Goal: Task Accomplishment & Management: Manage account settings

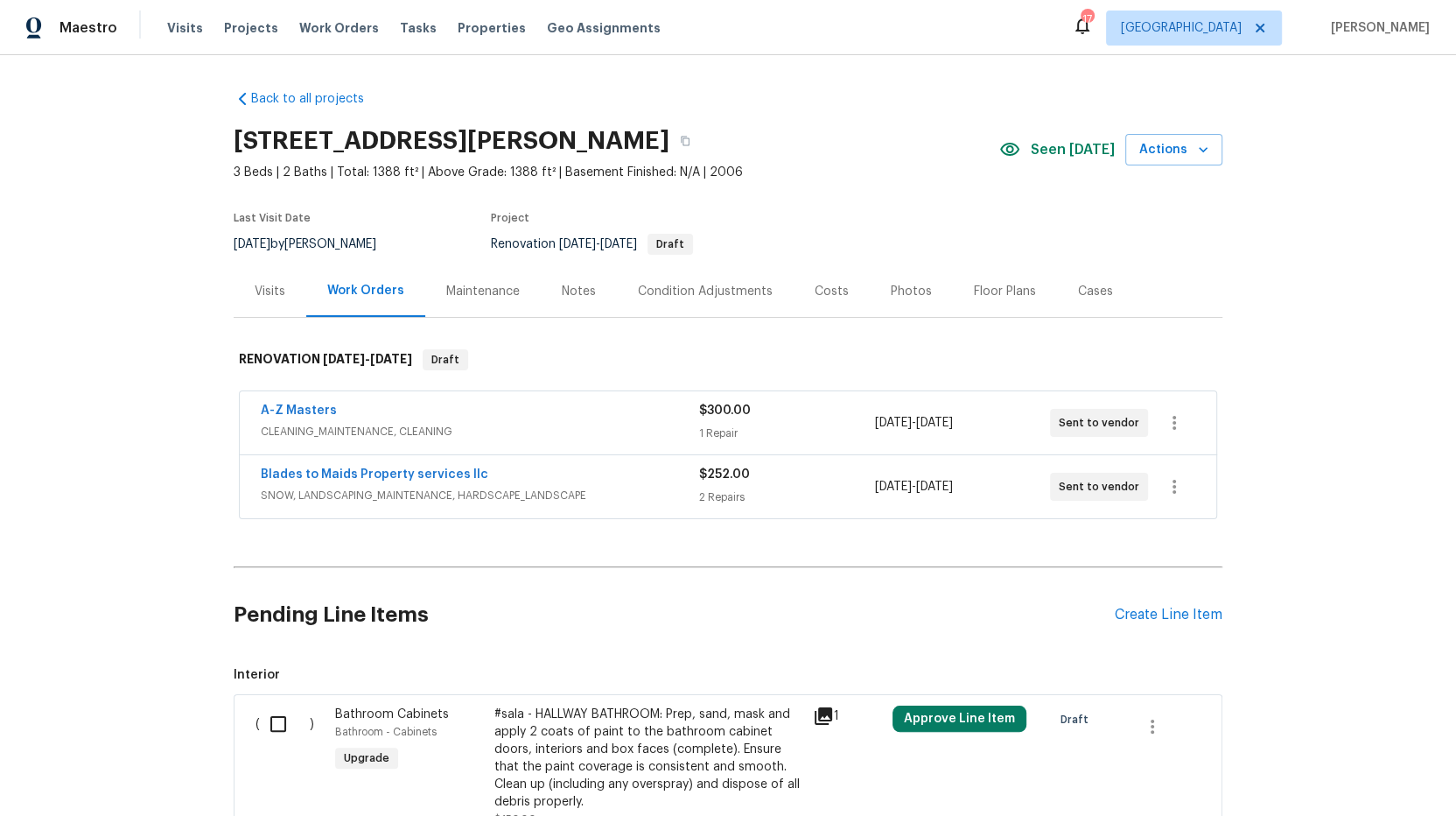
click at [168, 482] on div "Back to all projects 730 Pleasant Ave, St. Paul Park, MN 55071 3 Beds | 2 Baths…" at bounding box center [728, 436] width 1456 height 761
click at [1158, 615] on div "Create Line Item" at bounding box center [1168, 615] width 107 height 17
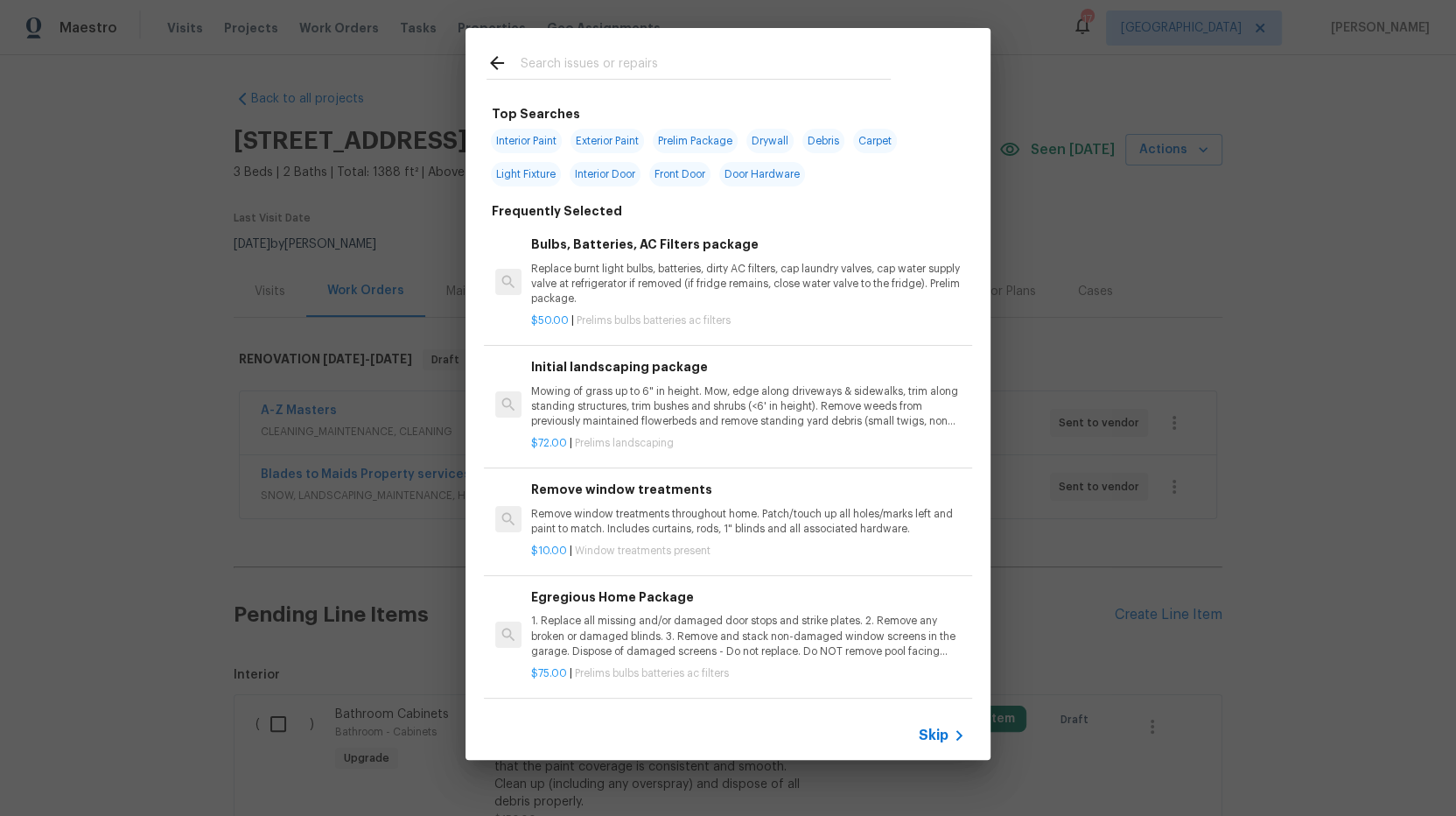
drag, startPoint x: 562, startPoint y: 58, endPoint x: 614, endPoint y: 96, distance: 64.4
click at [563, 60] on input "text" at bounding box center [705, 65] width 371 height 27
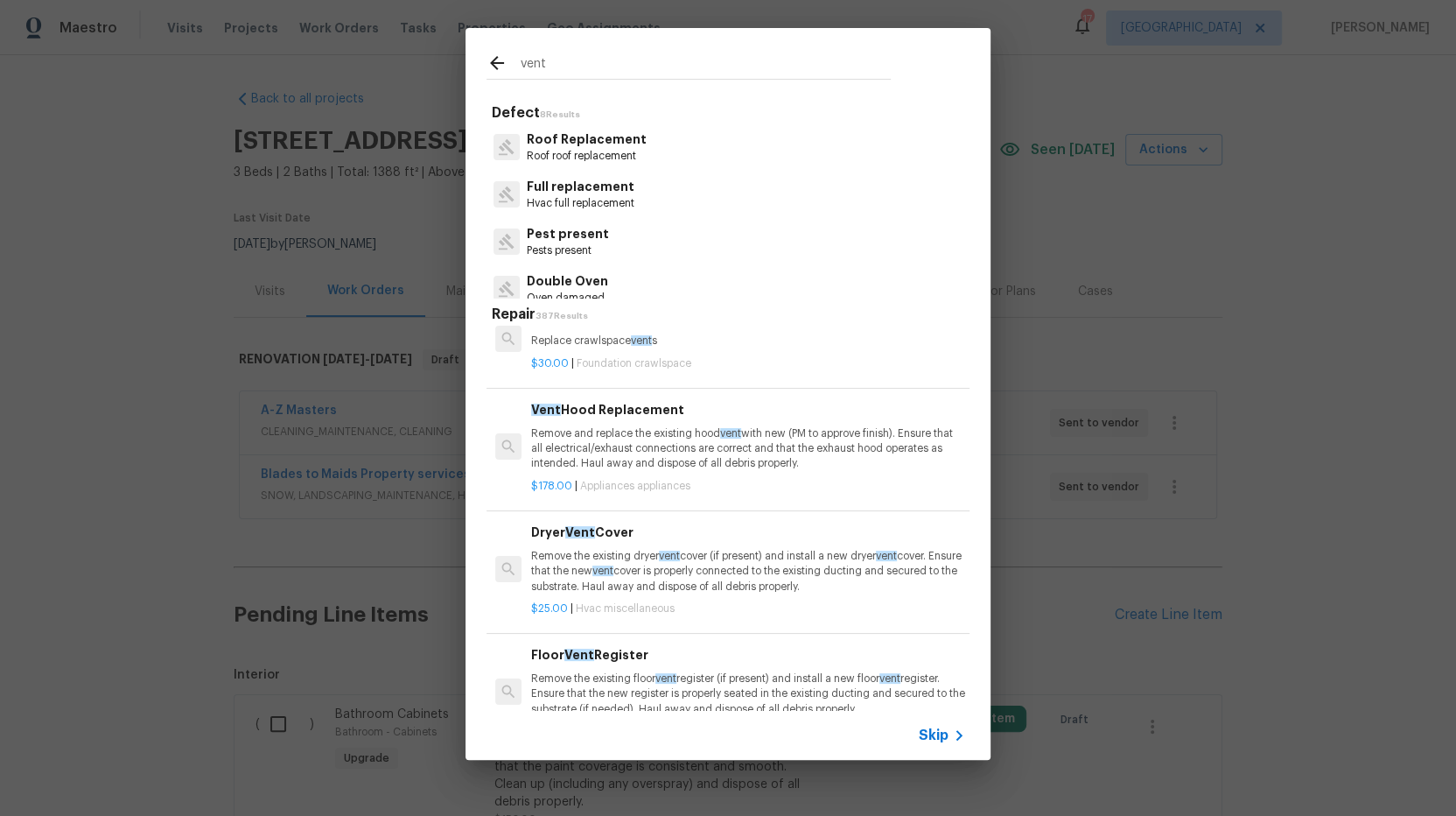
scroll to position [135, 0]
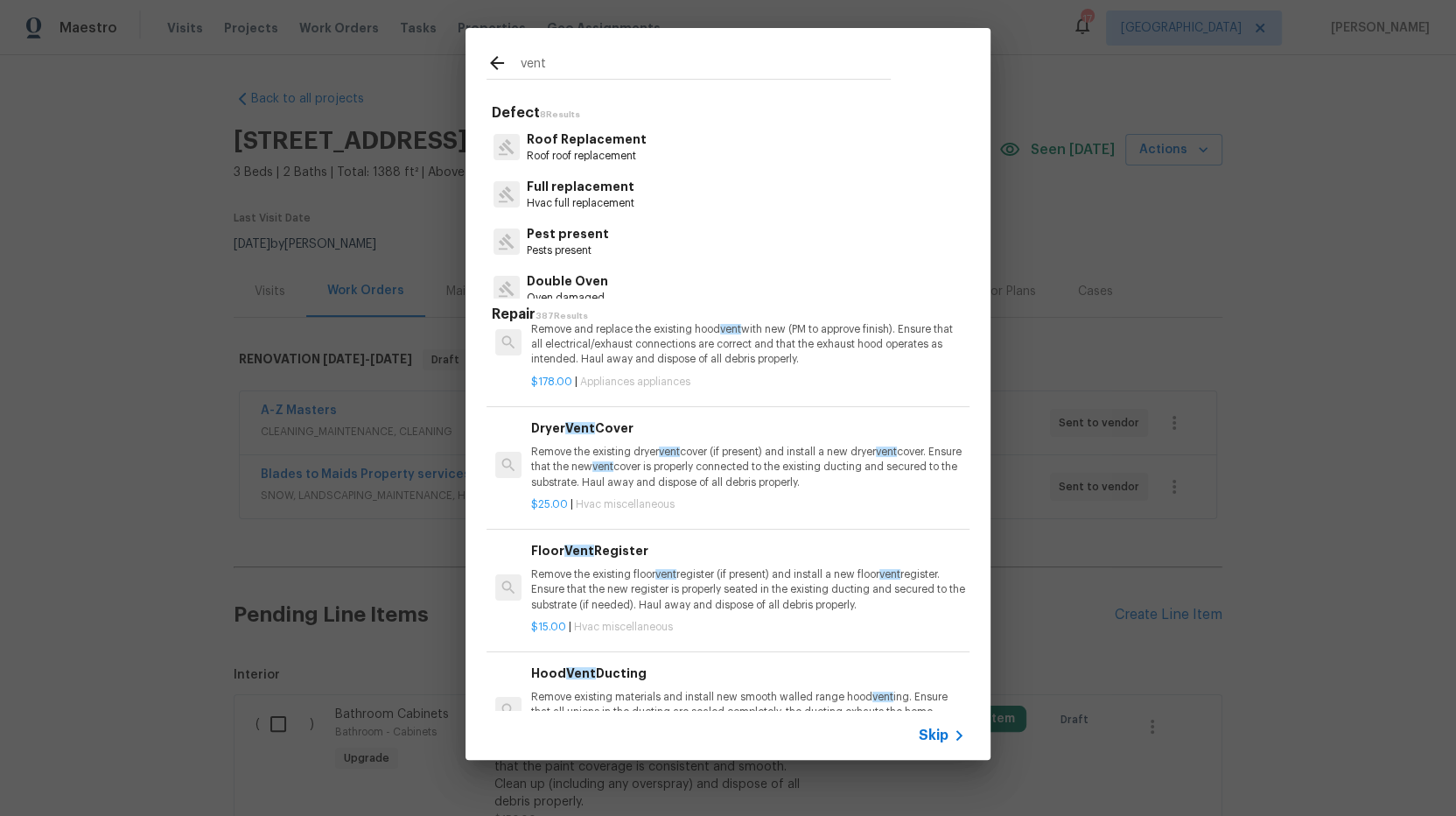
type input "vent"
click at [626, 587] on p "Remove the existing floor vent register (if present) and install a new floor ve…" at bounding box center [748, 589] width 435 height 45
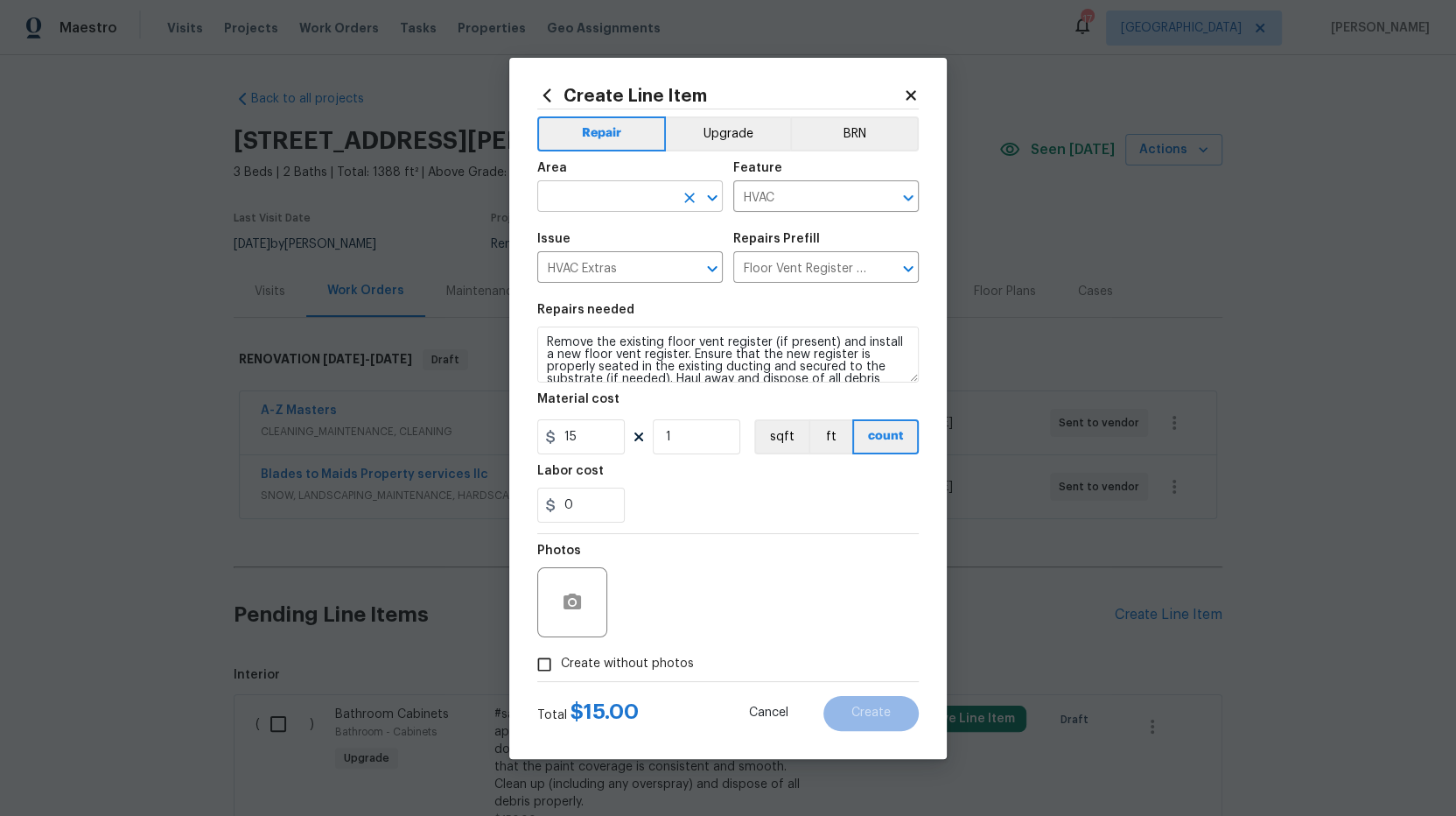
click at [564, 193] on input "text" at bounding box center [605, 198] width 137 height 28
click at [626, 270] on li "Unfinished basement" at bounding box center [630, 265] width 186 height 28
type input "Unfinished basement"
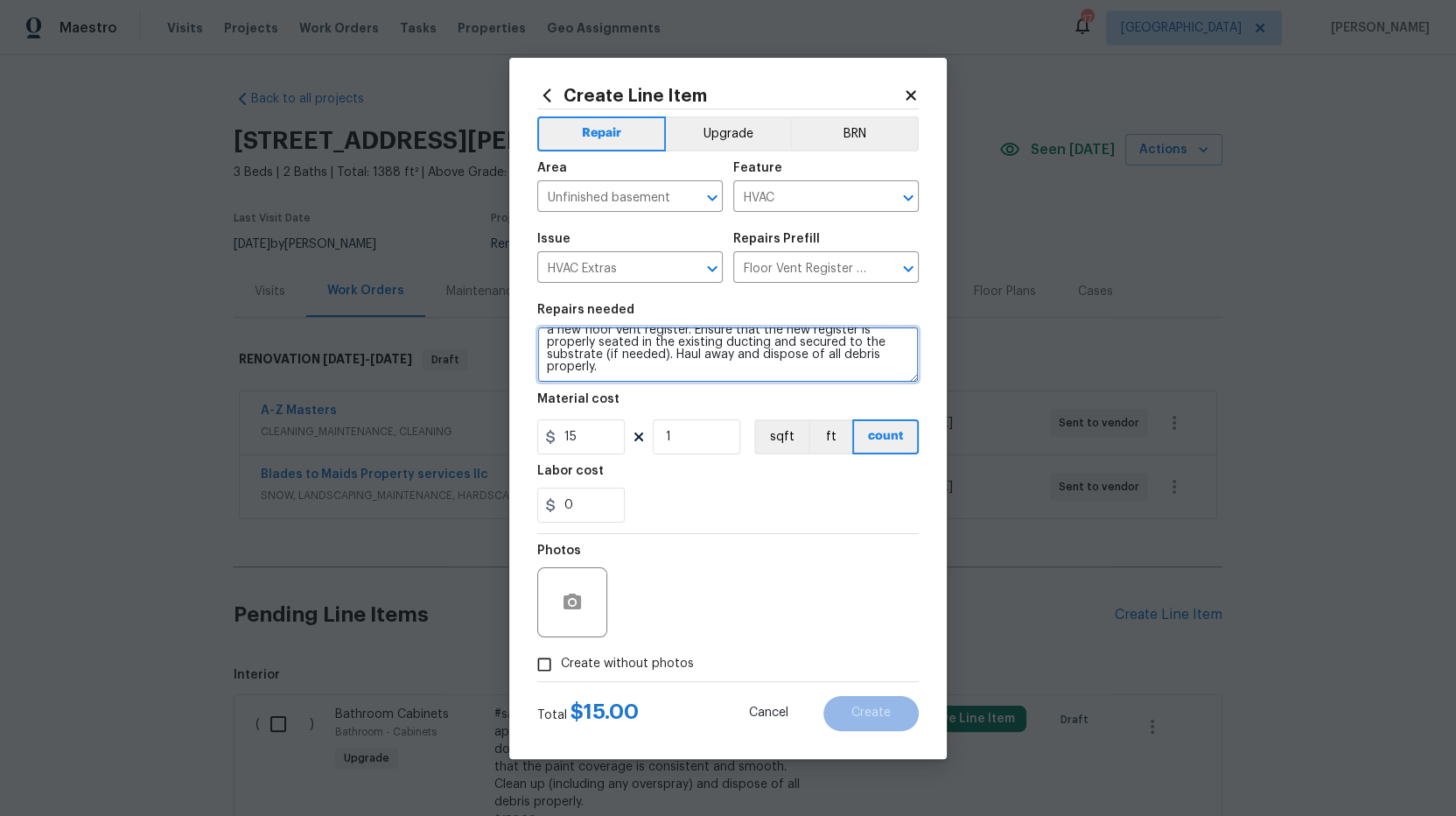
drag, startPoint x: 546, startPoint y: 342, endPoint x: 957, endPoint y: 402, distance: 415.4
click at [957, 406] on div "Create Line Item Repair Upgrade BRN Area Unfinished basement ​ Feature HVAC ​ I…" at bounding box center [728, 408] width 1456 height 816
type textarea "R"
type textarea "BASEMENT DOOR: Remove cat hole and install vent register cover on both sides of…"
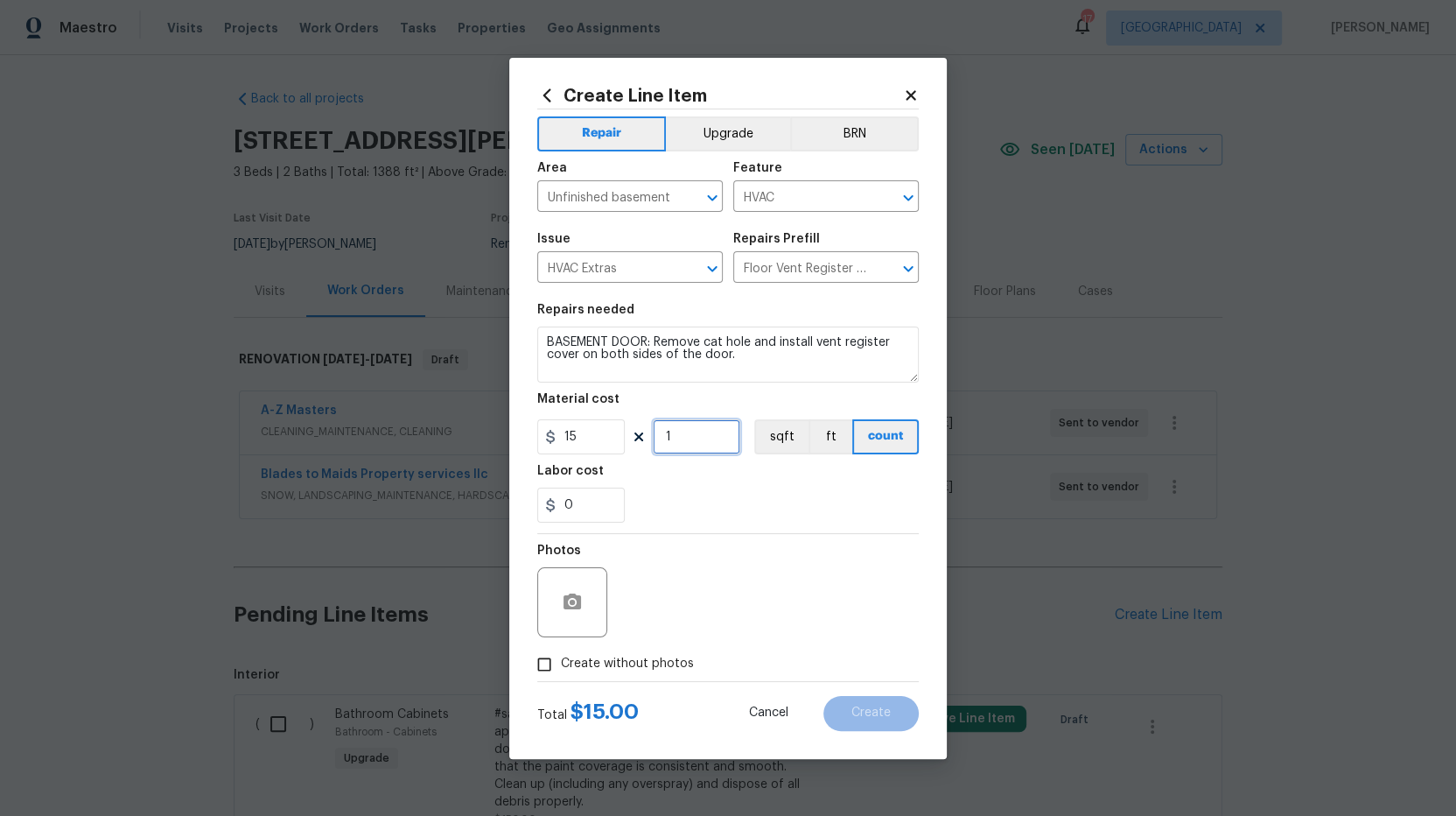
drag, startPoint x: 661, startPoint y: 441, endPoint x: 578, endPoint y: 425, distance: 84.5
click at [578, 425] on div "15 1 sqft ft count" at bounding box center [728, 436] width 381 height 35
type input "2"
click at [748, 541] on div "Photos" at bounding box center [728, 591] width 381 height 114
click at [568, 605] on icon "button" at bounding box center [572, 601] width 17 height 16
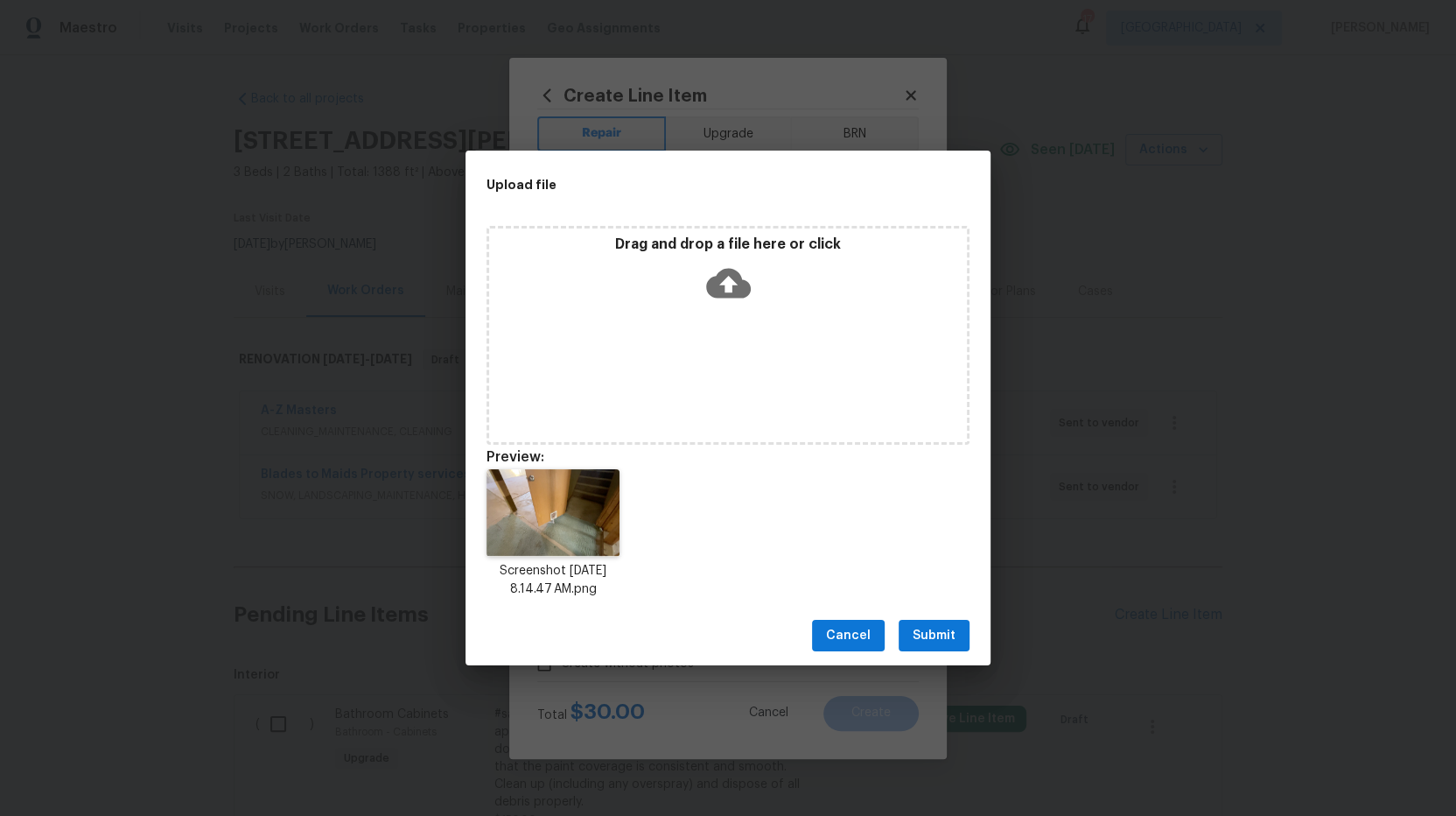
click at [941, 636] on span "Submit" at bounding box center [934, 636] width 43 height 22
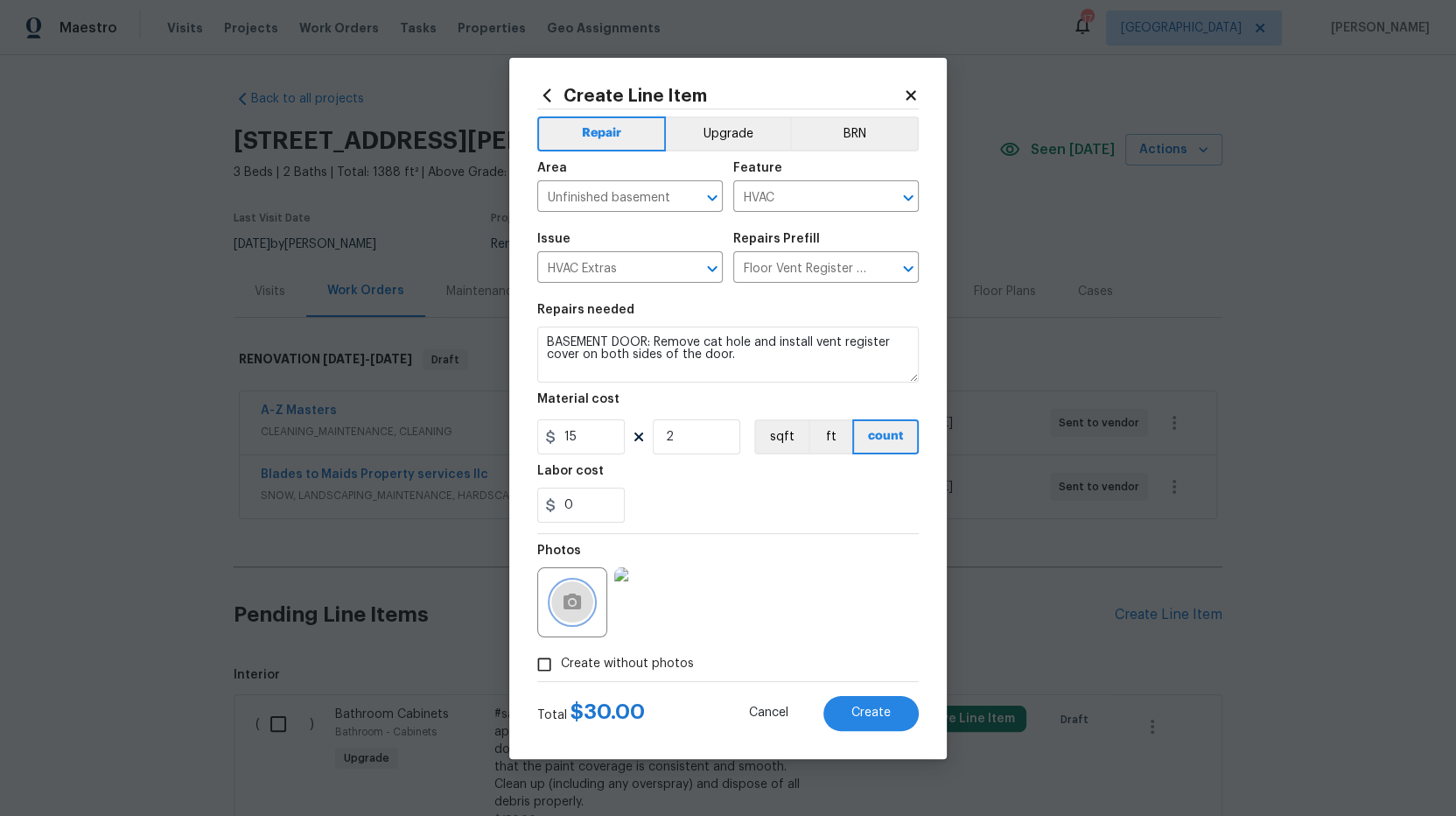
click at [567, 601] on icon "button" at bounding box center [572, 601] width 17 height 16
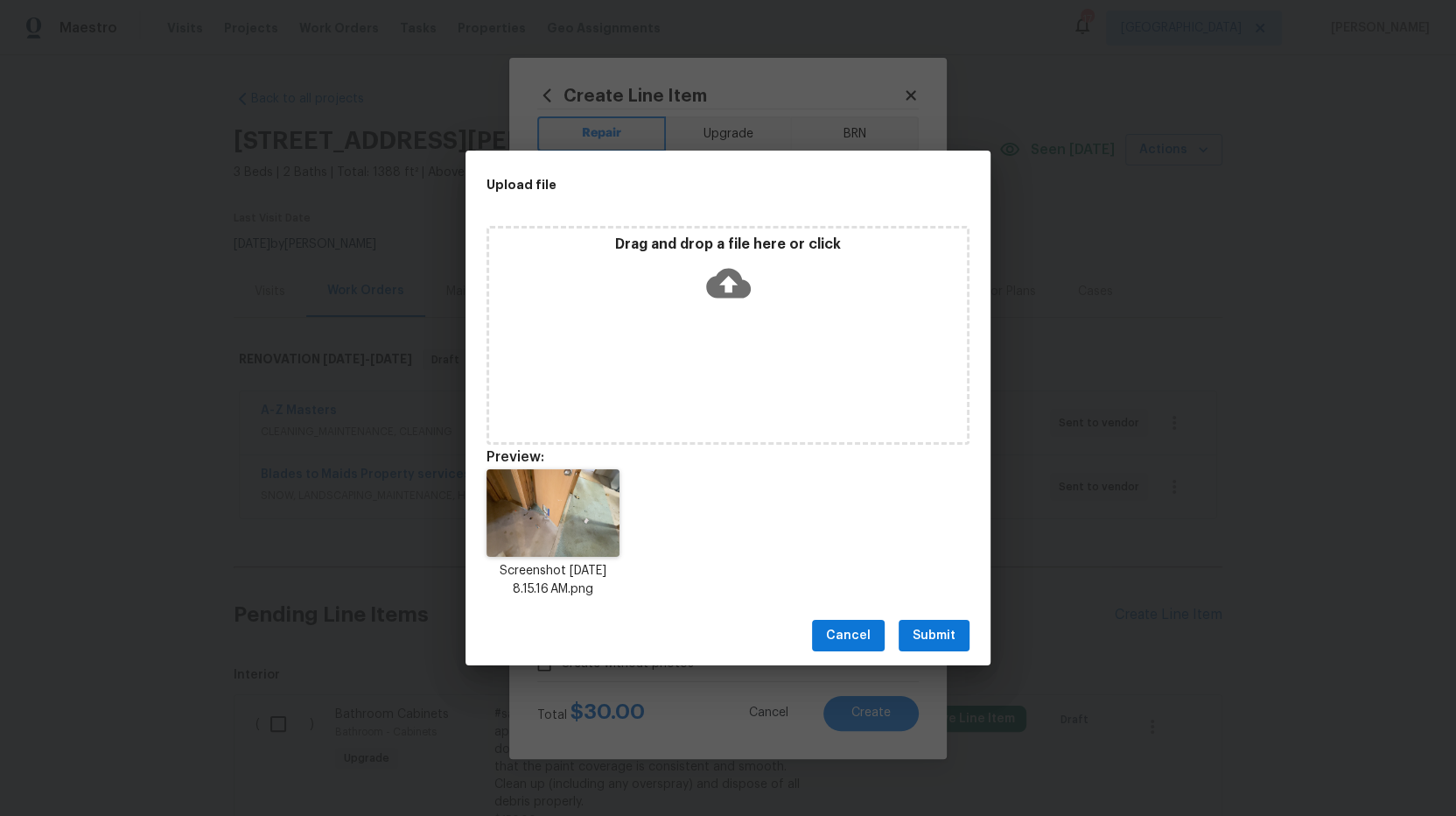
click at [943, 631] on span "Submit" at bounding box center [934, 636] width 43 height 22
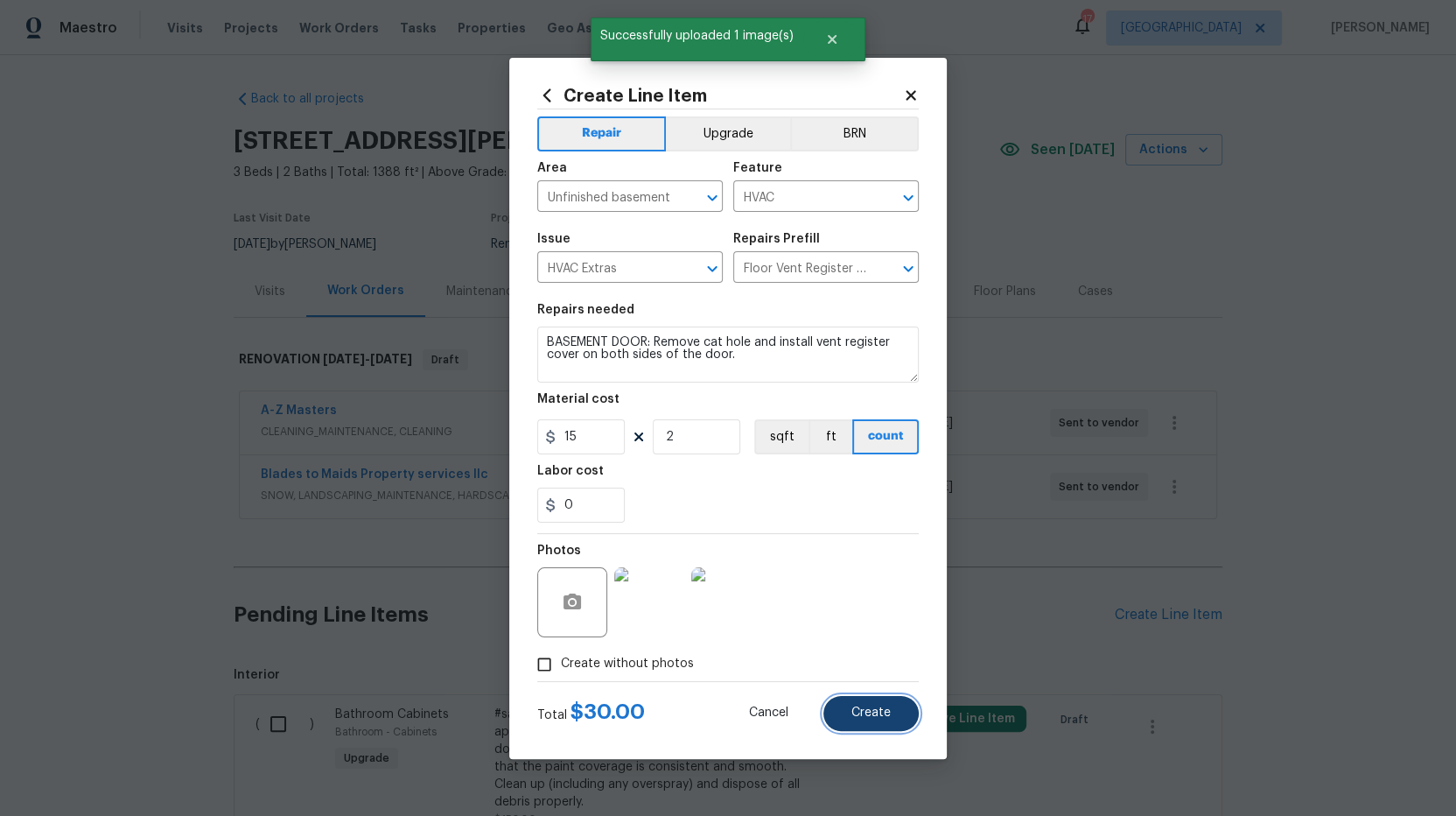
click at [878, 716] on span "Create" at bounding box center [871, 713] width 40 height 13
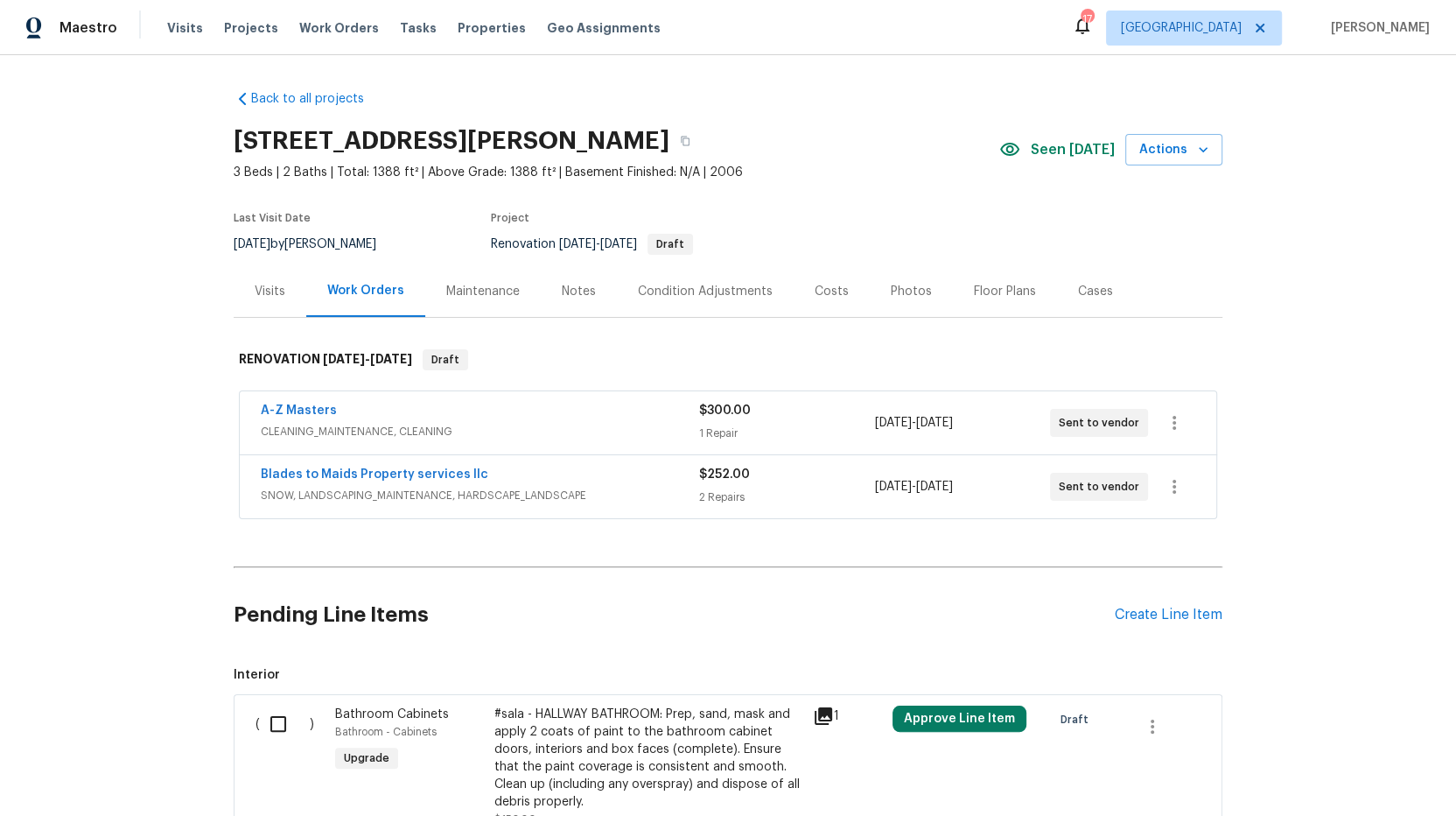
click at [887, 711] on div "Approve Line Item" at bounding box center [966, 766] width 159 height 133
click at [1144, 608] on div "Create Line Item" at bounding box center [1168, 615] width 107 height 17
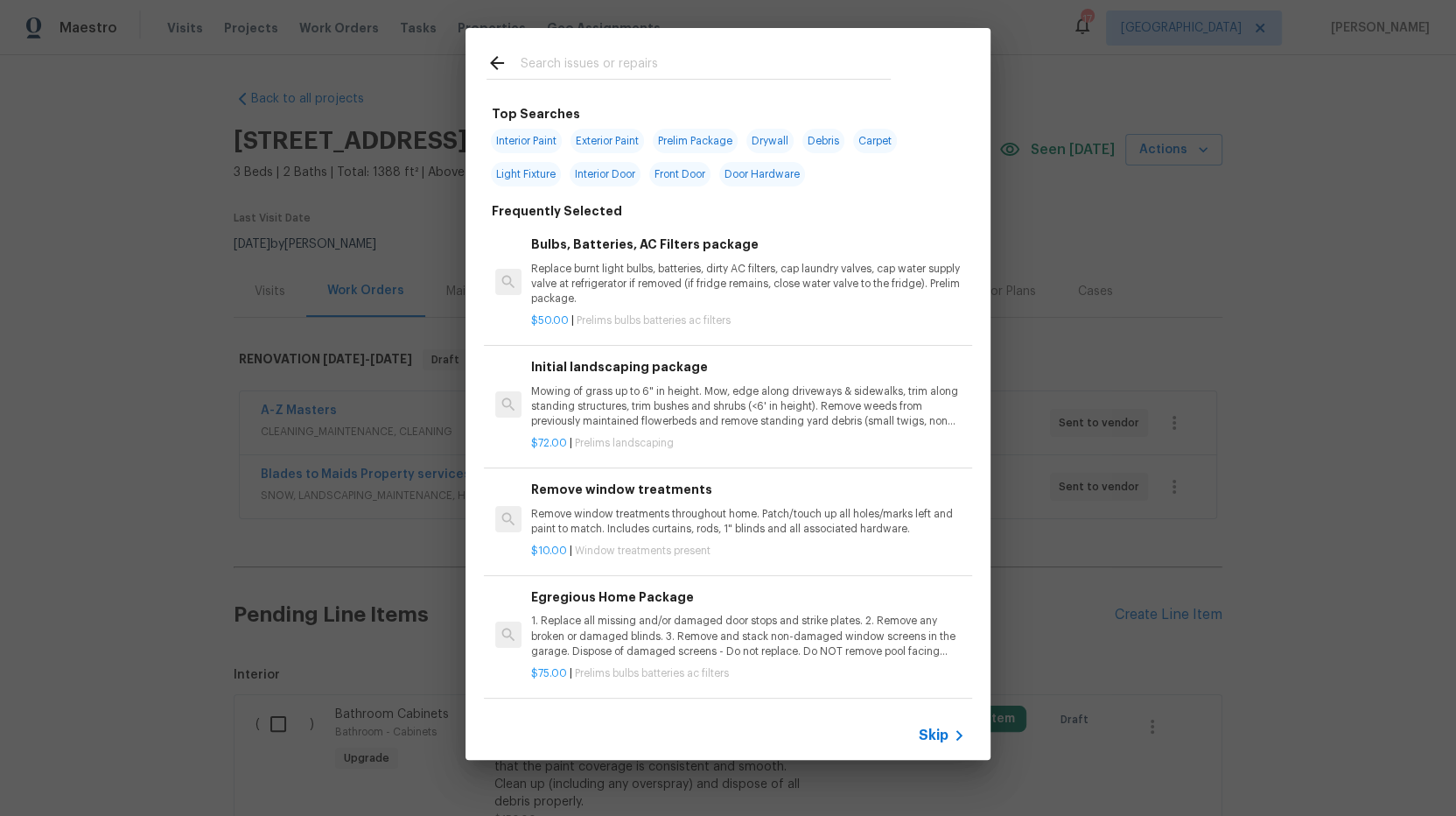
click at [649, 61] on input "text" at bounding box center [705, 65] width 371 height 27
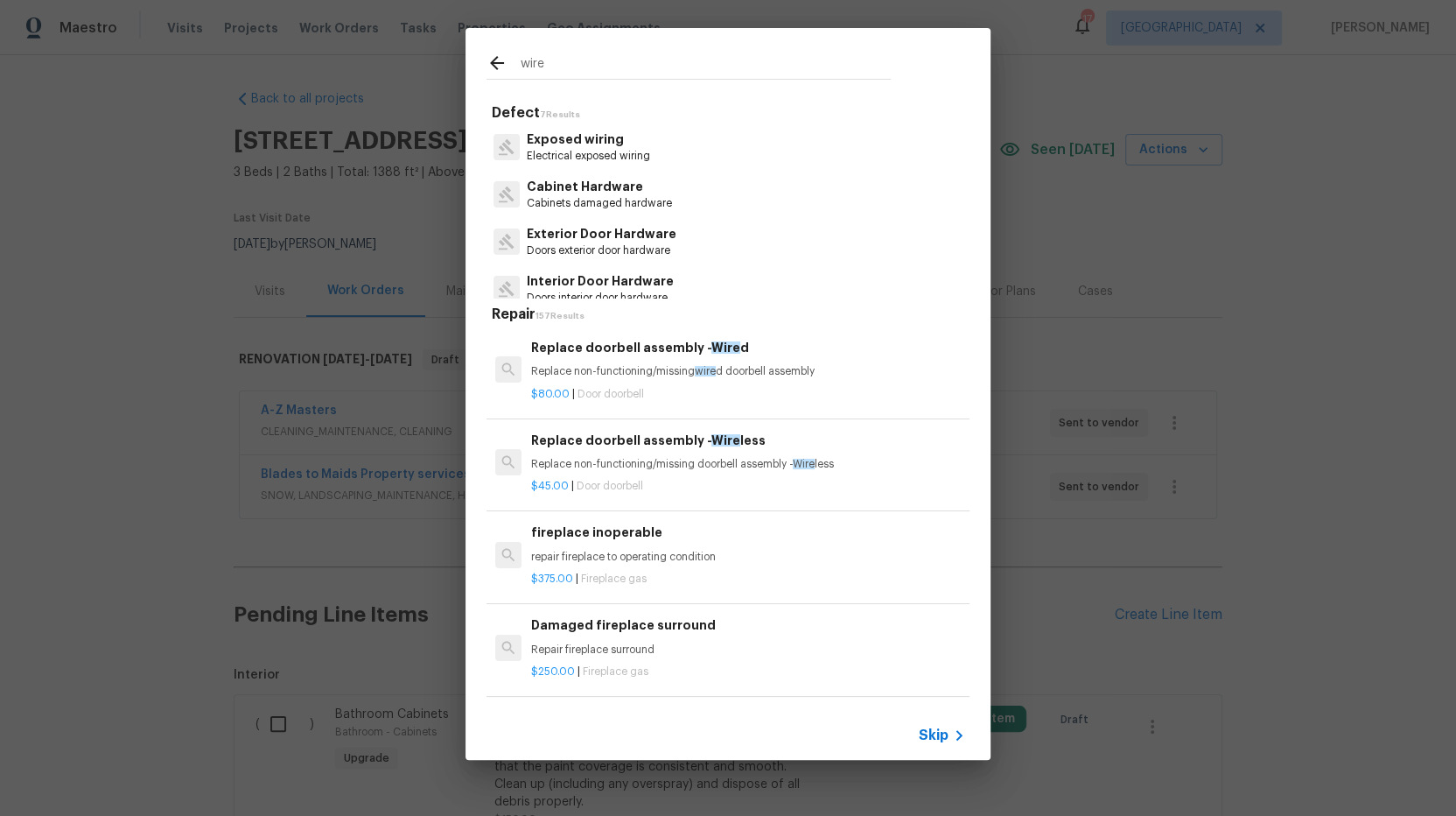
drag, startPoint x: 579, startPoint y: 62, endPoint x: 427, endPoint y: 64, distance: 152.0
click at [427, 64] on div "wire Defect 7 Results Exposed wiring Electrical exposed wiring Cabinet Hardware…" at bounding box center [728, 393] width 1456 height 788
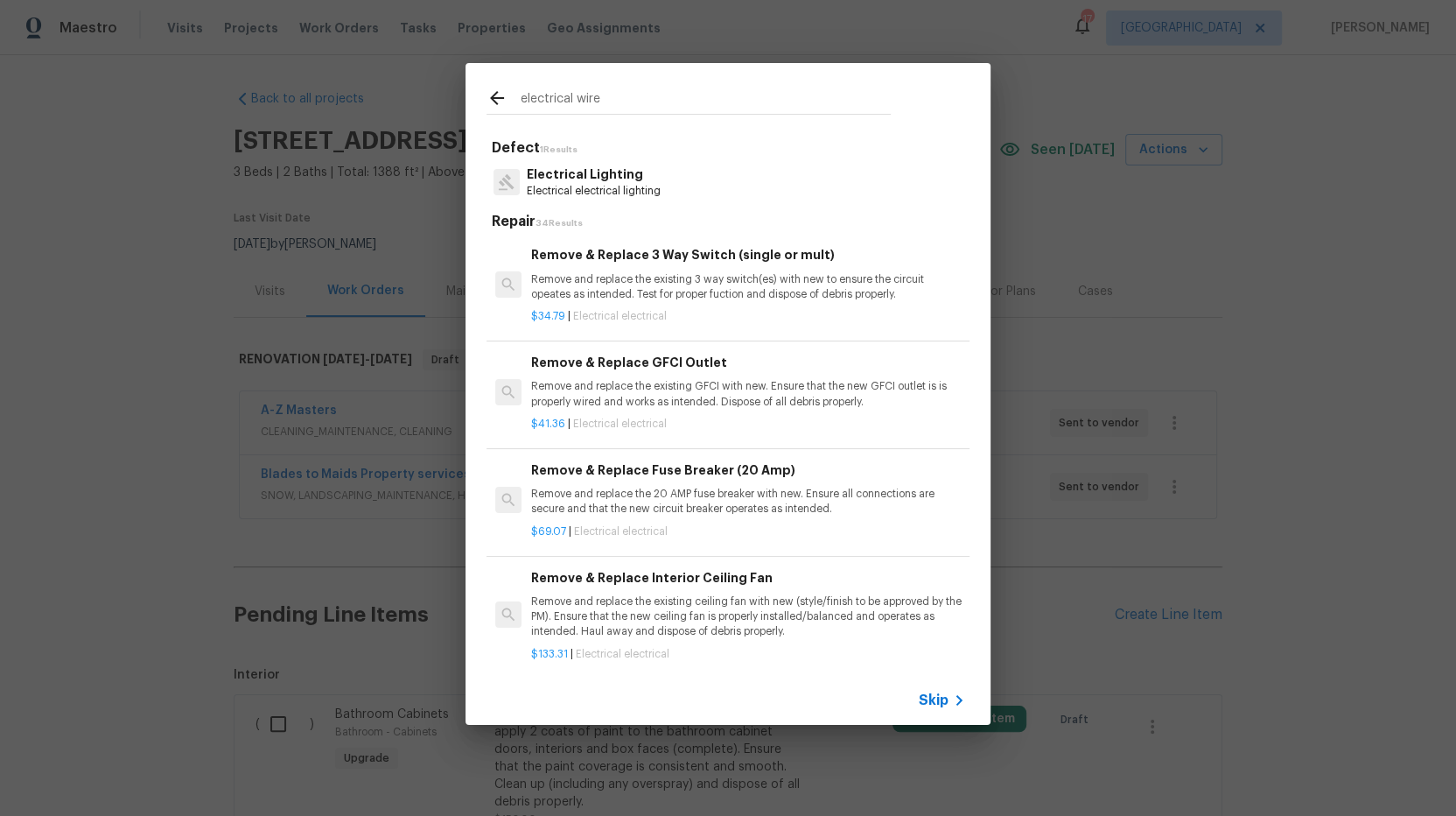
scroll to position [184, 0]
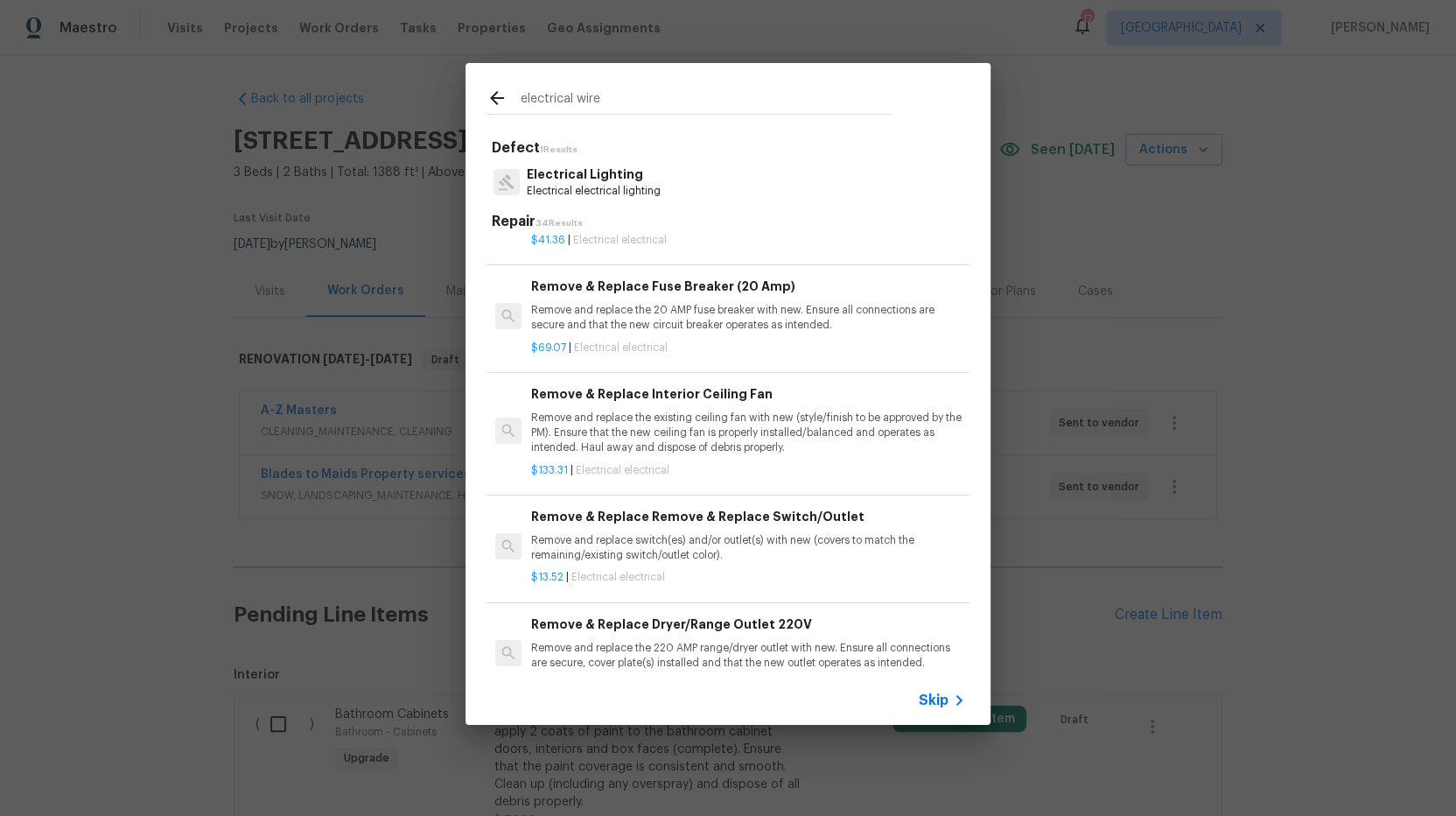
click at [634, 94] on input "electrical wire" at bounding box center [705, 100] width 371 height 27
drag, startPoint x: 629, startPoint y: 111, endPoint x: 418, endPoint y: 96, distance: 211.5
click at [418, 96] on div "electrical wire Defect 1 Results Electrical Lighting Electrical electrical ligh…" at bounding box center [728, 393] width 1456 height 788
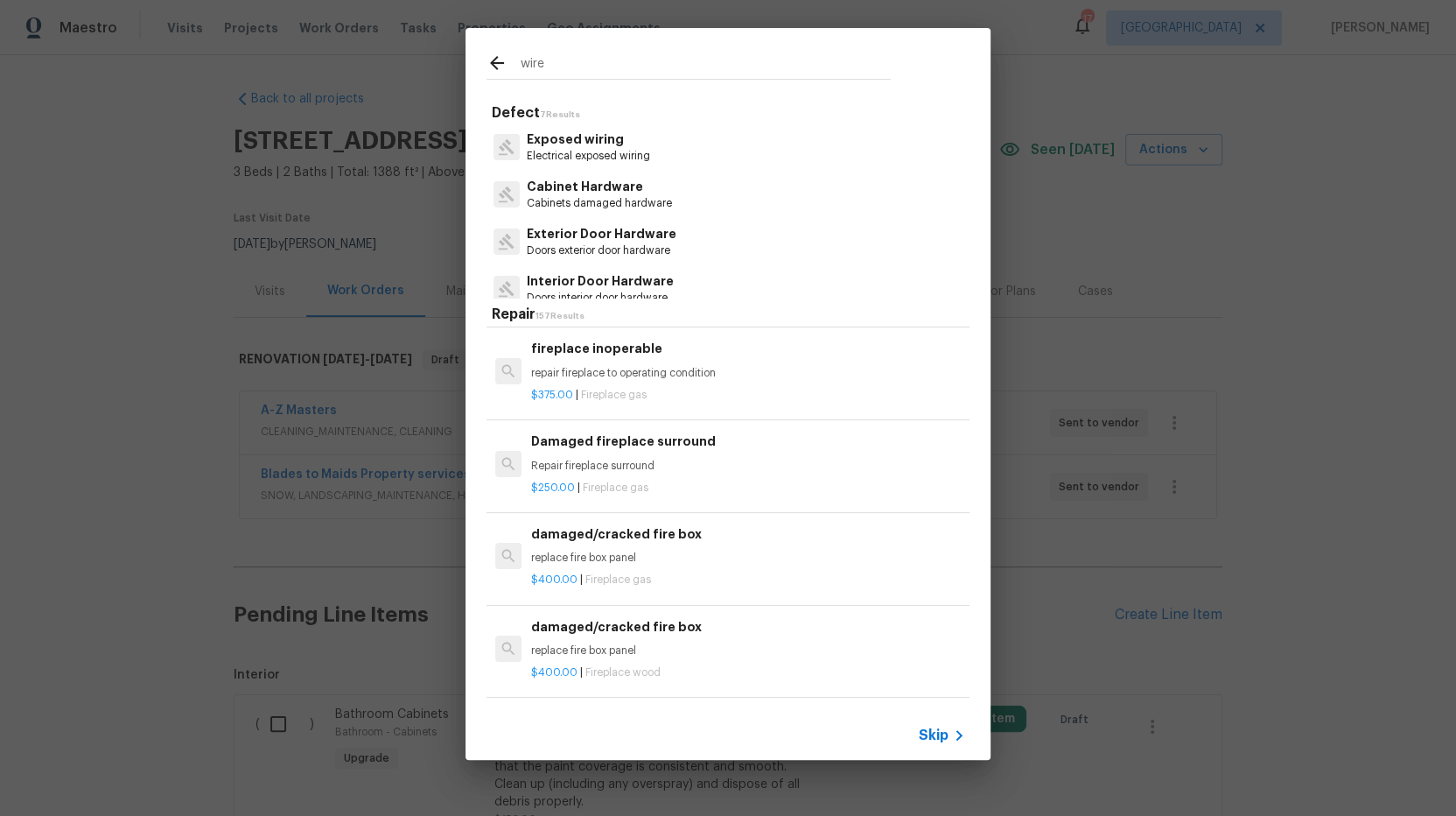
scroll to position [169, 0]
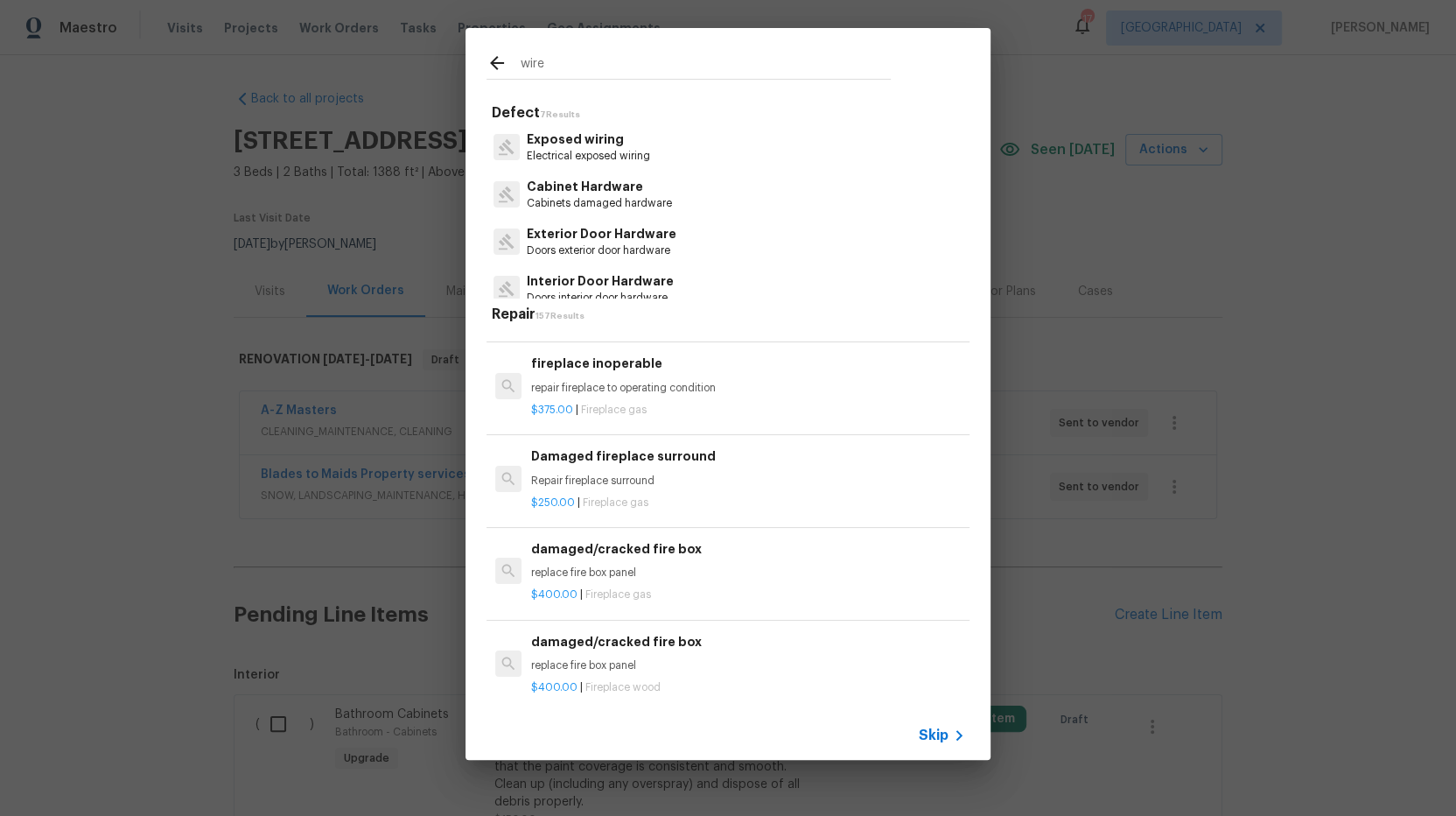
type input "wire"
click at [623, 139] on p "Exposed wiring" at bounding box center [588, 140] width 123 height 18
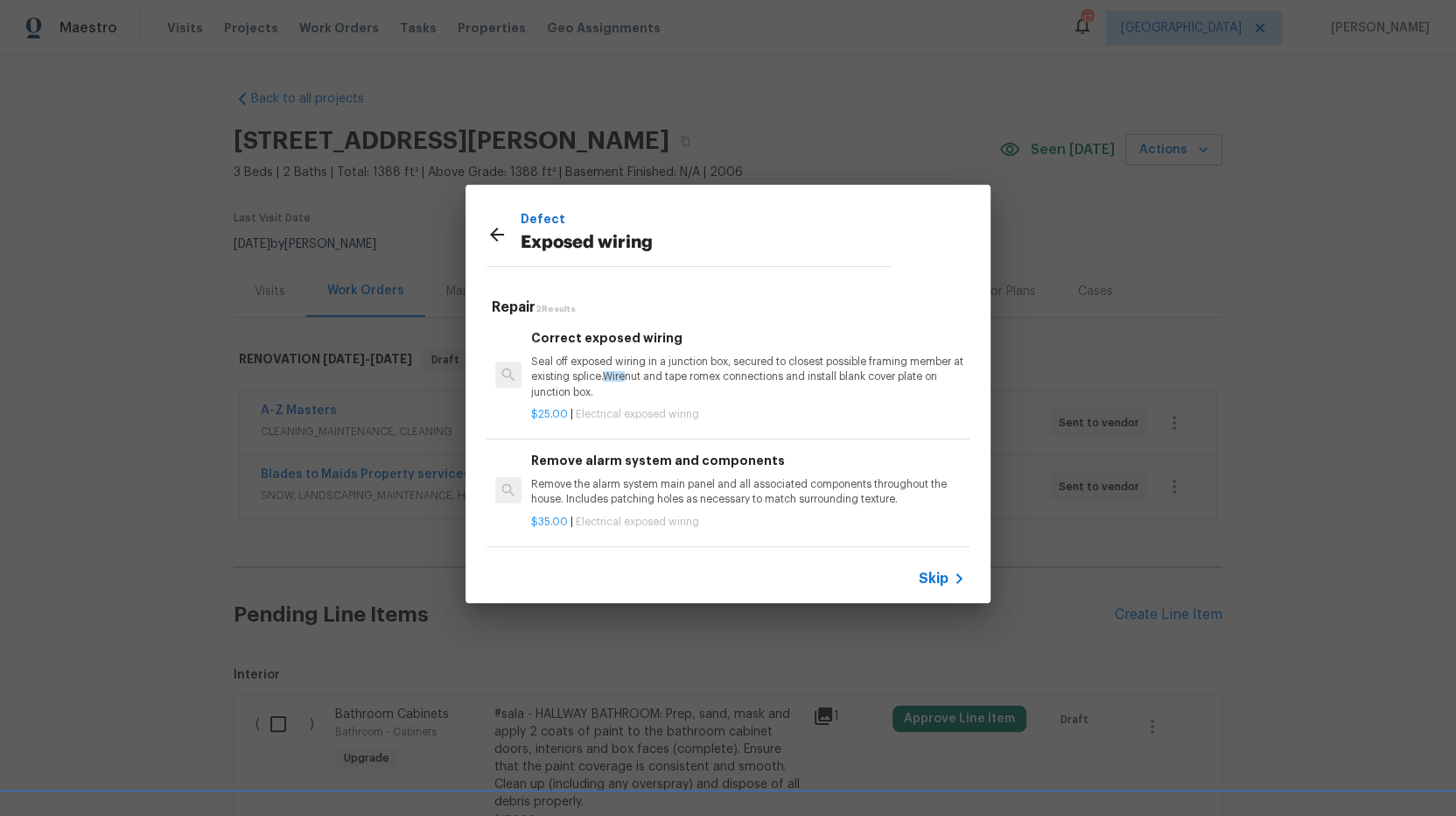
click at [711, 360] on p "Seal off exposed wiring in a junction box, secured to closest possible framing …" at bounding box center [748, 377] width 435 height 45
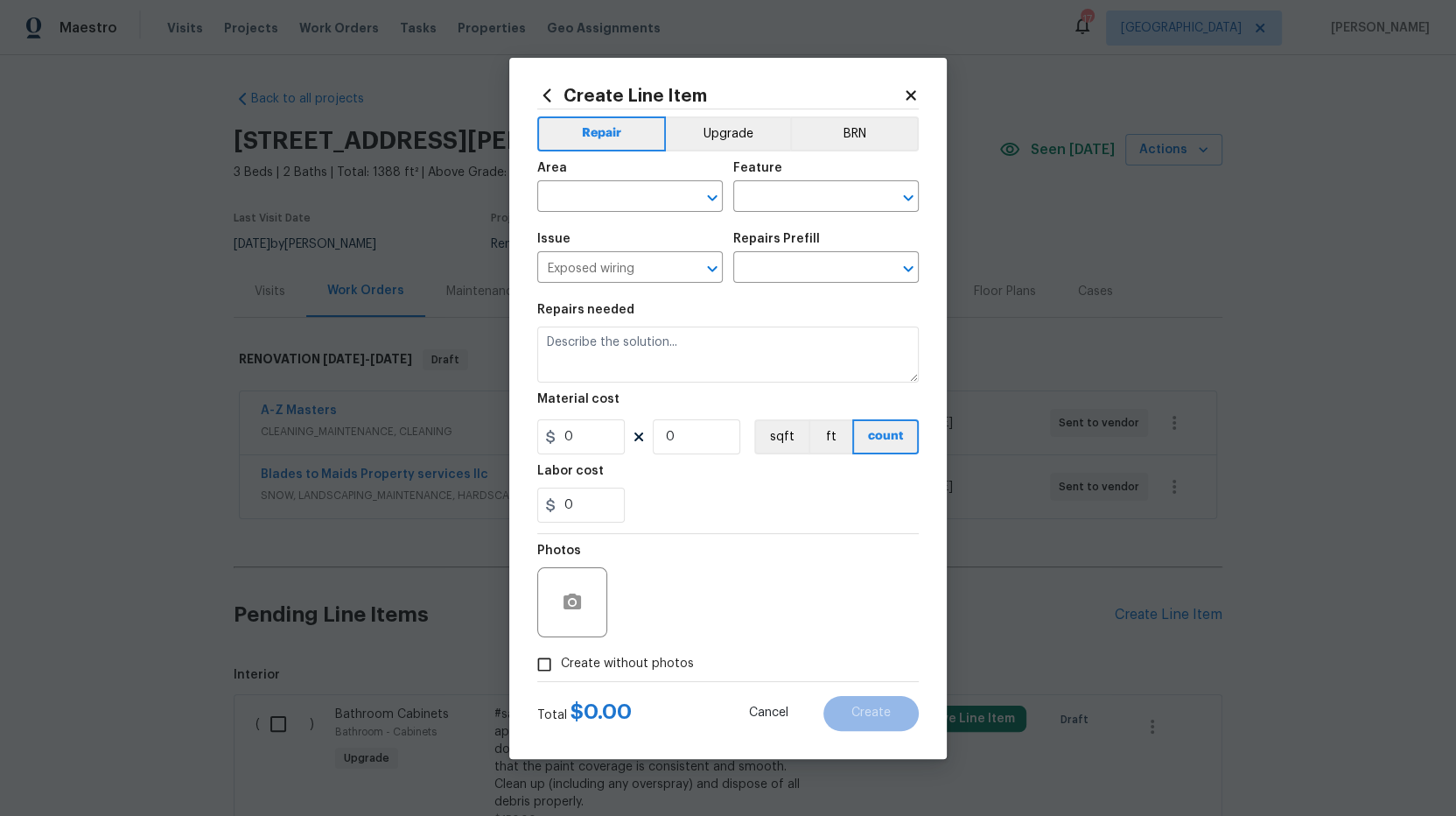
type input "Correct exposed wiring $25.00"
type textarea "Seal off exposed wiring in a junction box, secured to closest possible framing …"
type input "25"
type input "1"
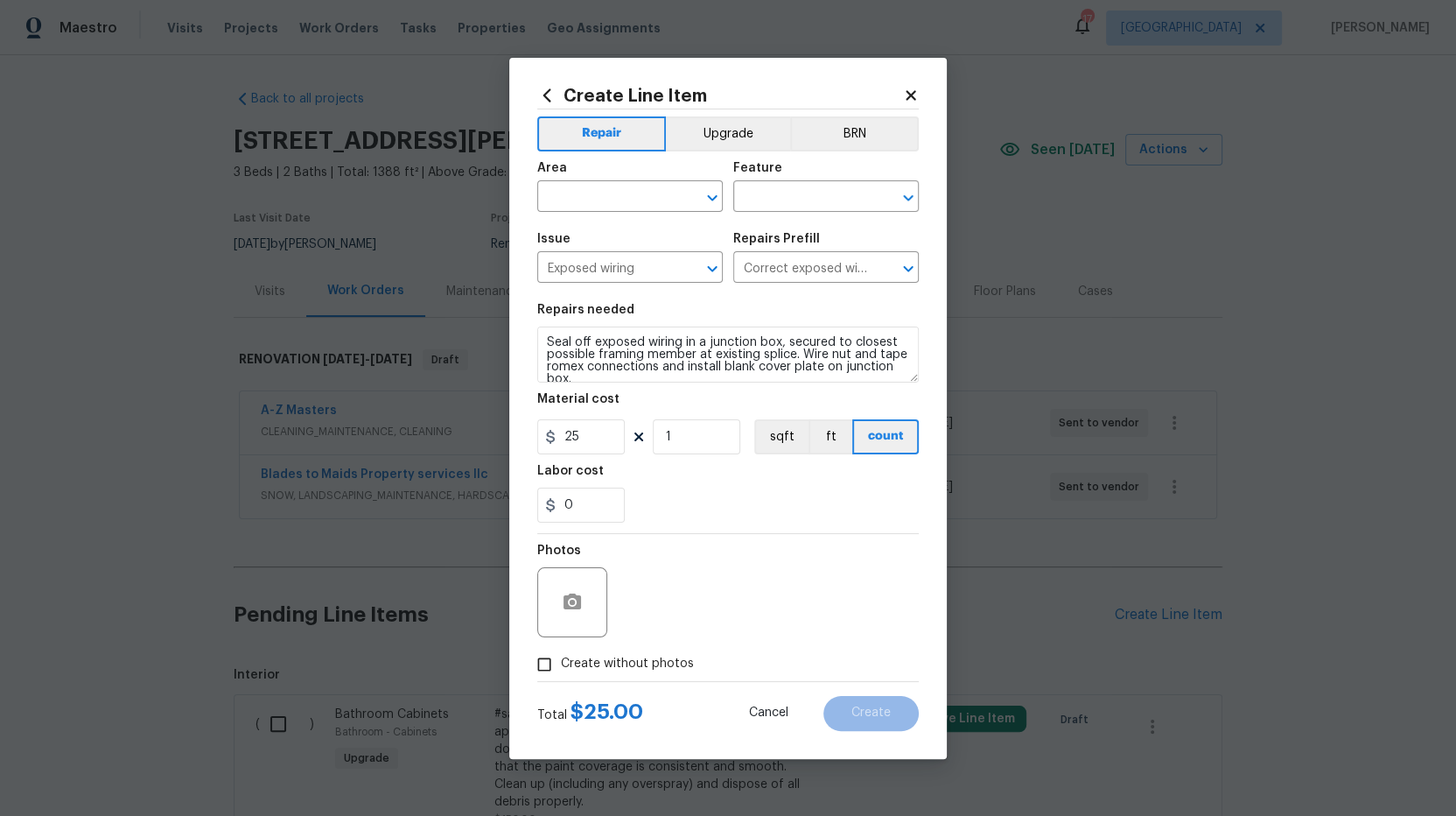
click at [565, 181] on div "Area" at bounding box center [630, 173] width 186 height 23
click at [606, 190] on input "text" at bounding box center [605, 198] width 137 height 28
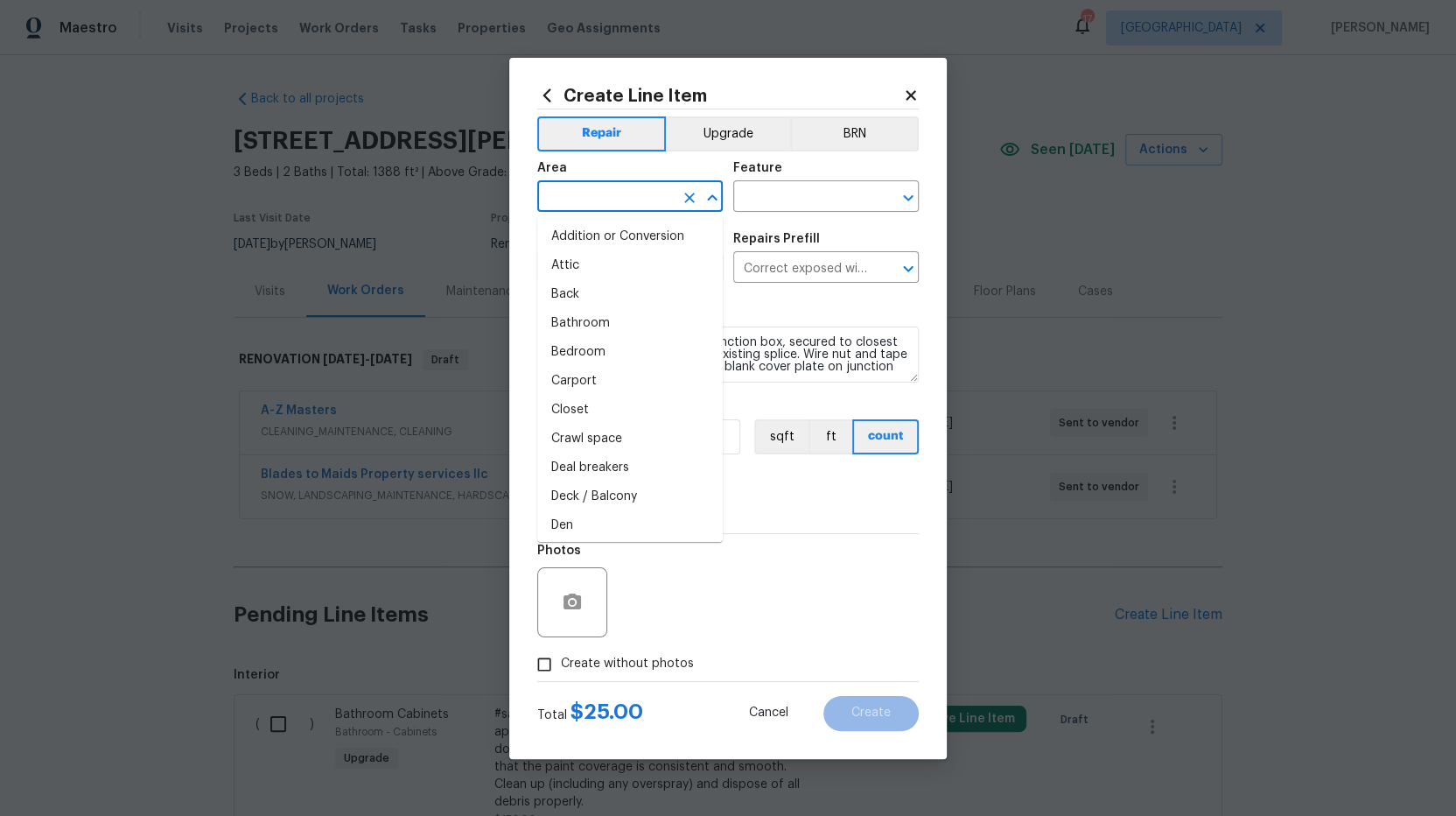
click at [595, 202] on input "text" at bounding box center [605, 198] width 137 height 28
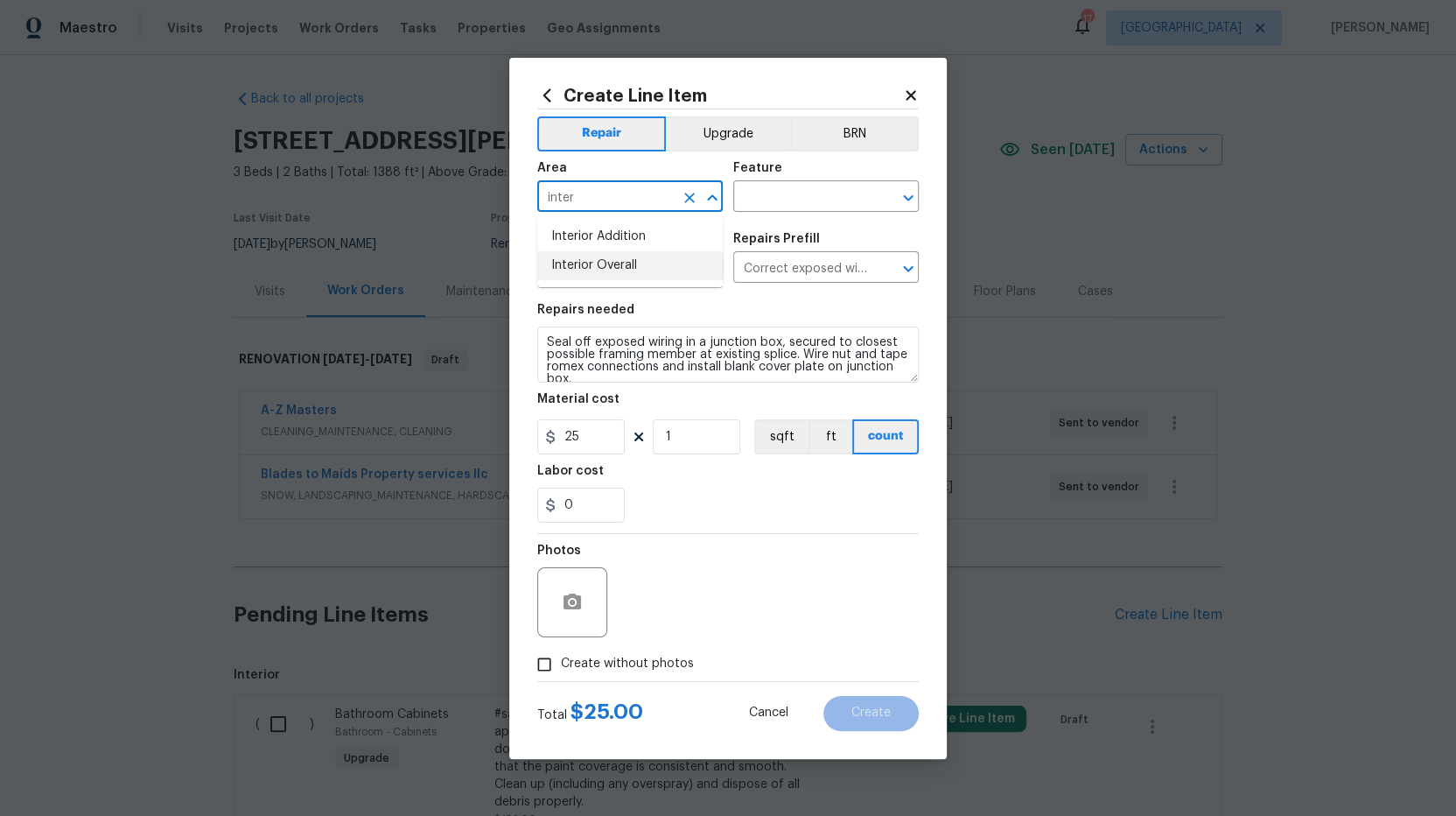
click at [595, 263] on li "Interior Overall" at bounding box center [630, 265] width 186 height 28
type input "Interior Overall"
click at [822, 177] on div "Feature" at bounding box center [826, 173] width 186 height 23
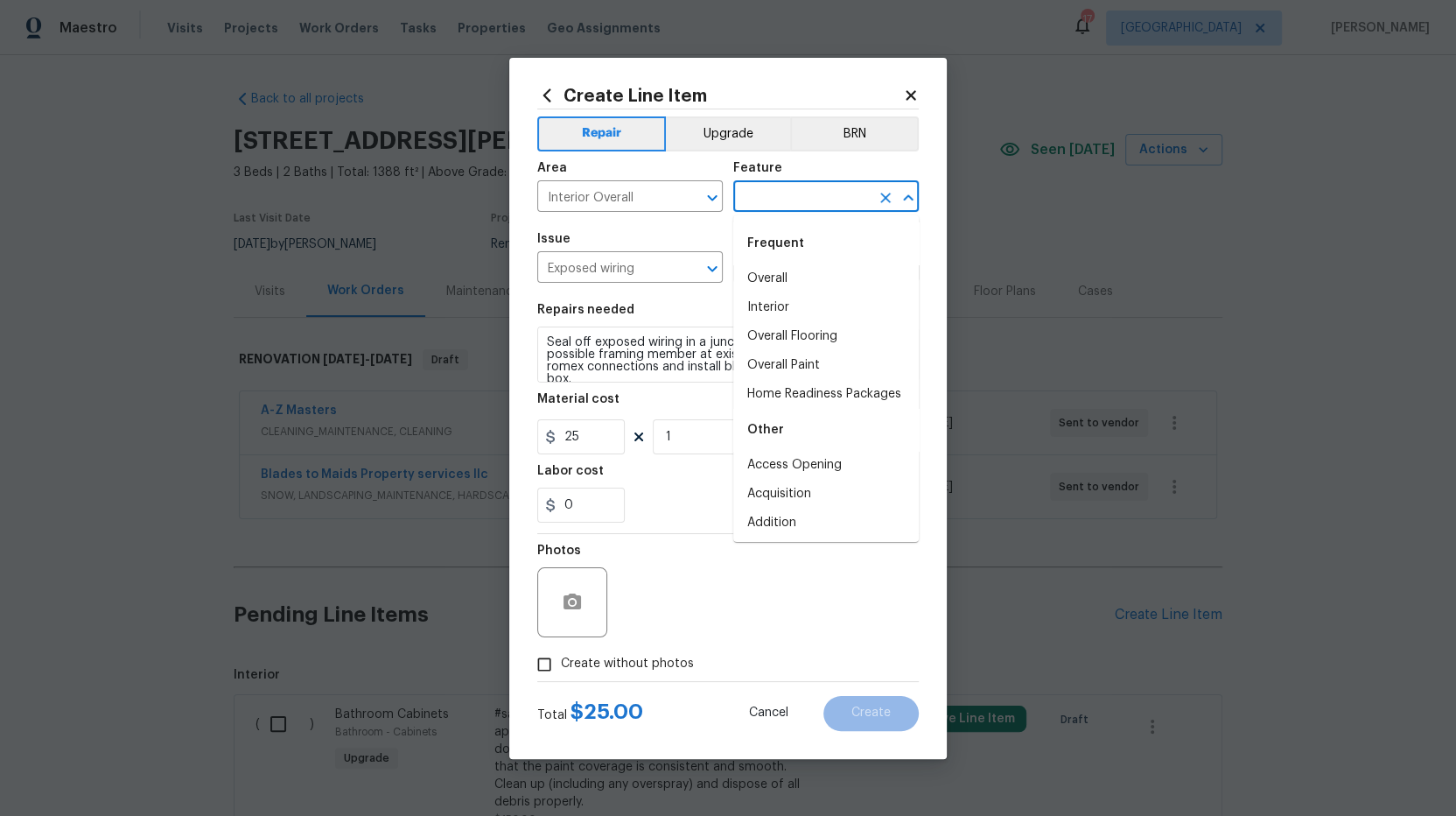
click at [818, 193] on input "text" at bounding box center [801, 198] width 137 height 28
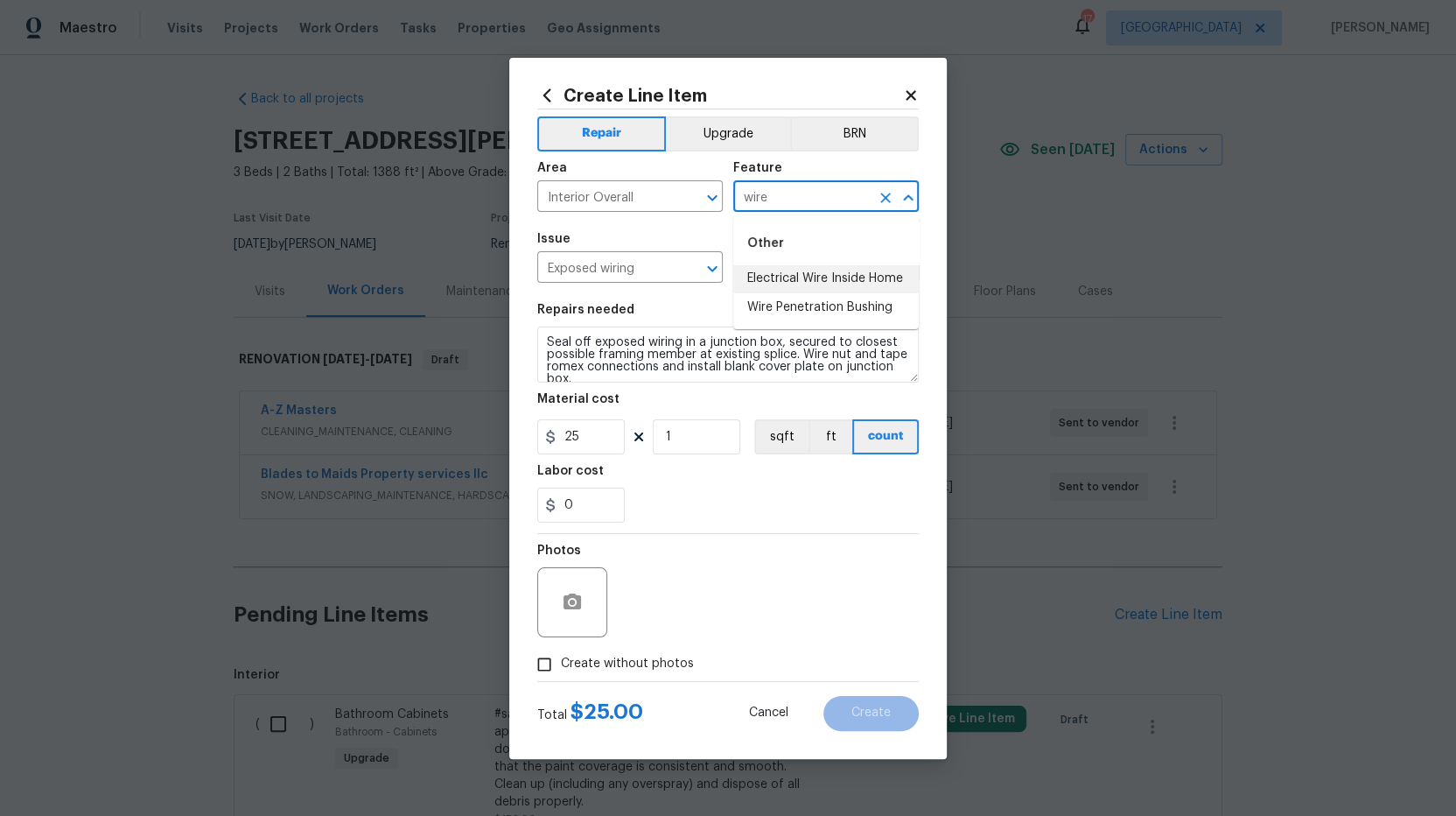
click at [860, 281] on li "Electrical Wire Inside Home" at bounding box center [826, 278] width 186 height 28
type input "Electrical Wire Inside Home"
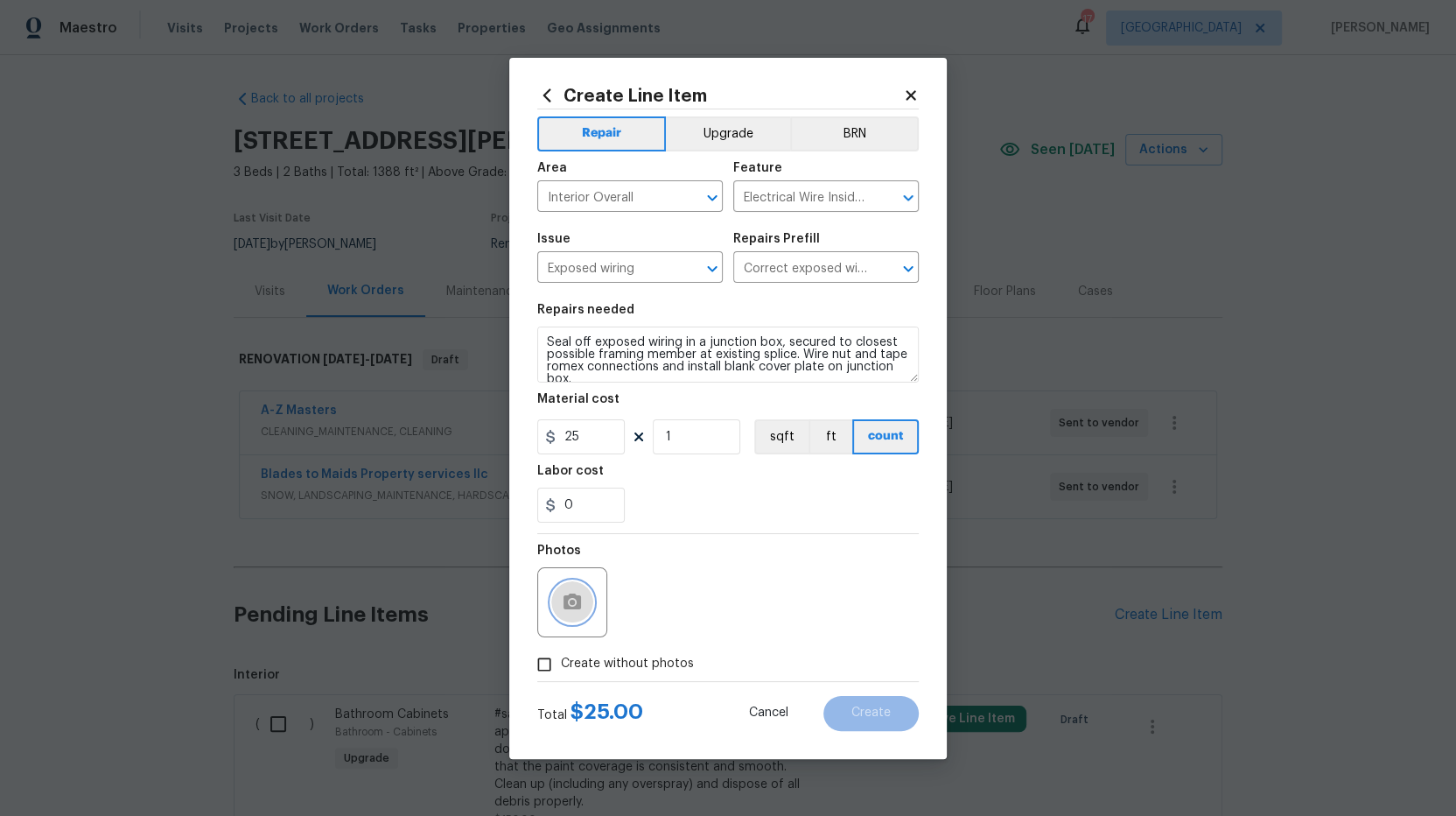
click at [582, 595] on button "button" at bounding box center [572, 603] width 42 height 42
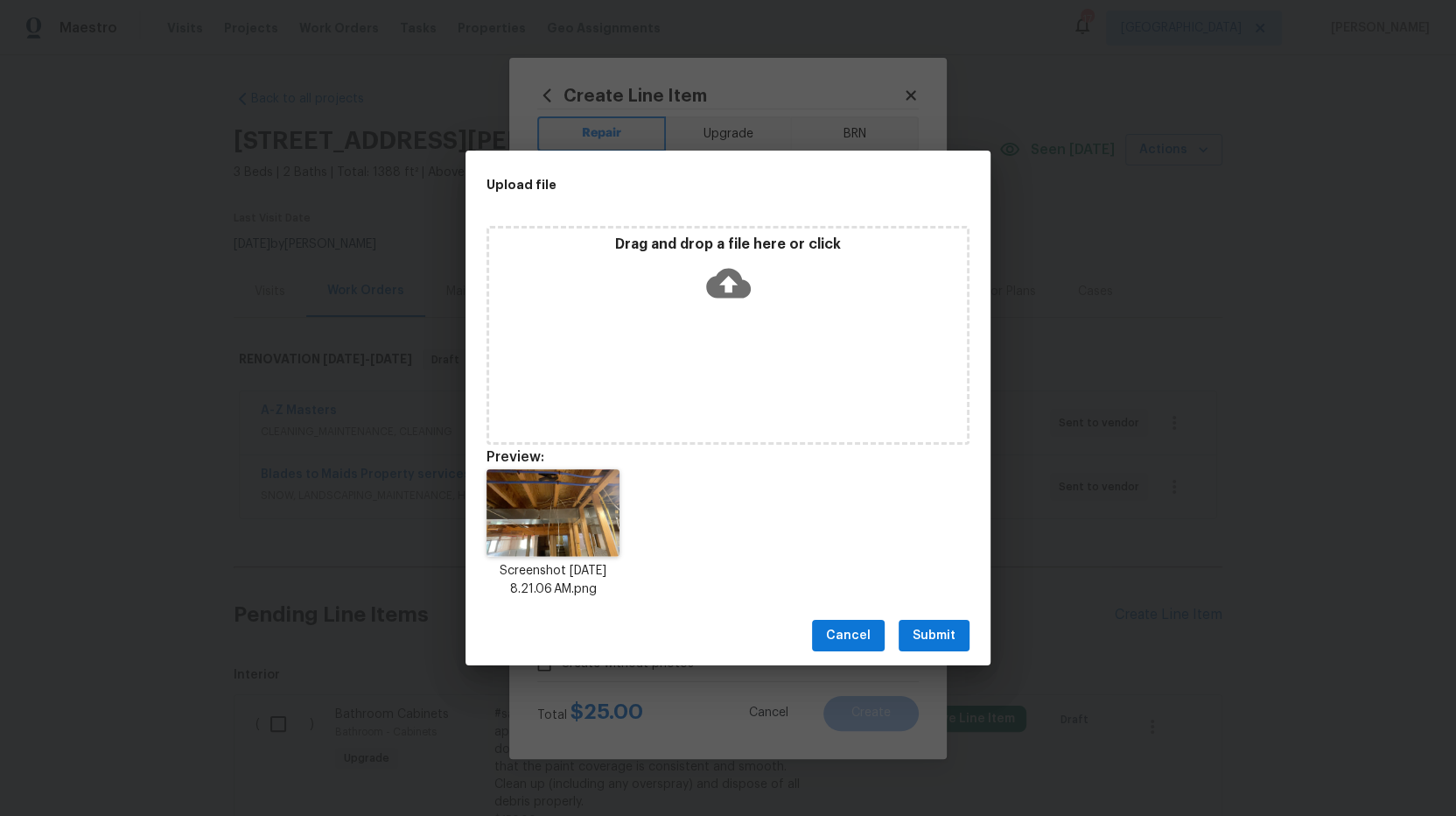
click at [933, 636] on span "Submit" at bounding box center [934, 636] width 43 height 22
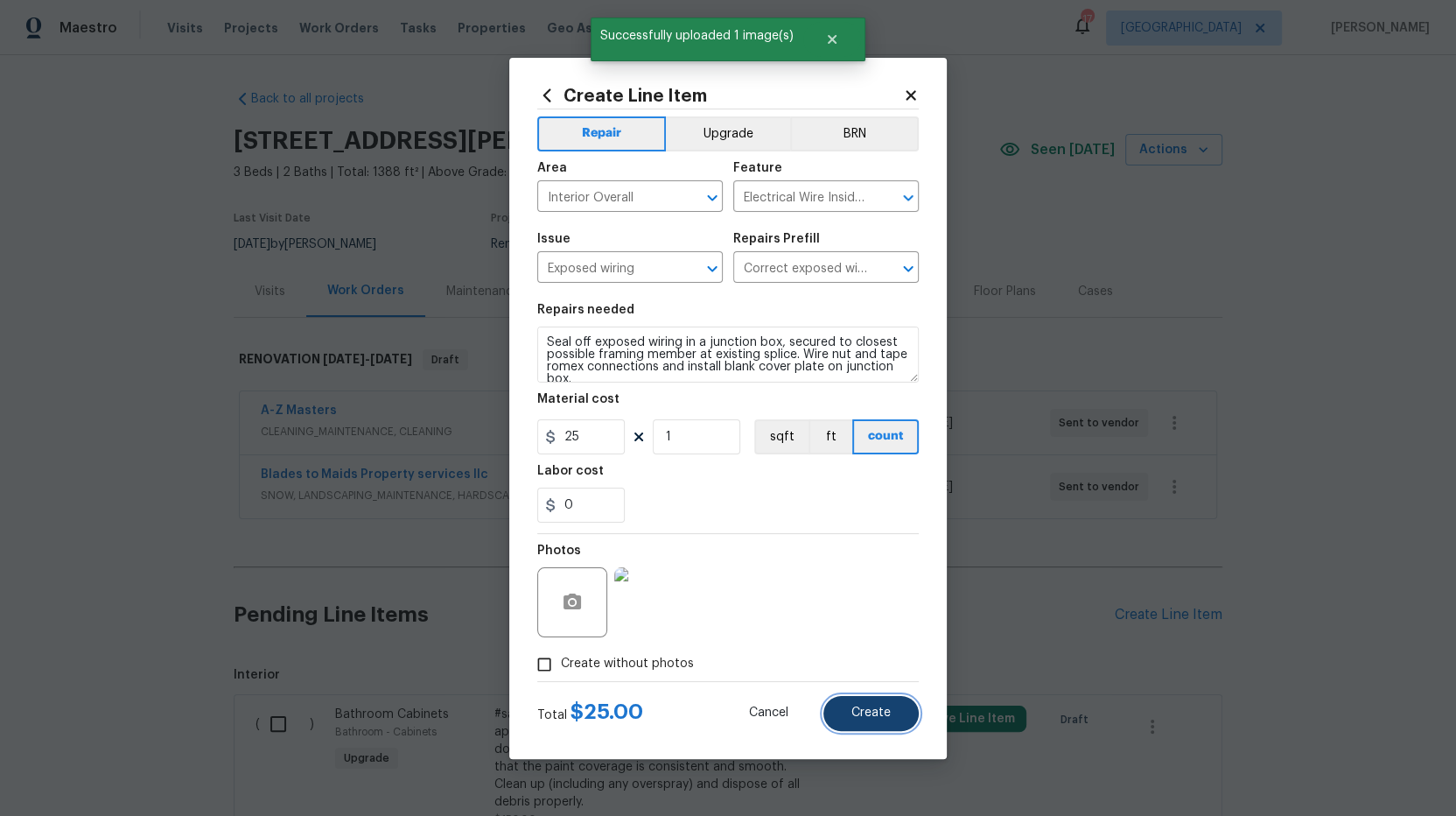
click at [895, 715] on button "Create" at bounding box center [871, 713] width 96 height 35
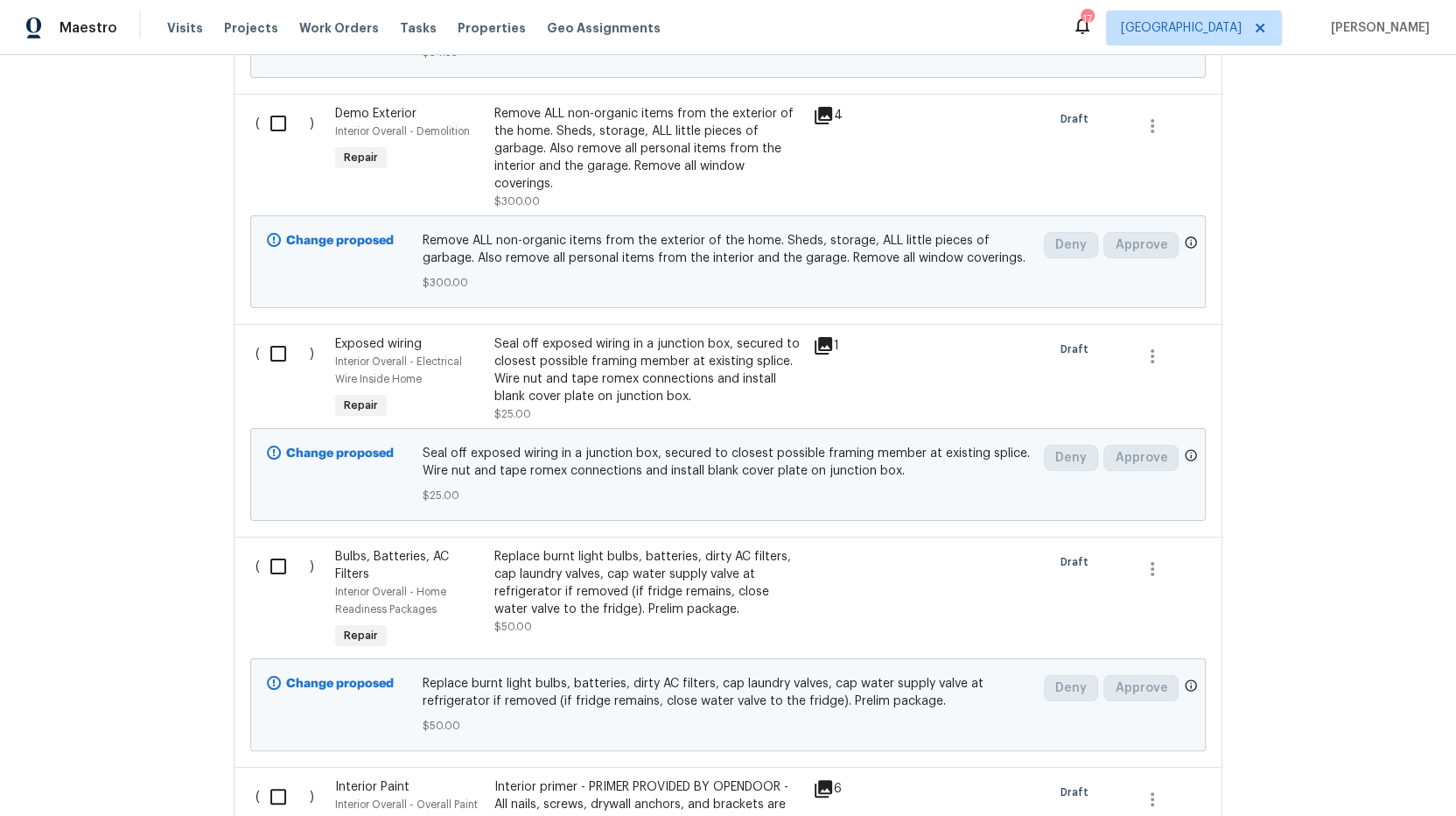
scroll to position [1741, 0]
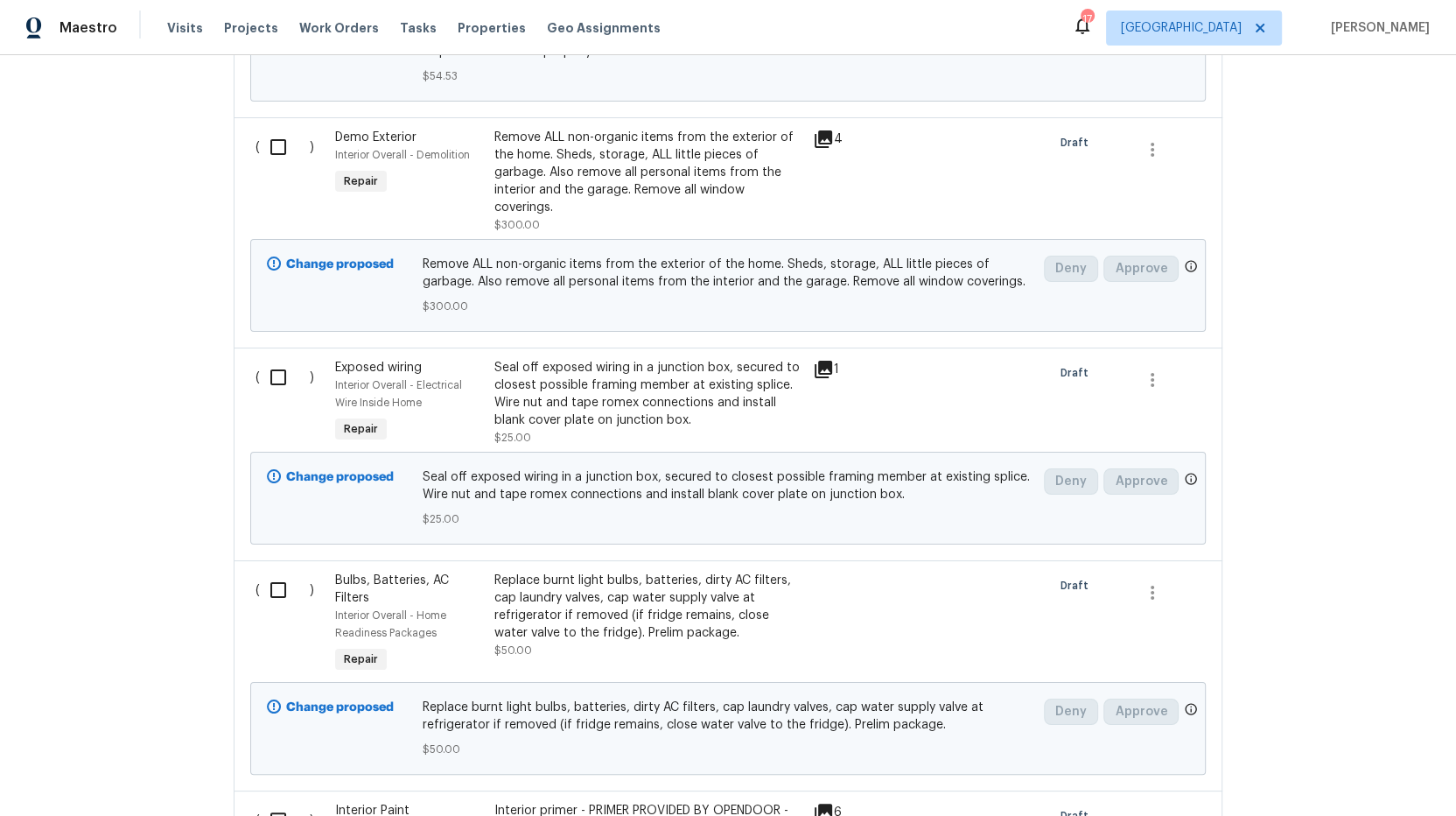
click at [575, 584] on div "Replace burnt light bulbs, batteries, dirty AC filters, cap laundry valves, cap…" at bounding box center [648, 606] width 308 height 70
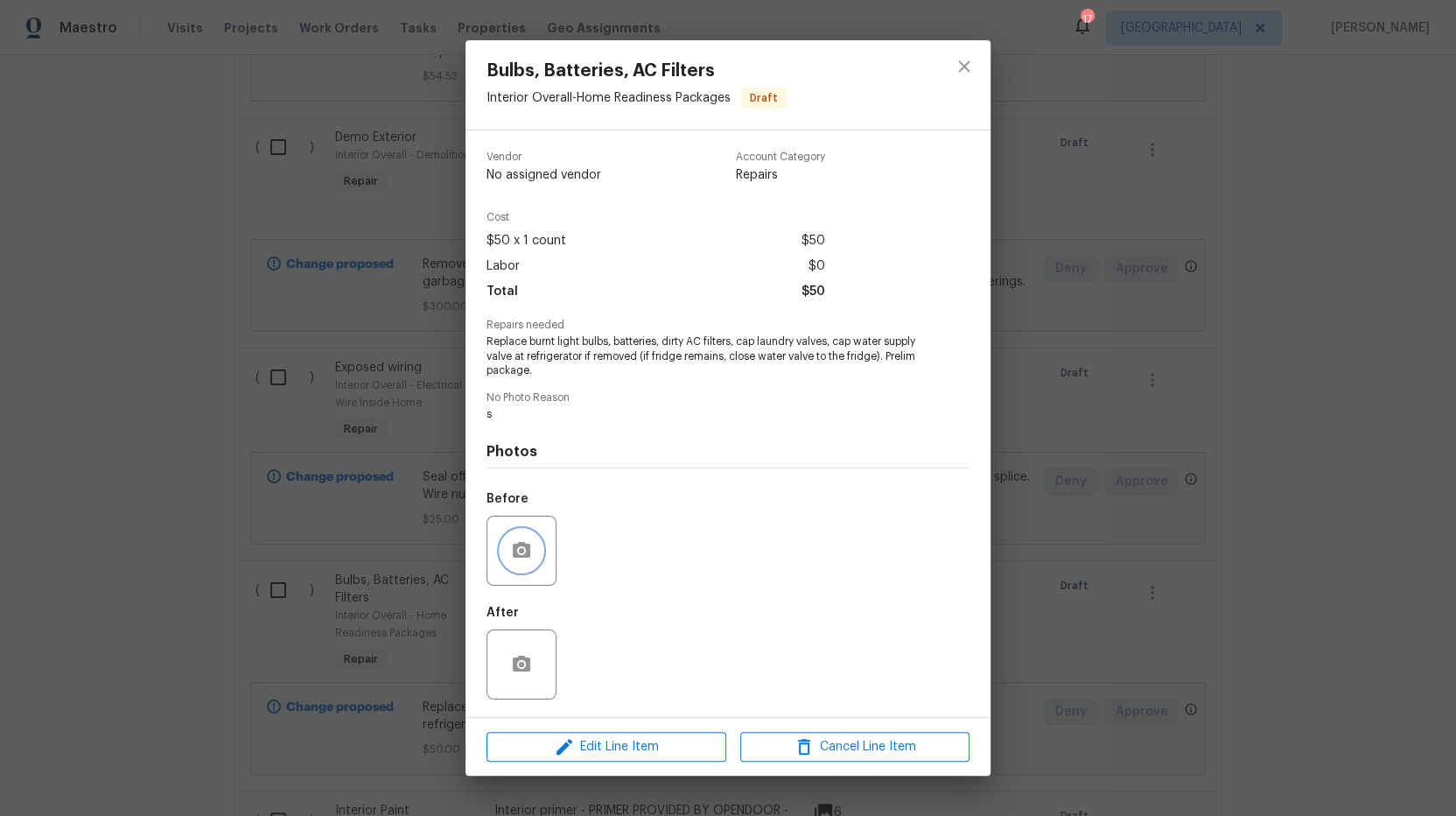
click at [525, 553] on icon "button" at bounding box center [521, 550] width 21 height 21
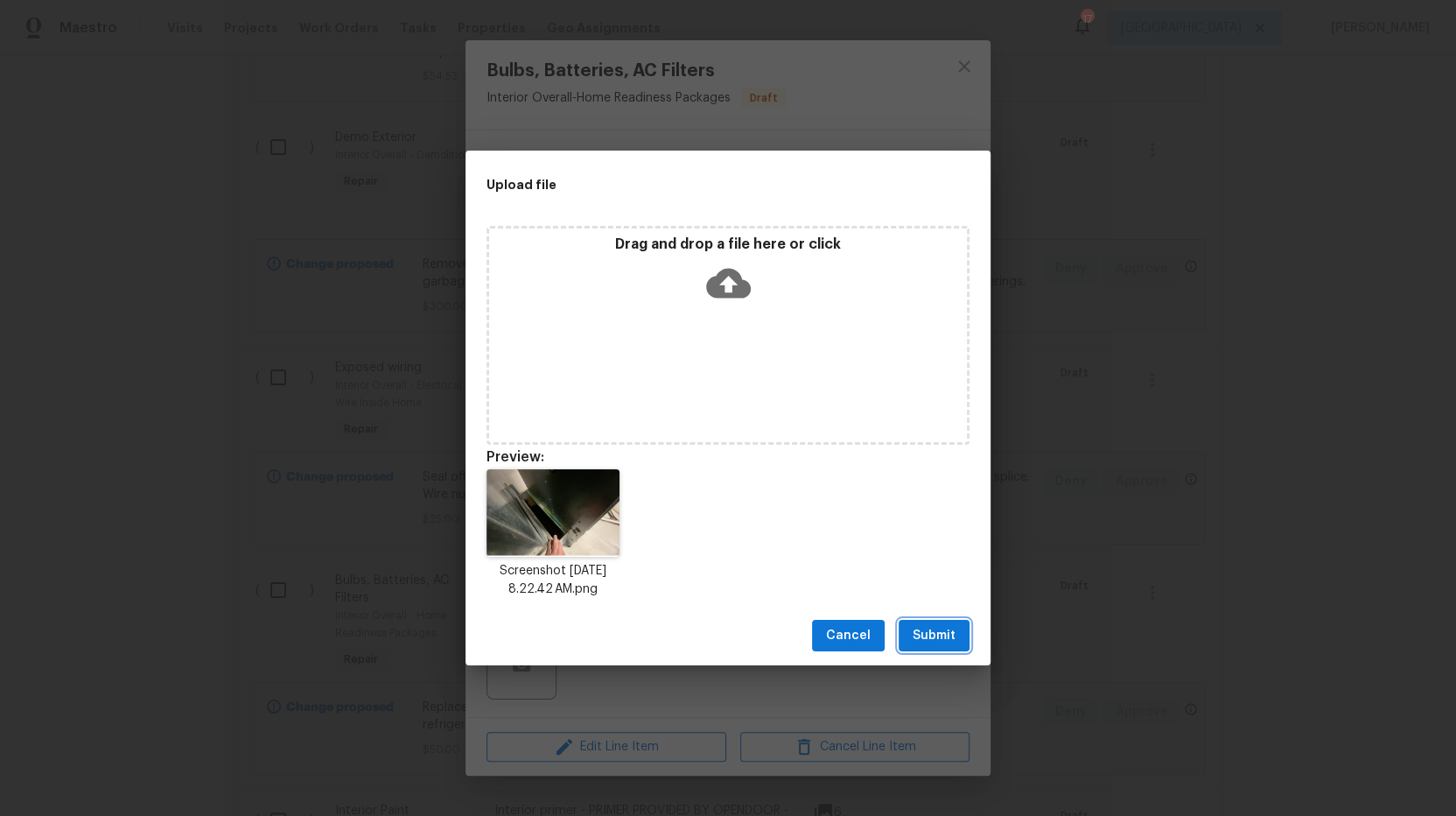
click at [937, 630] on span "Submit" at bounding box center [934, 636] width 43 height 22
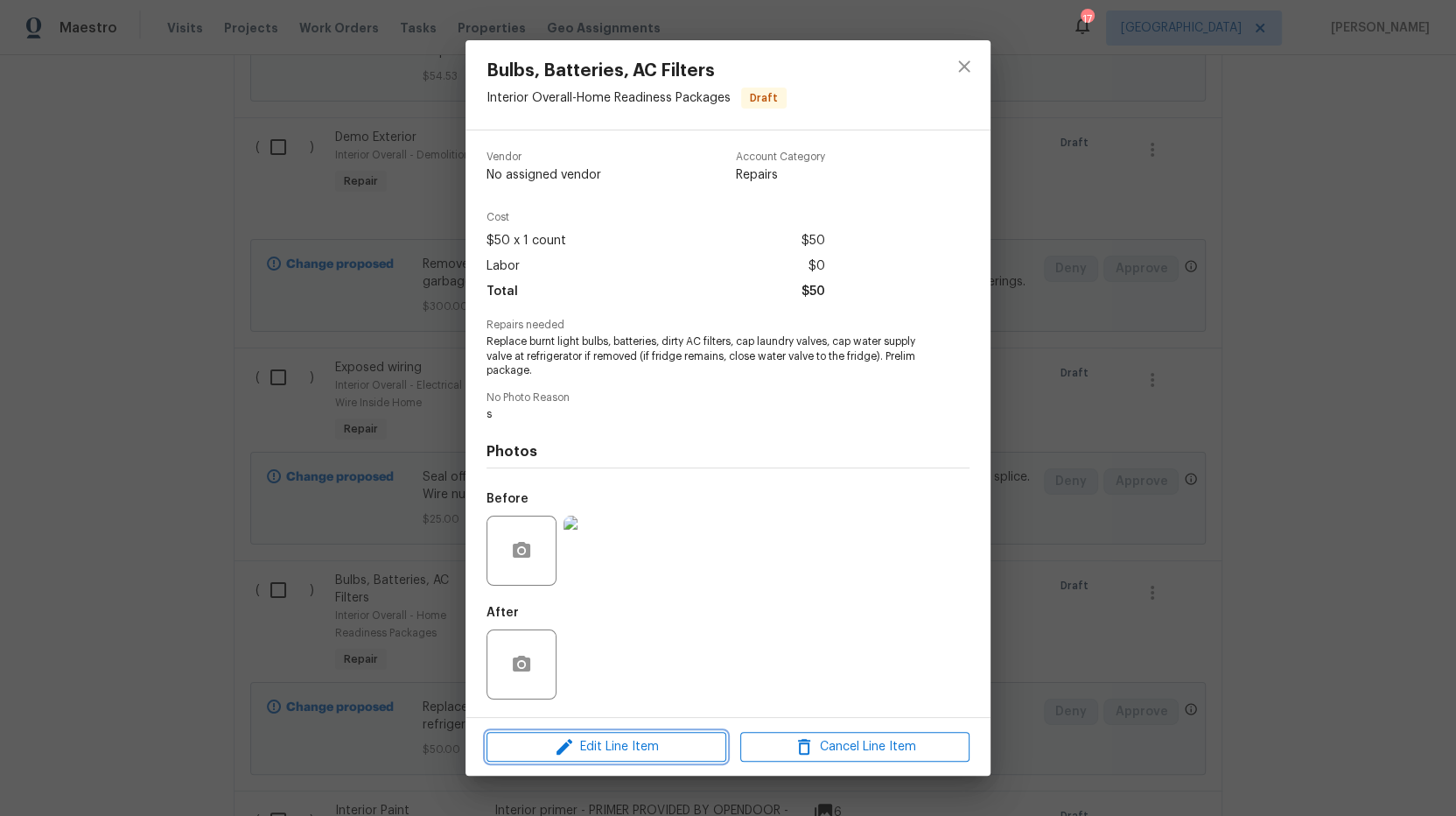
click at [646, 746] on span "Edit Line Item" at bounding box center [606, 747] width 230 height 22
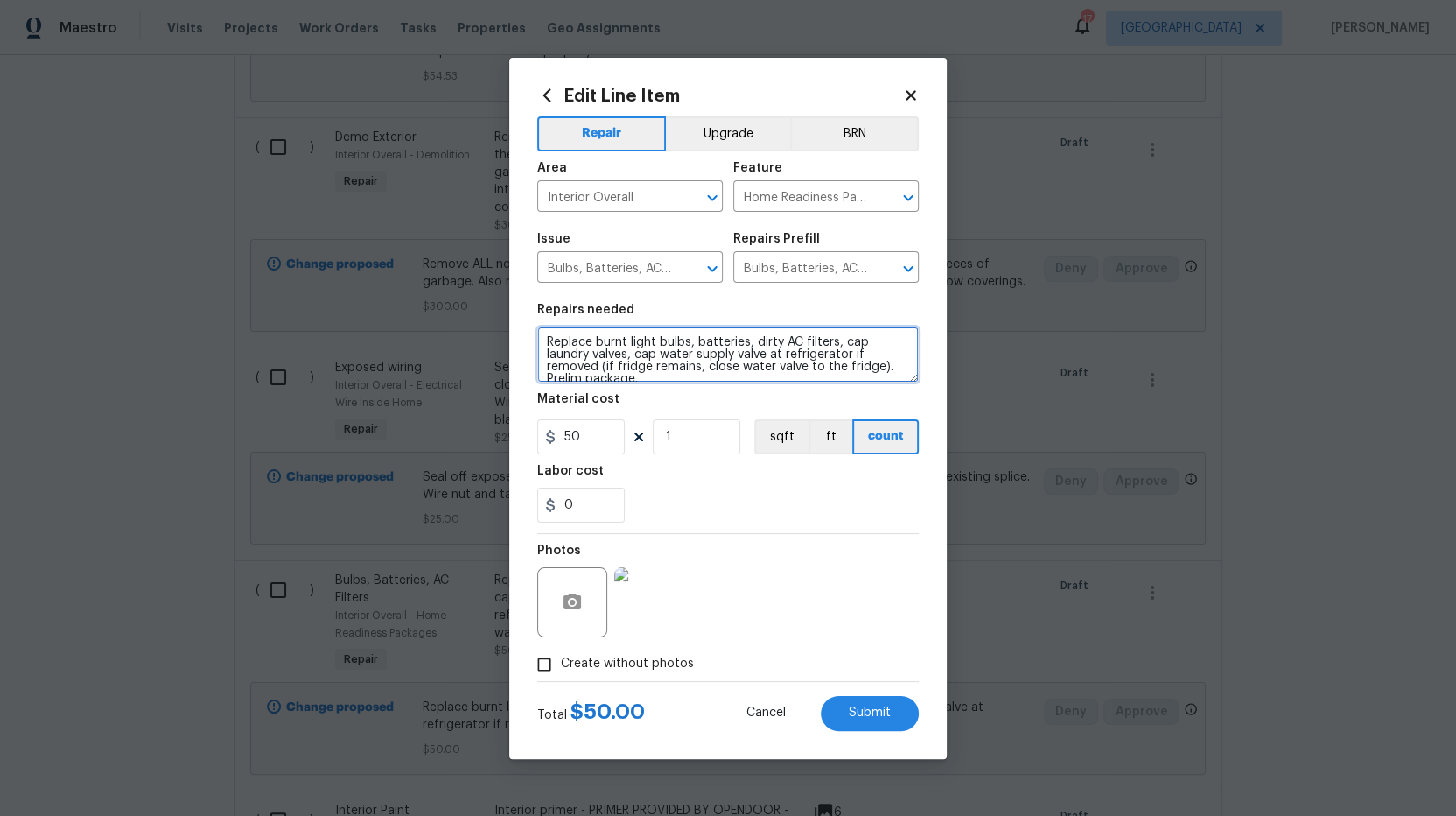
click at [547, 340] on textarea "Replace burnt light bulbs, batteries, dirty AC filters, cap laundry valves, cap…" at bounding box center [728, 354] width 381 height 56
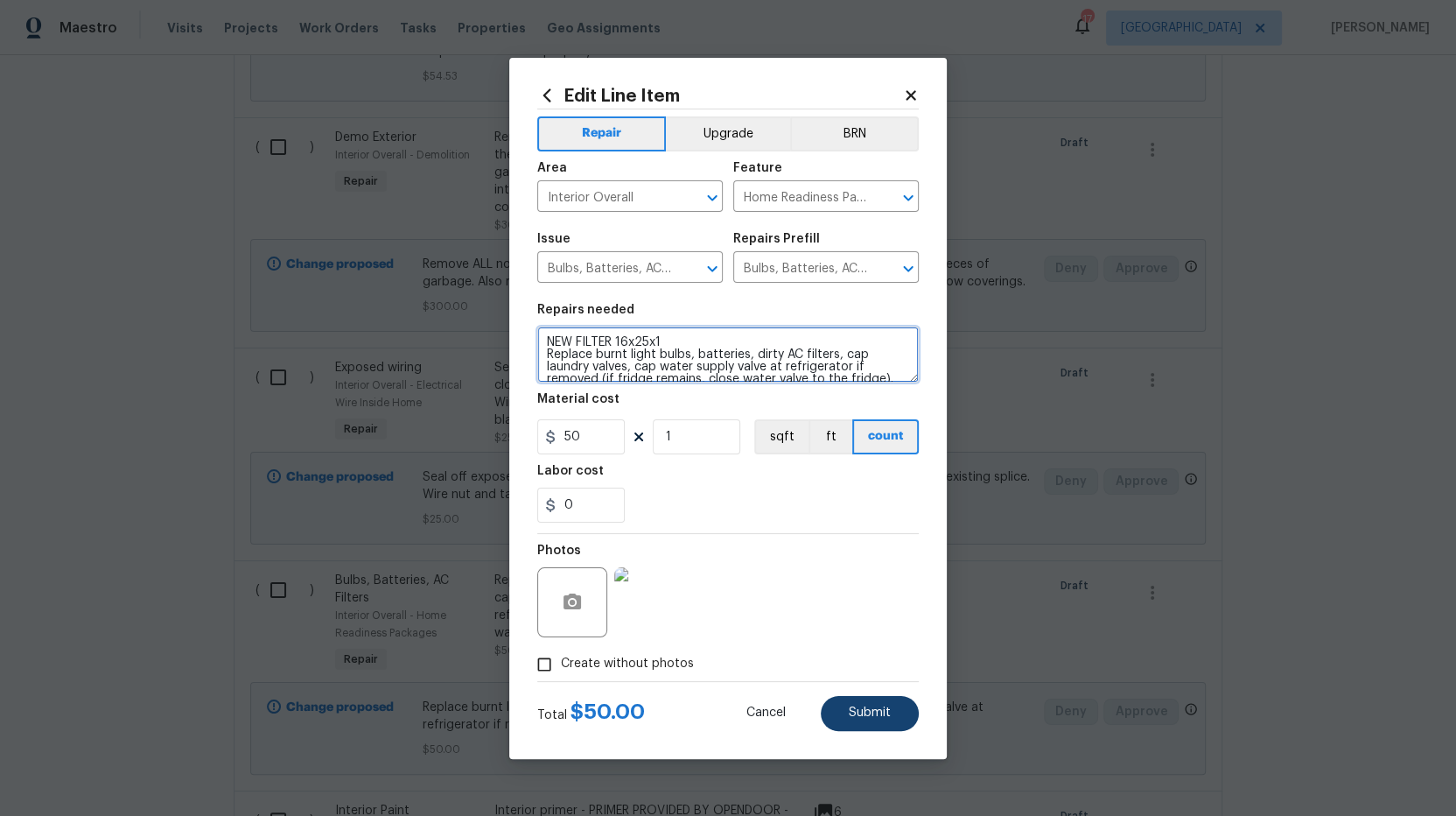
type textarea "NEW FILTER 16x25x1 Replace burnt light bulbs, batteries, dirty AC filters, cap …"
click at [880, 714] on span "Submit" at bounding box center [870, 713] width 42 height 13
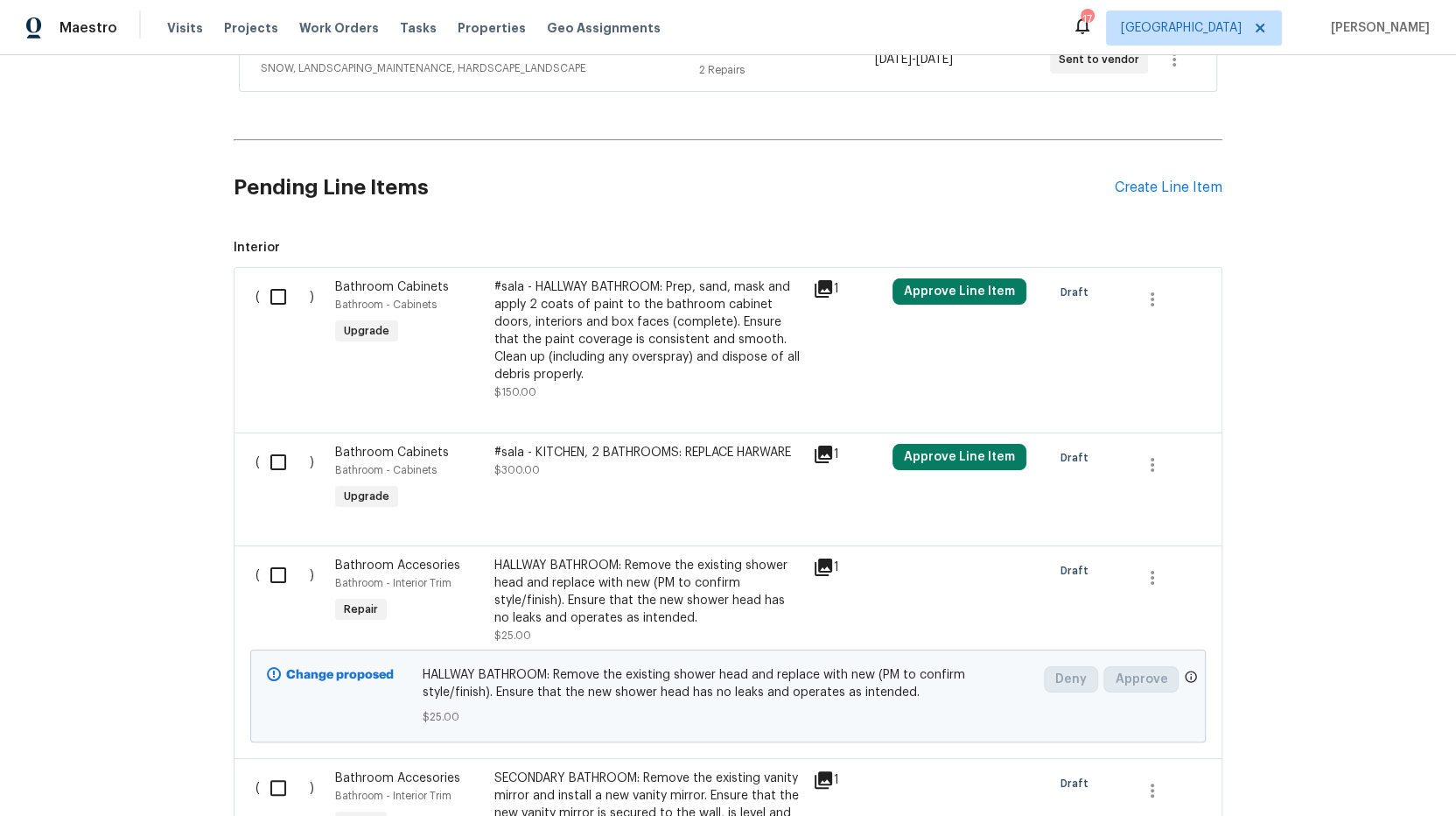
scroll to position [380, 0]
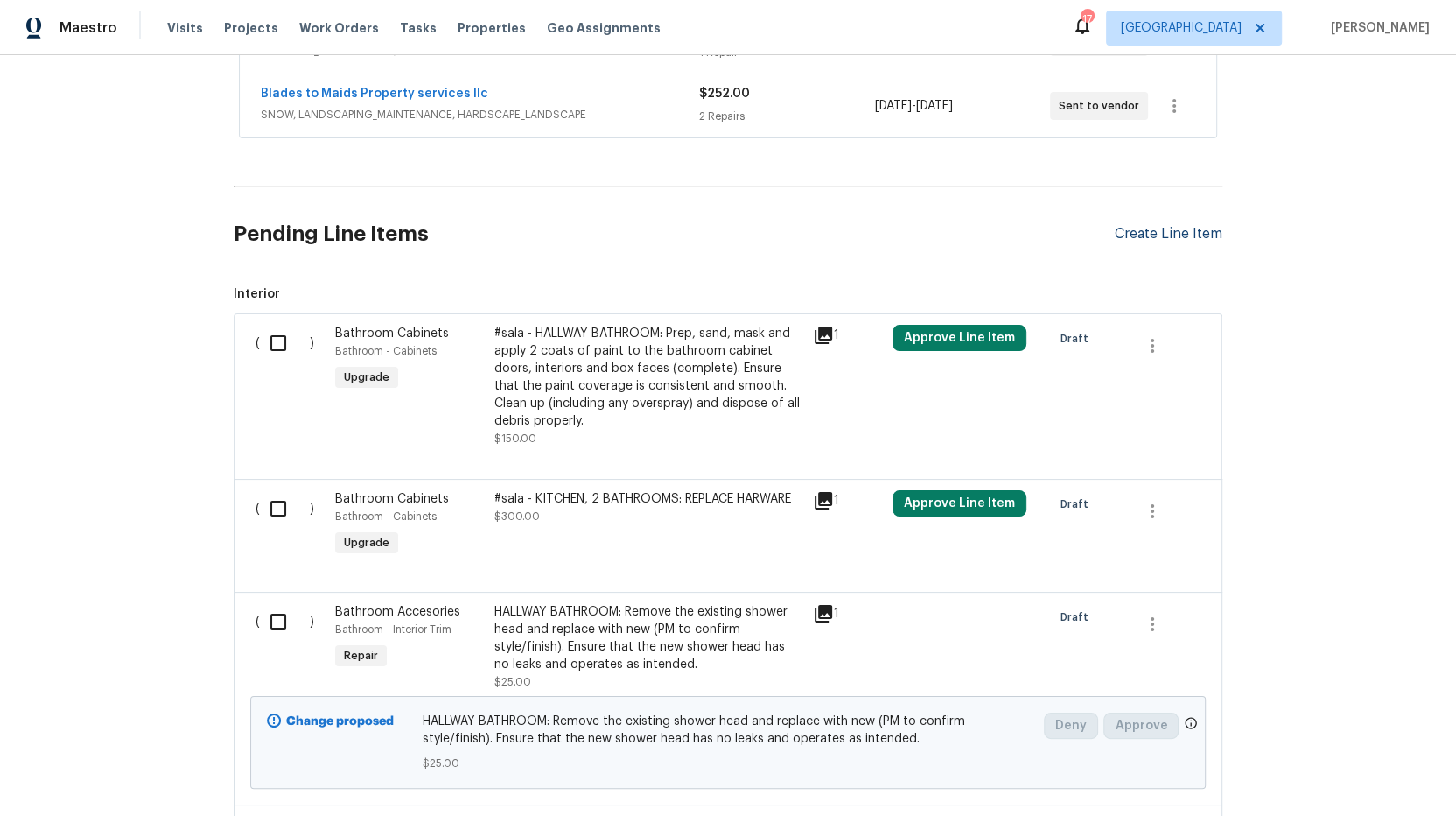
click at [1168, 232] on div "Create Line Item" at bounding box center [1168, 234] width 107 height 17
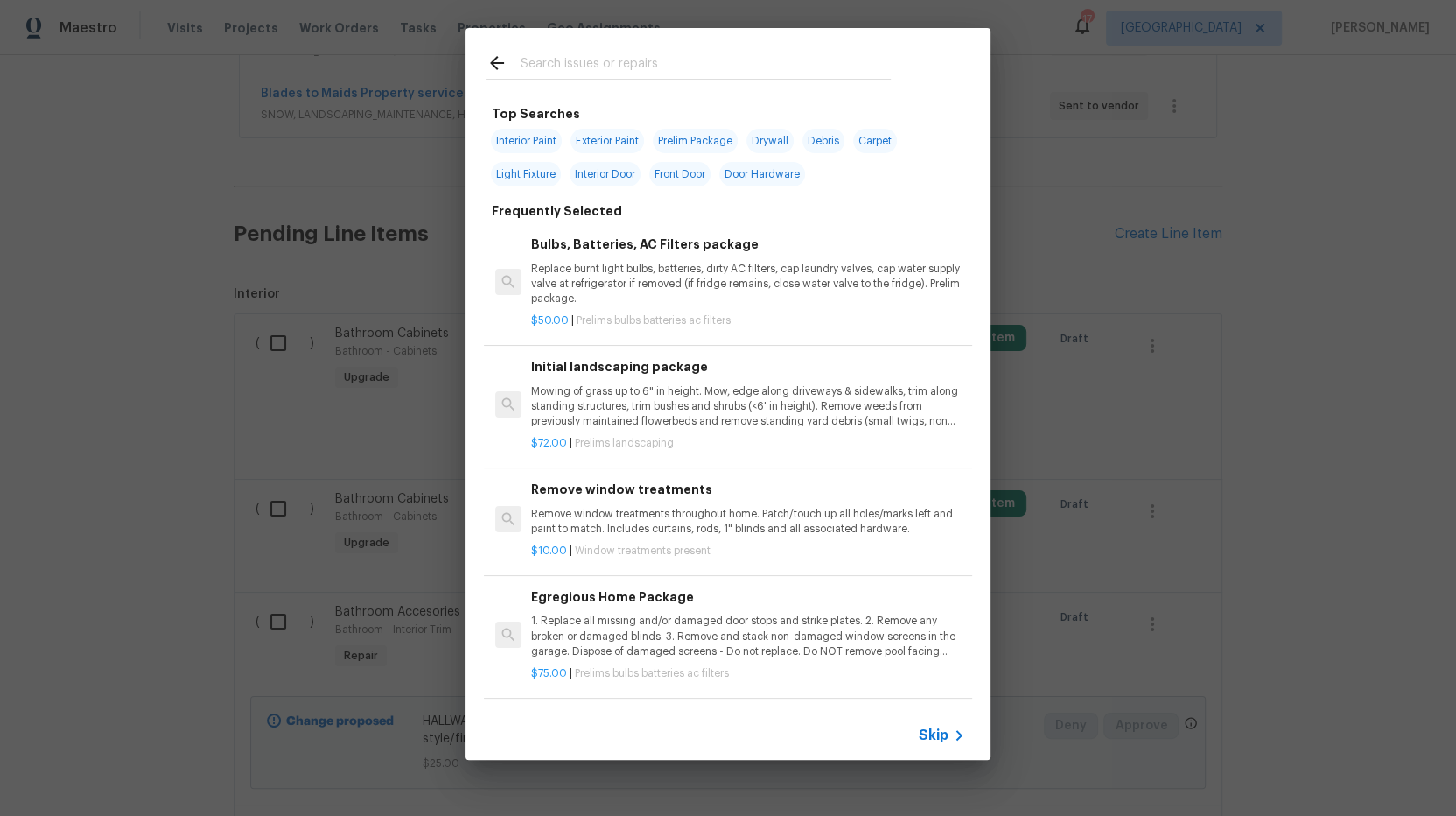
click at [597, 61] on input "text" at bounding box center [705, 65] width 371 height 27
click at [107, 371] on div "Top Searches Interior Paint Exterior Paint Prelim Package Drywall Debris Carpet…" at bounding box center [728, 393] width 1456 height 788
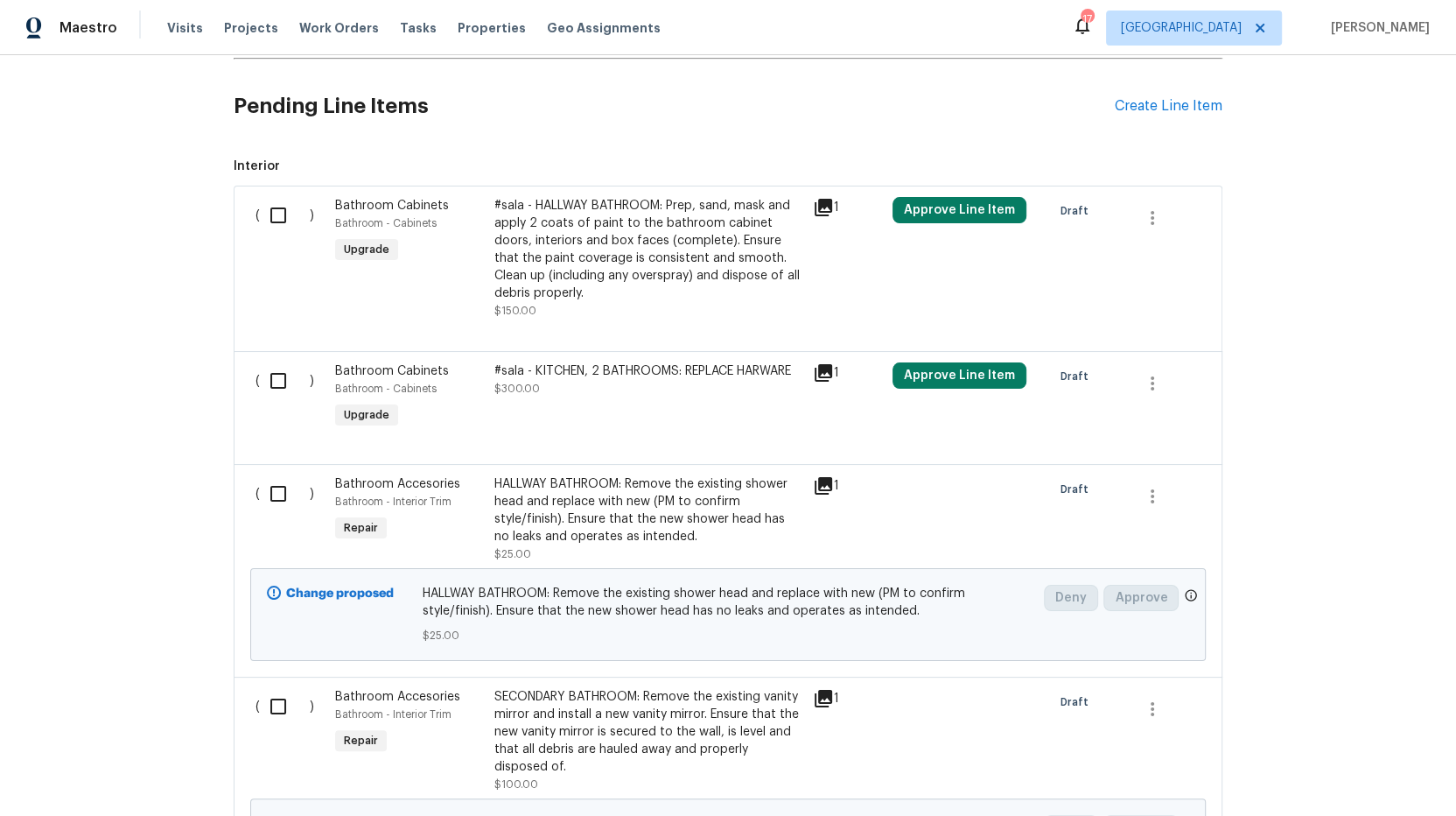
scroll to position [1446, 0]
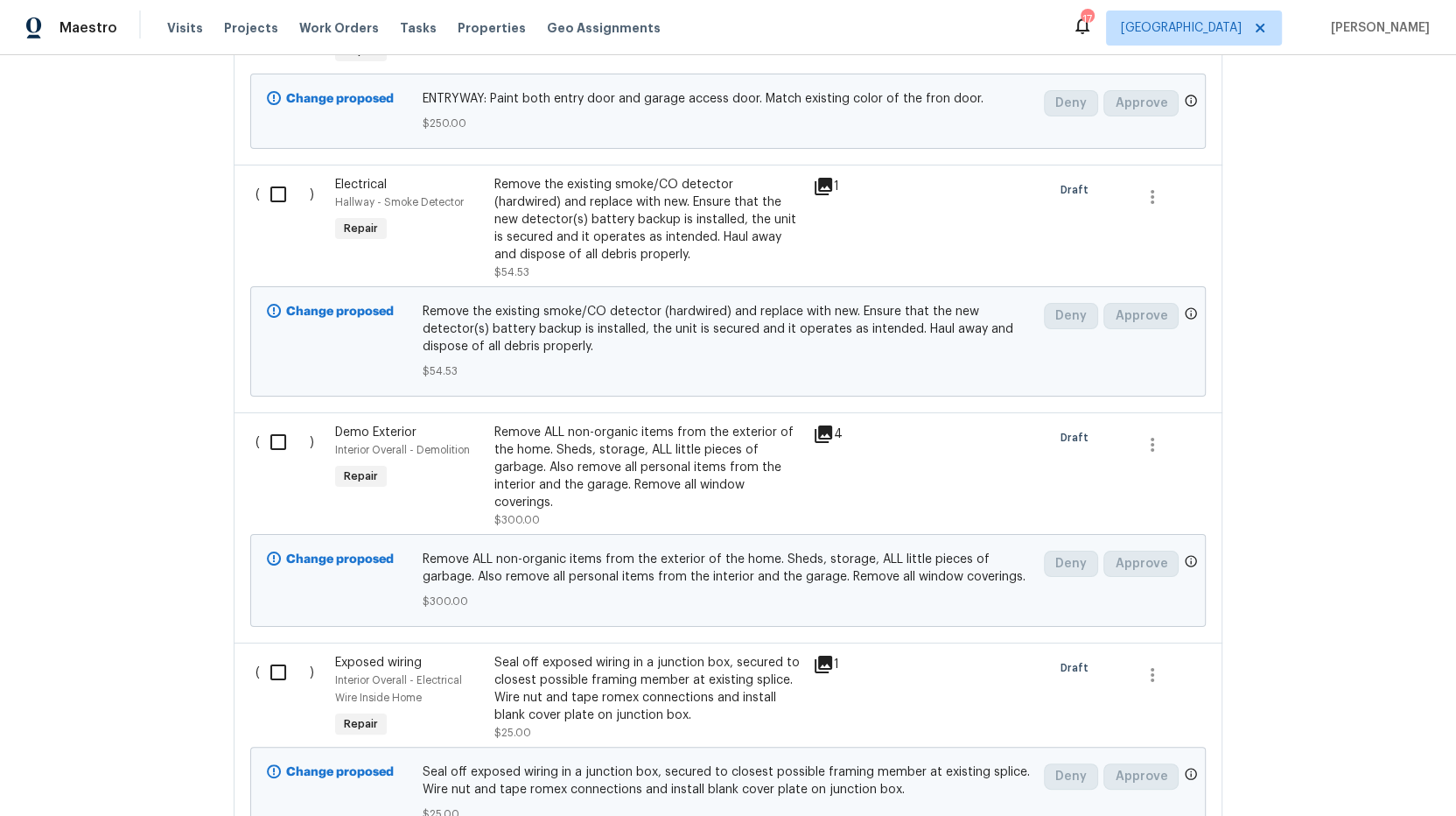
click at [592, 470] on div "Remove ALL non-organic items from the exterior of the home. Sheds, storage, ALL…" at bounding box center [648, 467] width 308 height 87
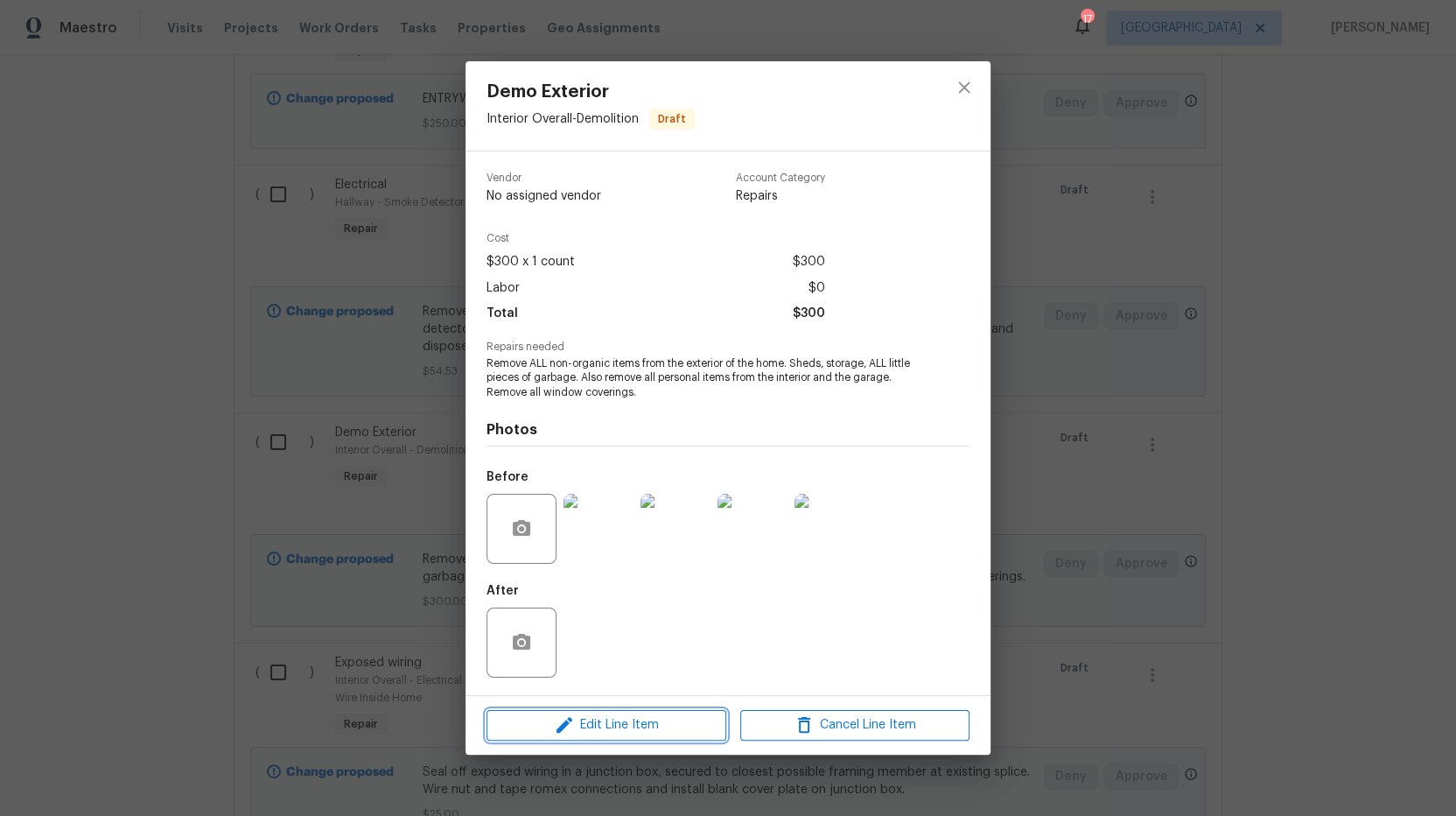
click at [631, 719] on span "Edit Line Item" at bounding box center [606, 725] width 230 height 22
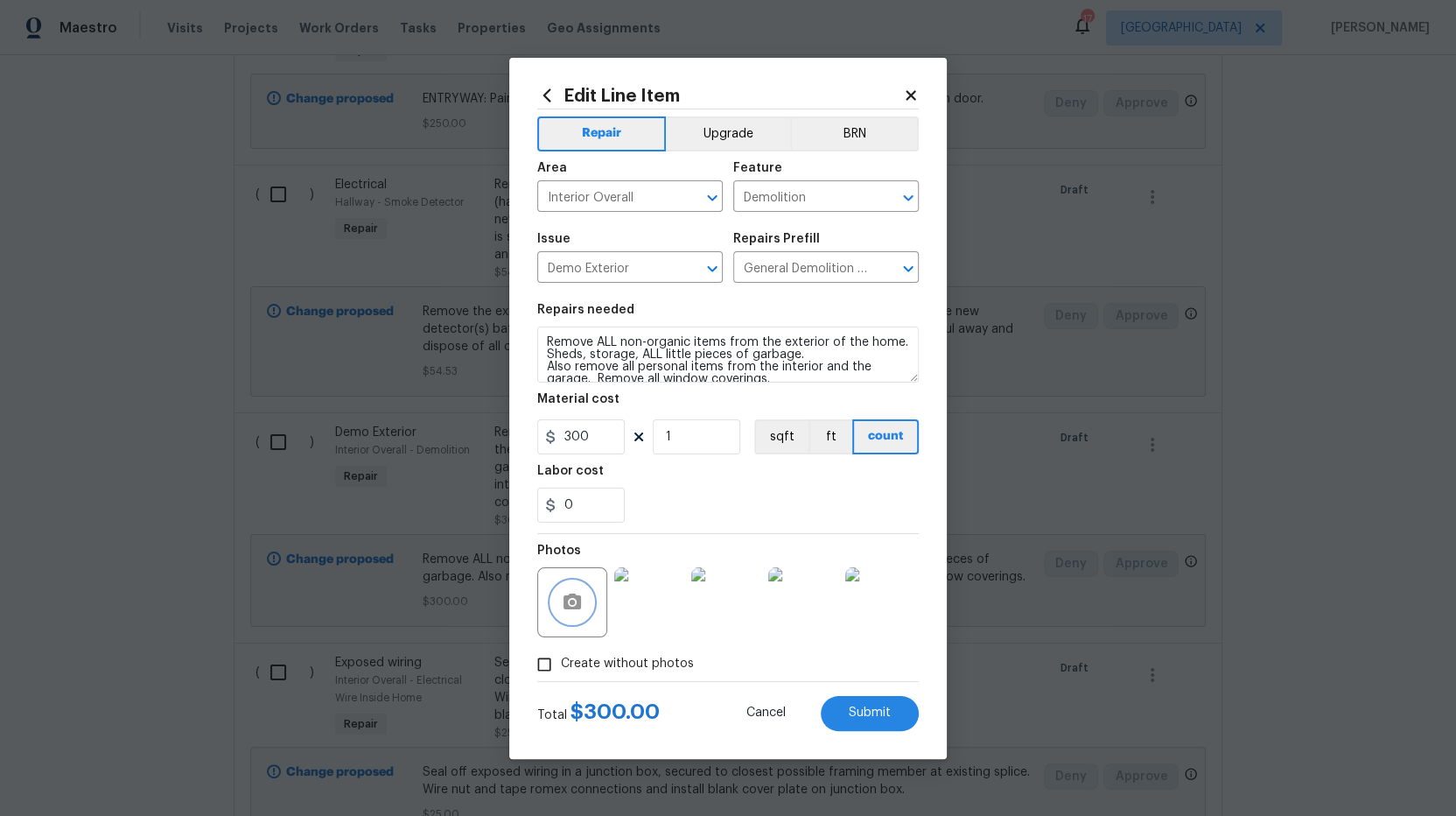
click at [573, 599] on circle "button" at bounding box center [572, 602] width 6 height 6
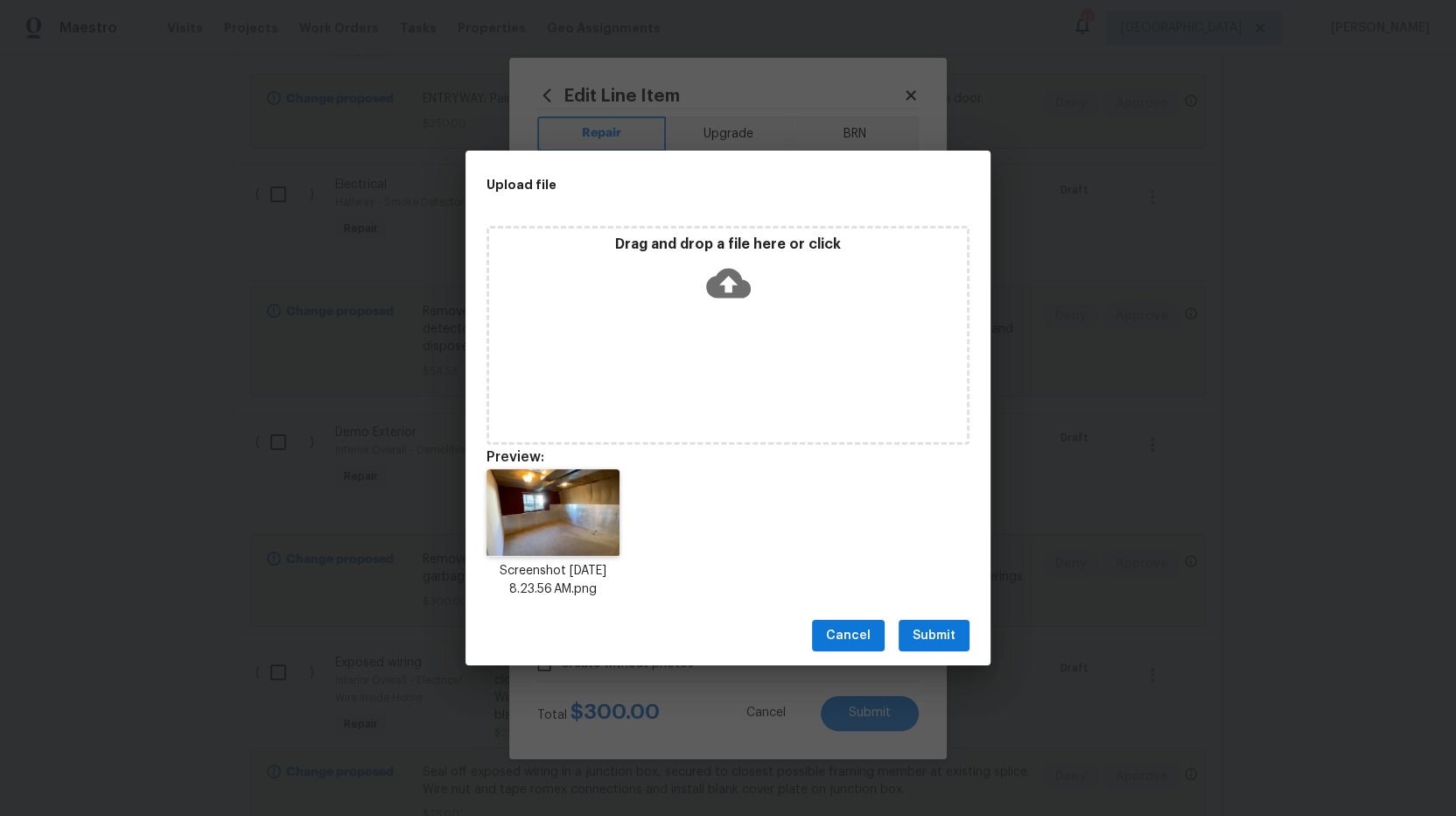
click at [930, 633] on span "Submit" at bounding box center [934, 636] width 43 height 22
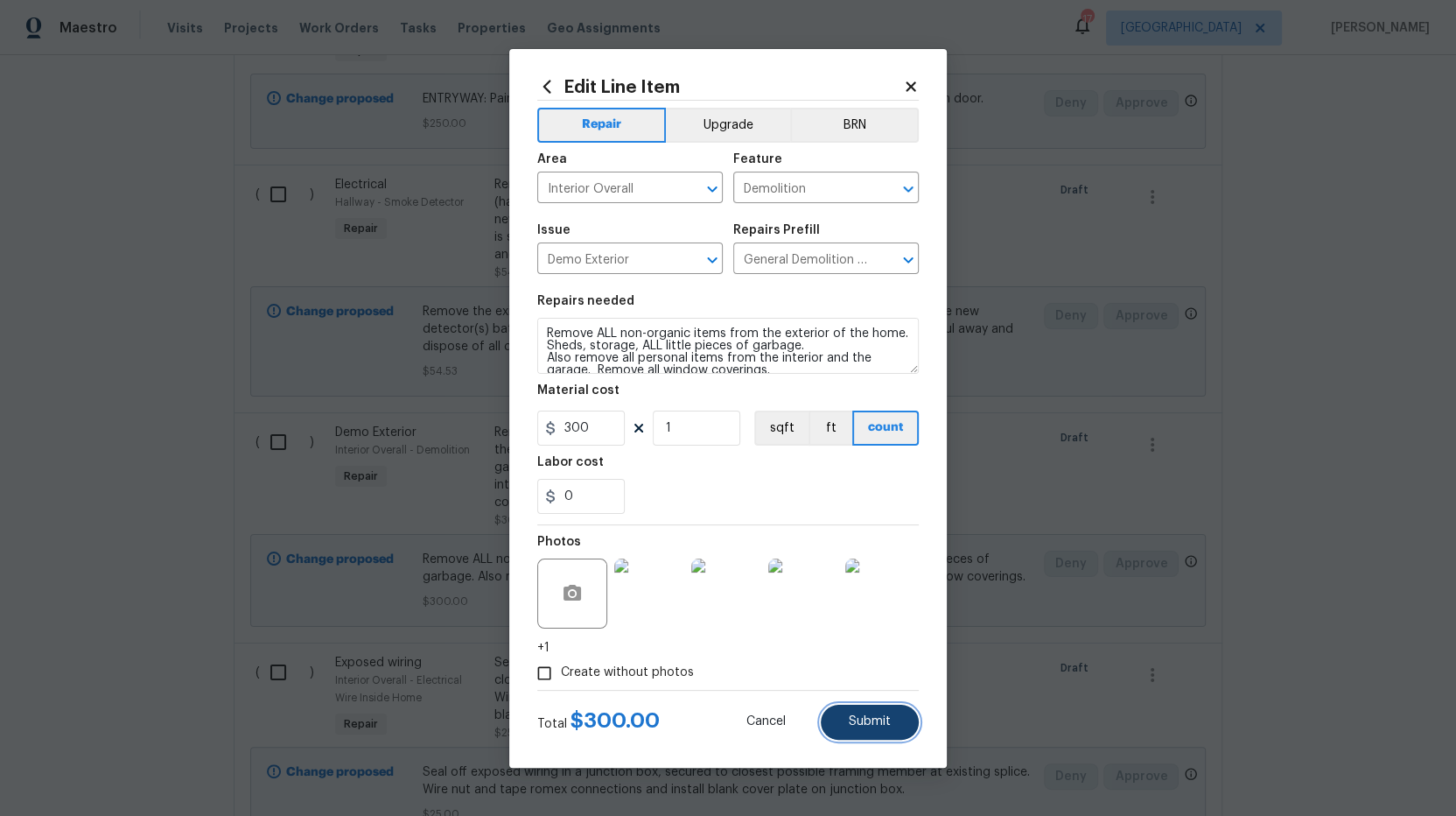
click at [888, 719] on span "Submit" at bounding box center [870, 721] width 42 height 13
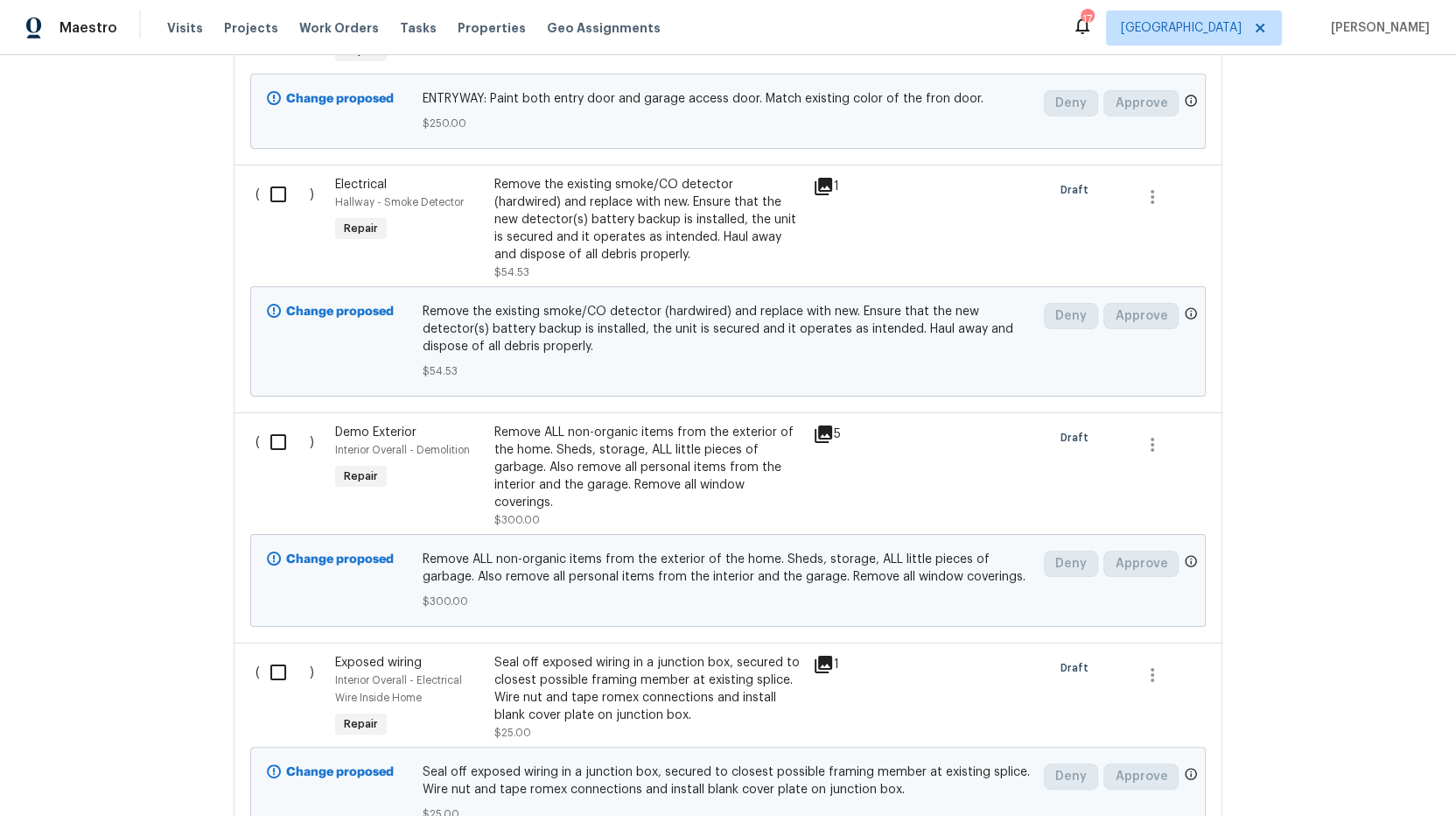
drag, startPoint x: 112, startPoint y: 519, endPoint x: 173, endPoint y: 664, distance: 157.3
click at [113, 520] on div "Back to all projects 730 Pleasant Ave, St. Paul Park, MN 55071 3 Beds | 2 Baths…" at bounding box center [728, 436] width 1456 height 761
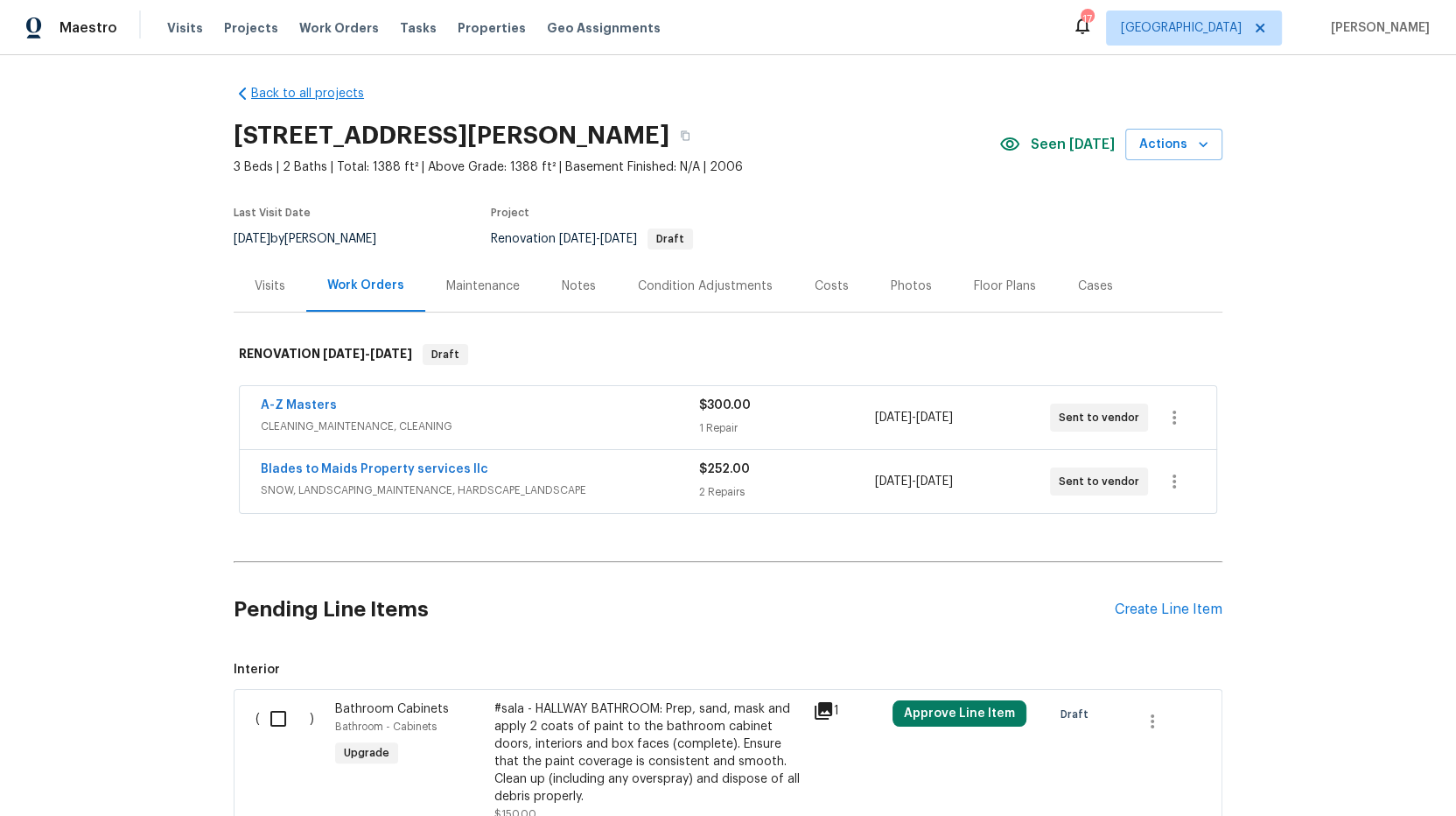
scroll to position [6, 0]
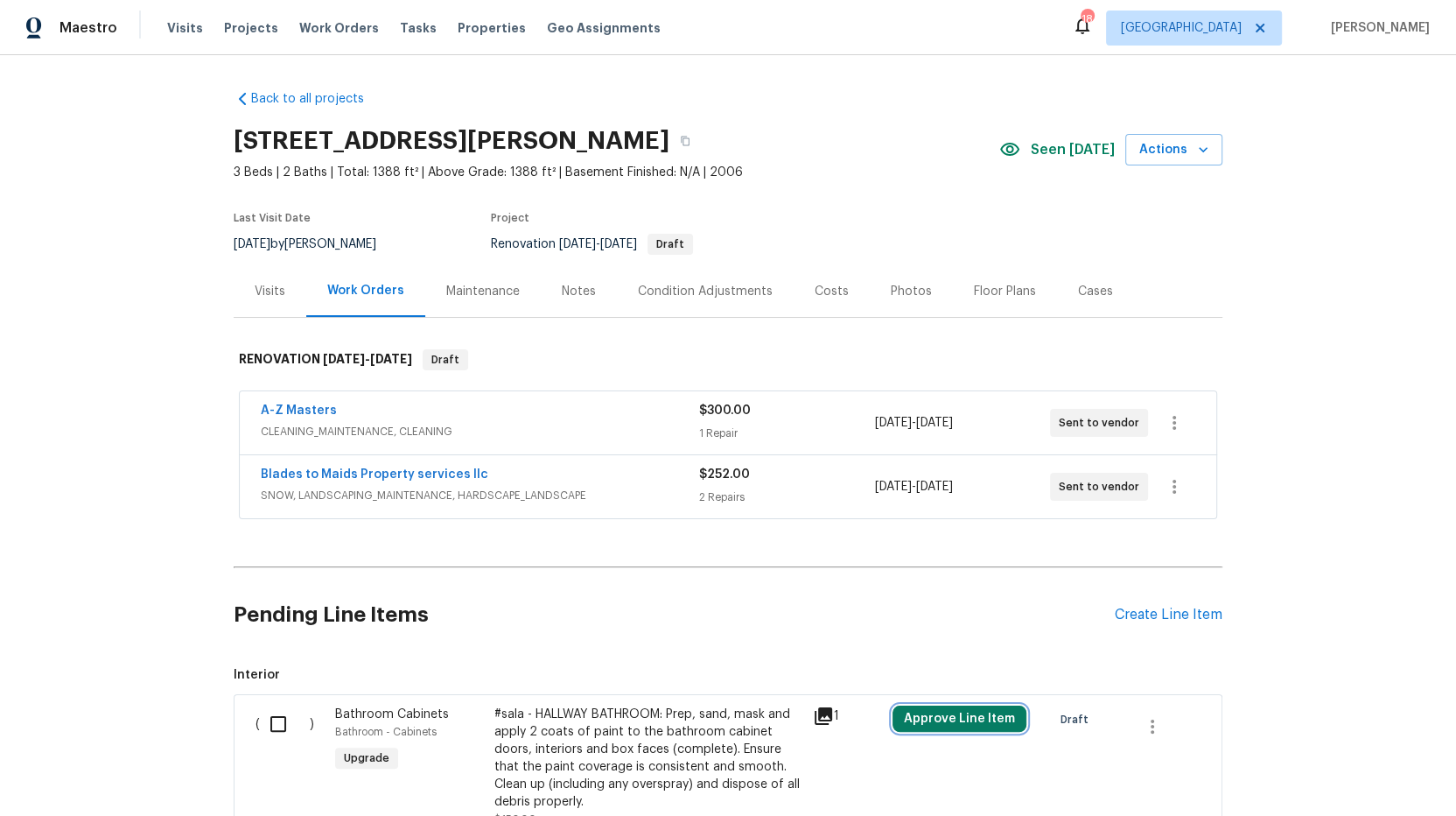
click at [969, 708] on button "Approve Line Item" at bounding box center [960, 719] width 134 height 27
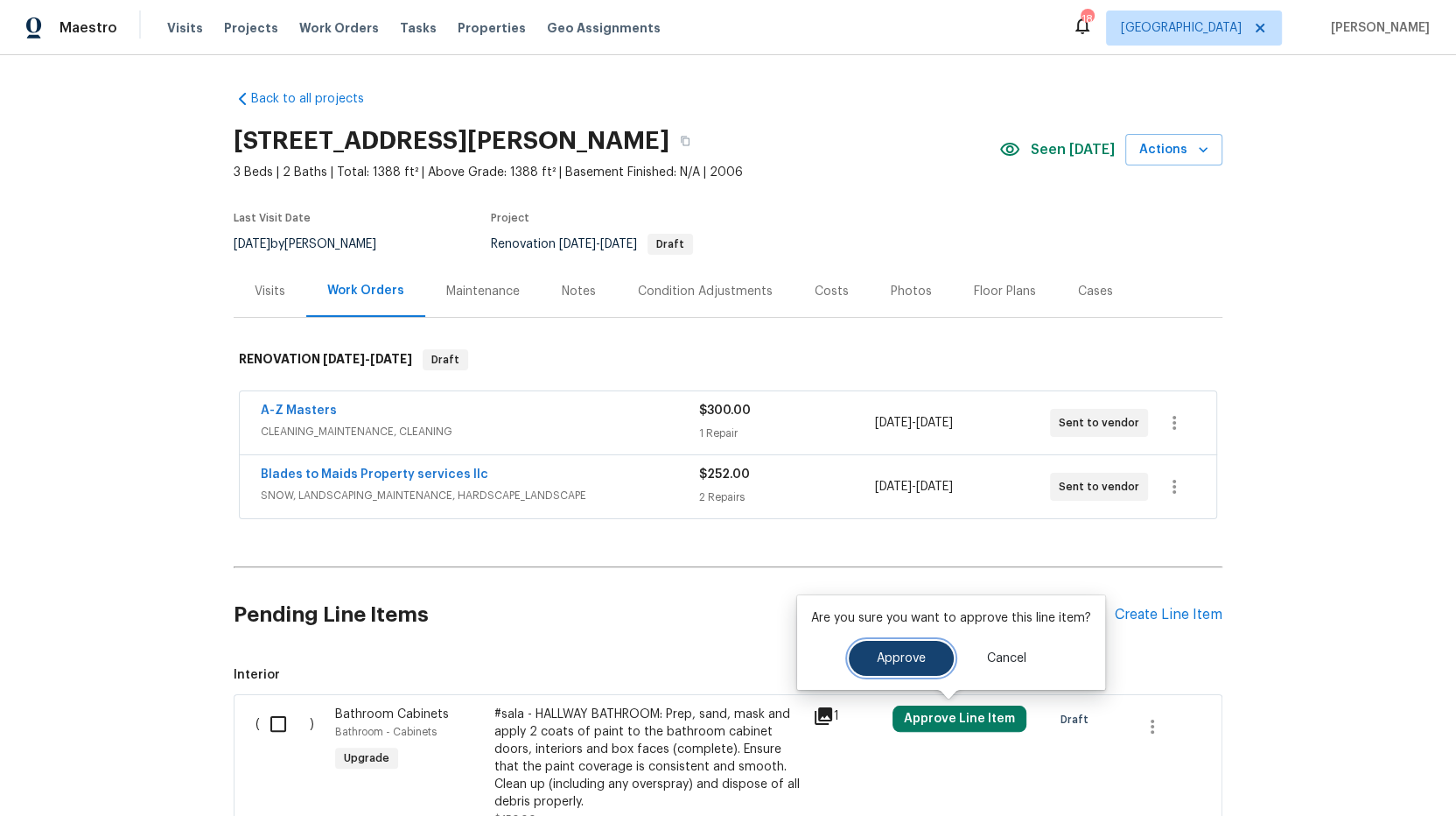
click at [912, 654] on span "Approve" at bounding box center [901, 659] width 49 height 13
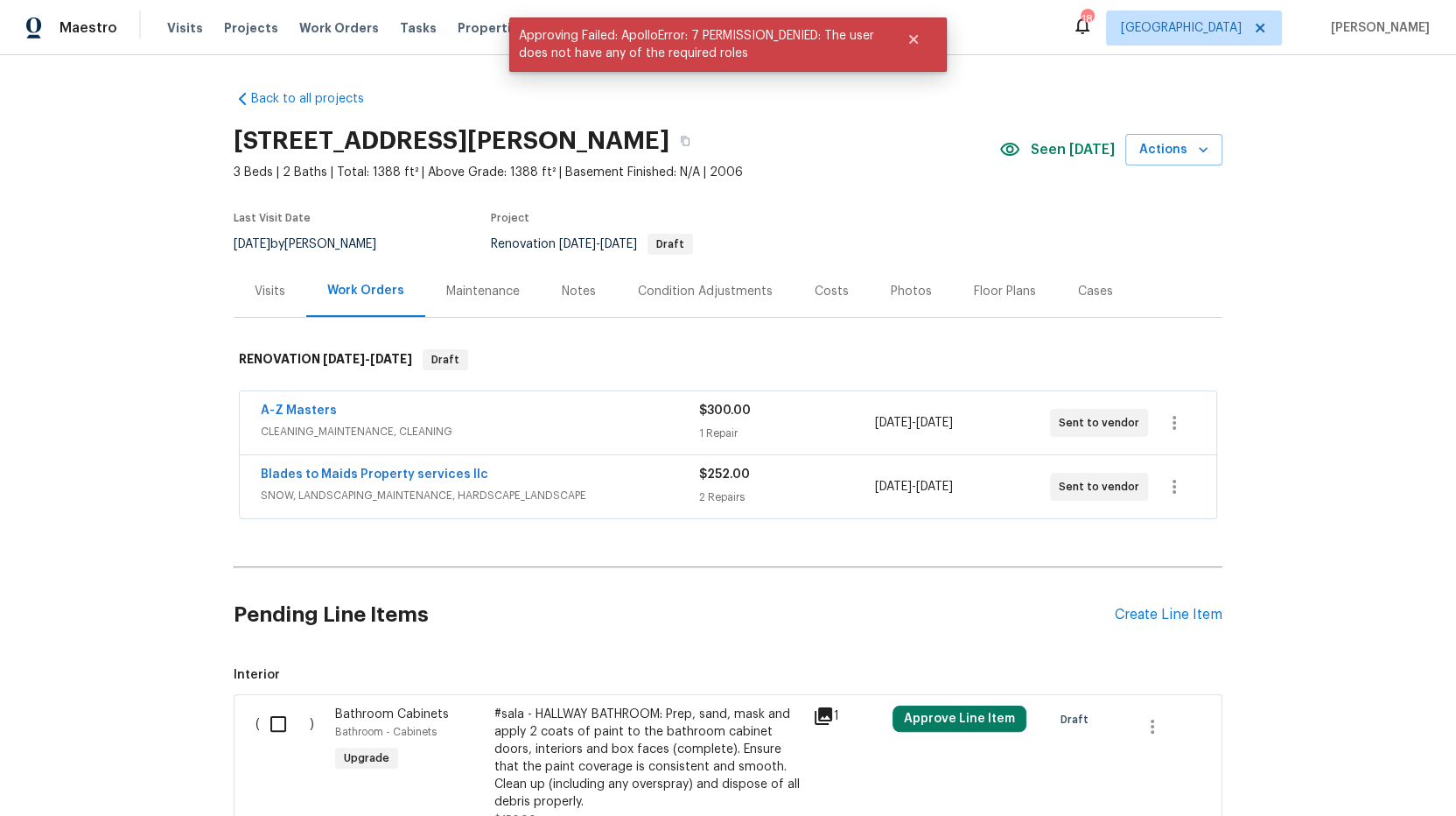
drag, startPoint x: 130, startPoint y: 537, endPoint x: 200, endPoint y: 631, distance: 117.2
click at [131, 538] on div "Back to all projects [STREET_ADDRESS][PERSON_NAME] 3 Beds | 2 Baths | Total: 13…" at bounding box center [728, 436] width 1456 height 761
click at [260, 719] on input "checkbox" at bounding box center [285, 724] width 50 height 37
checkbox input "true"
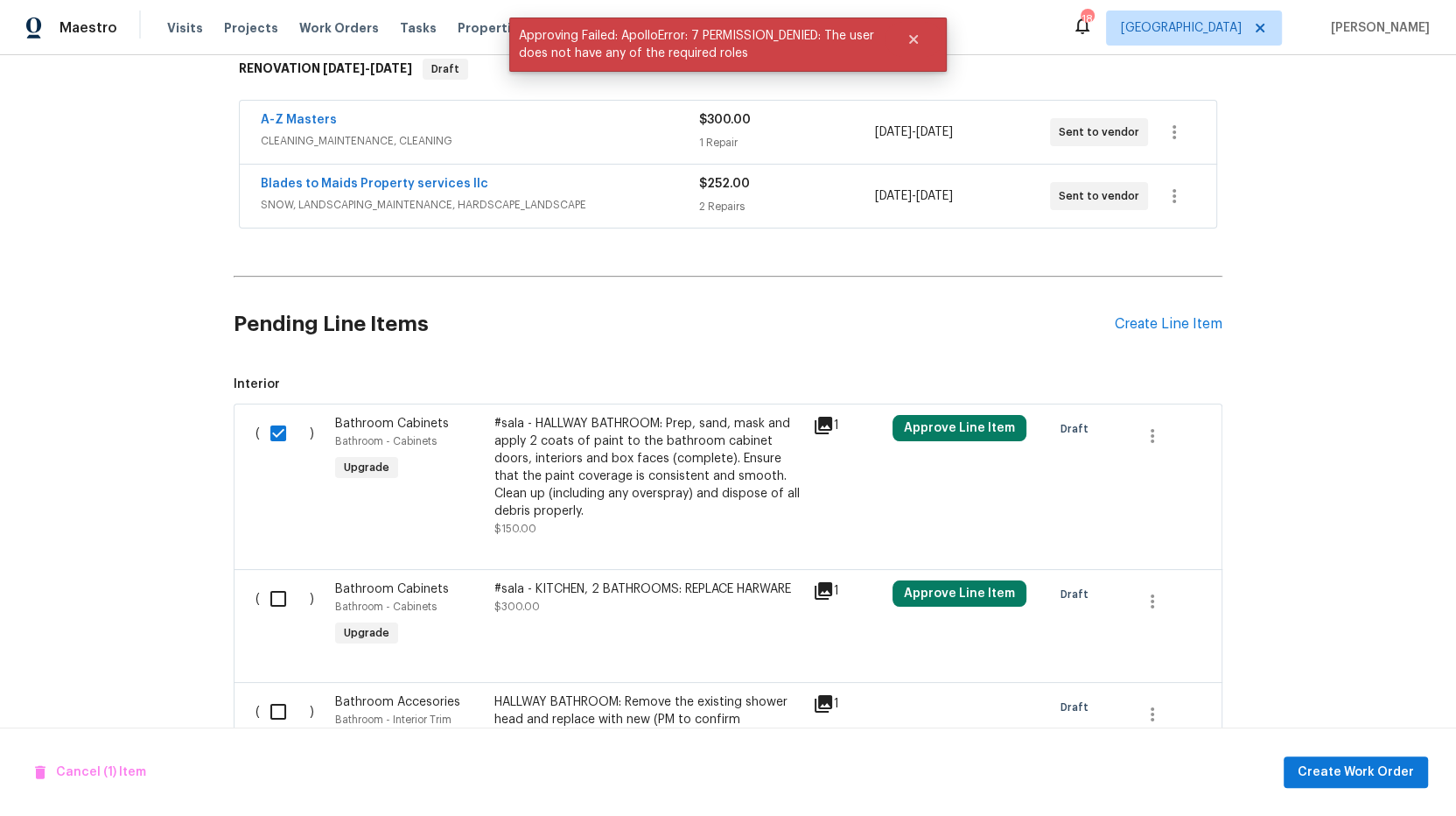
scroll to position [291, 0]
drag, startPoint x: 262, startPoint y: 596, endPoint x: 268, endPoint y: 669, distance: 73.2
click at [262, 598] on input "checkbox" at bounding box center [285, 598] width 50 height 37
checkbox input "true"
click at [275, 705] on input "checkbox" at bounding box center [285, 711] width 50 height 37
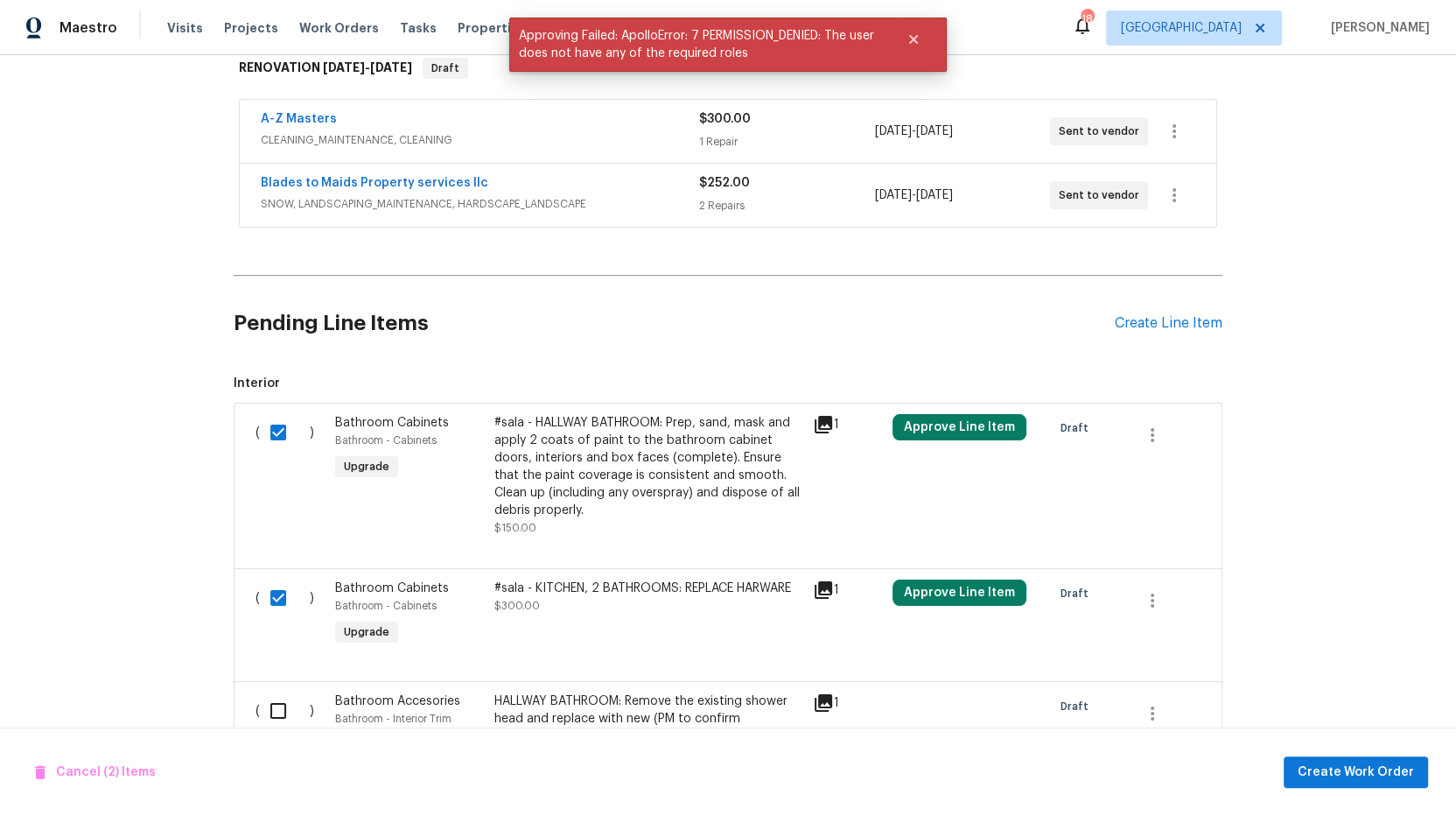
checkbox input "true"
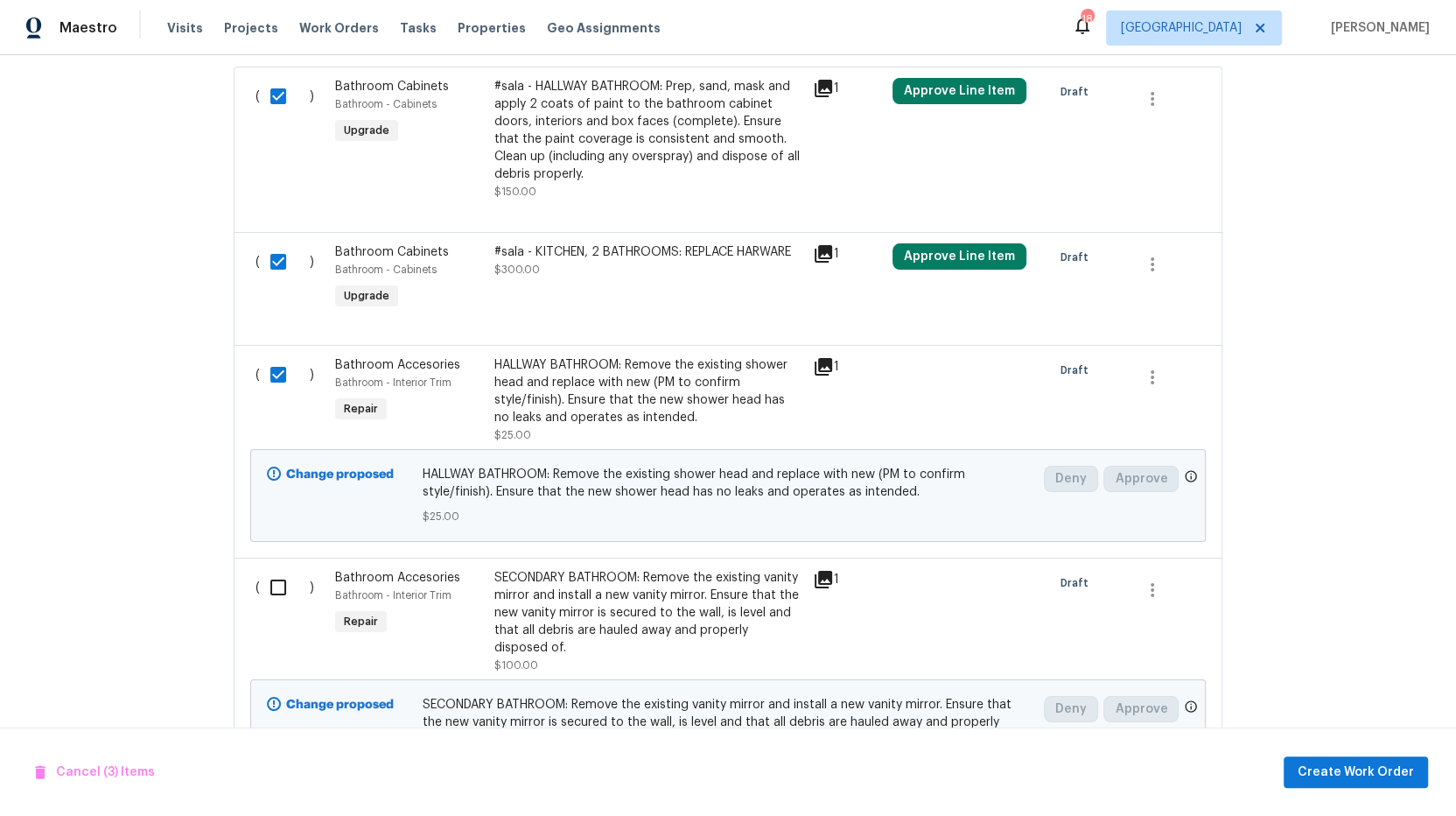
scroll to position [682, 0]
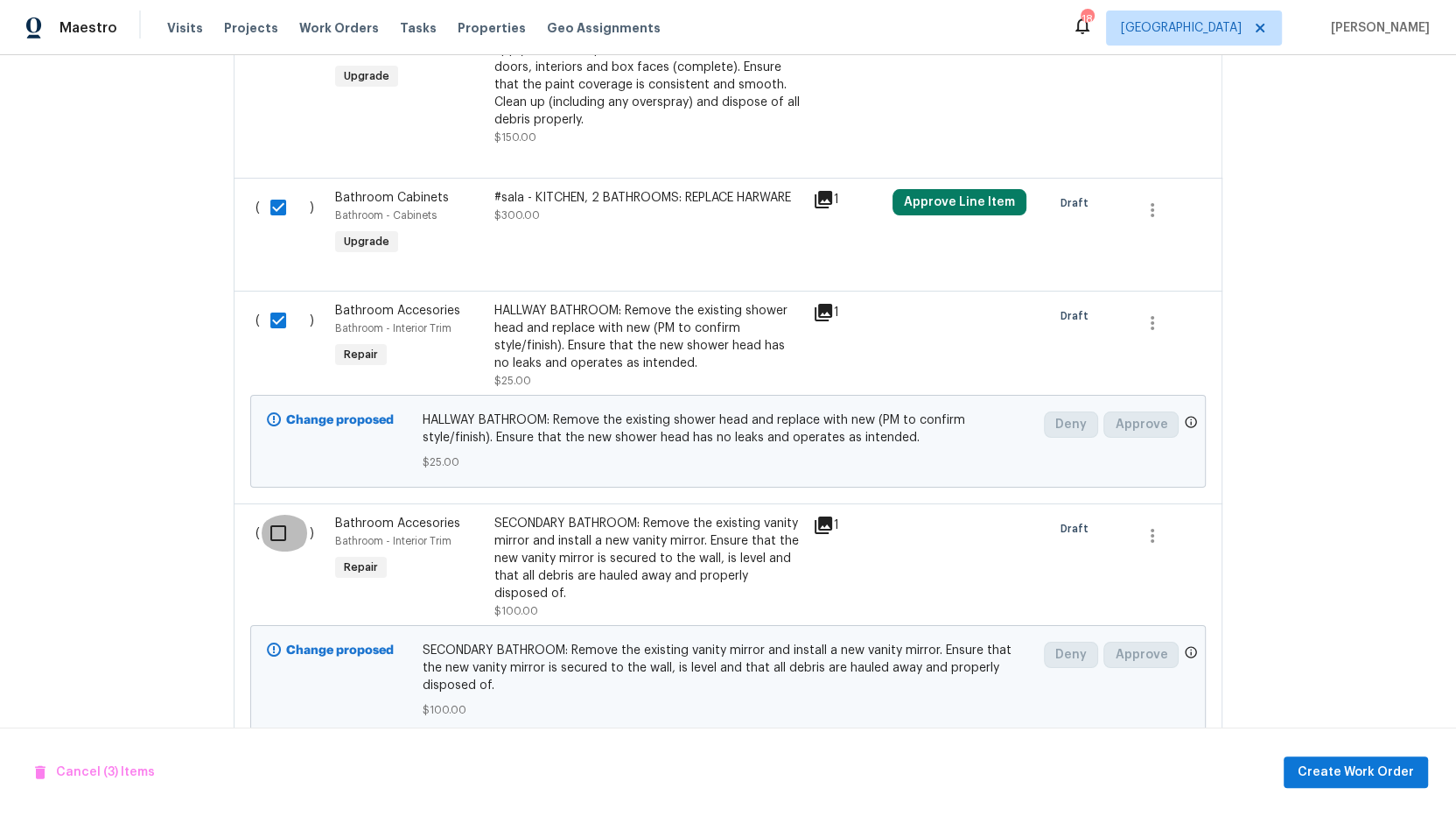
click at [269, 527] on input "checkbox" at bounding box center [285, 533] width 50 height 37
checkbox input "true"
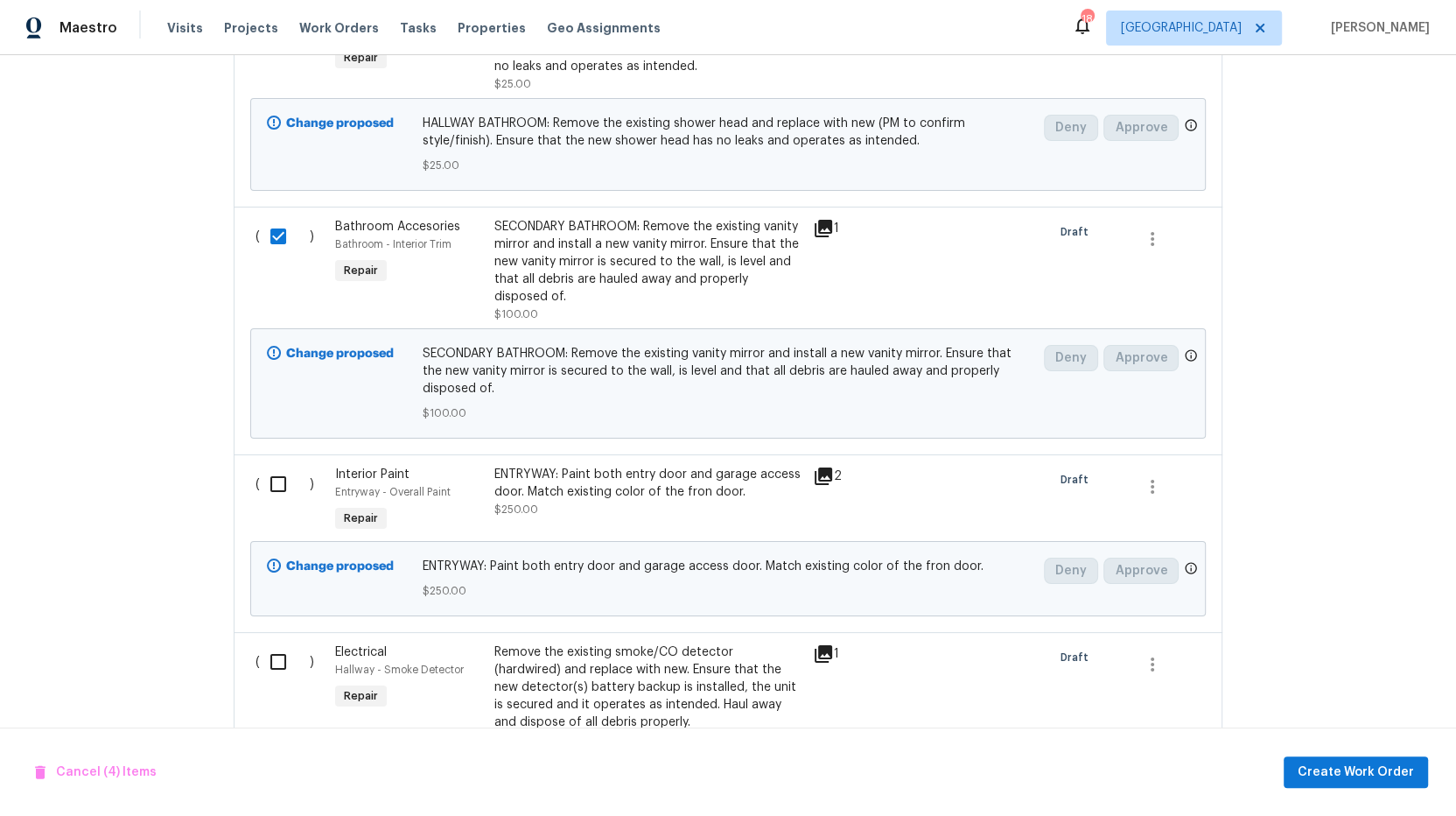
scroll to position [1156, 0]
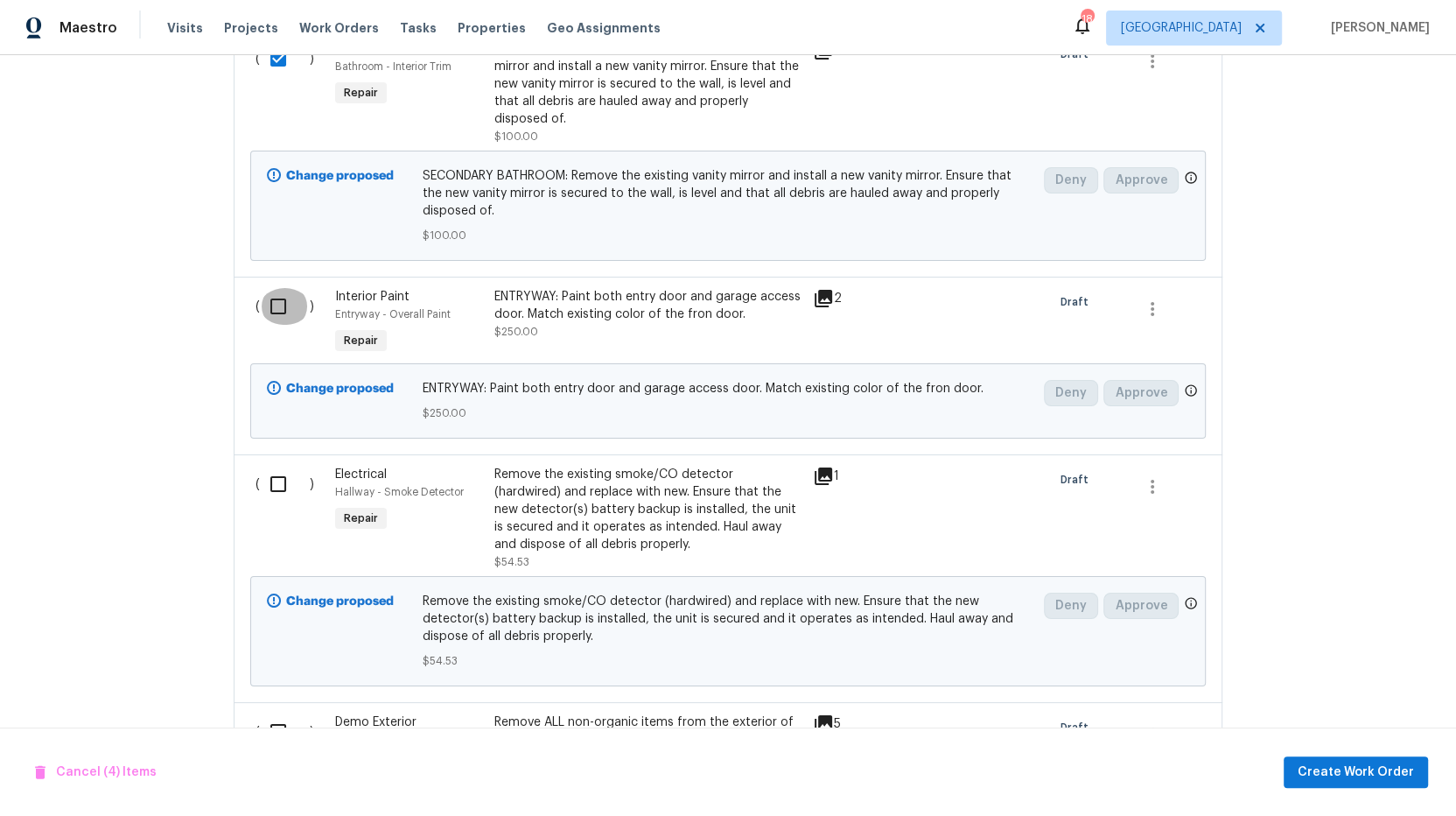
click at [275, 305] on input "checkbox" at bounding box center [285, 306] width 50 height 37
checkbox input "true"
click at [270, 479] on input "checkbox" at bounding box center [285, 484] width 50 height 37
checkbox input "true"
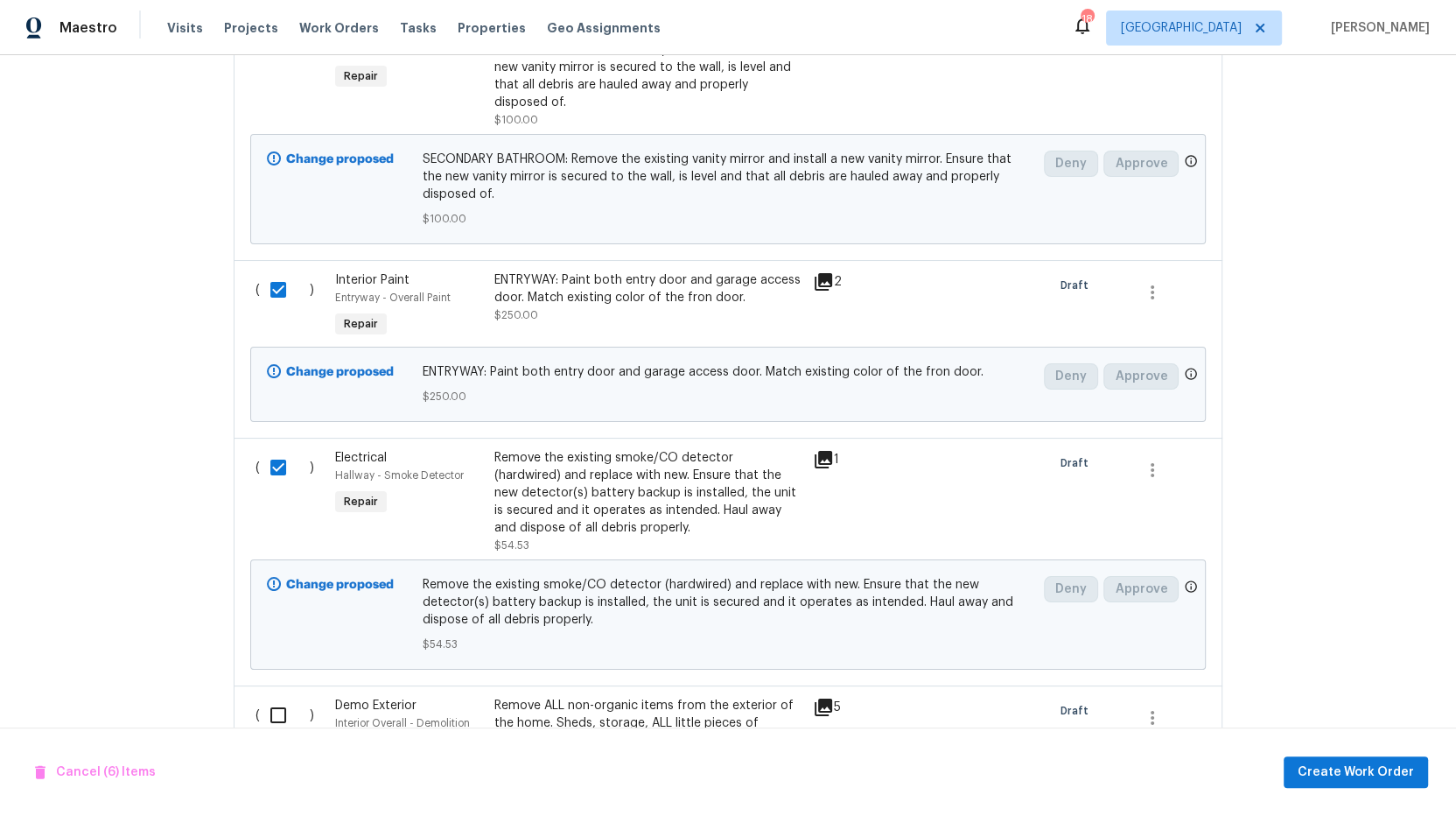
scroll to position [1400, 0]
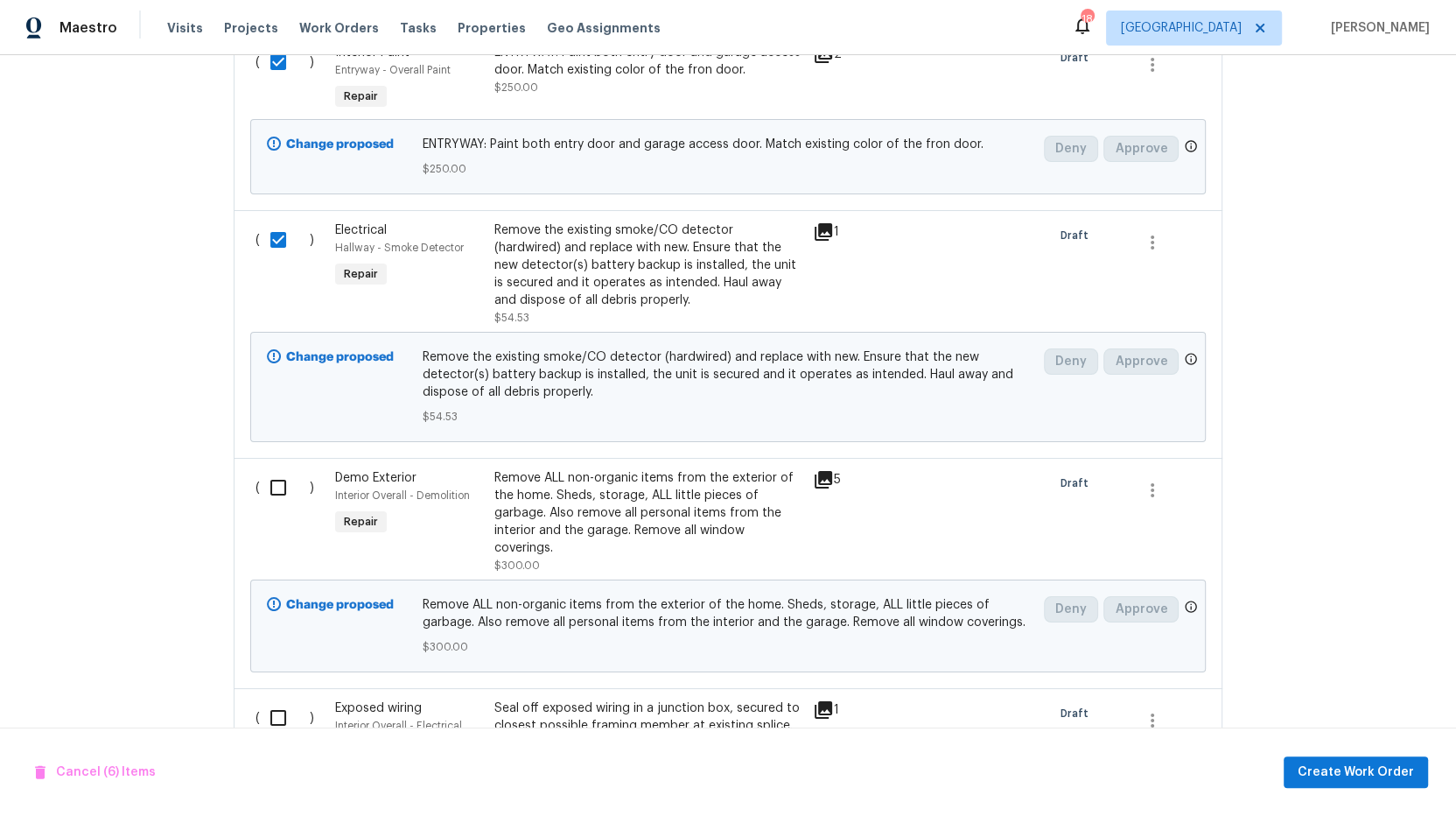
click at [279, 484] on input "checkbox" at bounding box center [285, 488] width 50 height 37
checkbox input "true"
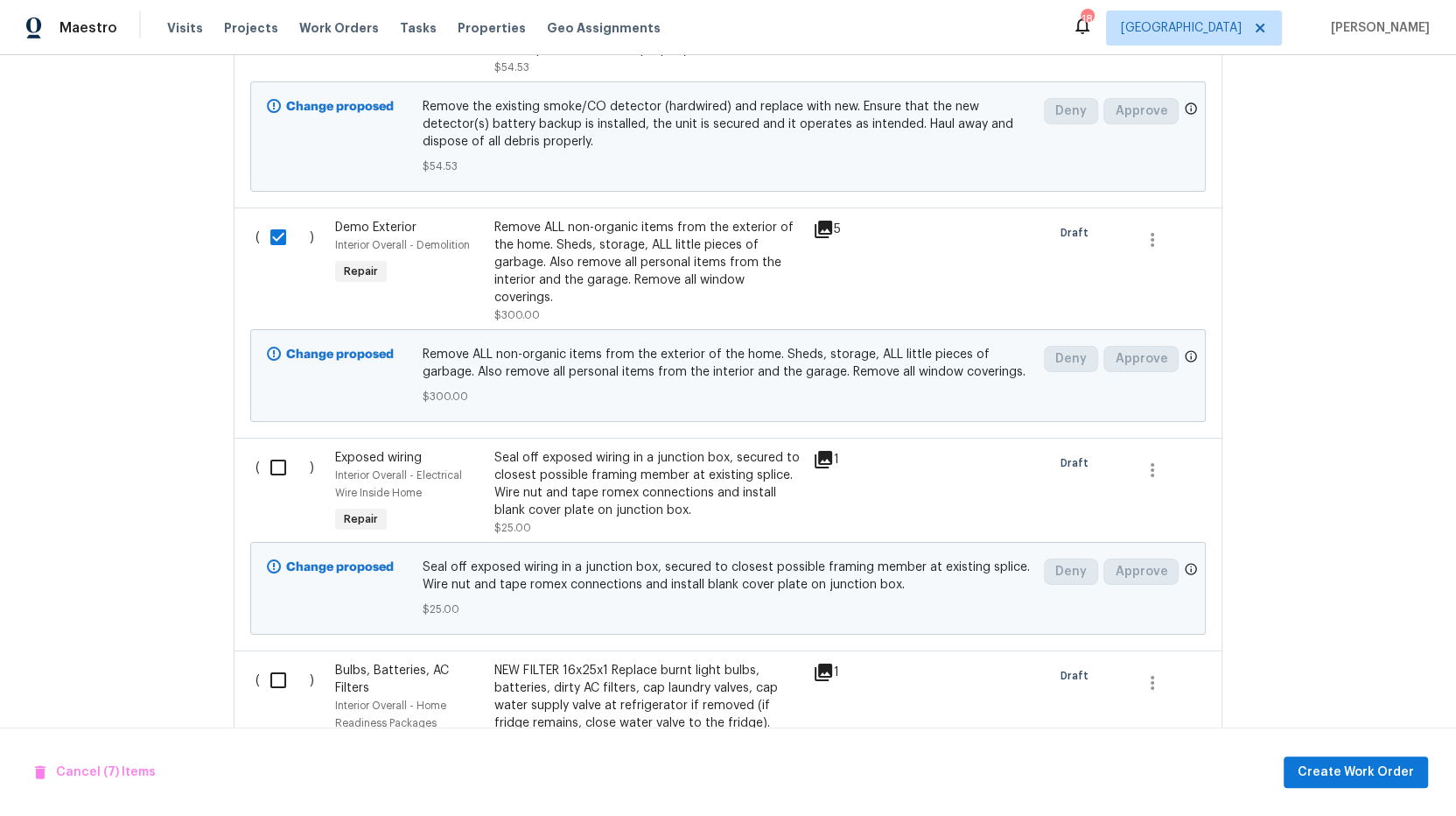
scroll to position [1711, 0]
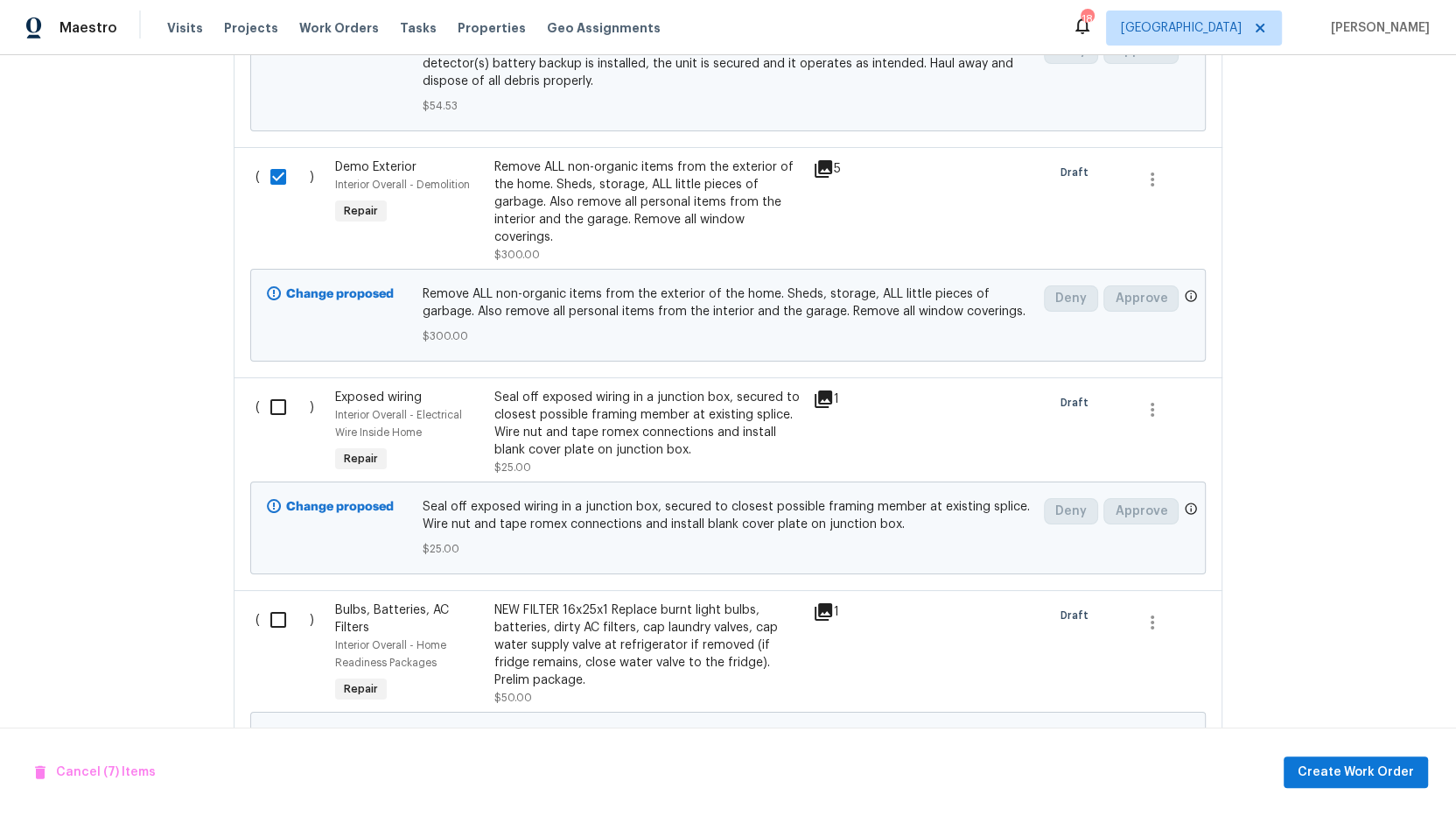
click at [271, 398] on input "checkbox" at bounding box center [285, 407] width 50 height 37
checkbox input "true"
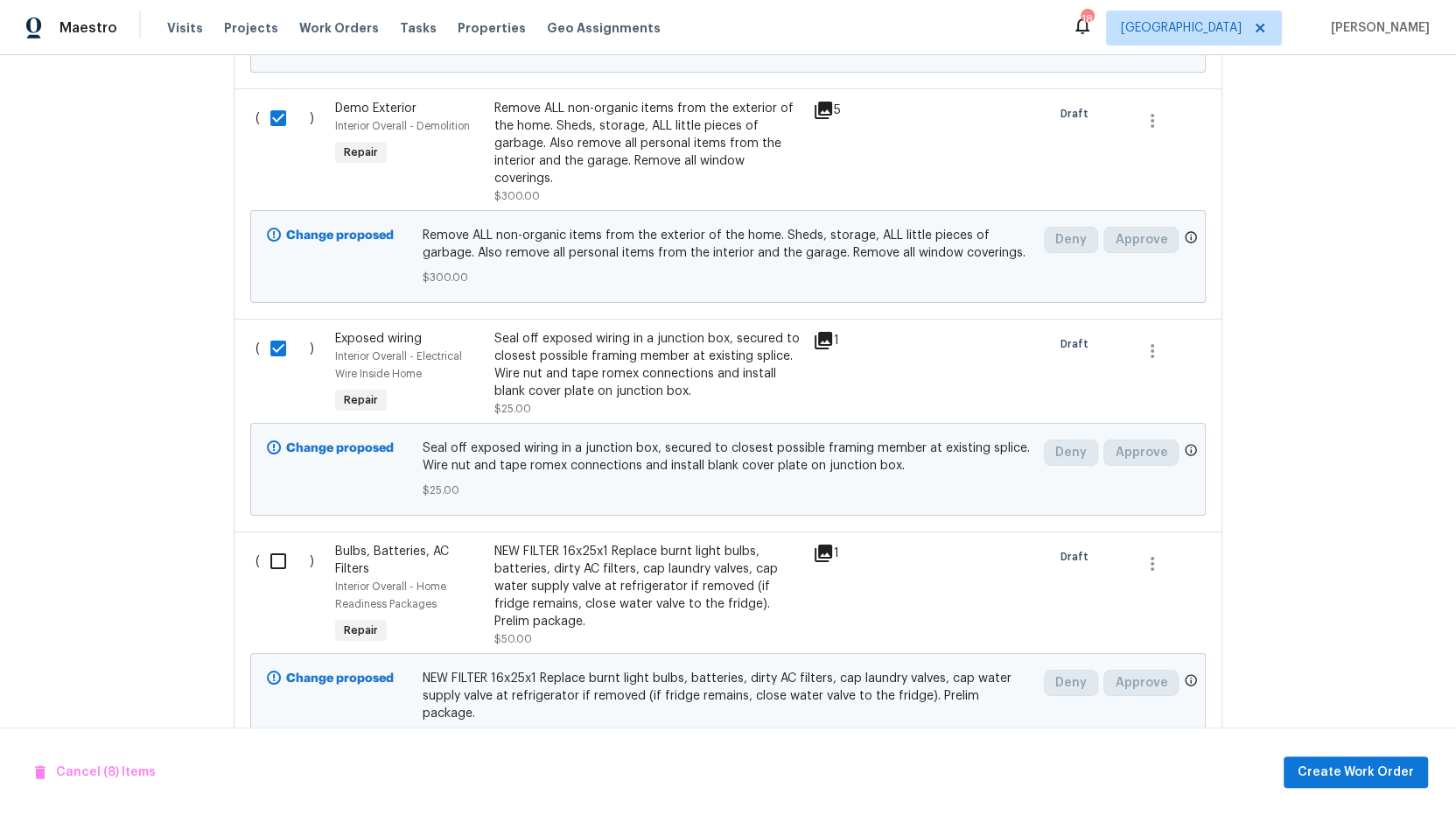
scroll to position [2087, 0]
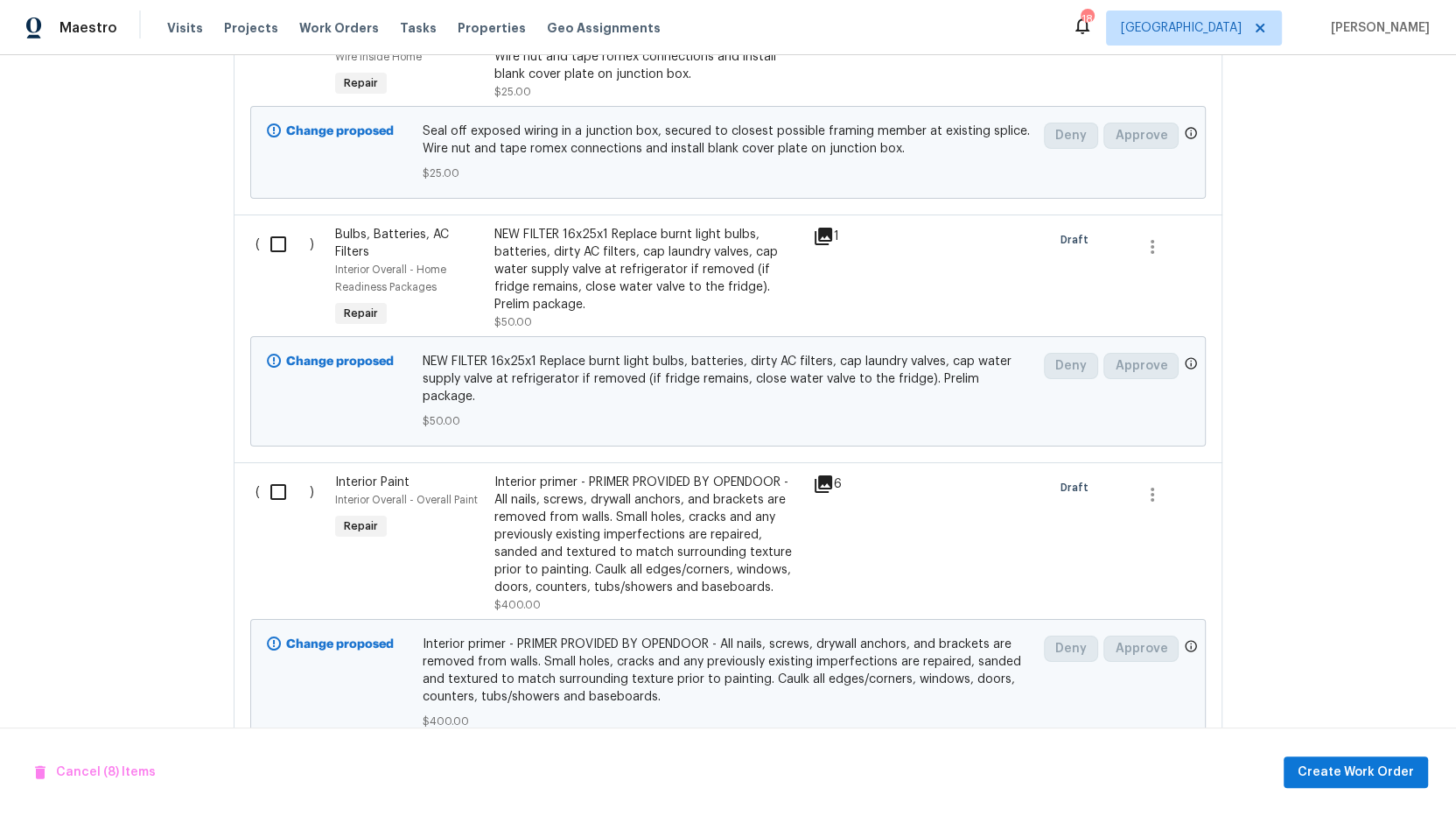
click at [278, 237] on input "checkbox" at bounding box center [285, 244] width 50 height 37
checkbox input "true"
click at [287, 479] on input "checkbox" at bounding box center [285, 492] width 50 height 37
checkbox input "true"
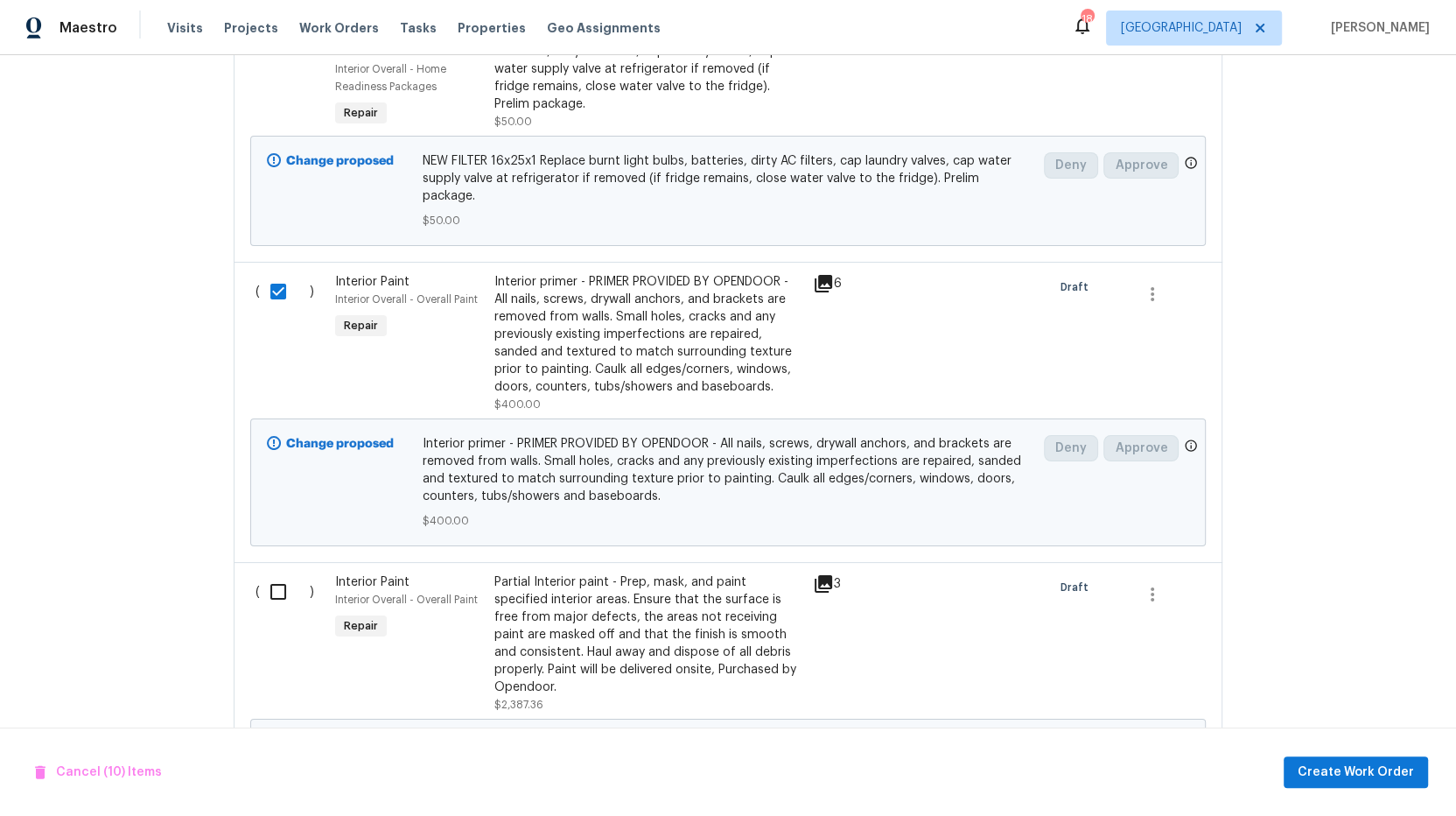
scroll to position [2296, 0]
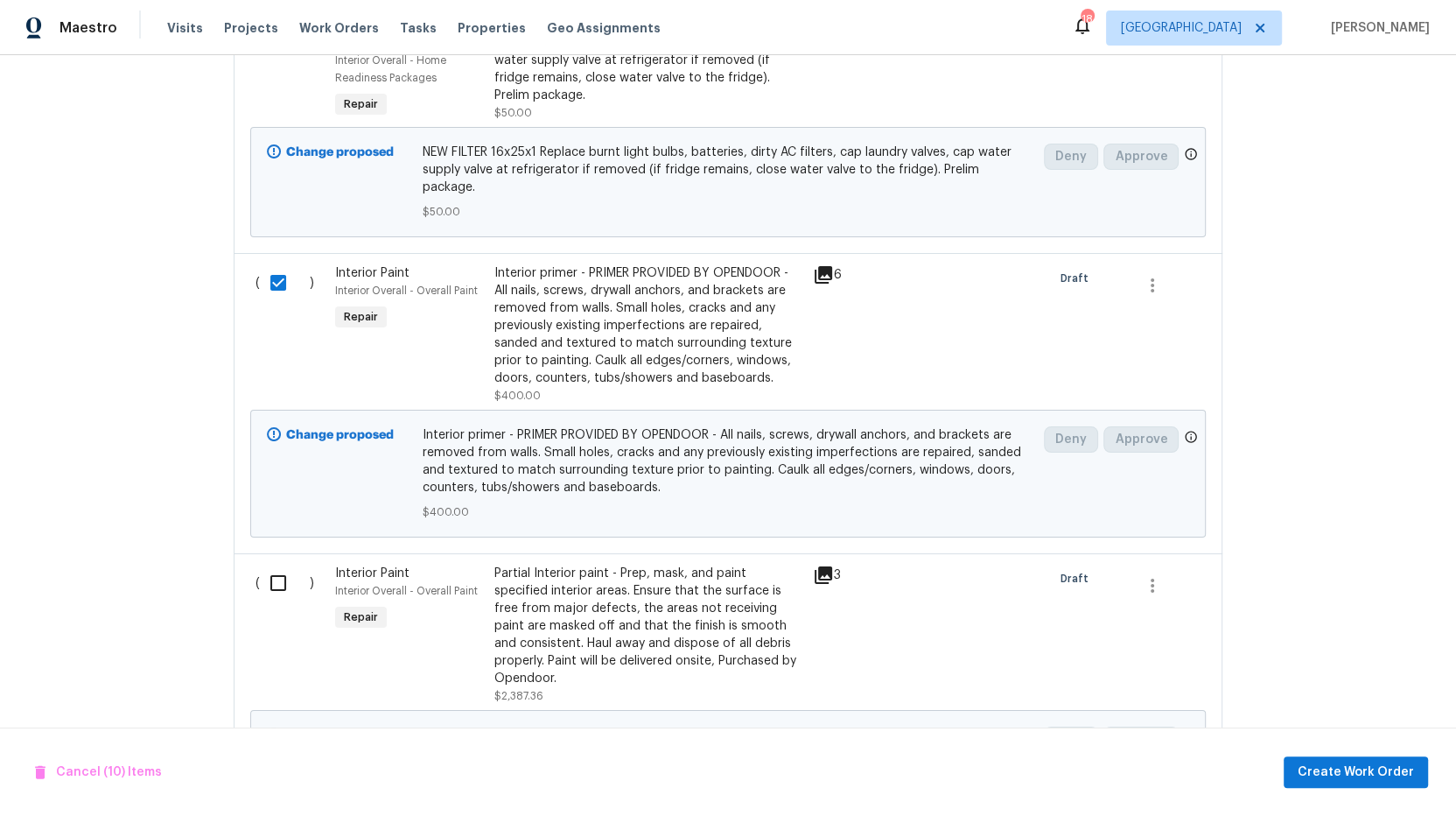
click at [269, 564] on input "checkbox" at bounding box center [285, 583] width 50 height 37
checkbox input "true"
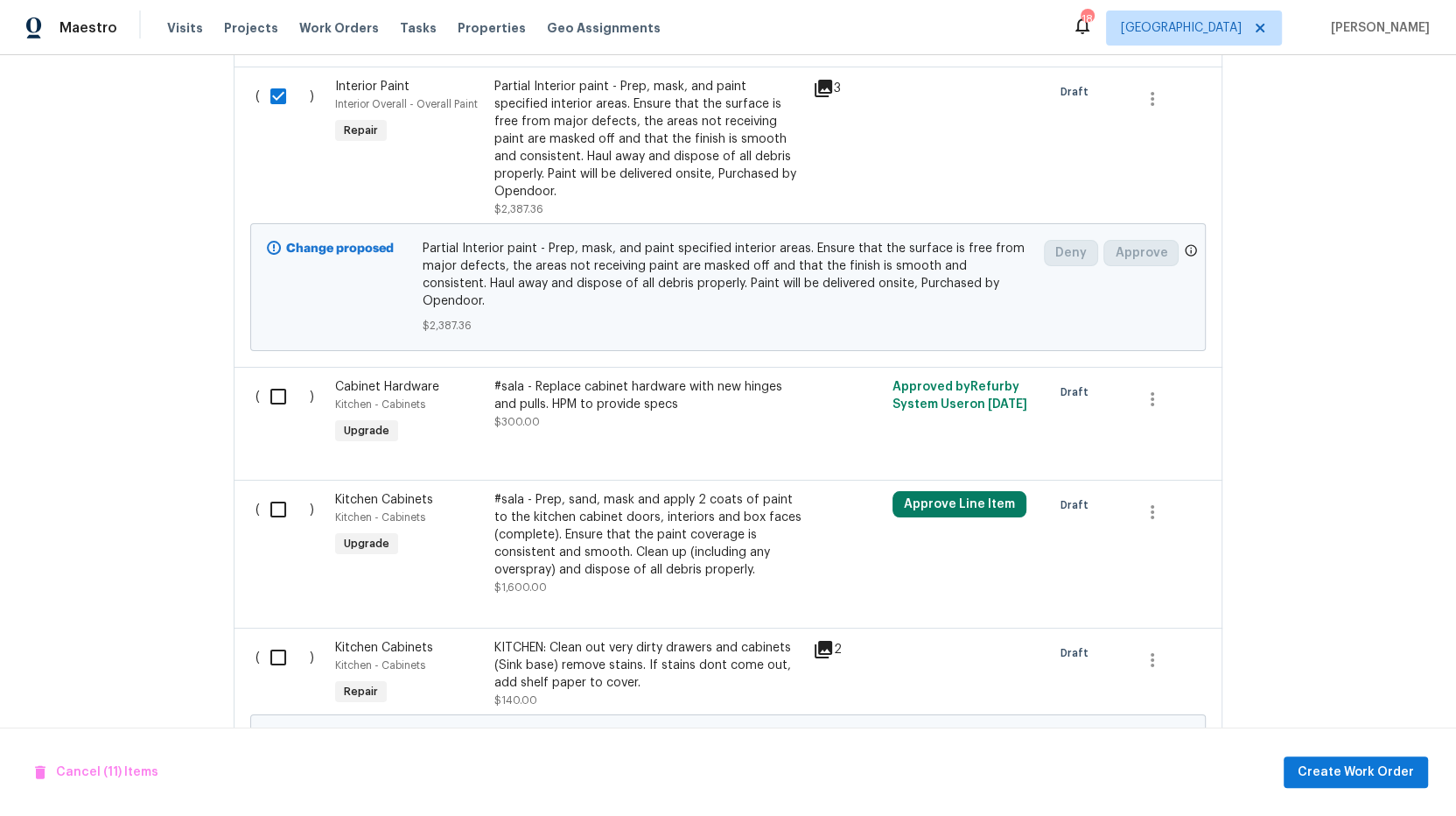
scroll to position [2787, 0]
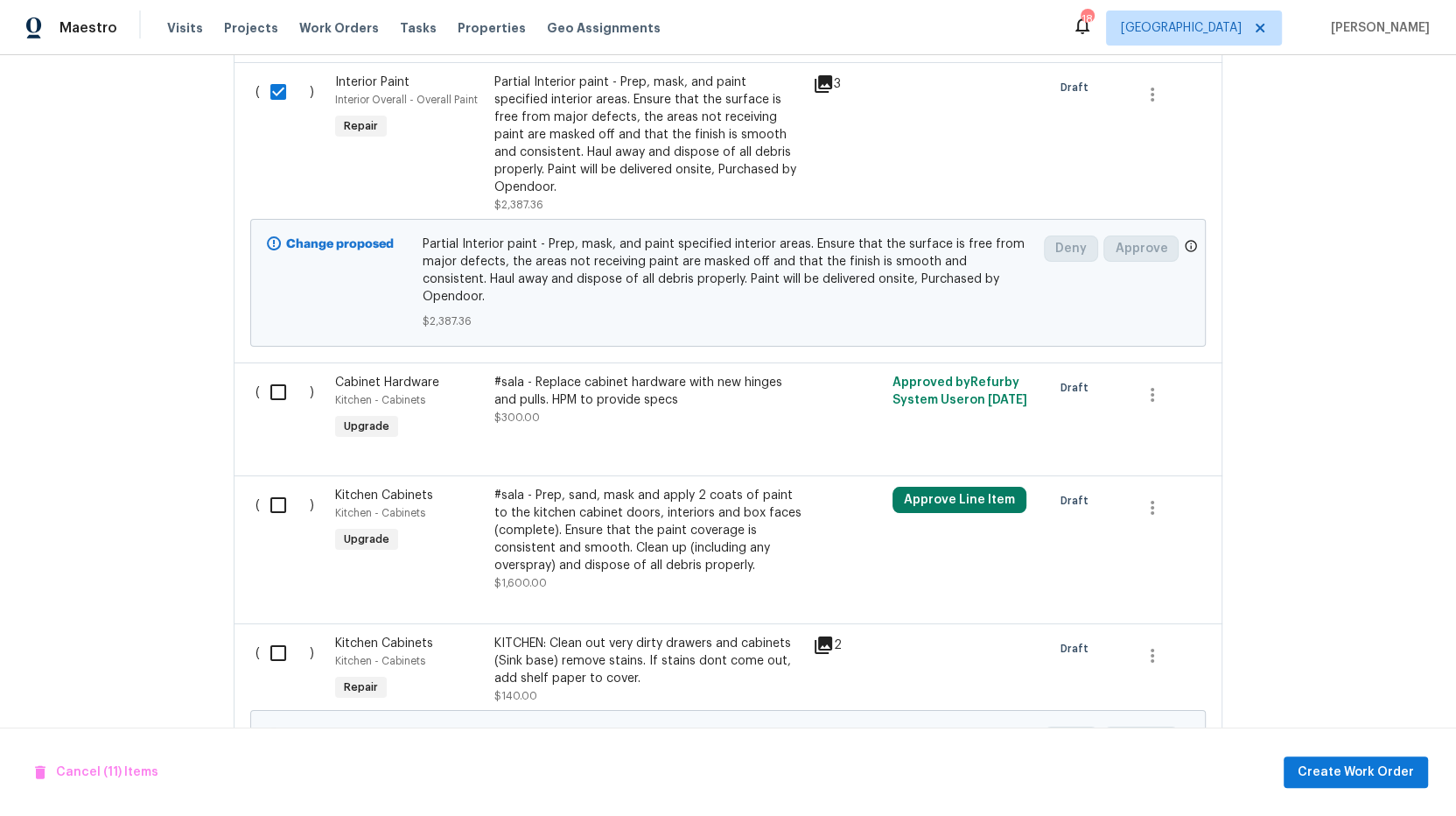
click at [268, 487] on input "checkbox" at bounding box center [285, 505] width 50 height 37
checkbox input "true"
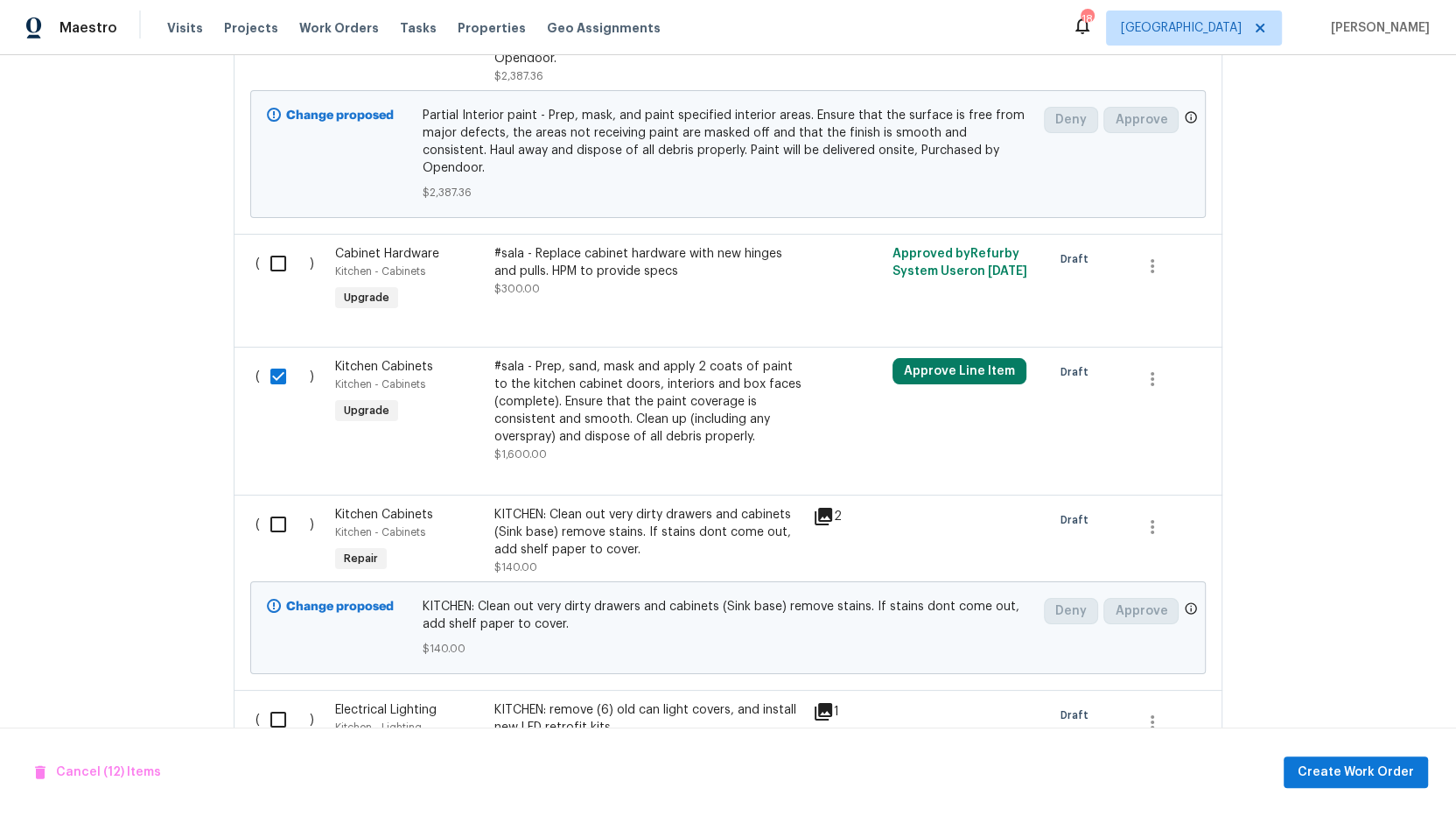
scroll to position [2931, 0]
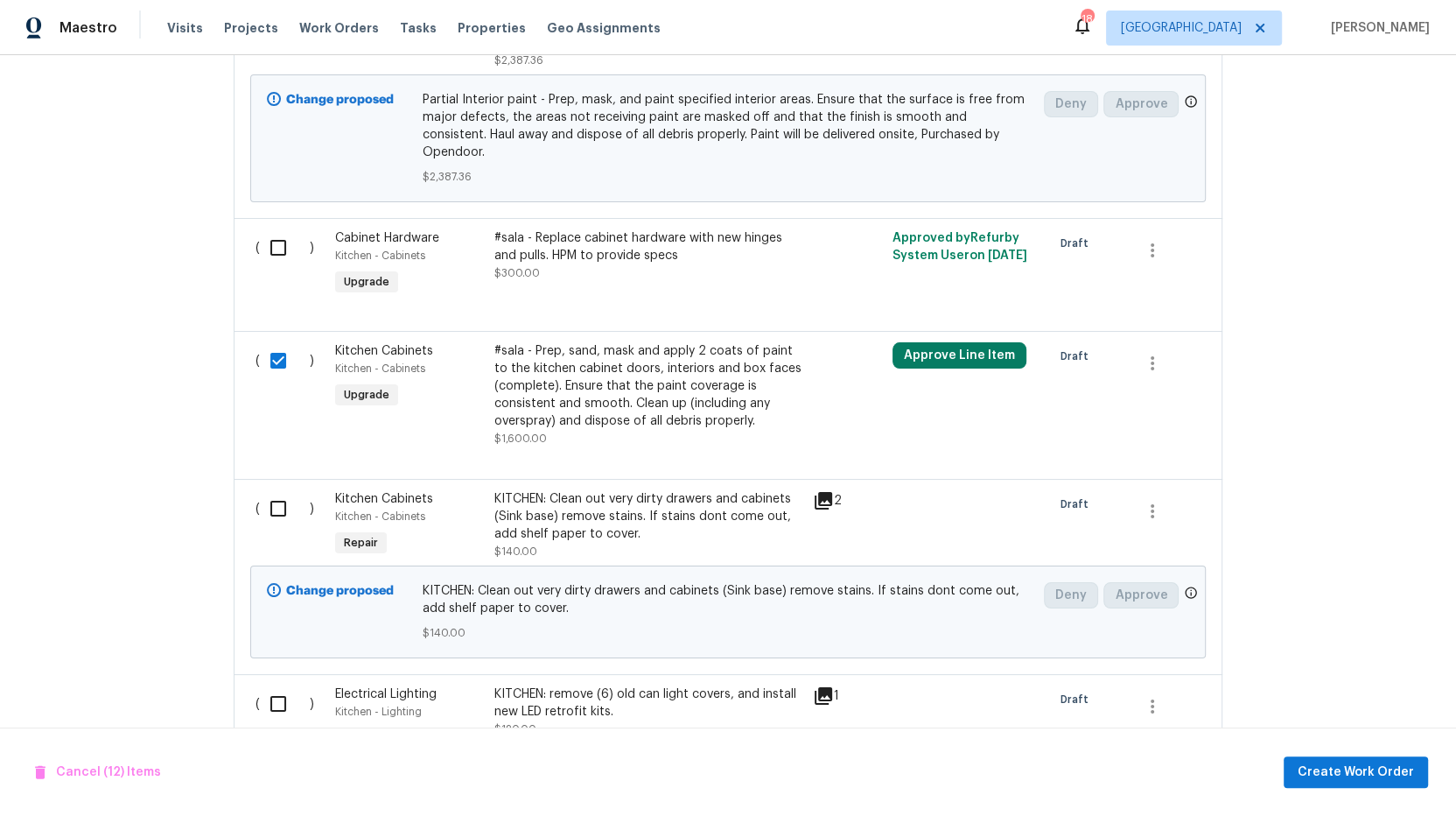
click at [278, 490] on input "checkbox" at bounding box center [285, 508] width 50 height 37
checkbox input "true"
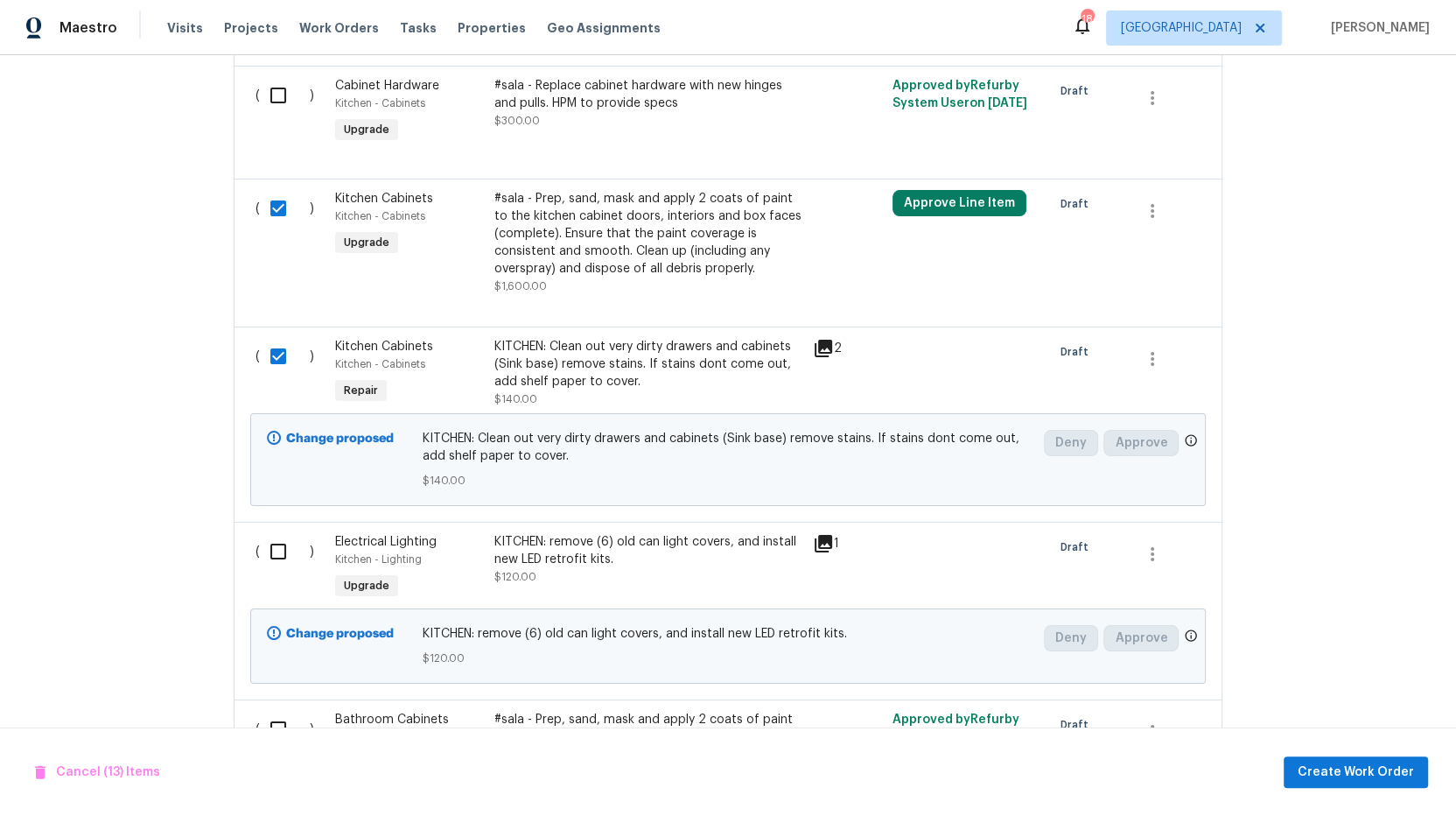
scroll to position [3088, 0]
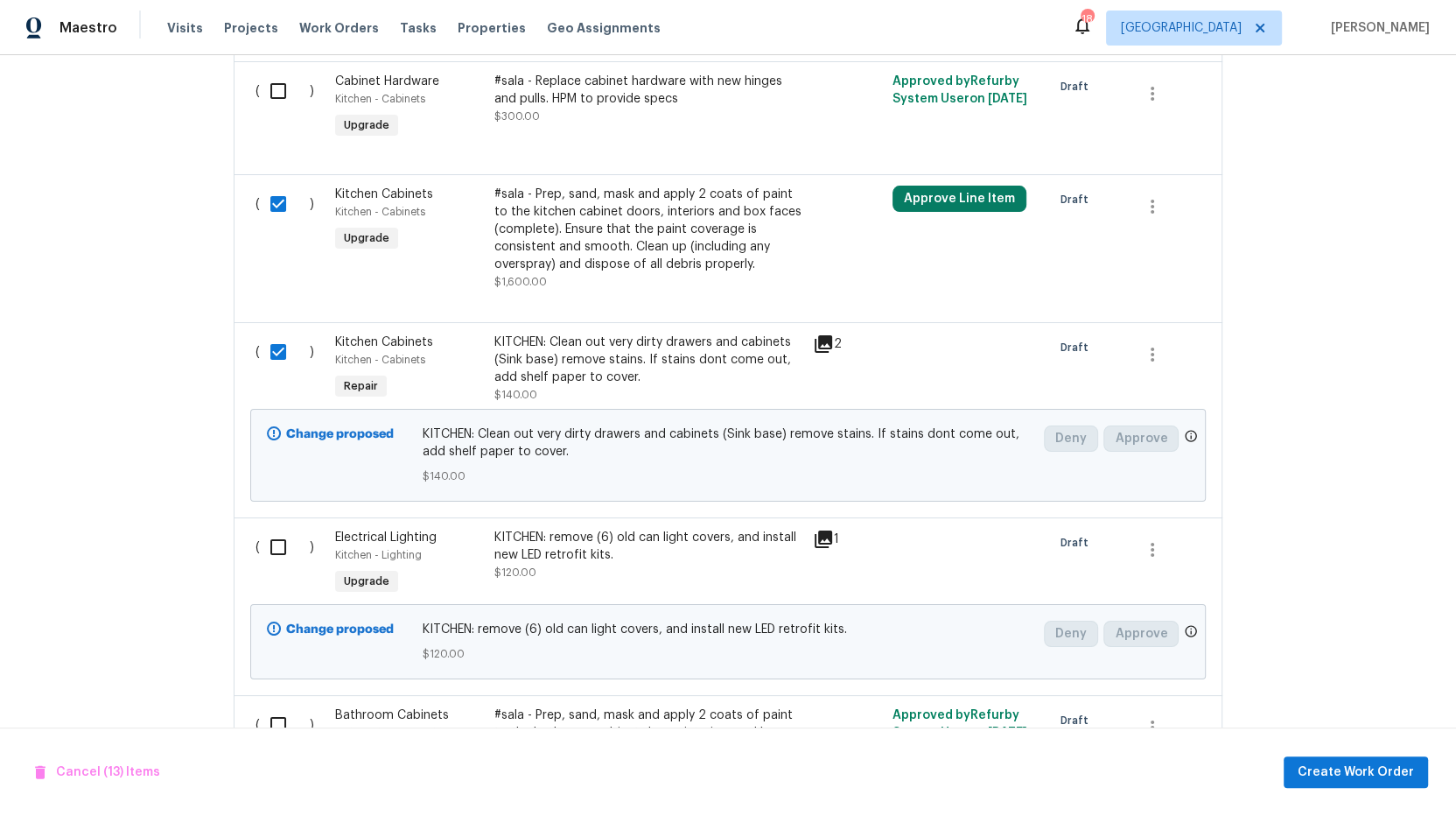
click at [273, 528] on input "checkbox" at bounding box center [285, 547] width 50 height 37
checkbox input "true"
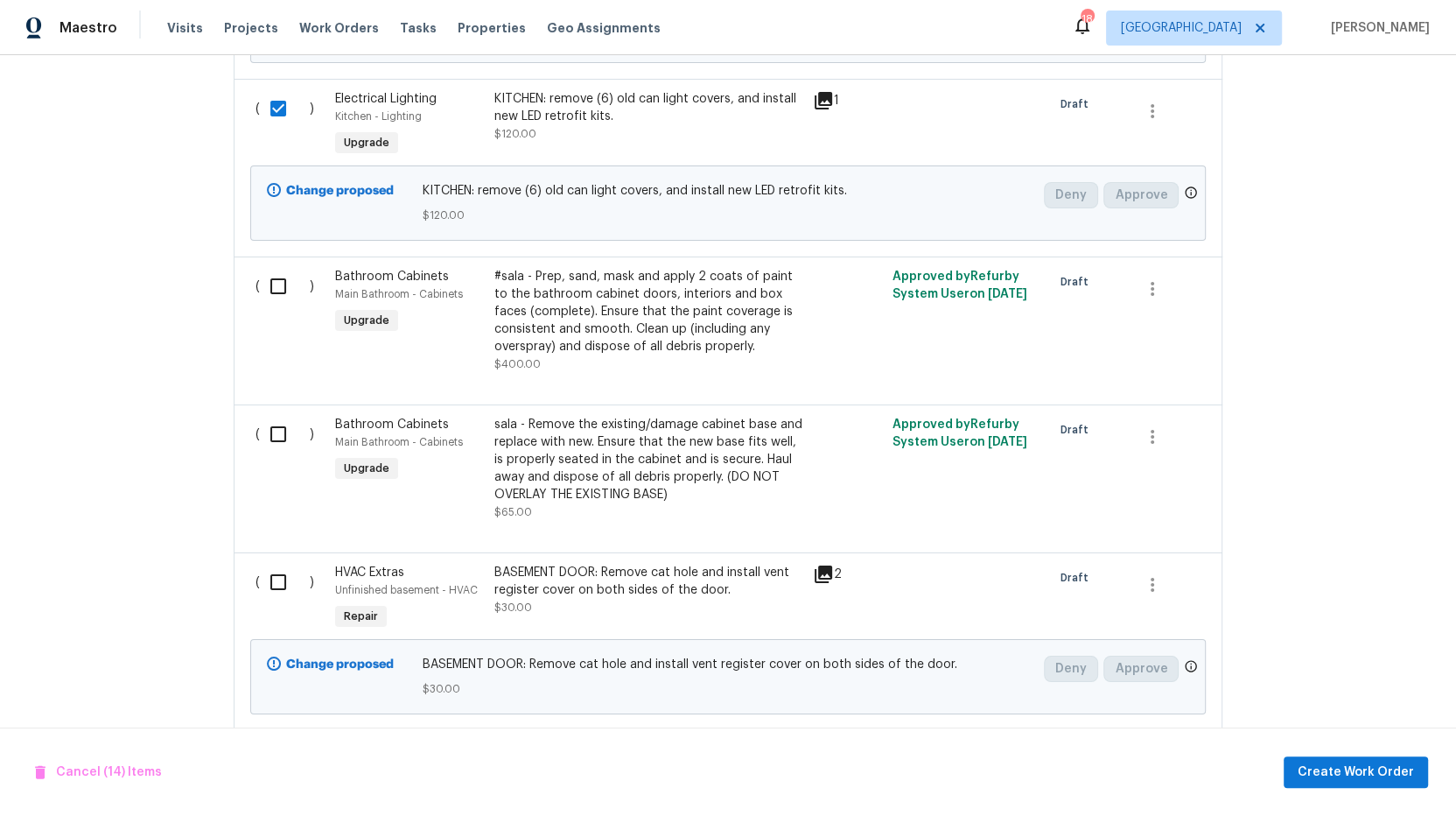
scroll to position [3506, 0]
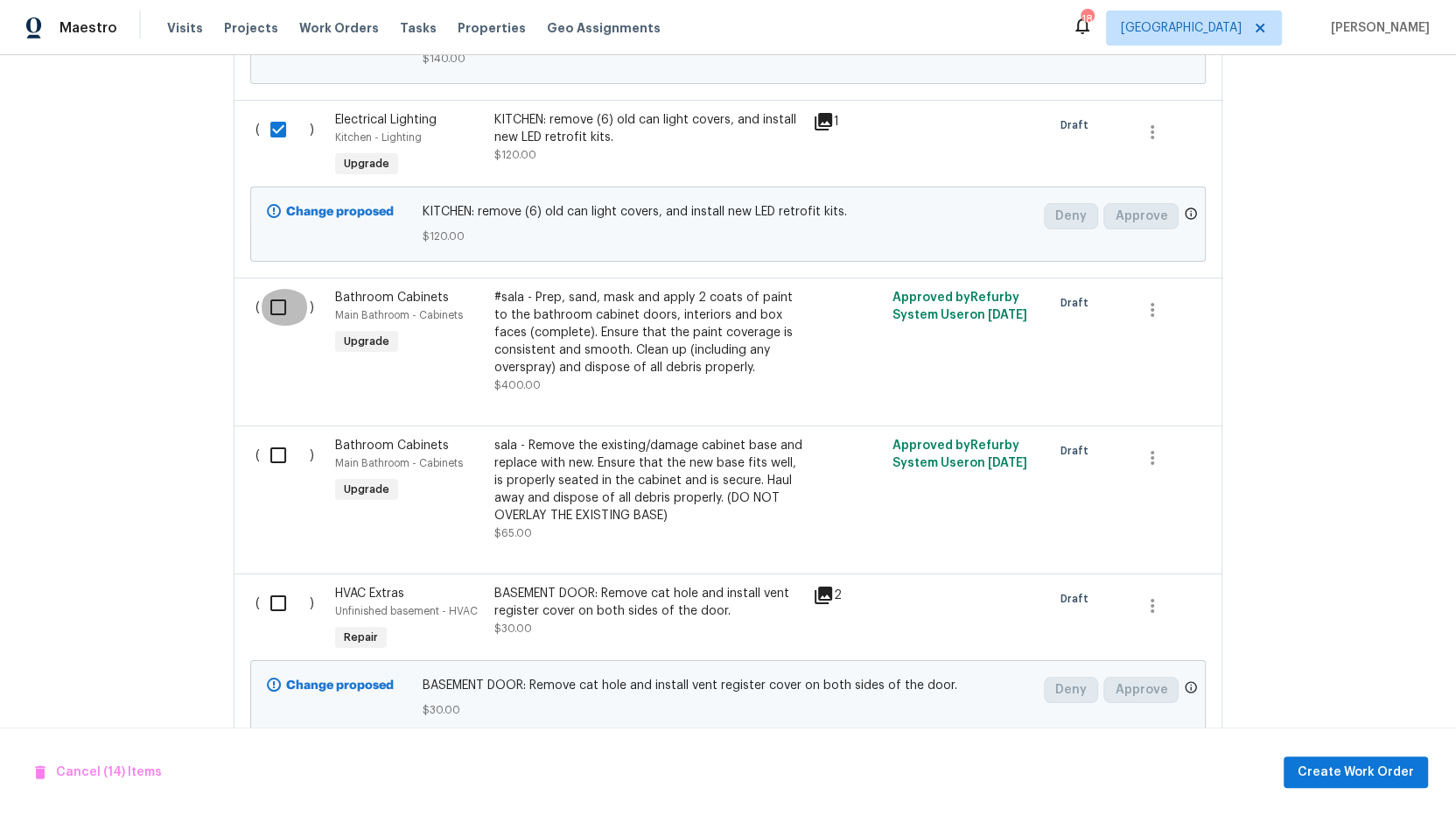
click at [268, 289] on input "checkbox" at bounding box center [285, 307] width 50 height 37
checkbox input "true"
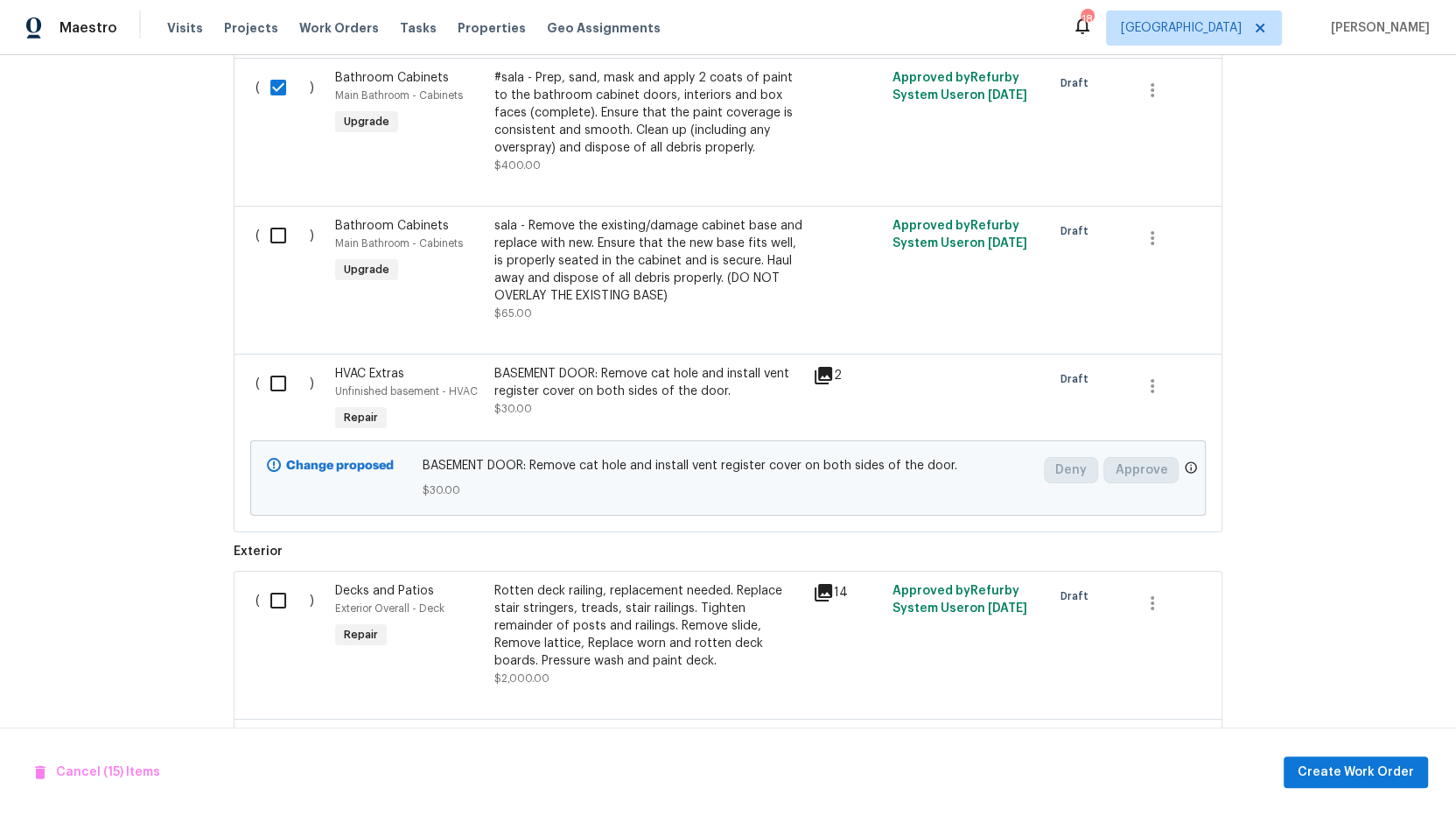
scroll to position [3779, 0]
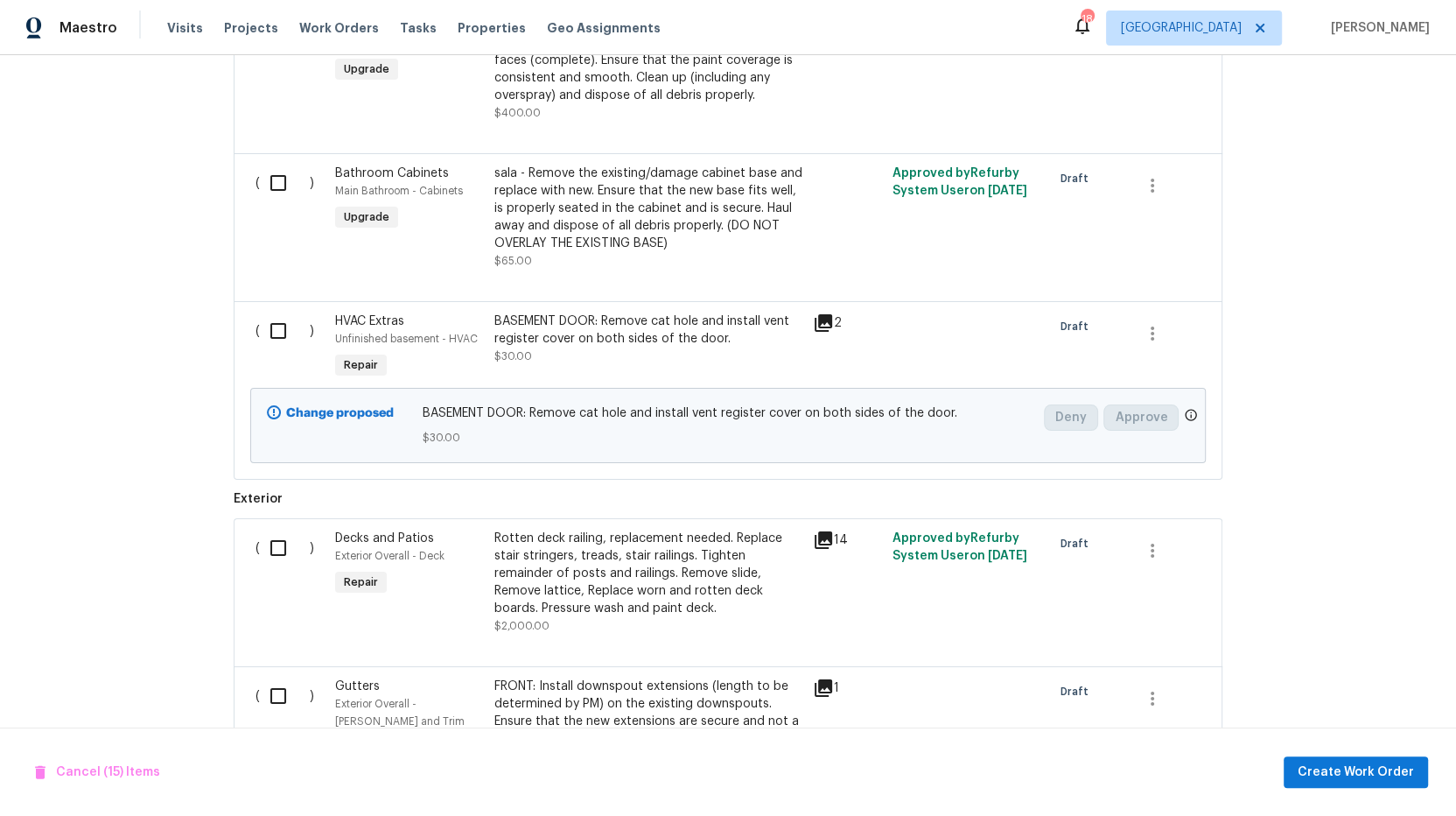
click at [276, 529] on input "checkbox" at bounding box center [285, 548] width 50 height 37
checkbox input "true"
click at [267, 677] on input "checkbox" at bounding box center [285, 696] width 50 height 37
checkbox input "true"
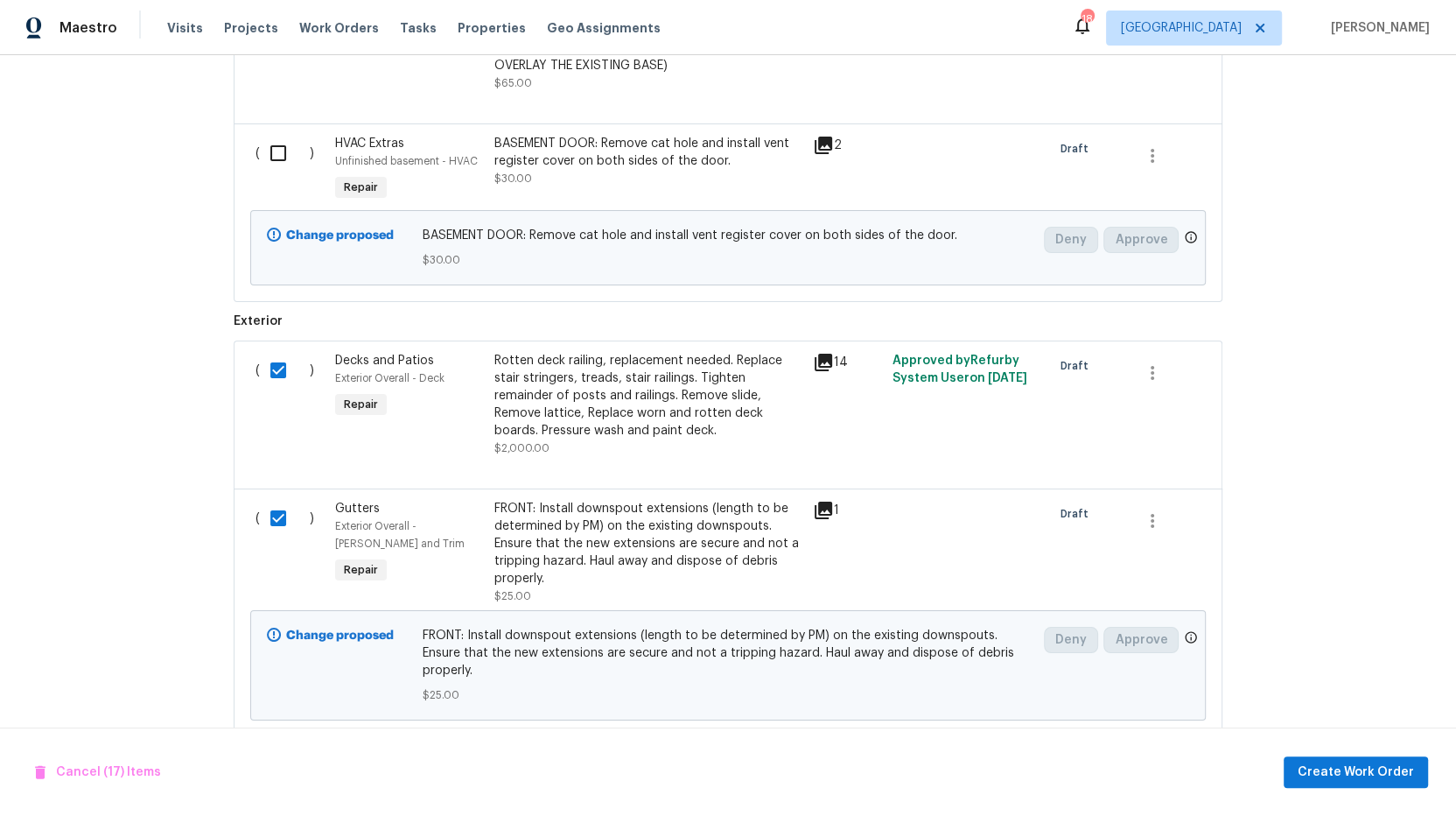
scroll to position [4029, 0]
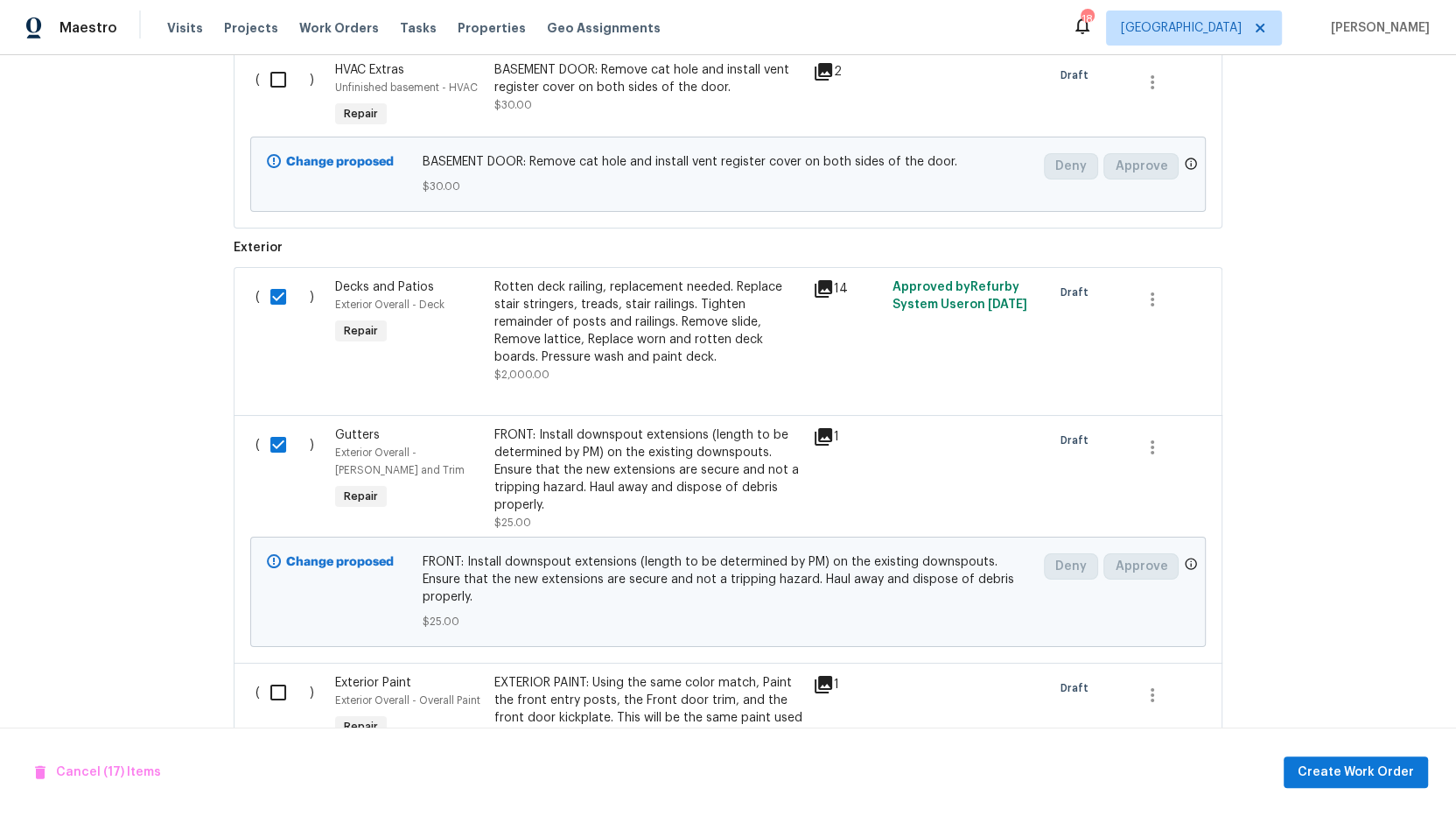
click at [279, 674] on input "checkbox" at bounding box center [285, 693] width 50 height 37
checkbox input "true"
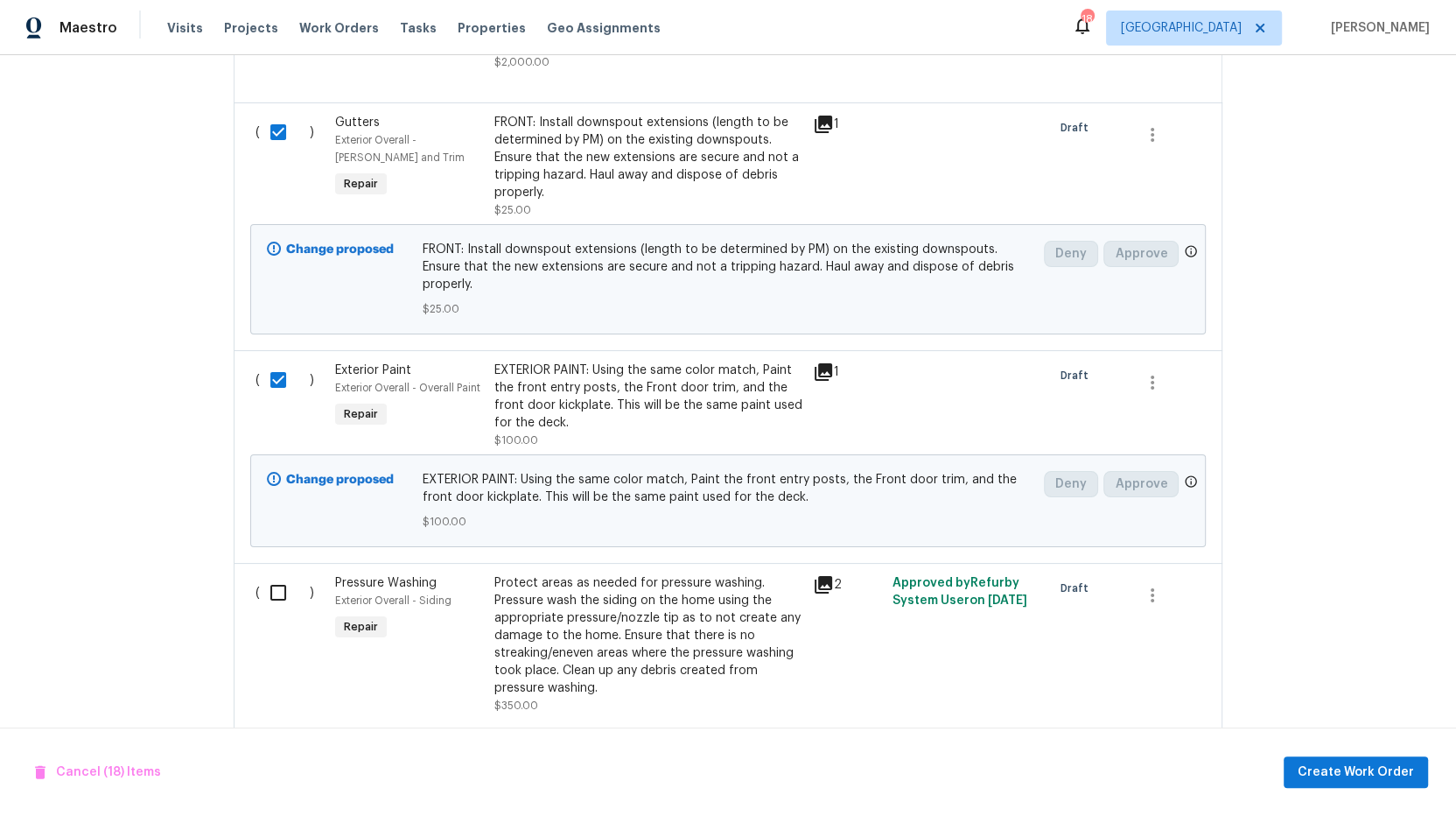
scroll to position [4352, 0]
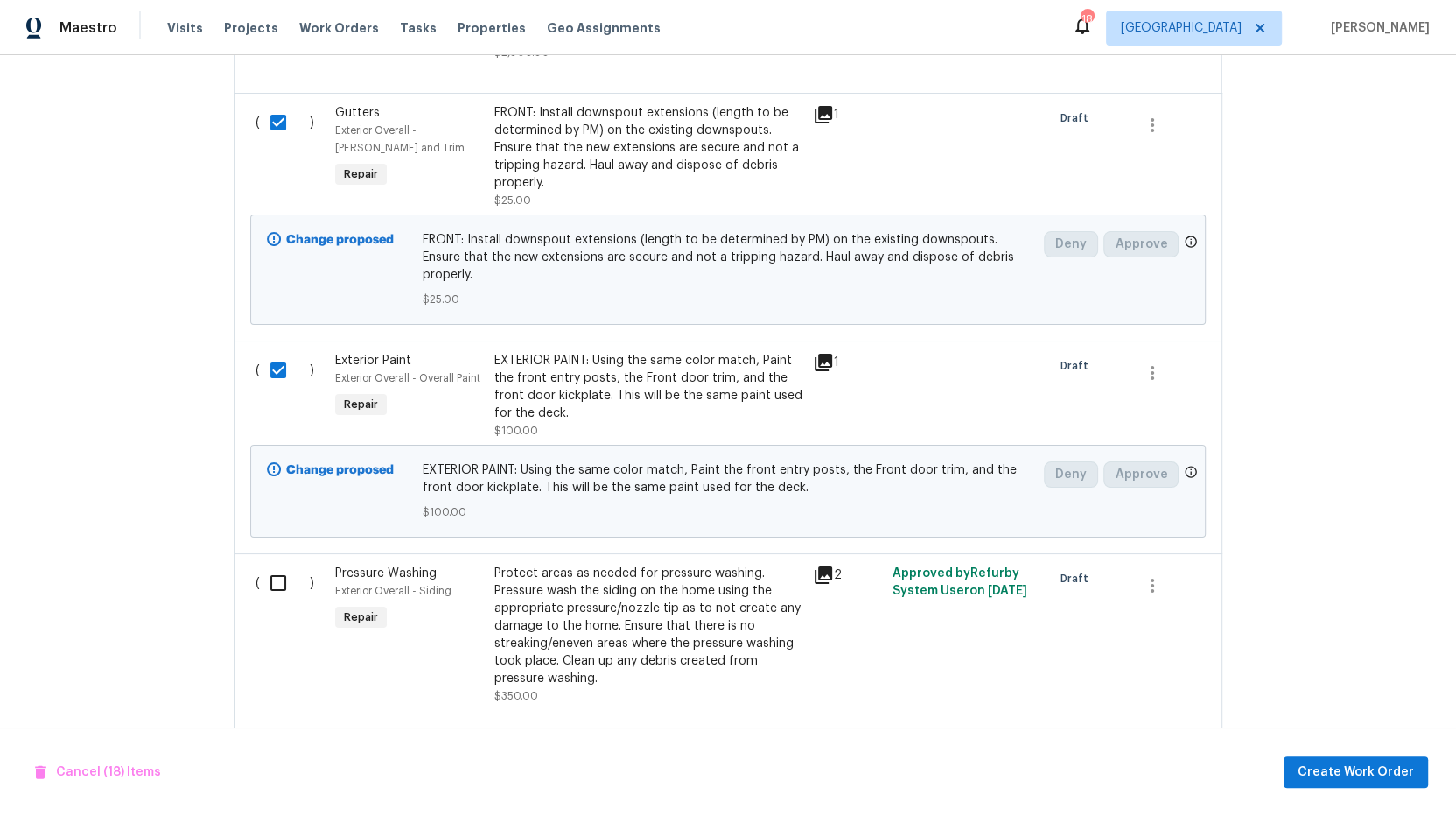
click at [273, 564] on input "checkbox" at bounding box center [285, 583] width 50 height 37
checkbox input "true"
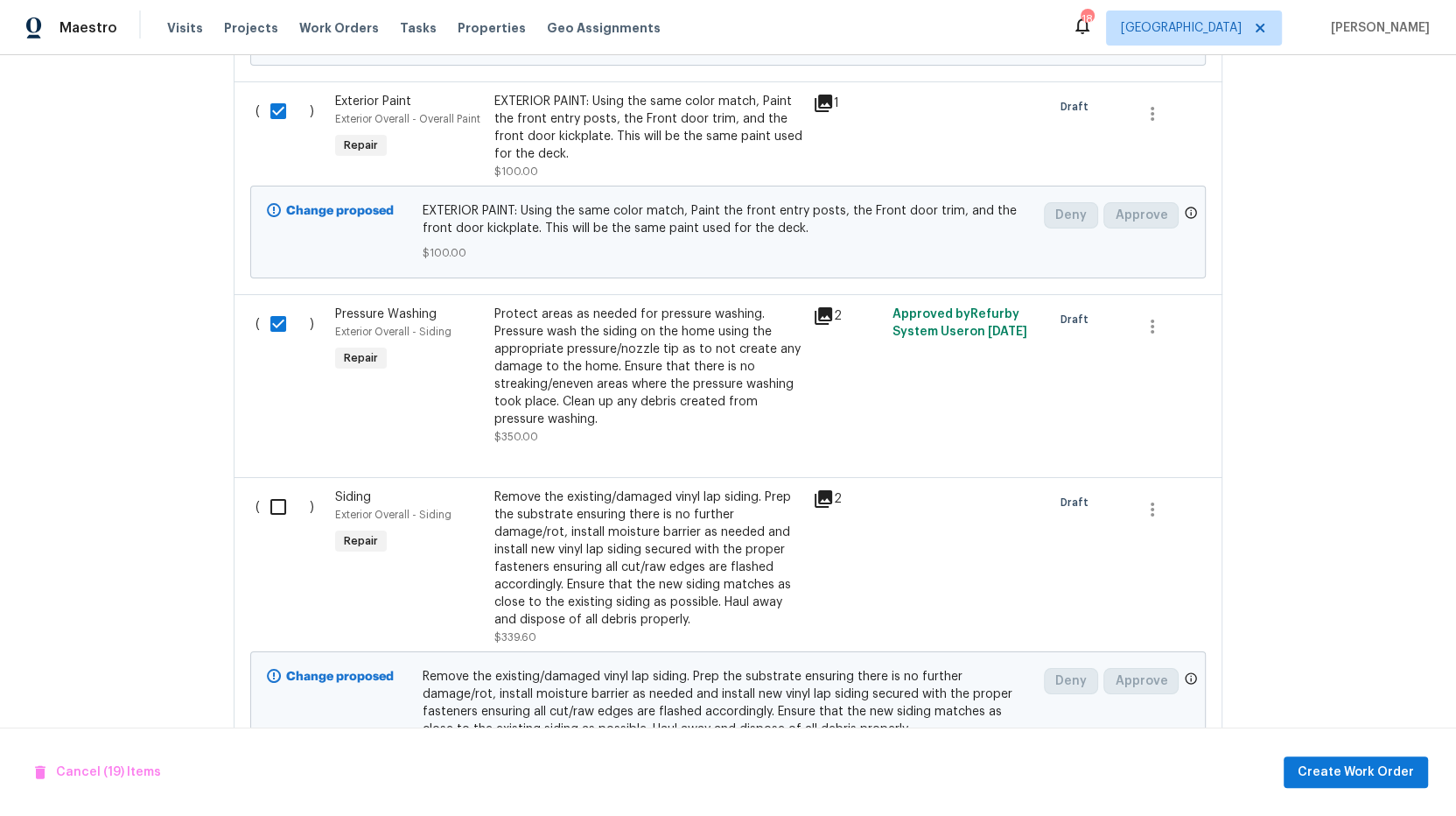
scroll to position [4629, 0]
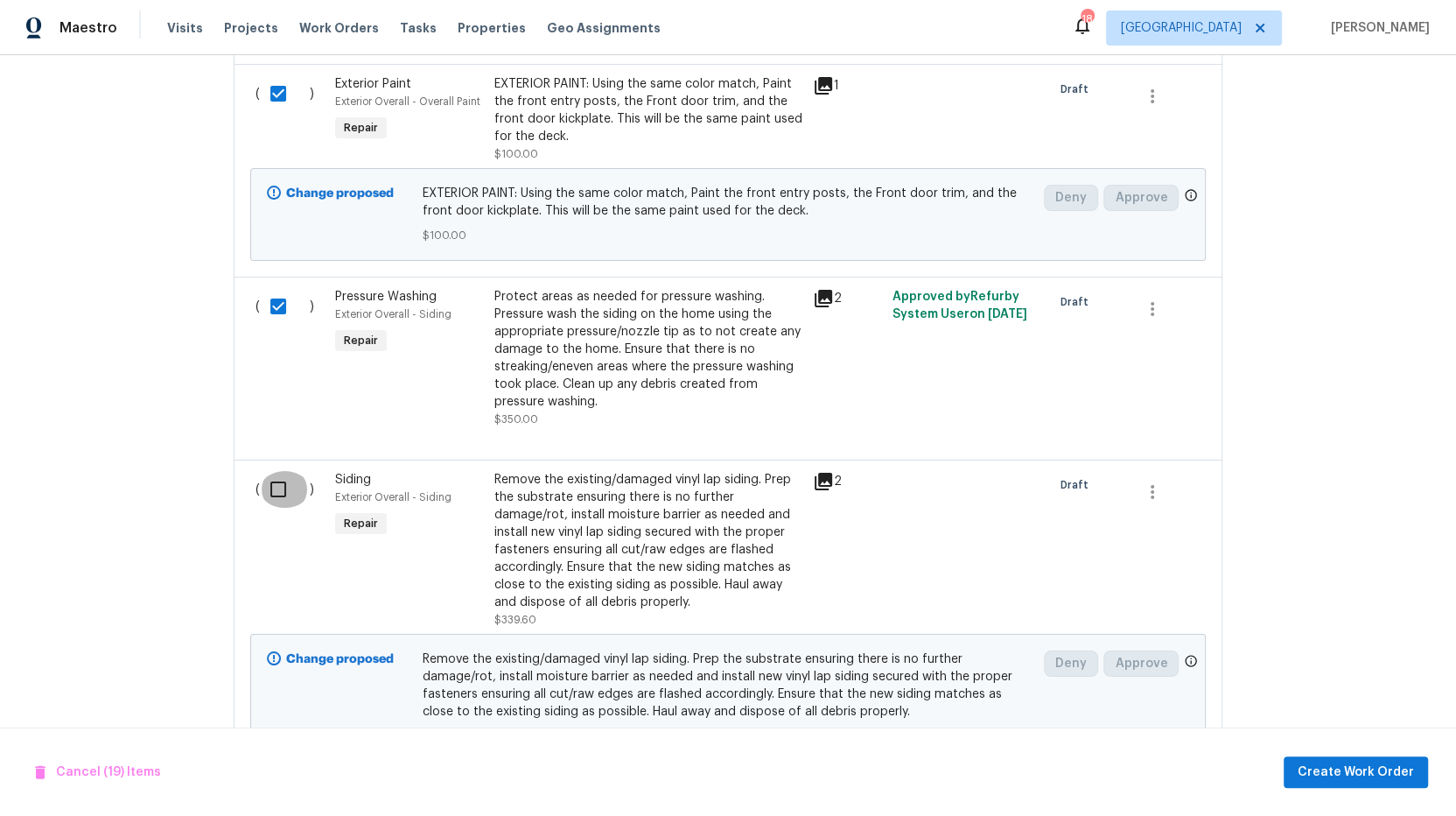
click at [266, 471] on input "checkbox" at bounding box center [285, 490] width 50 height 37
checkbox input "true"
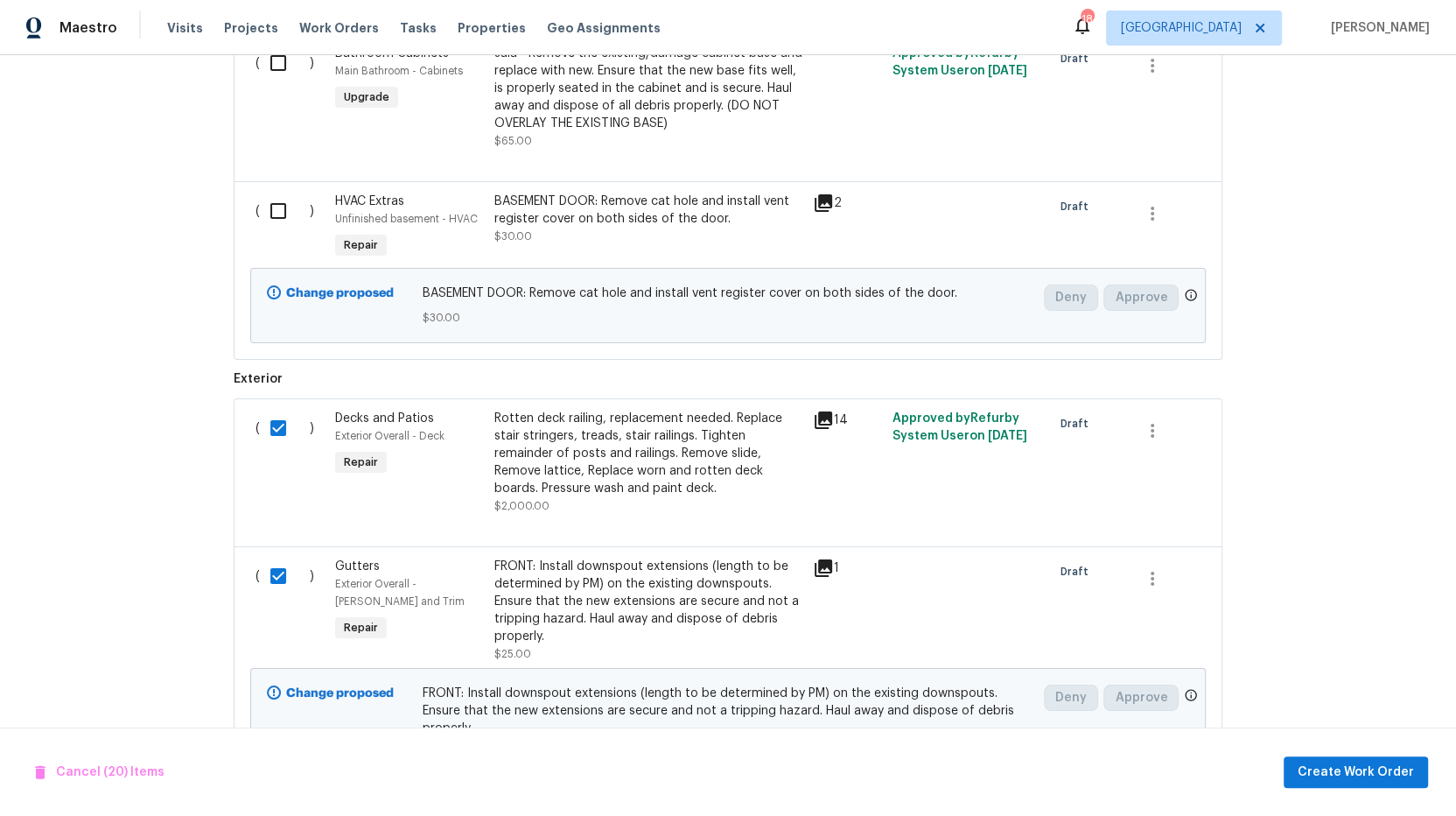
scroll to position [3614, 0]
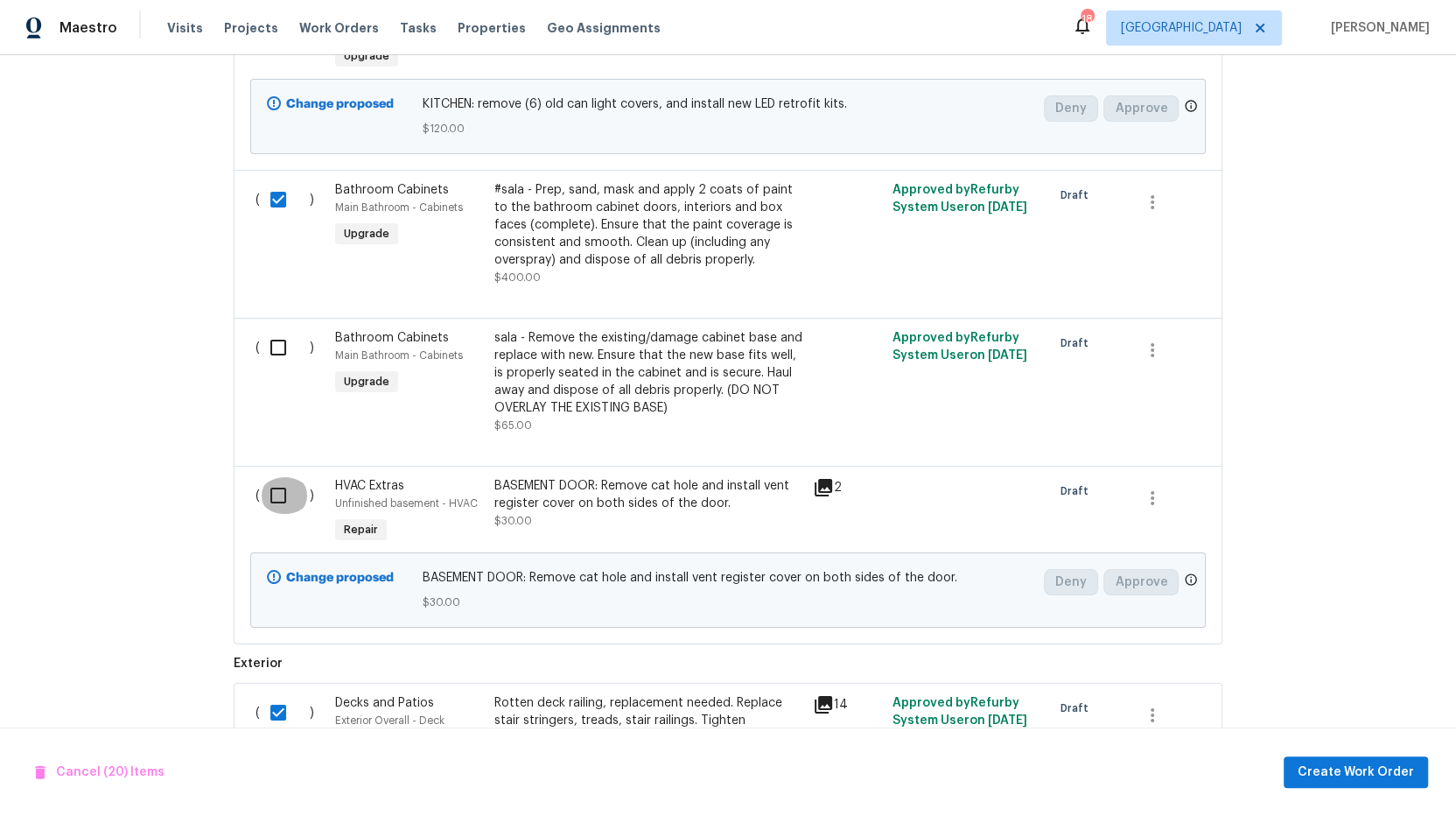
click at [275, 477] on input "checkbox" at bounding box center [285, 495] width 50 height 37
checkbox input "true"
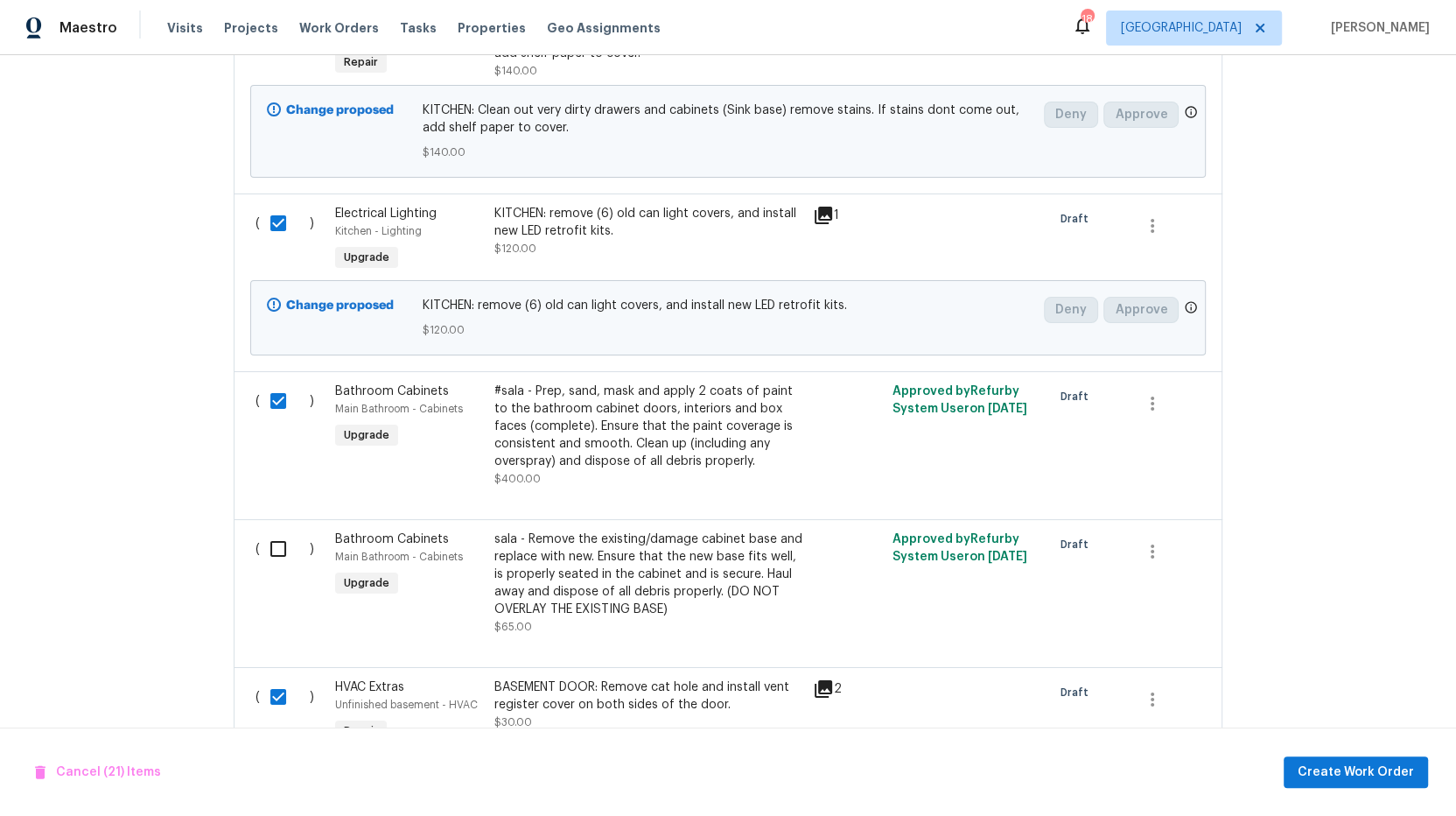
scroll to position [3489, 0]
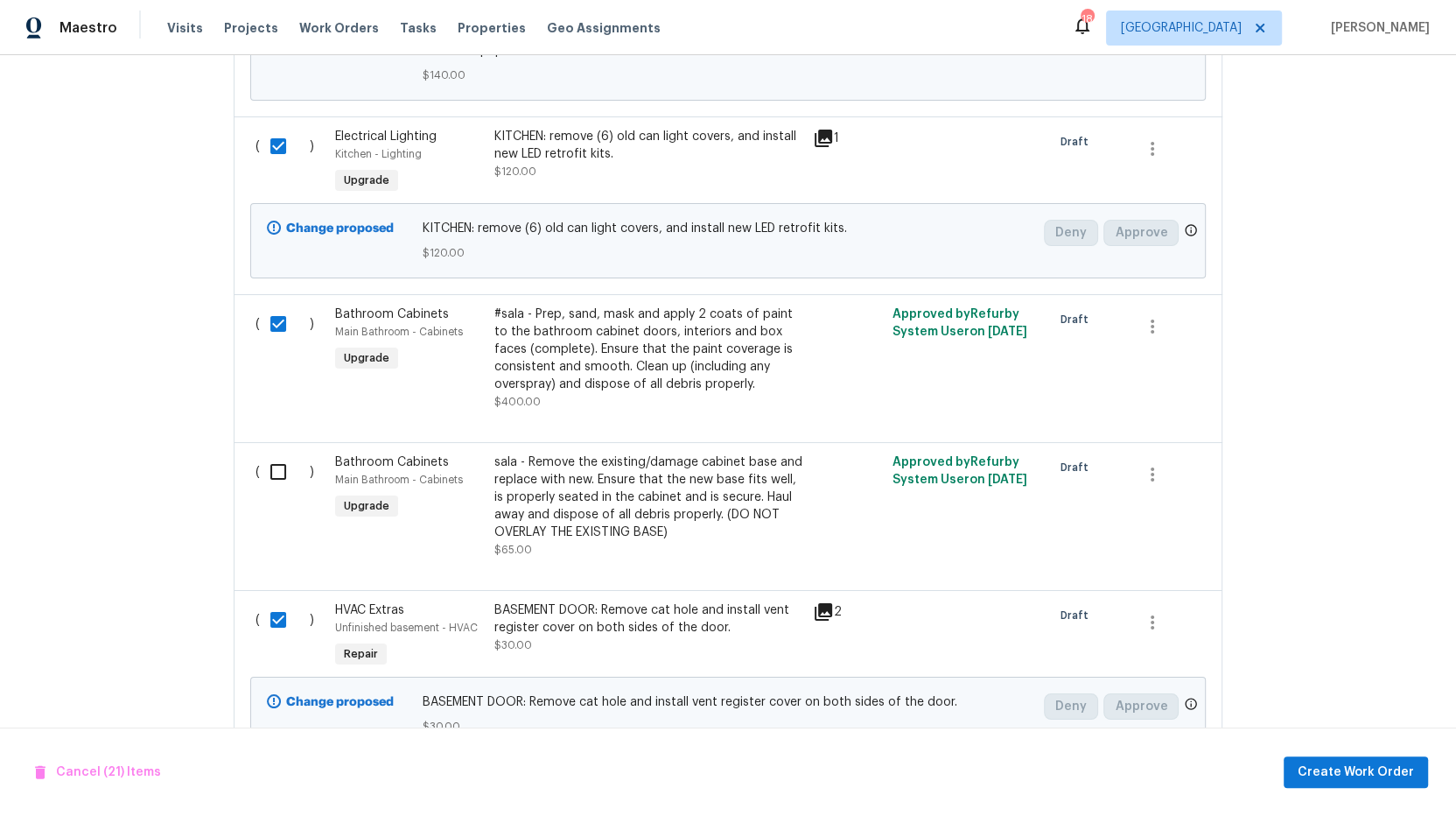
click at [615, 312] on div "#sala - Prep, sand, mask and apply 2 coats of paint to the bathroom cabinet doo…" at bounding box center [648, 348] width 308 height 87
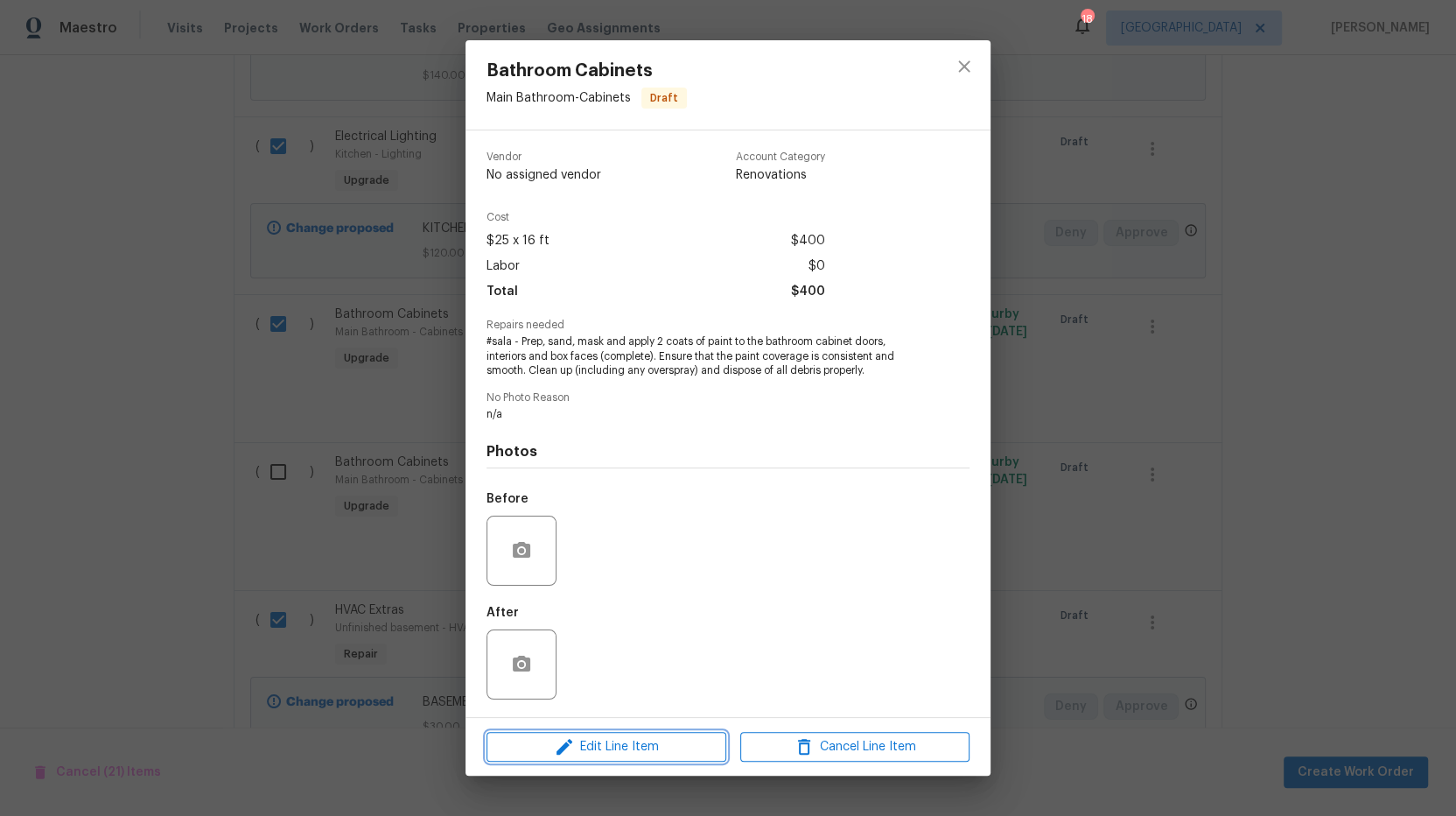
click at [612, 747] on span "Edit Line Item" at bounding box center [606, 747] width 230 height 22
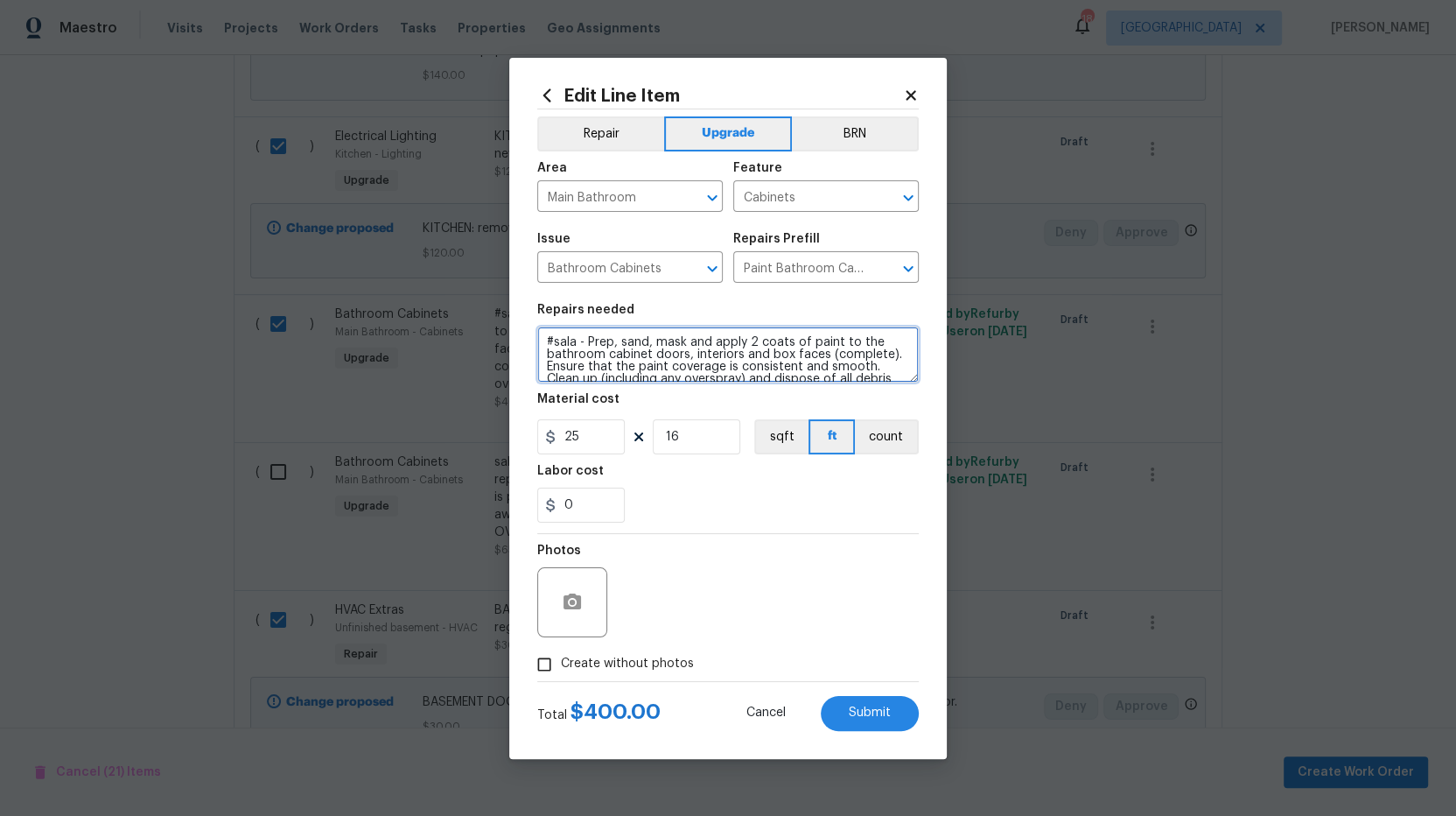
click at [587, 342] on textarea "#sala - Prep, sand, mask and apply 2 coats of paint to the bathroom cabinet doo…" at bounding box center [728, 354] width 381 height 56
type textarea "#sala - SECONDARY BATHROOM Prep, sand, mask and apply 2 coats of paint to the b…"
click at [799, 589] on div "Photos" at bounding box center [728, 591] width 381 height 114
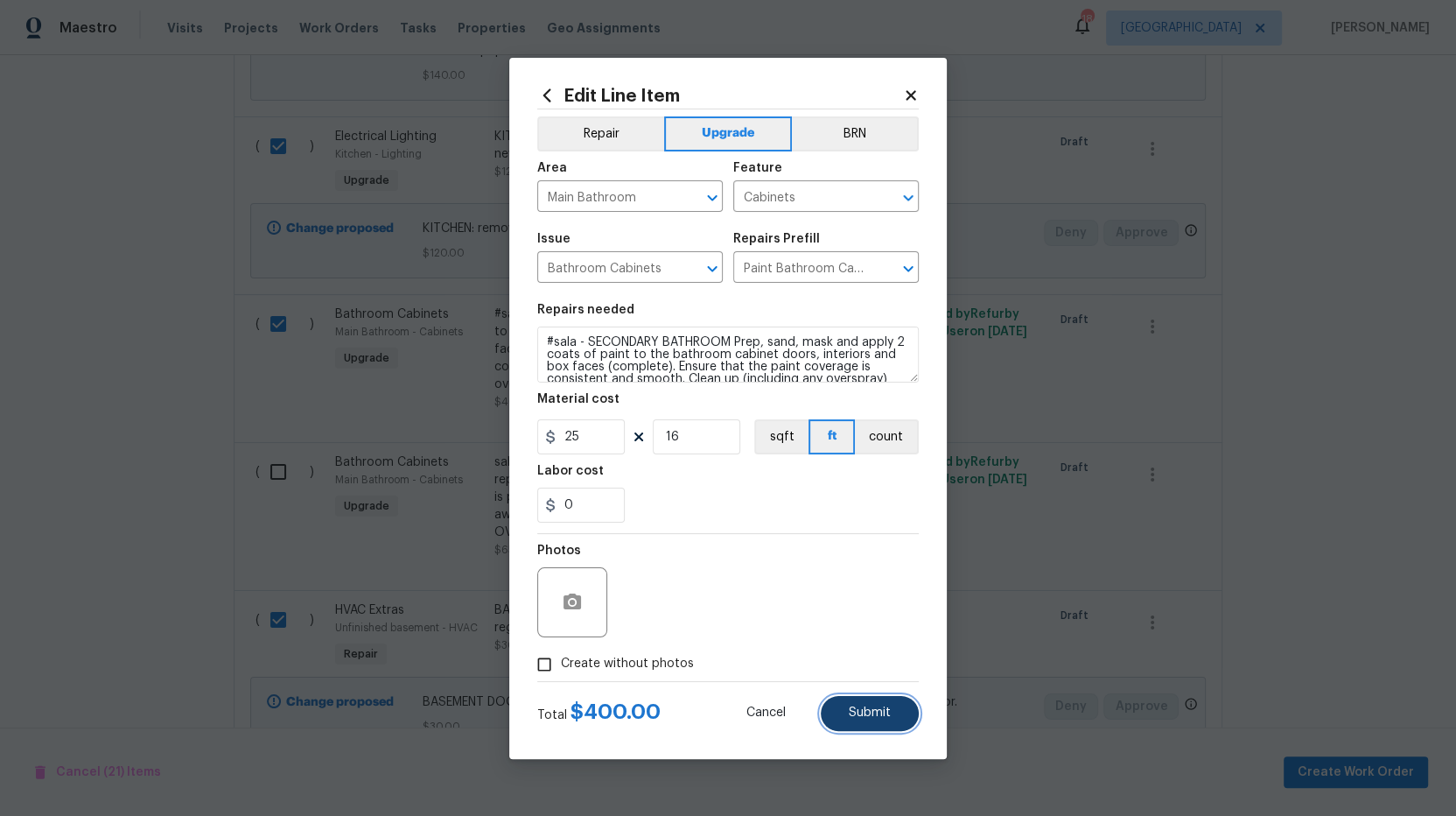
click at [886, 696] on button "Submit" at bounding box center [870, 713] width 98 height 35
checkbox input "false"
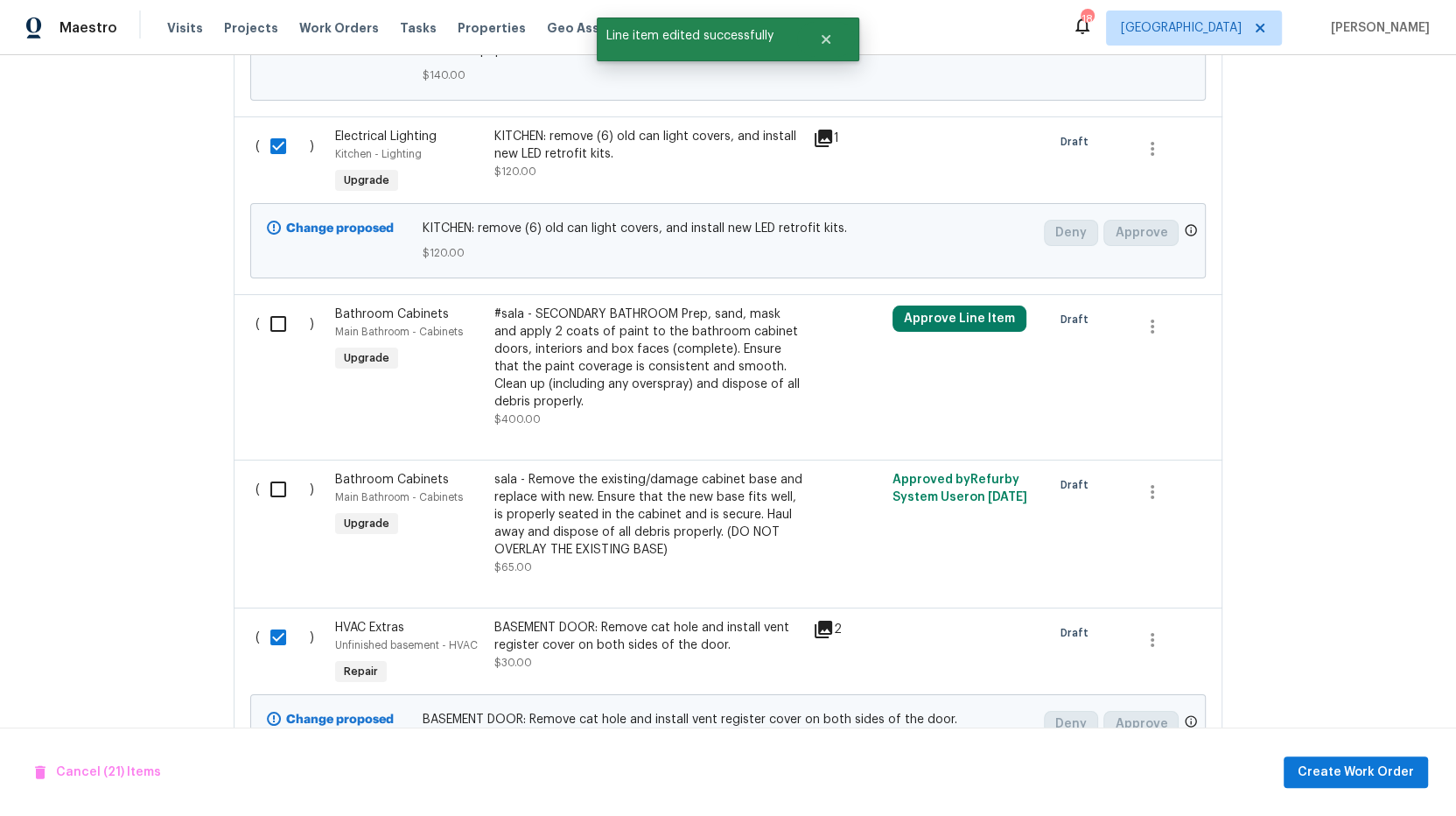
click at [641, 305] on div "#sala - SECONDARY BATHROOM Prep, sand, mask and apply 2 coats of paint to the b…" at bounding box center [648, 357] width 308 height 105
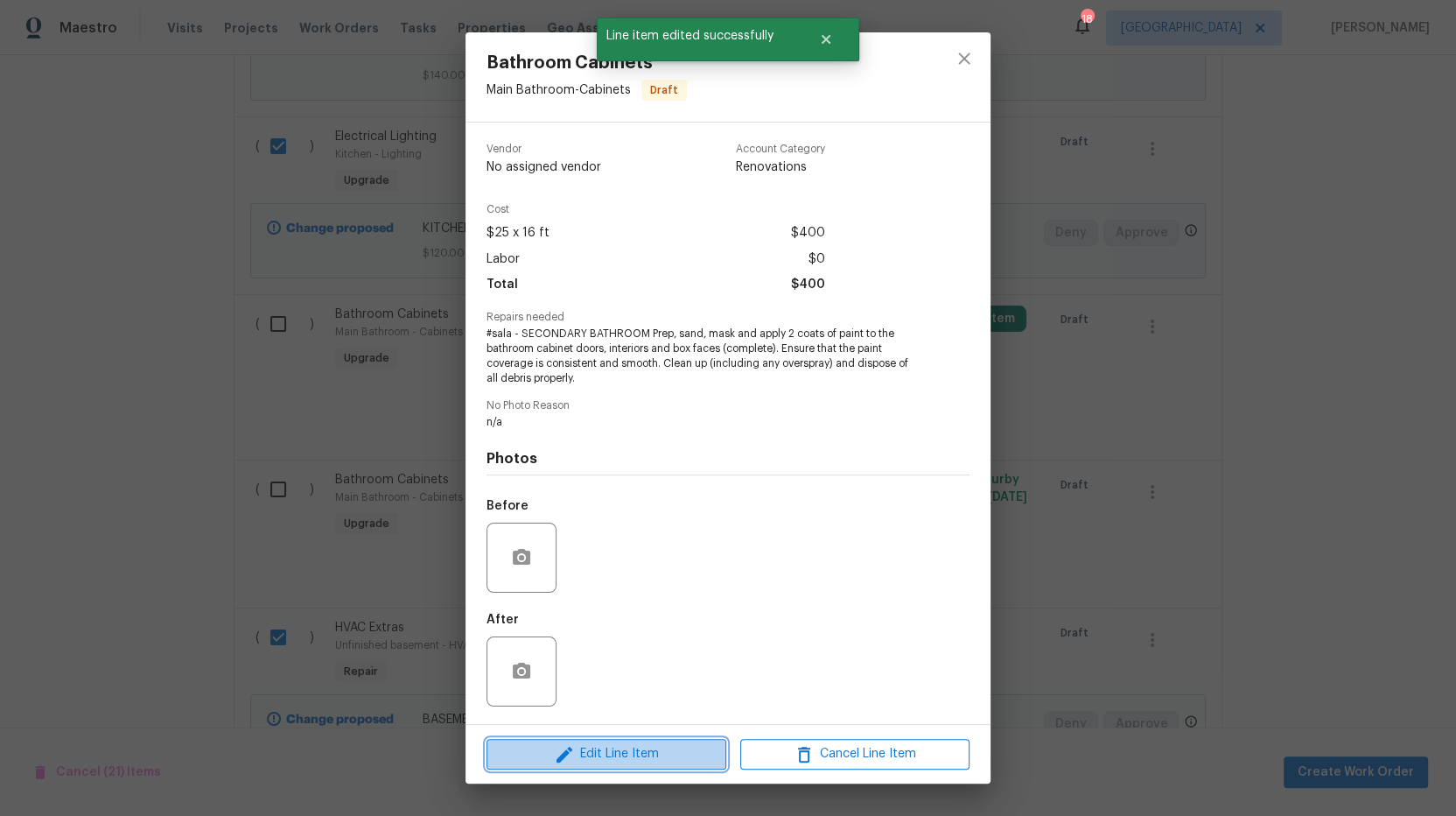
click at [627, 755] on span "Edit Line Item" at bounding box center [606, 754] width 230 height 22
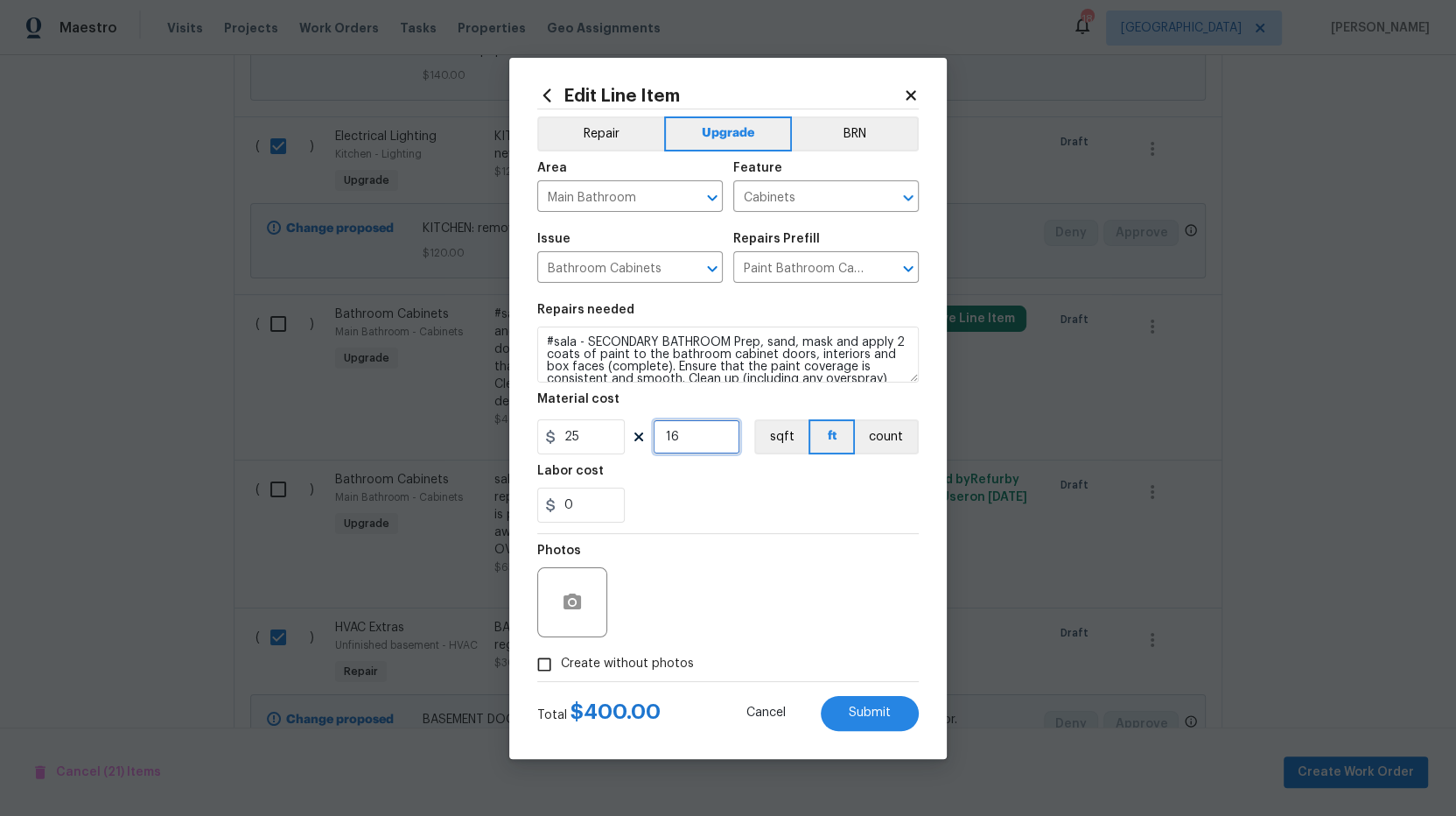
drag, startPoint x: 702, startPoint y: 433, endPoint x: 597, endPoint y: 432, distance: 105.0
click at [598, 432] on div "25 16 sqft ft count" at bounding box center [728, 436] width 381 height 35
type input "10"
click at [875, 708] on span "Submit" at bounding box center [870, 713] width 42 height 13
checkbox input "false"
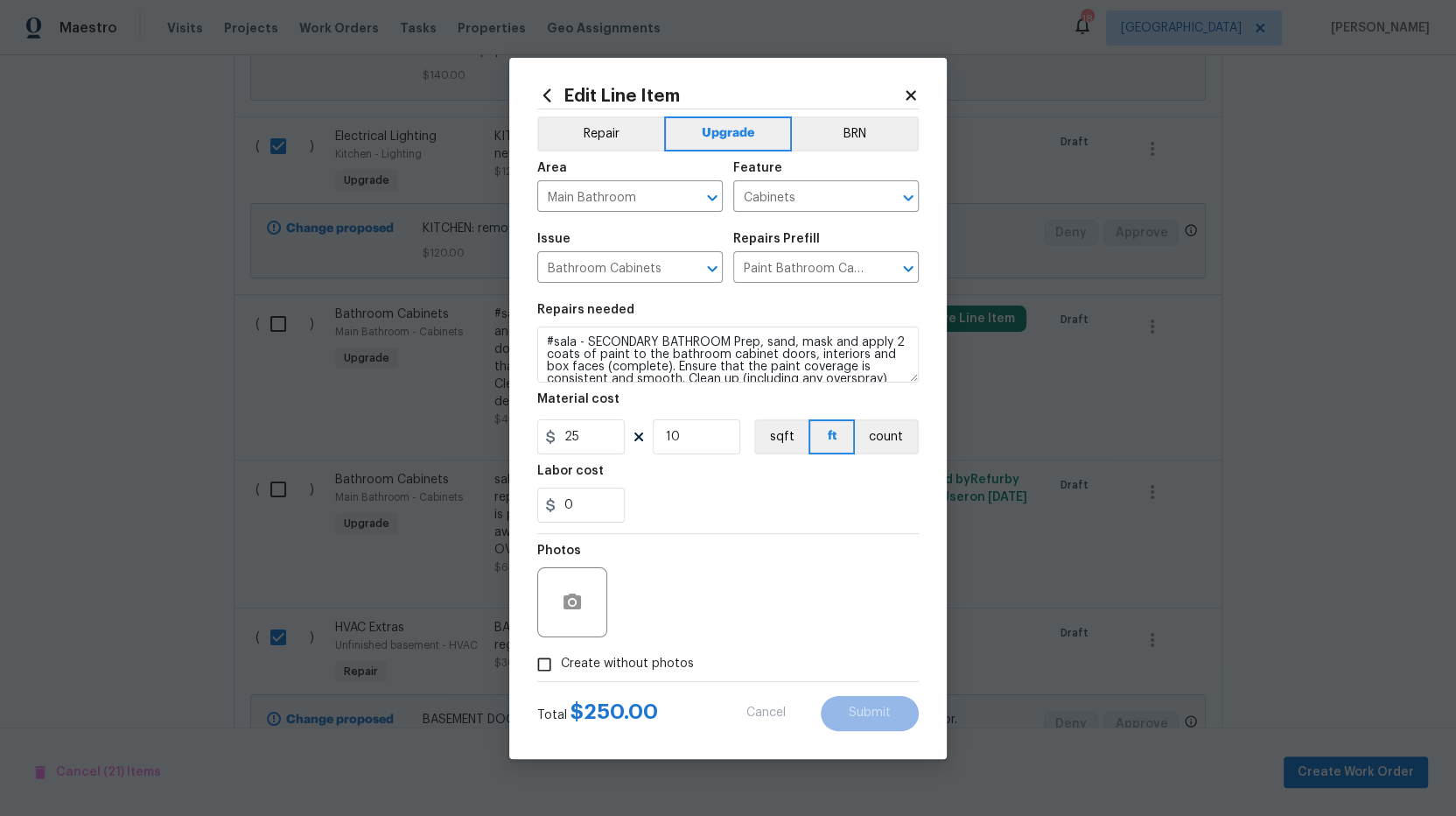
checkbox input "false"
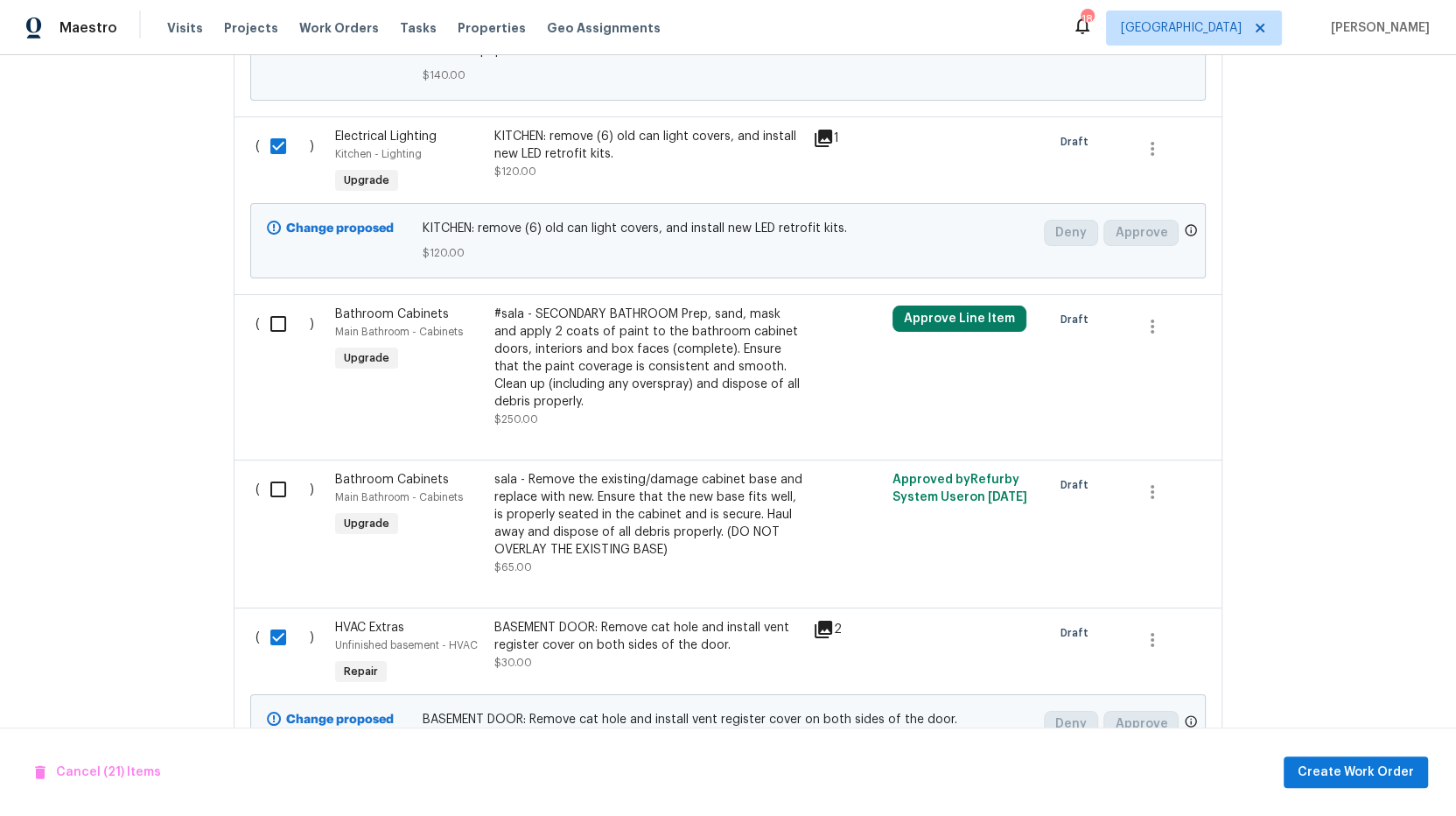
click at [270, 305] on input "checkbox" at bounding box center [285, 323] width 50 height 37
checkbox input "true"
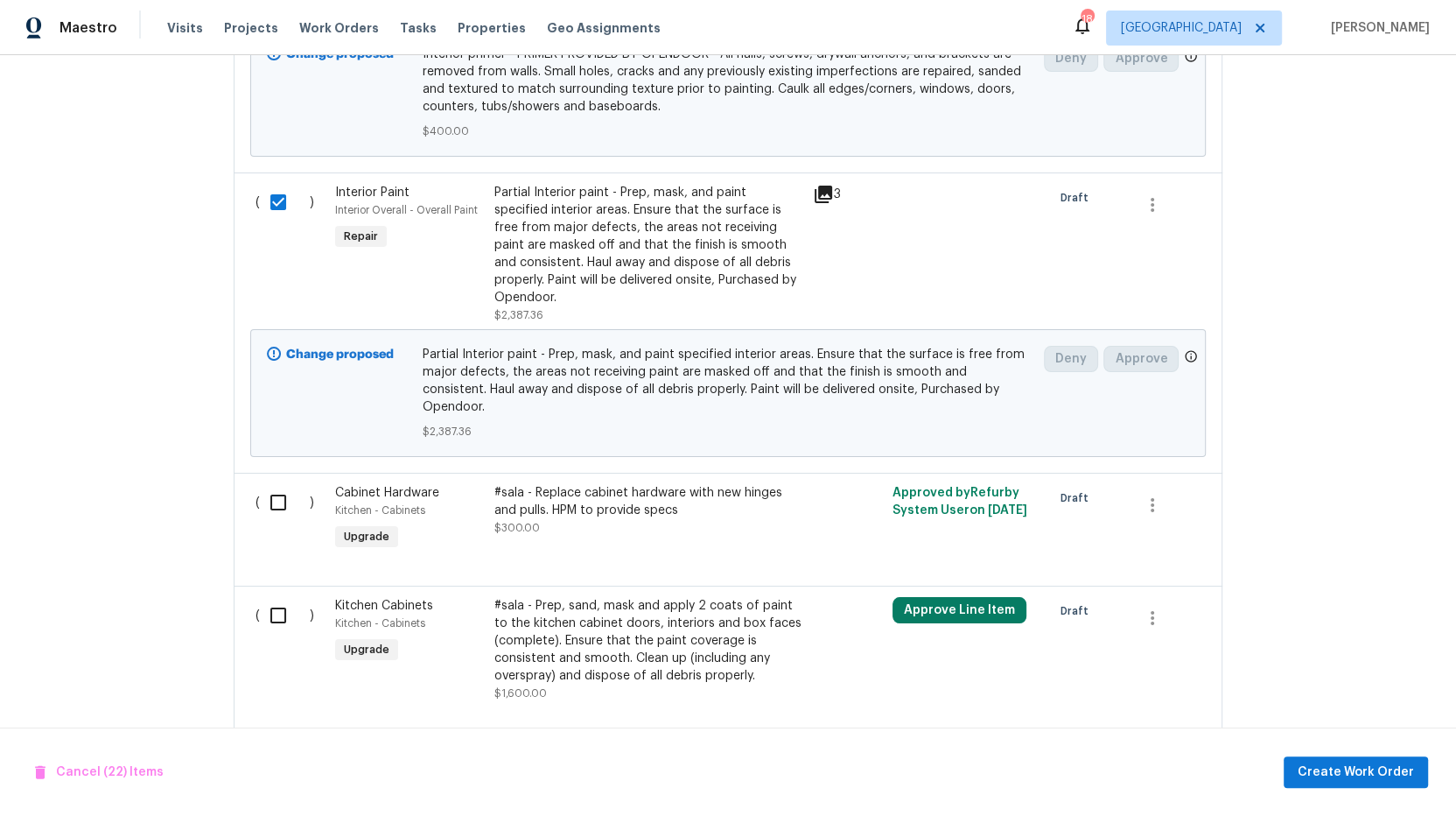
scroll to position [2686, 0]
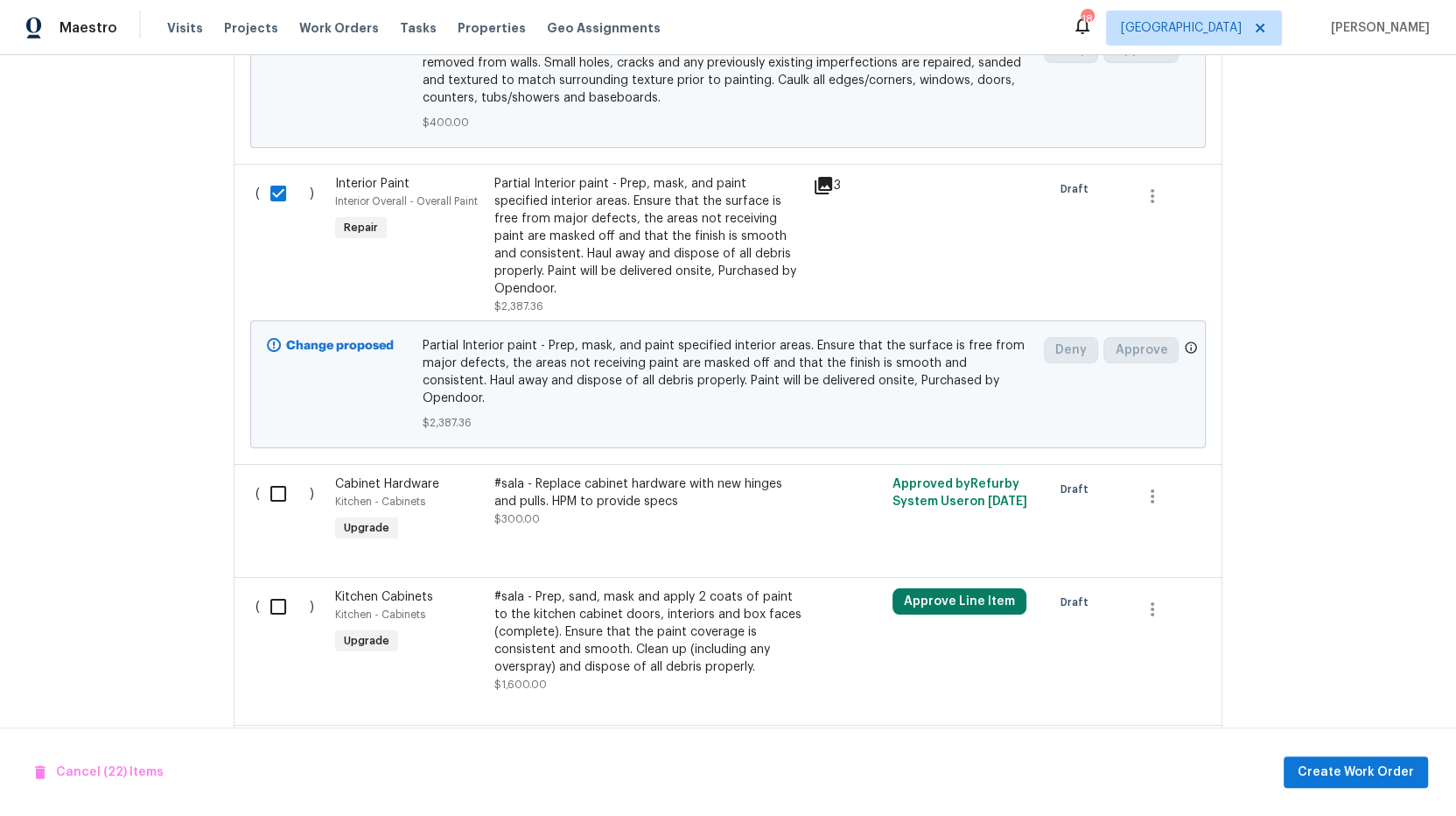
click at [267, 588] on input "checkbox" at bounding box center [285, 606] width 50 height 37
checkbox input "true"
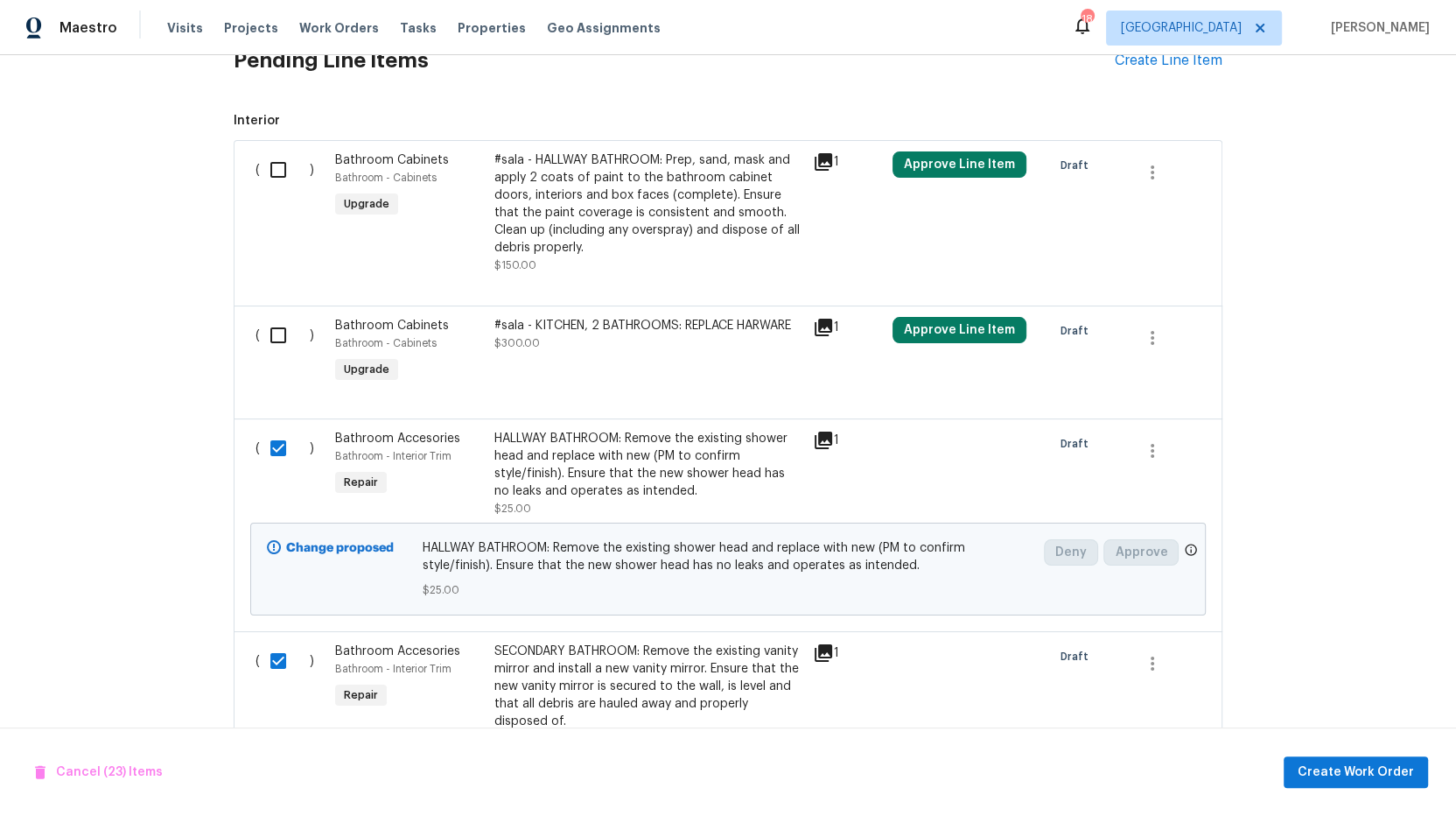
scroll to position [412, 0]
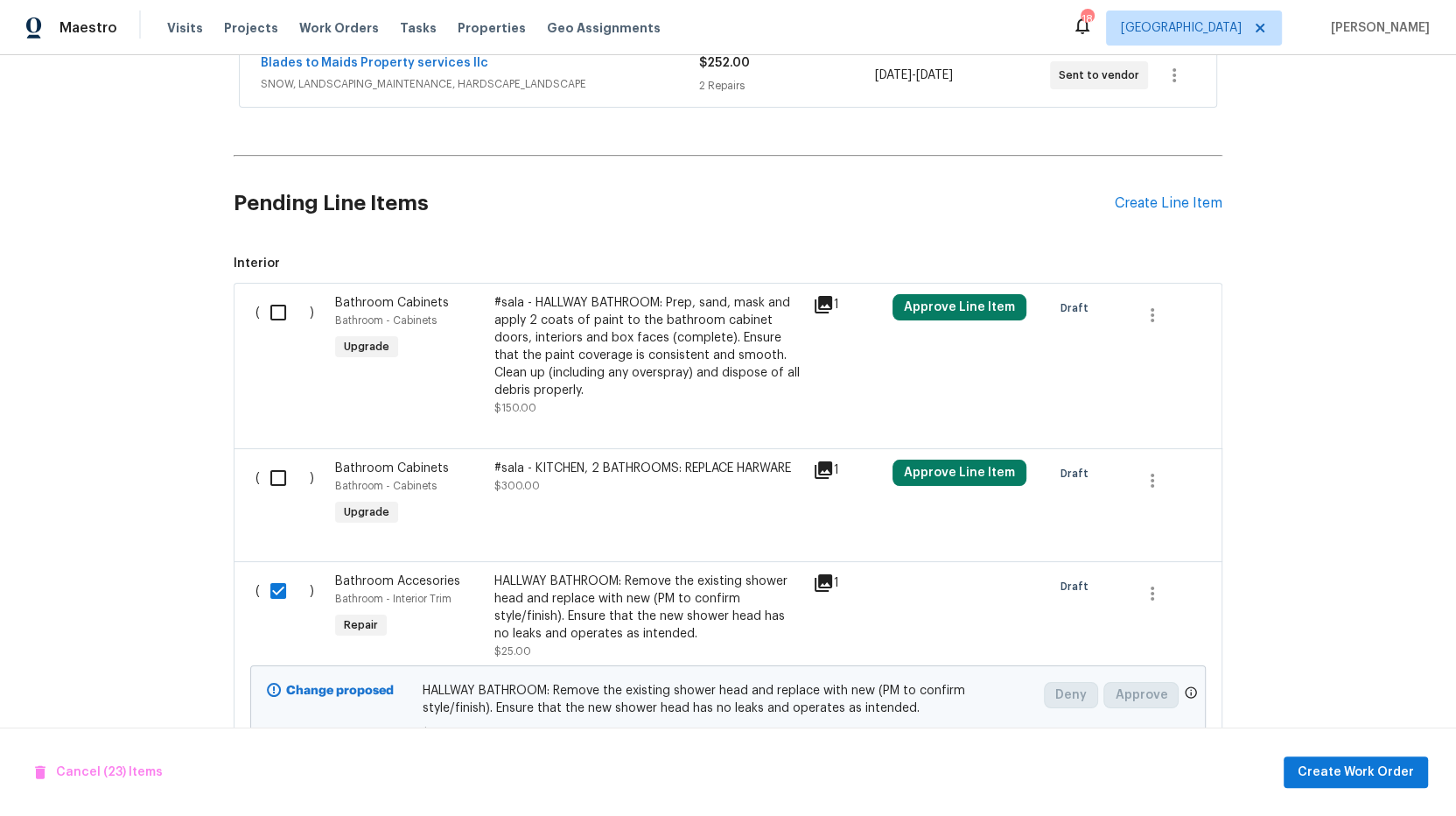
click at [261, 477] on input "checkbox" at bounding box center [285, 478] width 50 height 37
checkbox input "true"
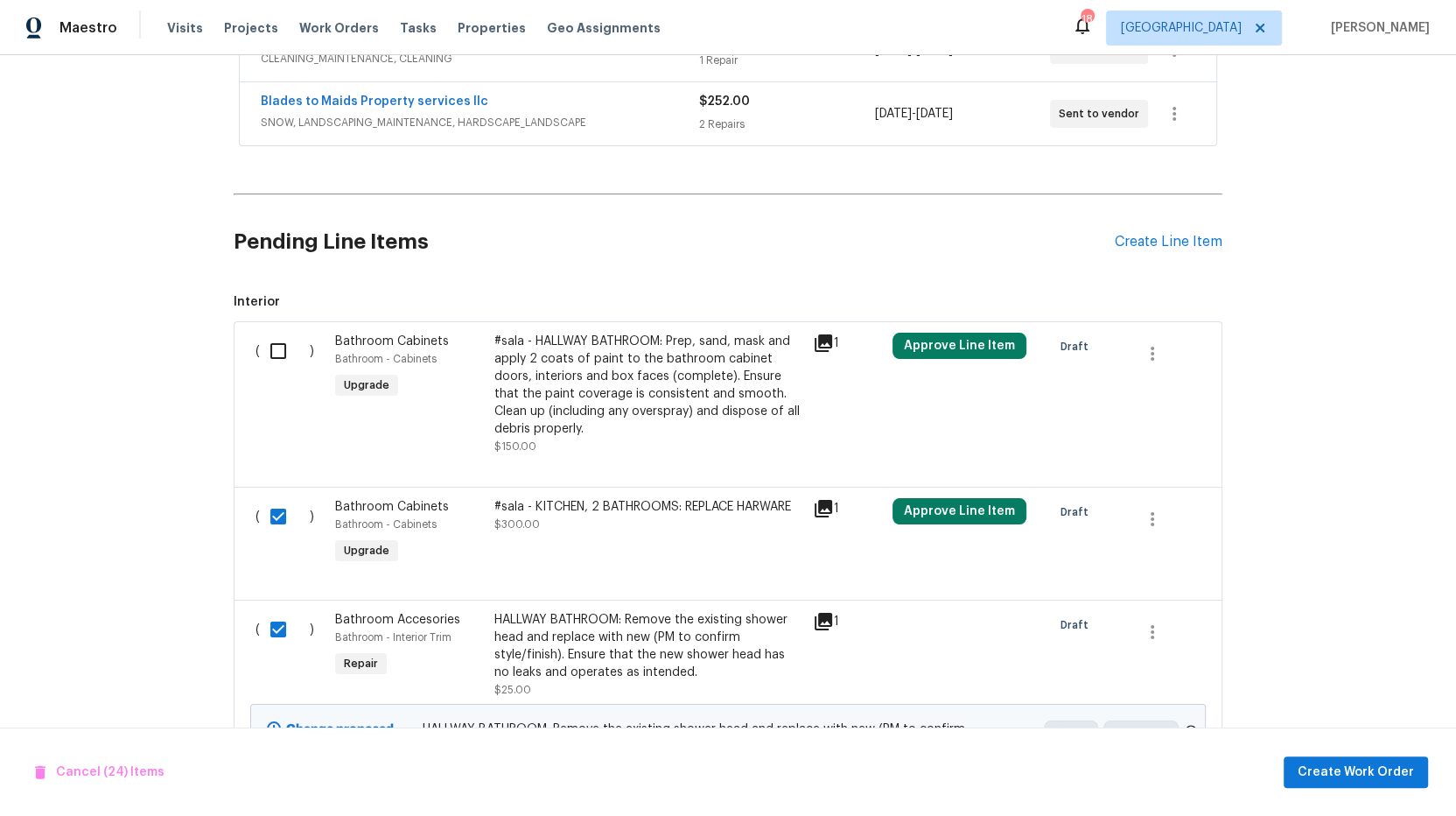
scroll to position [341, 0]
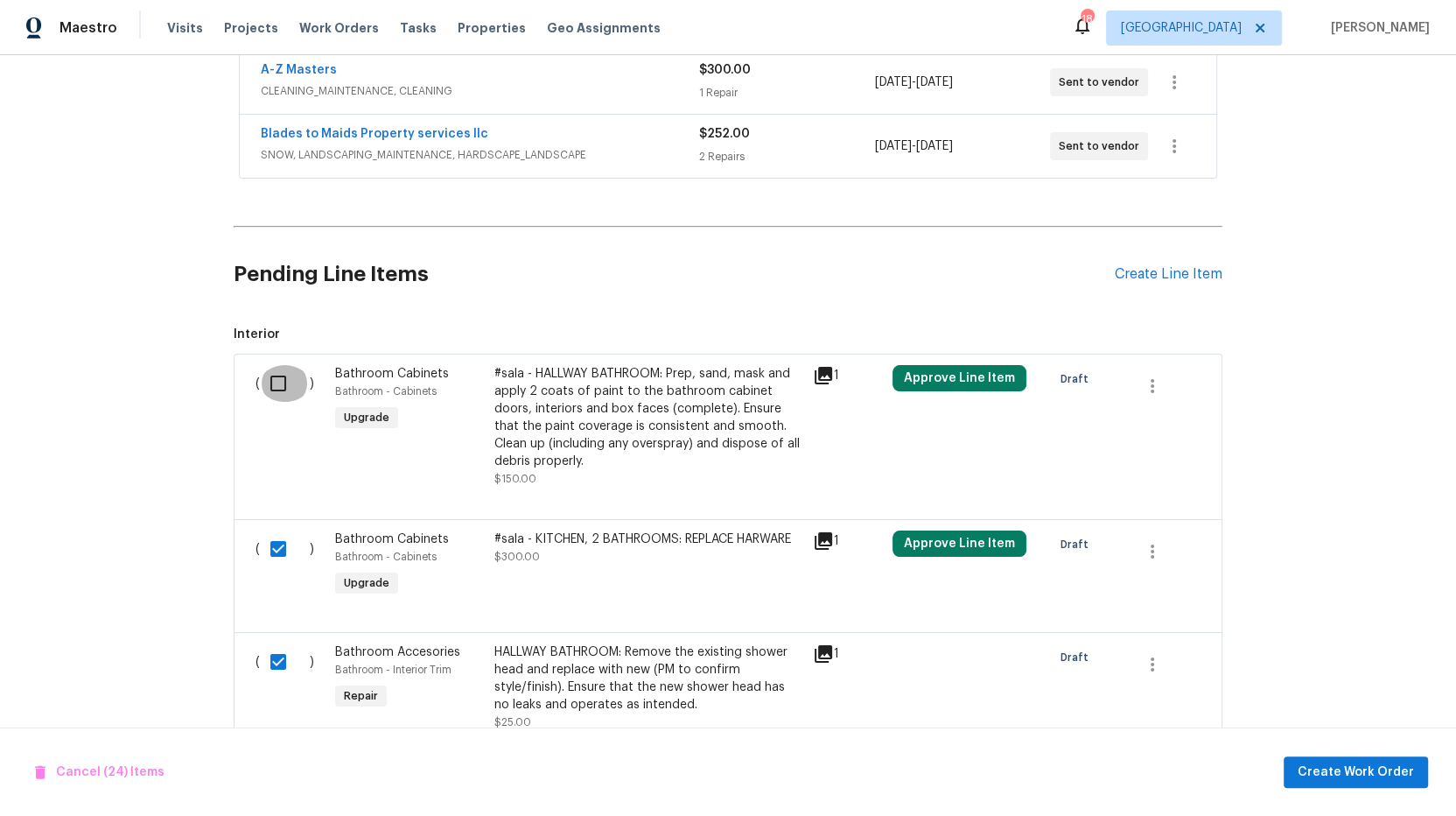
click at [266, 371] on input "checkbox" at bounding box center [285, 383] width 50 height 37
checkbox input "true"
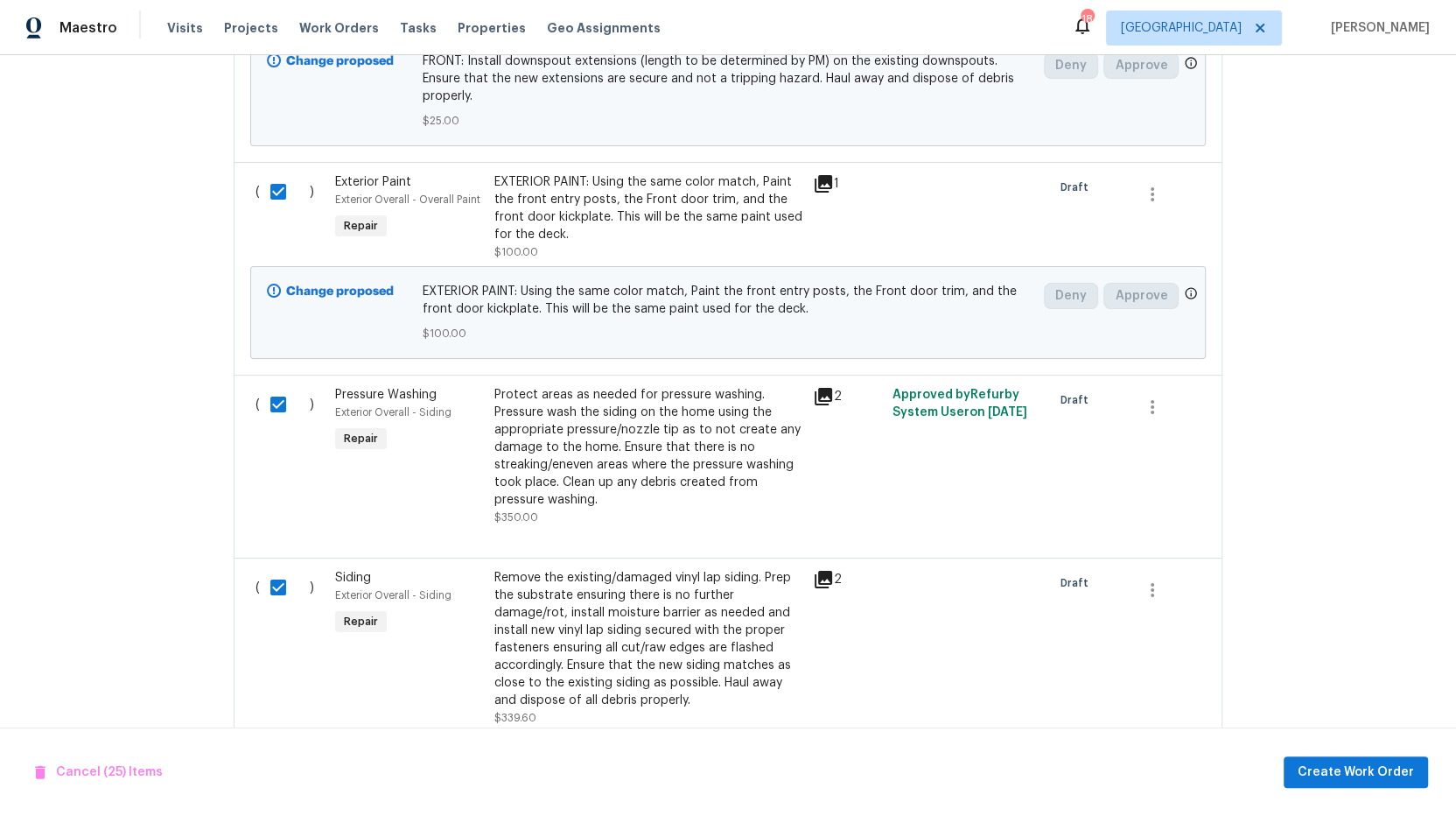
scroll to position [4682, 0]
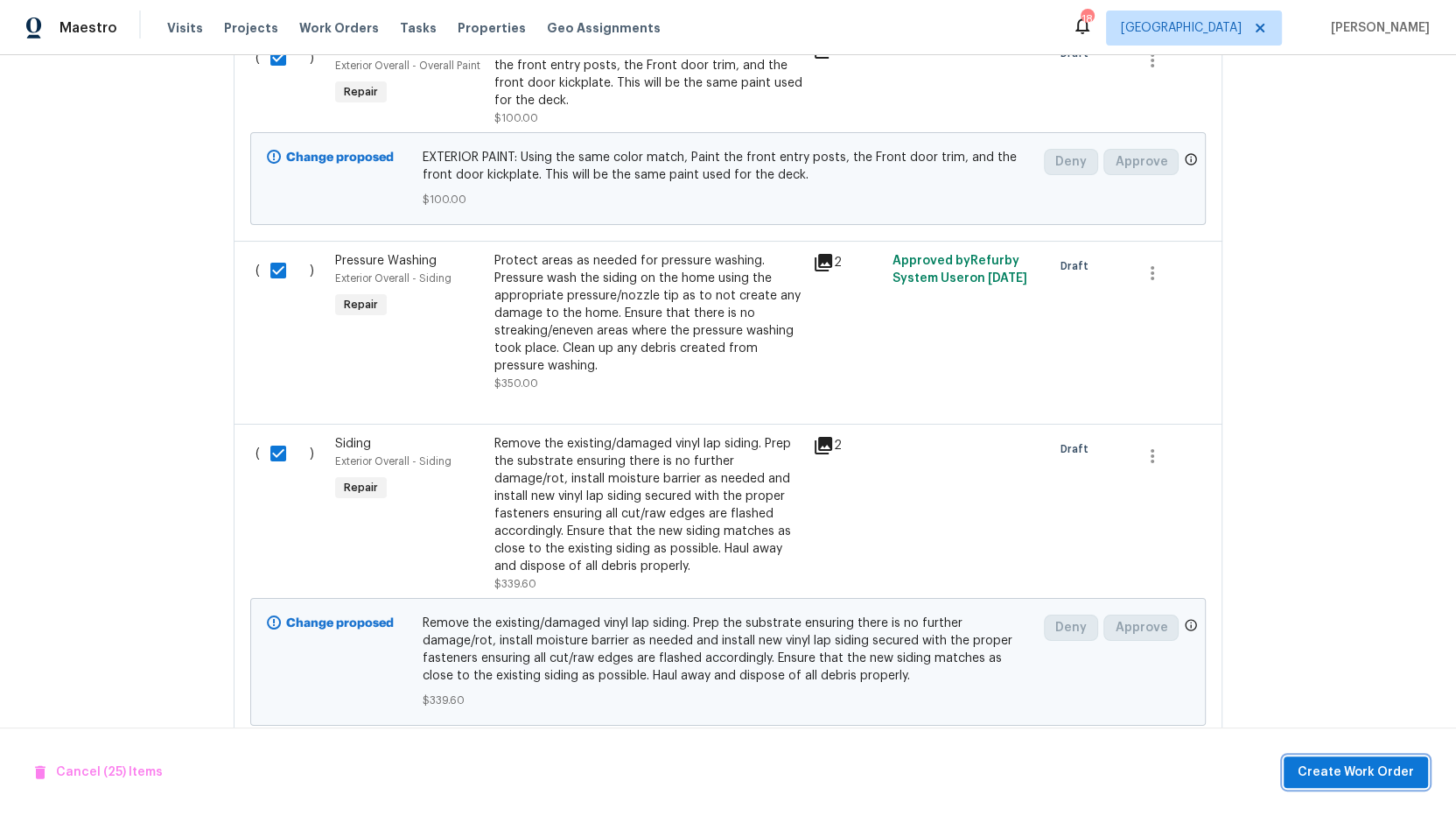
click at [1374, 774] on span "Create Work Order" at bounding box center [1356, 773] width 117 height 22
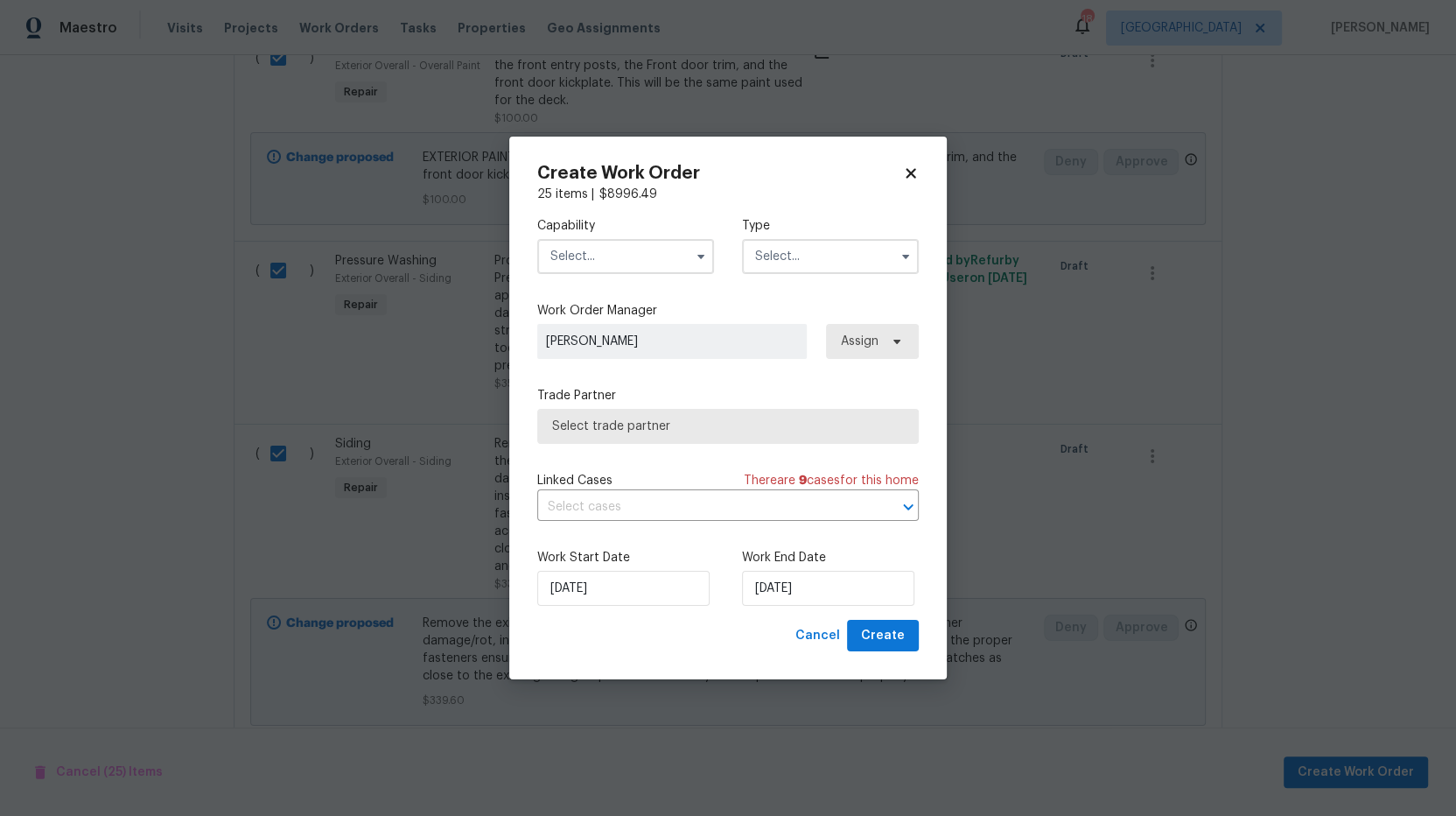
drag, startPoint x: 672, startPoint y: 244, endPoint x: 715, endPoint y: 263, distance: 47.0
click at [672, 244] on input "text" at bounding box center [626, 256] width 176 height 35
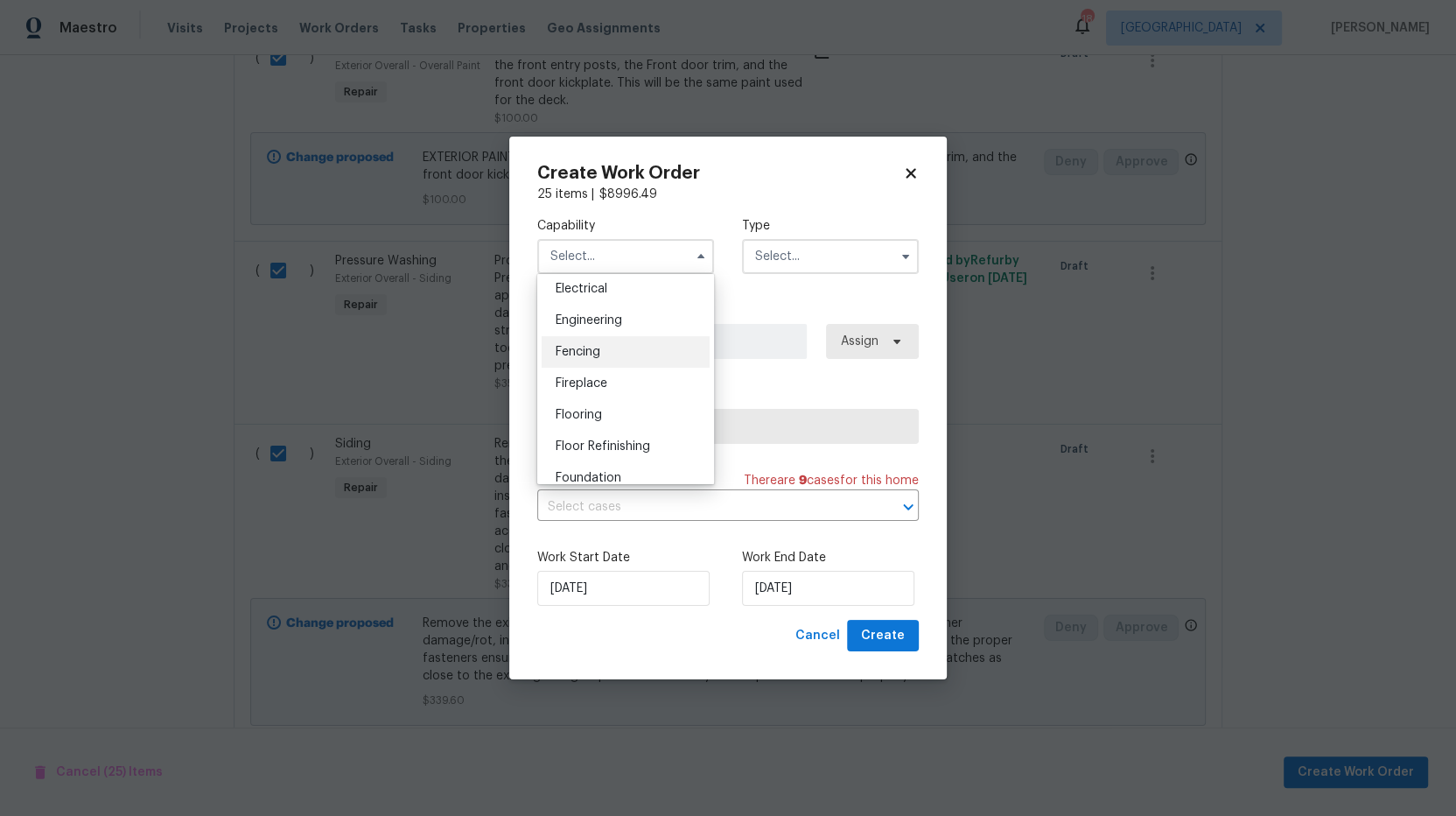
scroll to position [721, 0]
click at [631, 416] on span "General Contractor" at bounding box center [612, 409] width 113 height 12
type input "General Contractor"
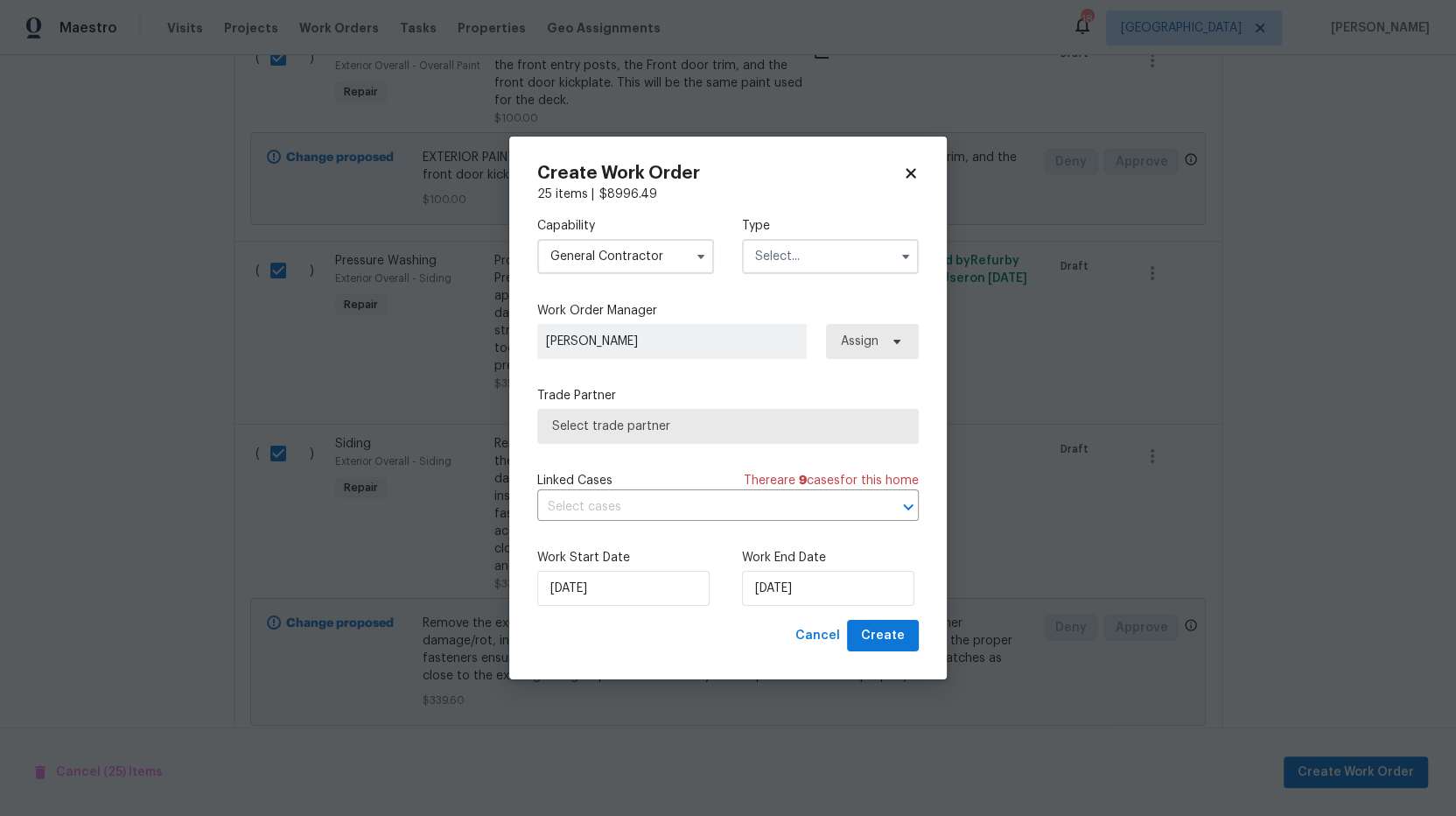
click at [775, 273] on div "Capability General Contractor Type" at bounding box center [728, 245] width 381 height 85
click at [785, 262] on input "text" at bounding box center [830, 256] width 176 height 35
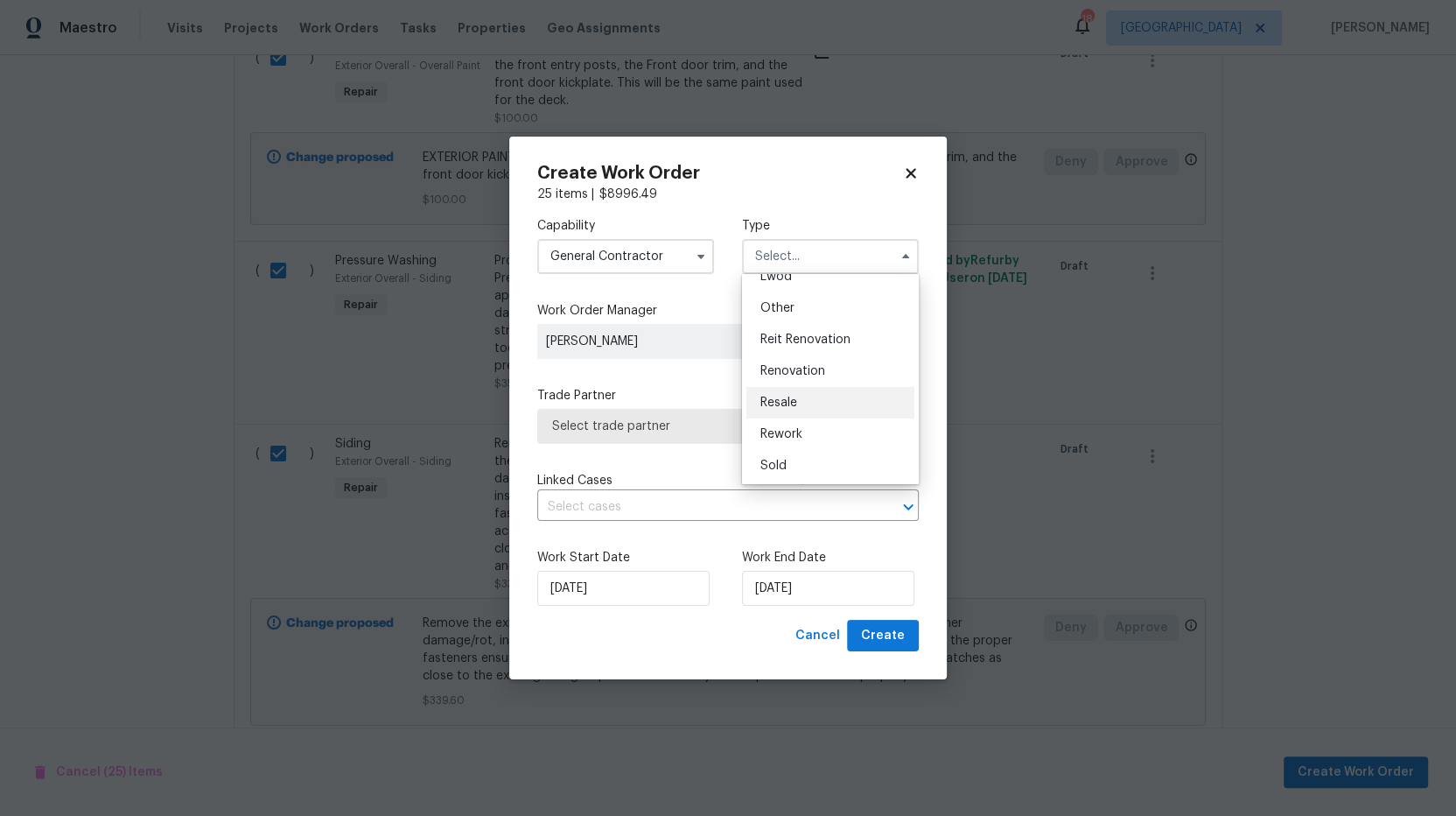
scroll to position [209, 0]
click at [799, 374] on span "Renovation" at bounding box center [793, 368] width 64 height 12
type input "Renovation"
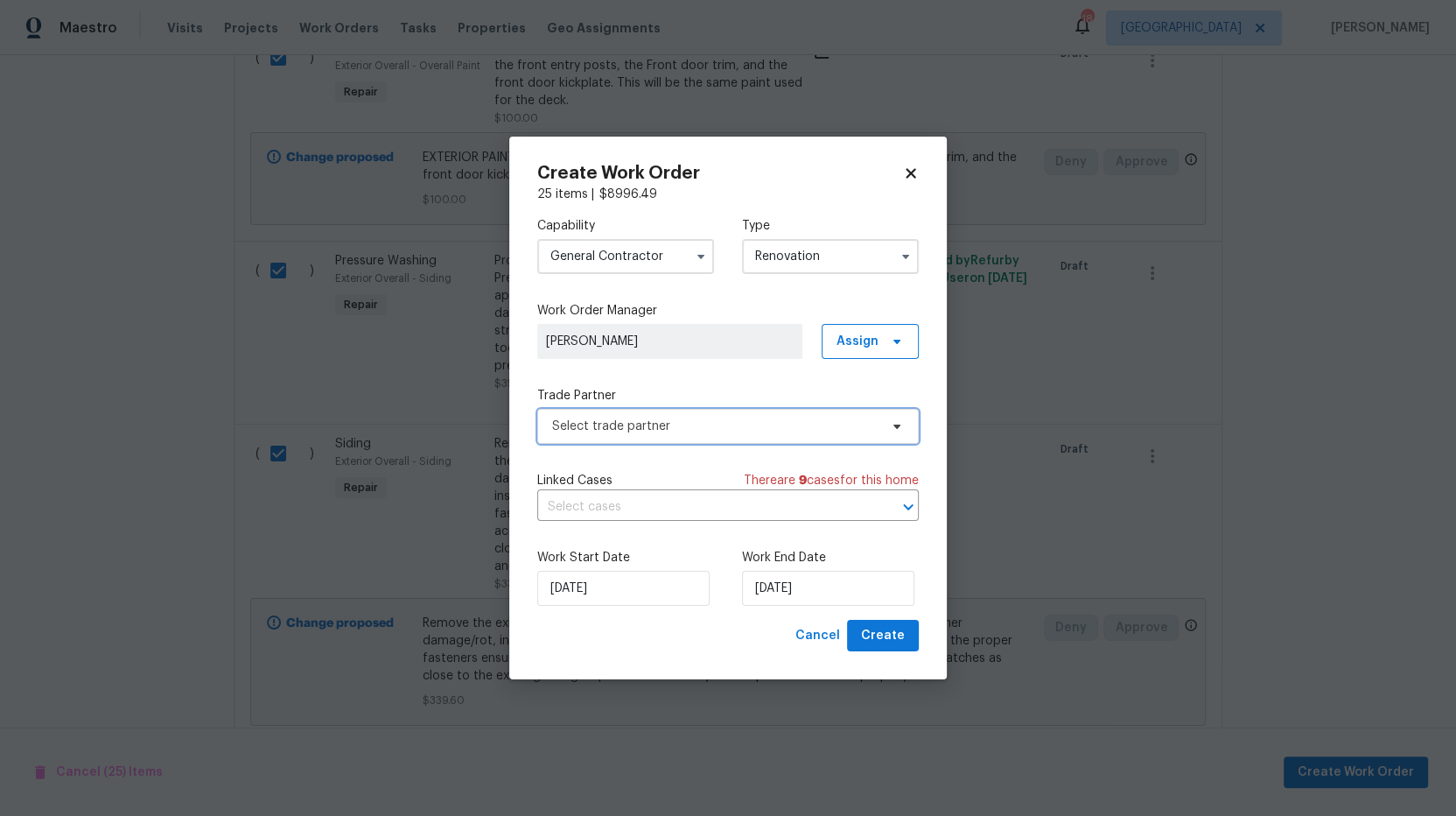
click at [713, 436] on span "Select trade partner" at bounding box center [728, 426] width 381 height 35
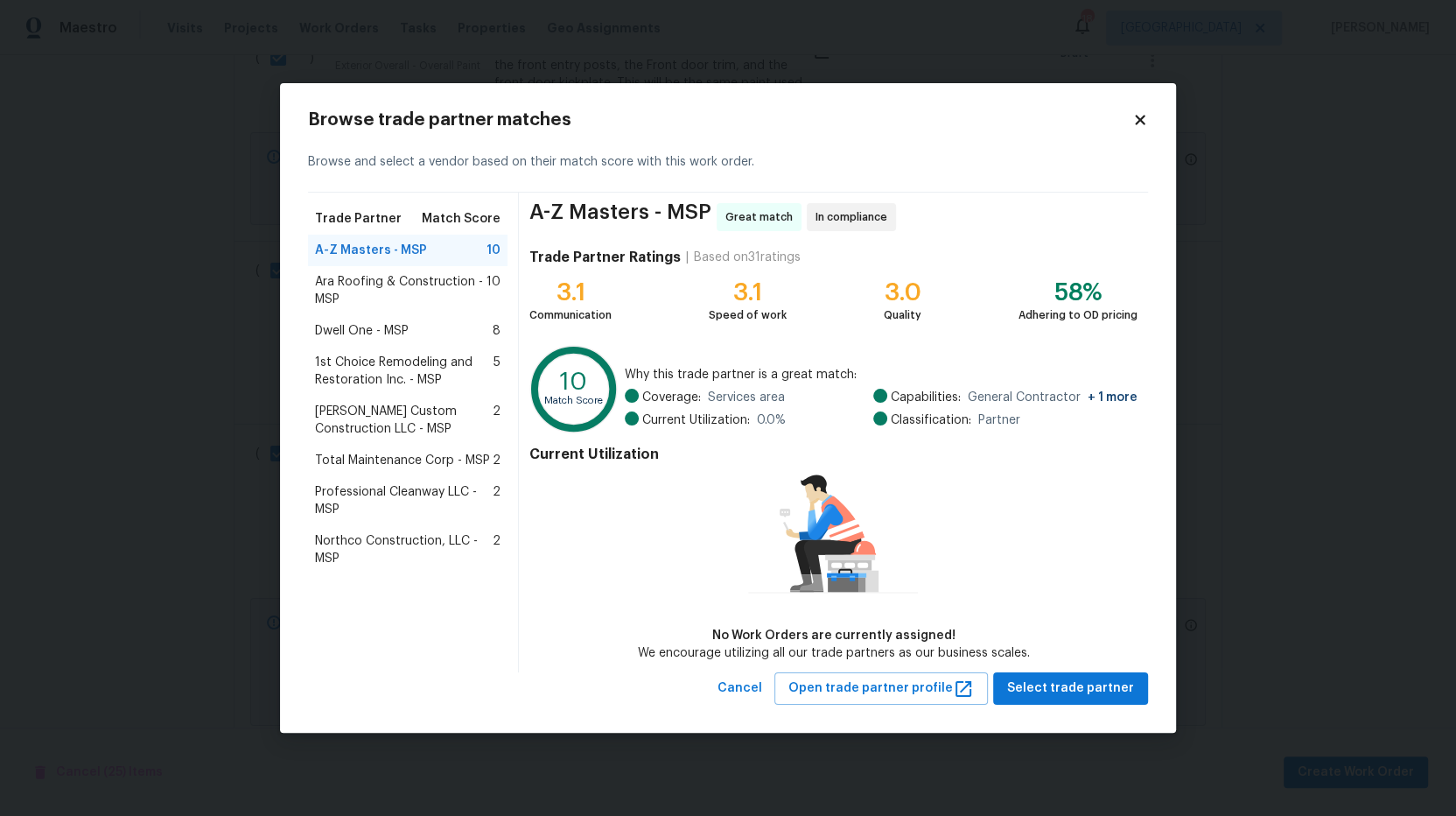
click at [407, 482] on div "Professional Cleanway LLC - MSP 2" at bounding box center [407, 500] width 199 height 49
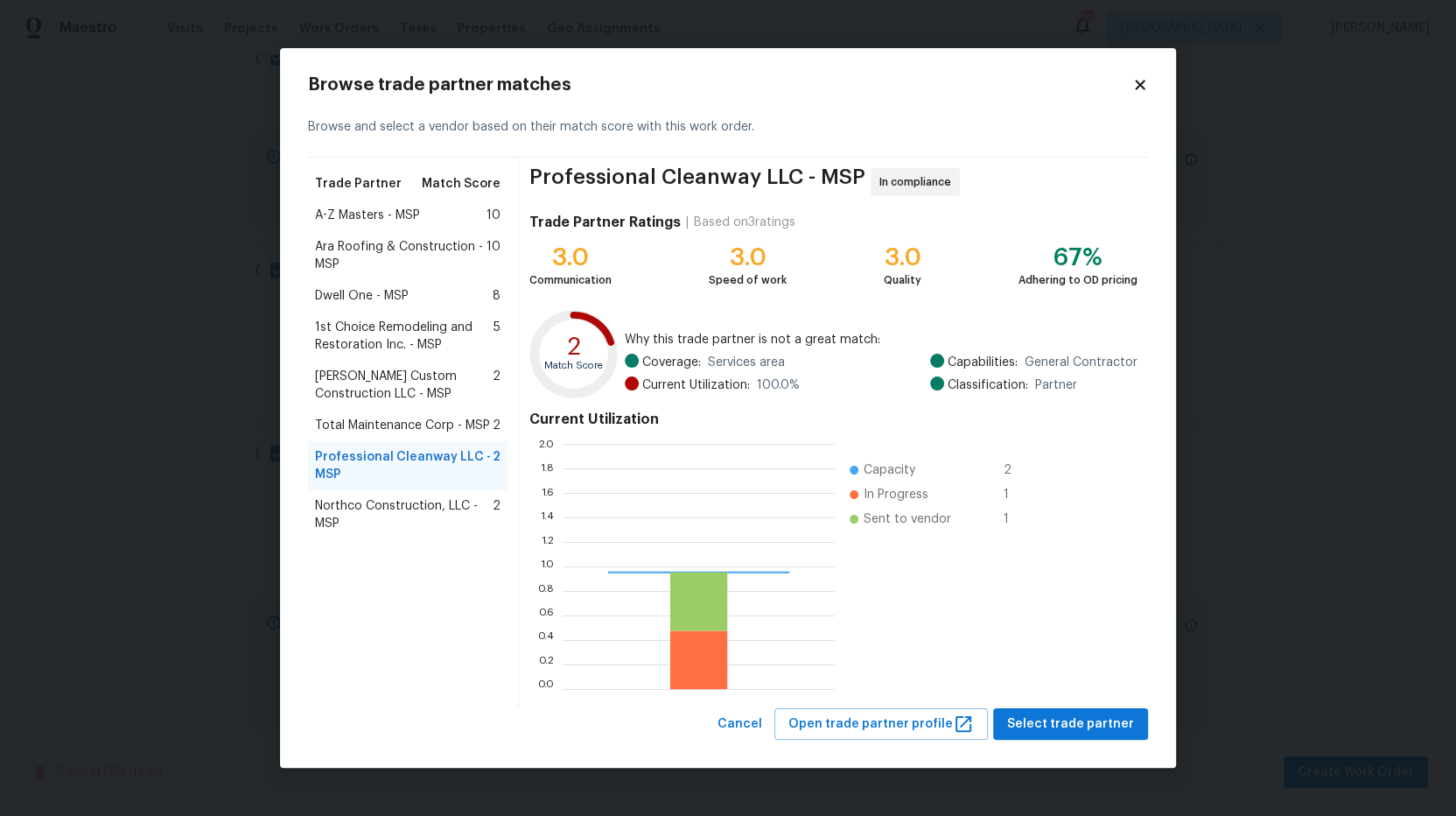
scroll to position [229, 256]
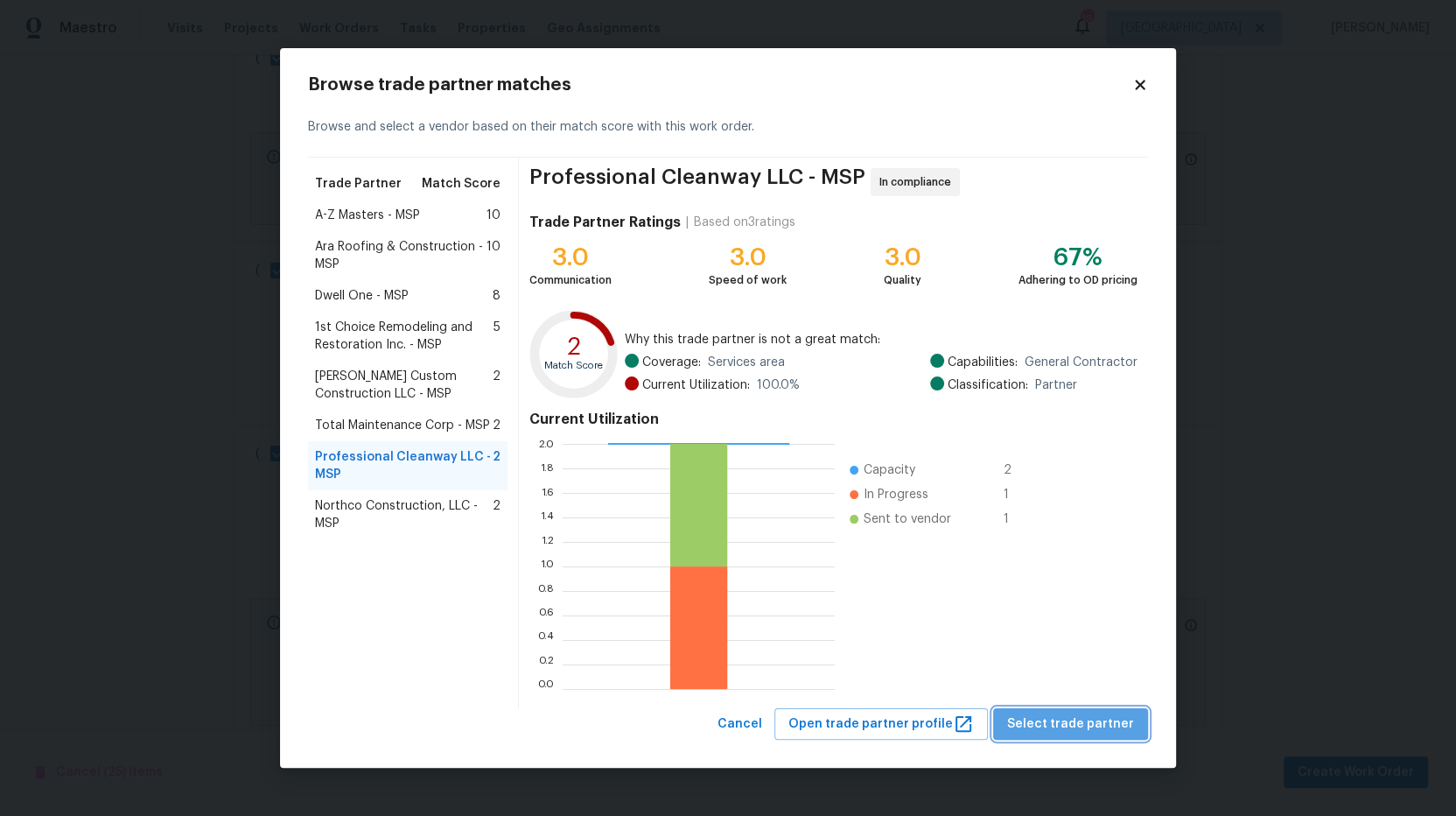
click at [1124, 731] on span "Select trade partner" at bounding box center [1071, 724] width 127 height 22
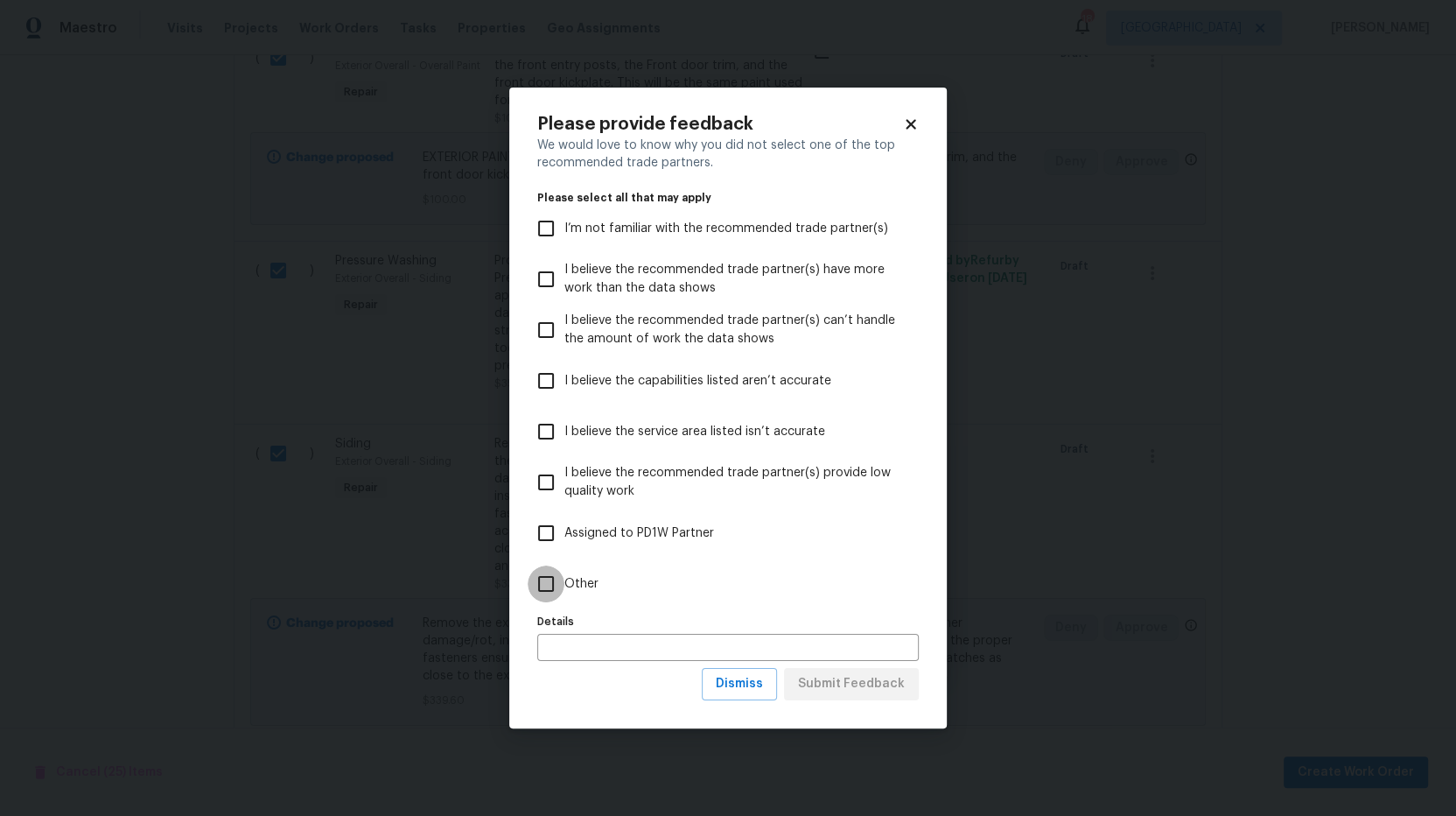
click at [541, 580] on input "Other" at bounding box center [546, 584] width 37 height 37
checkbox input "true"
drag, startPoint x: 570, startPoint y: 632, endPoint x: 623, endPoint y: 652, distance: 56.6
click at [571, 632] on div "Details Details" at bounding box center [728, 635] width 381 height 51
click at [667, 643] on input "text" at bounding box center [728, 648] width 381 height 28
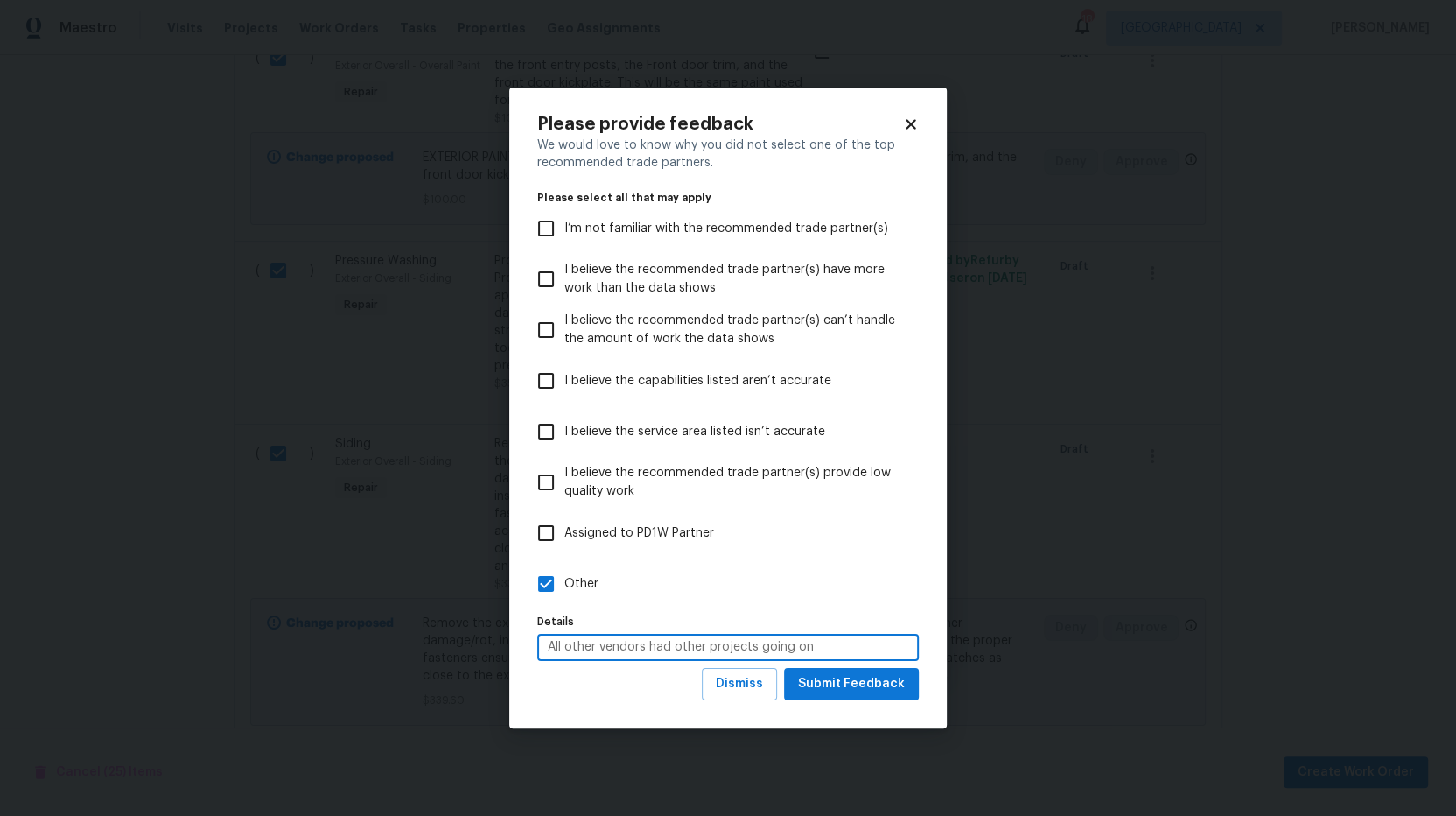
click at [856, 660] on input "All other vendors had other projects going on" at bounding box center [728, 648] width 381 height 28
type input "All other vendors had other projects going on"
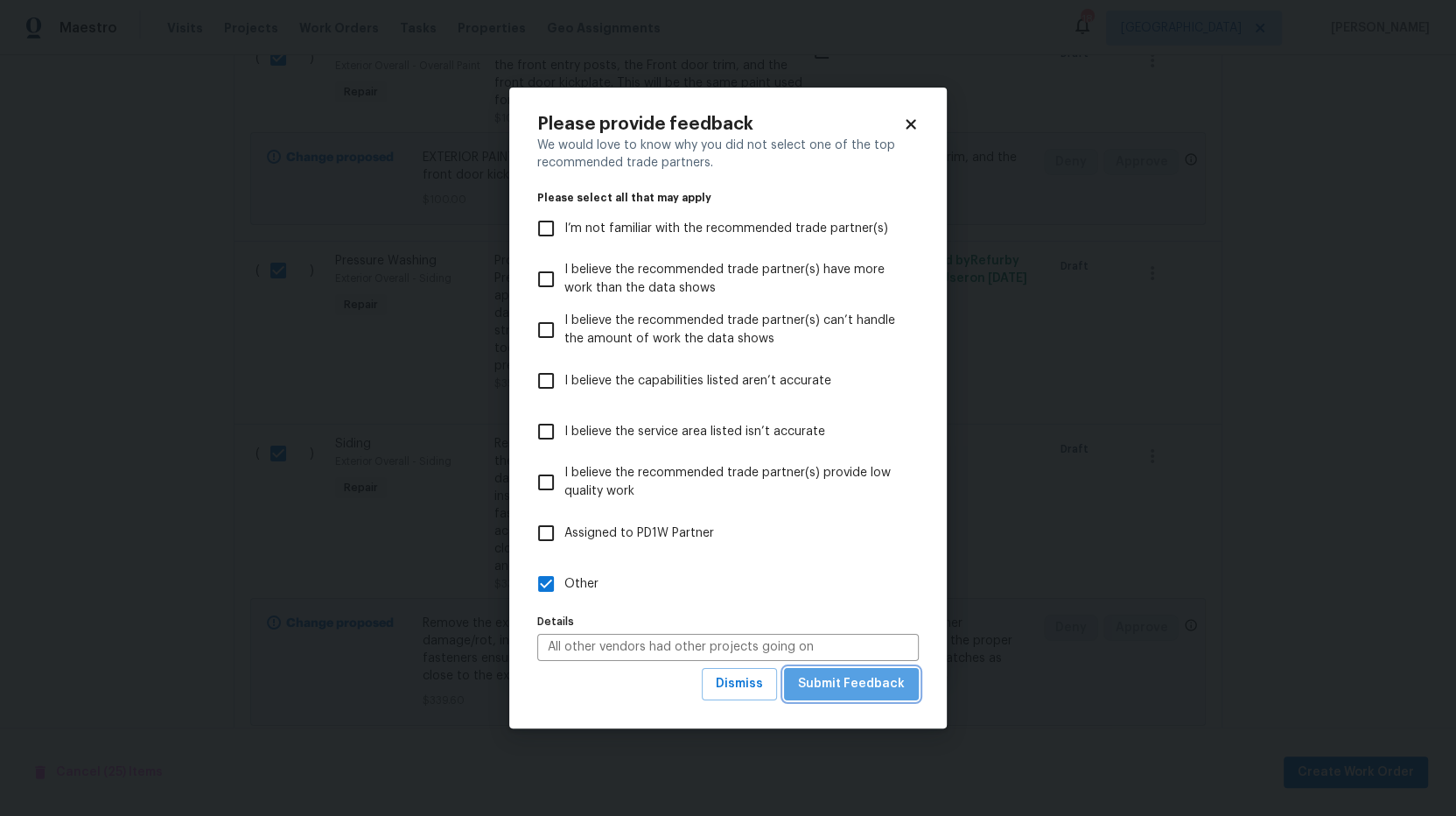
click at [868, 687] on span "Submit Feedback" at bounding box center [852, 685] width 107 height 22
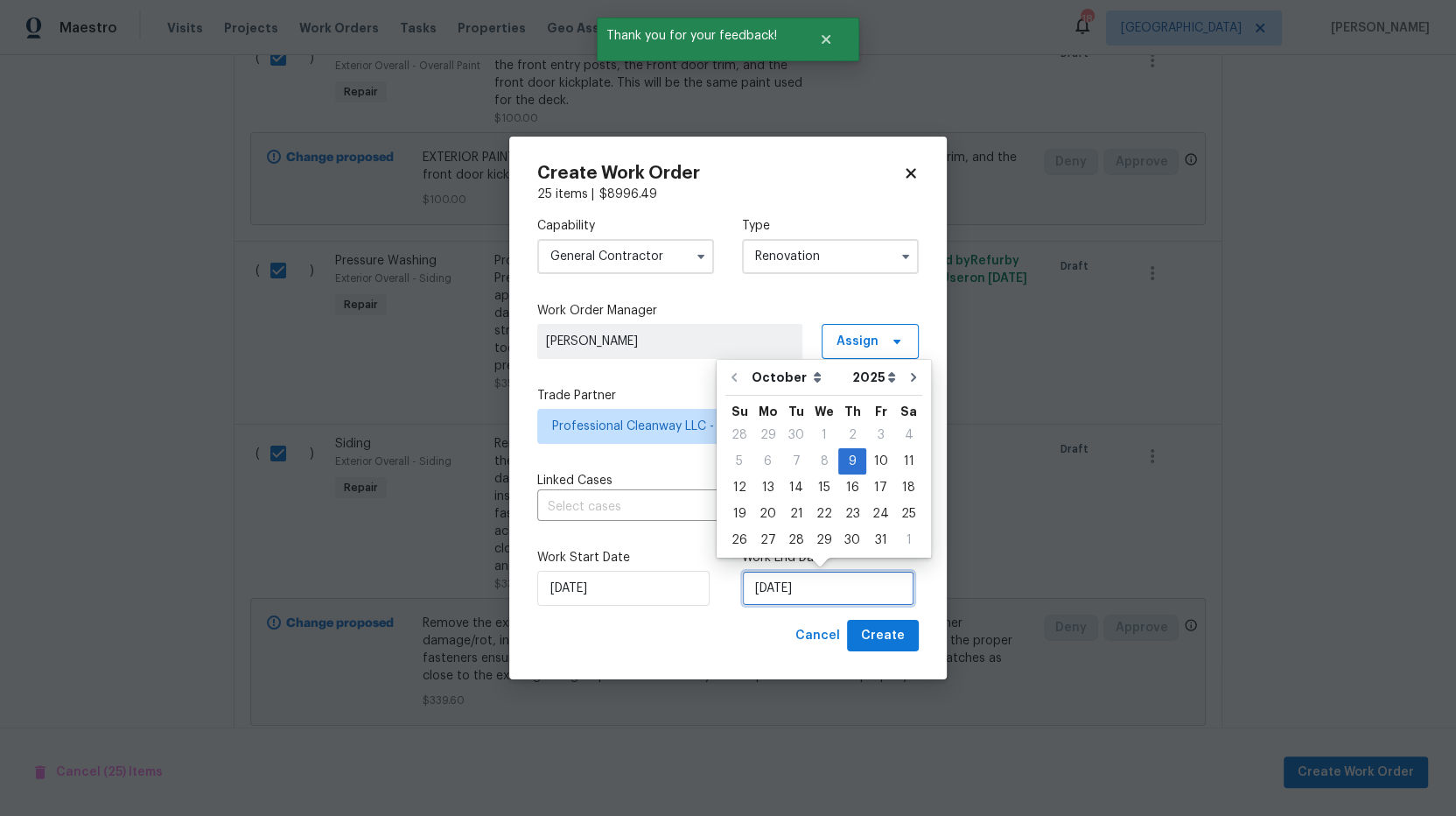
click at [830, 585] on input "10/9/2025" at bounding box center [829, 588] width 173 height 35
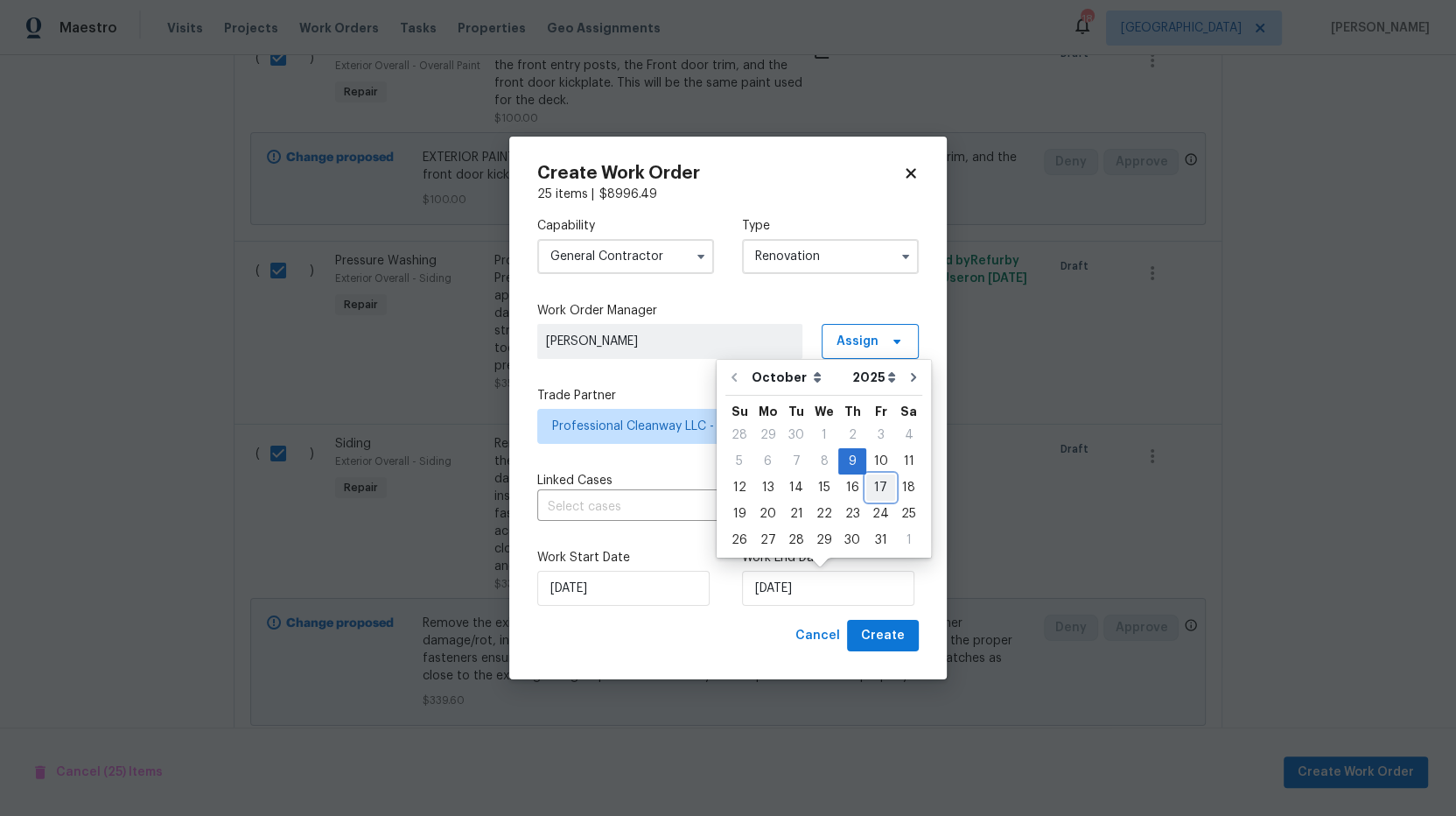
click at [878, 486] on div "17" at bounding box center [880, 487] width 28 height 25
type input "10/17/2025"
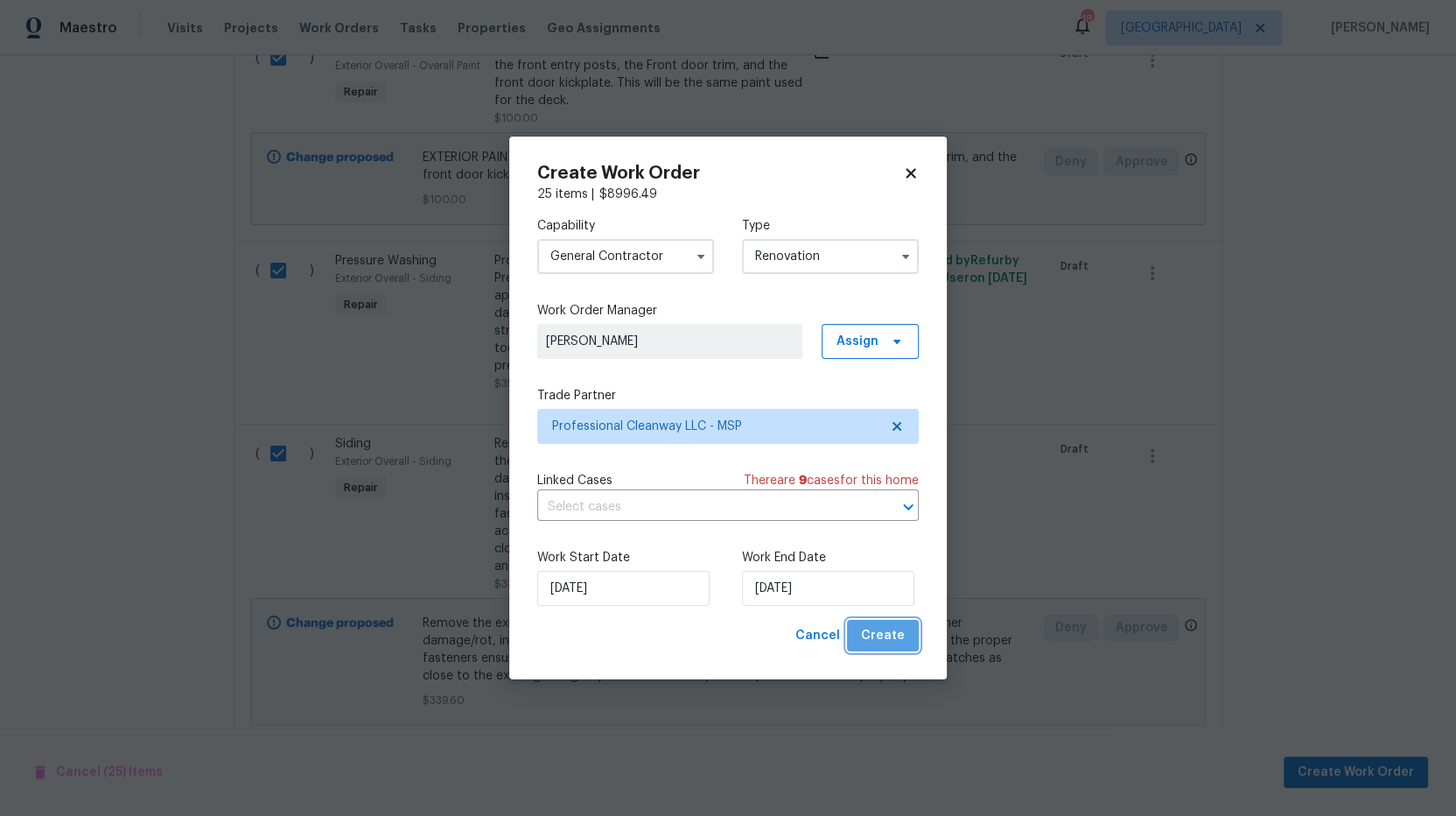
click at [911, 636] on button "Create" at bounding box center [883, 635] width 72 height 32
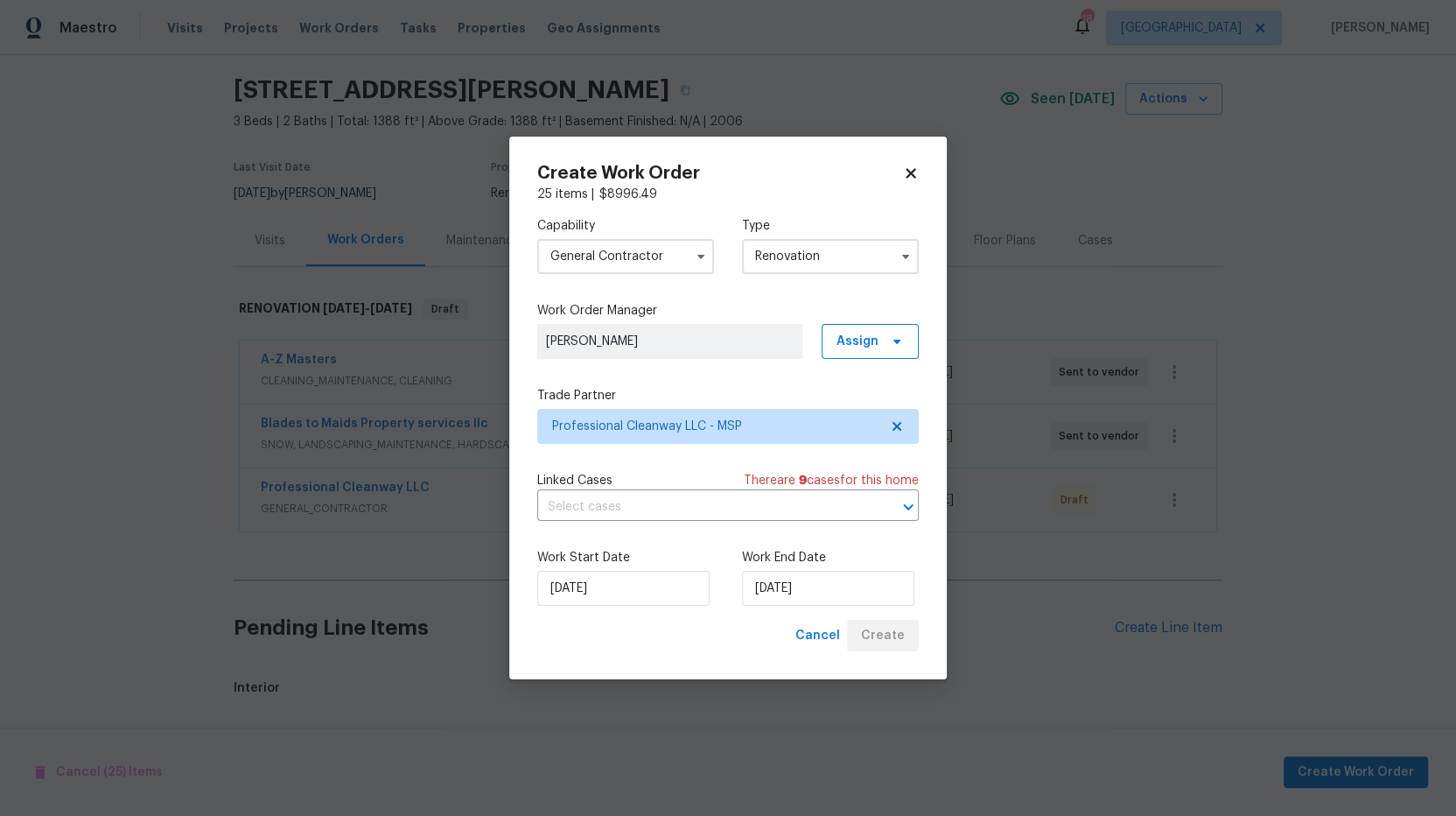
scroll to position [335, 0]
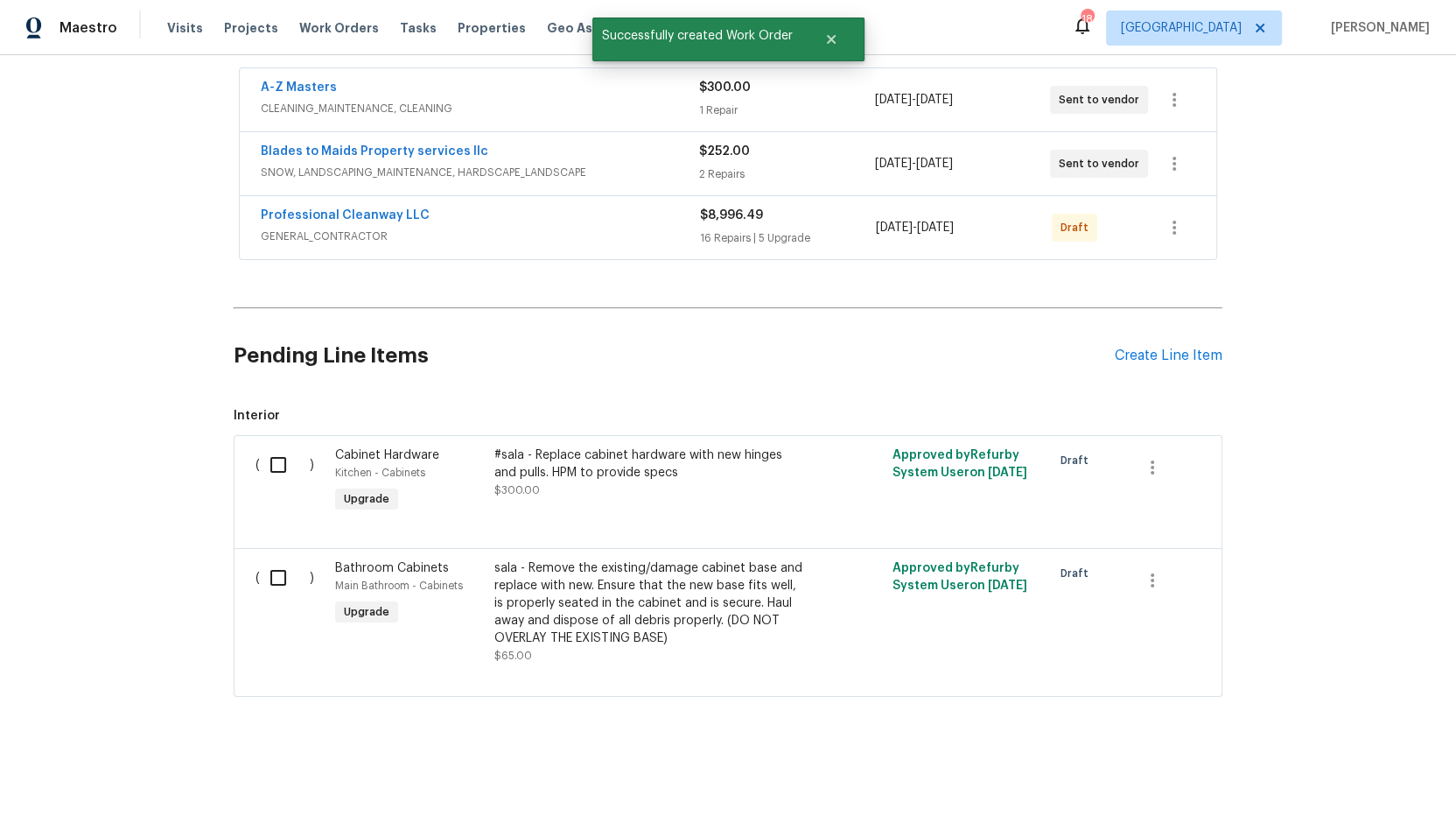
click at [167, 583] on div "Back to all projects 730 Pleasant Ave, St. Paul Park, MN 55071 3 Beds | 2 Baths…" at bounding box center [728, 436] width 1456 height 761
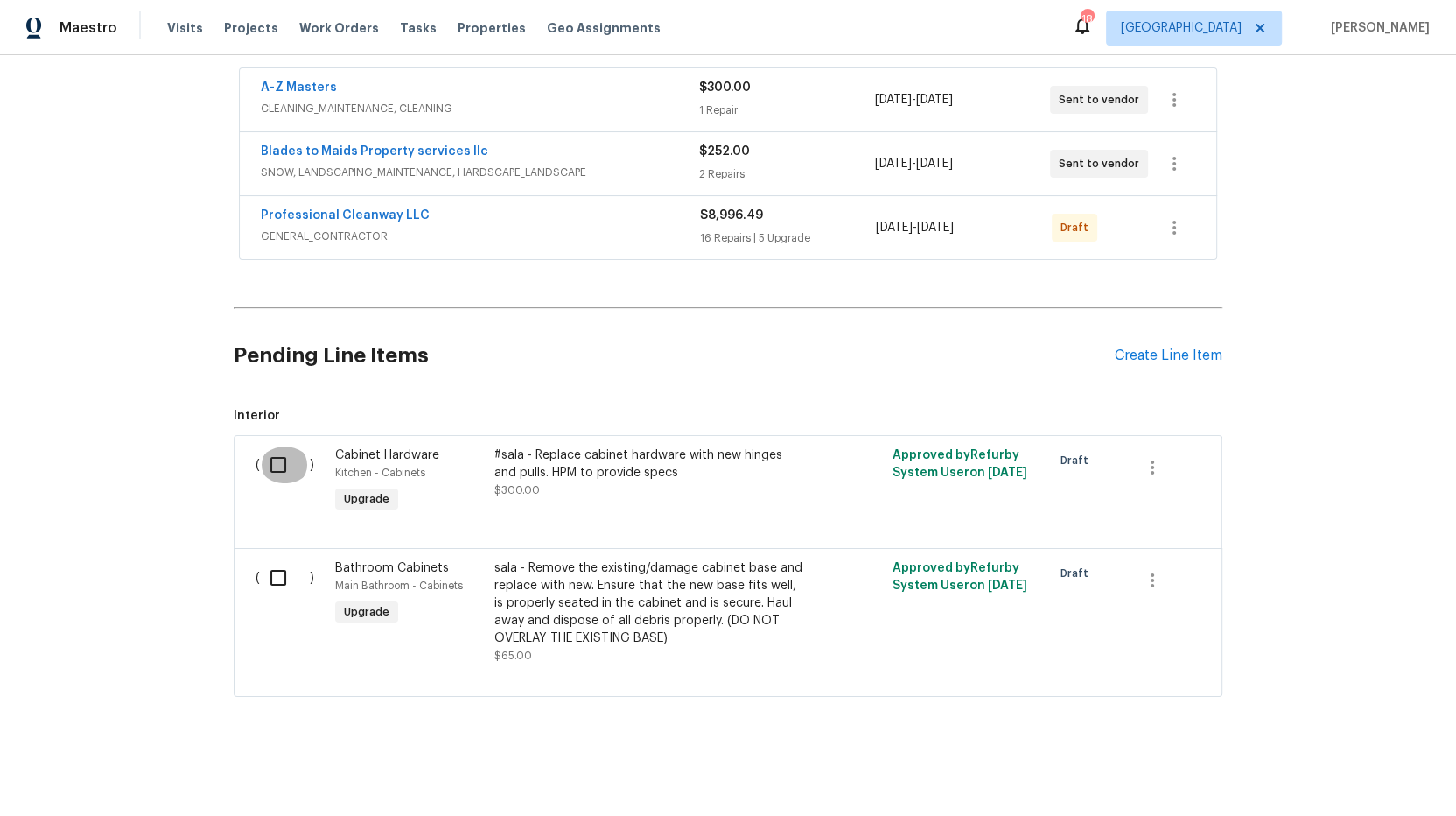
click at [271, 452] on input "checkbox" at bounding box center [285, 465] width 50 height 37
checkbox input "true"
click at [274, 560] on input "checkbox" at bounding box center [285, 578] width 50 height 37
checkbox input "true"
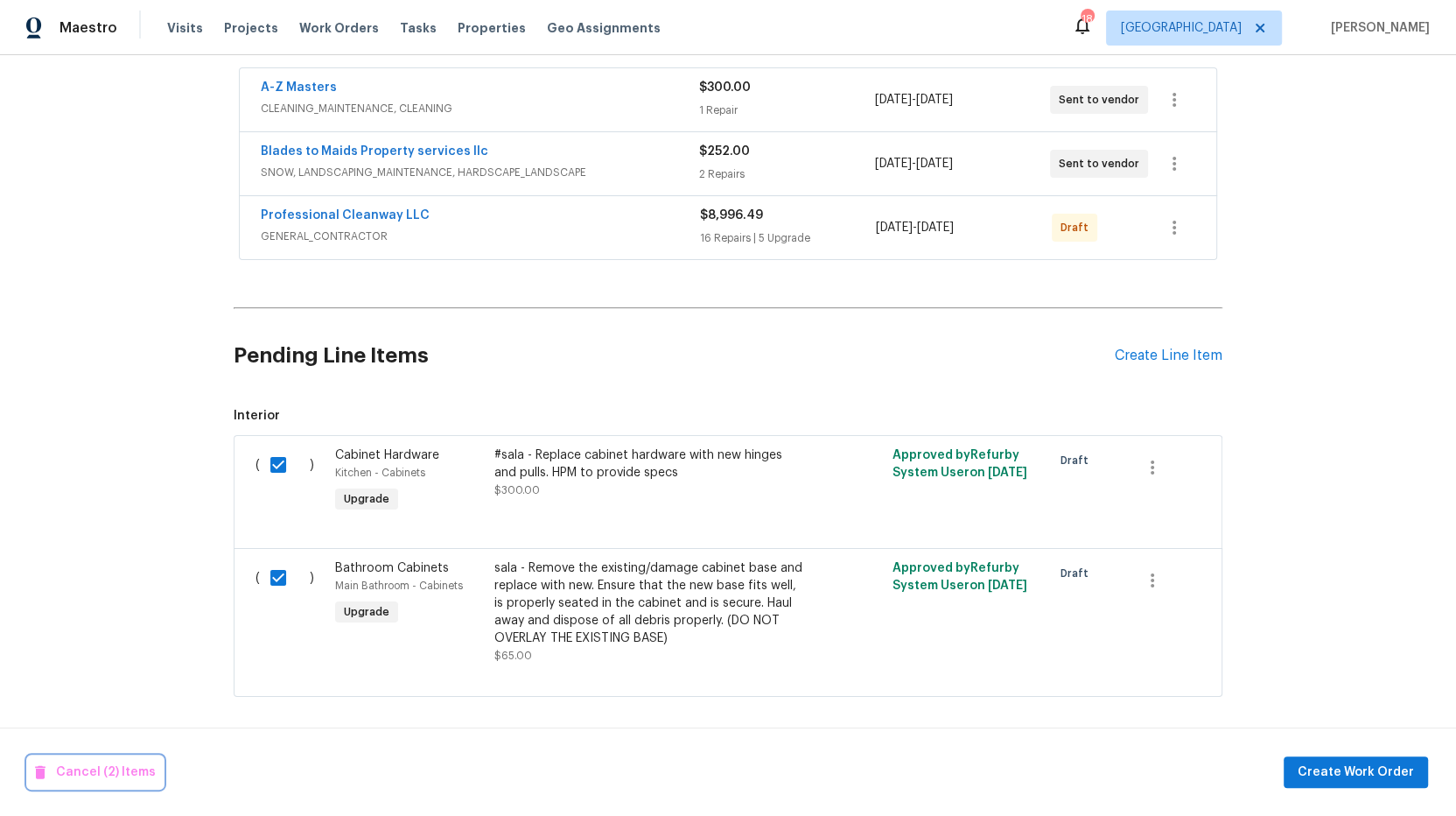
click at [122, 776] on span "Cancel (2) Items" at bounding box center [95, 773] width 120 height 22
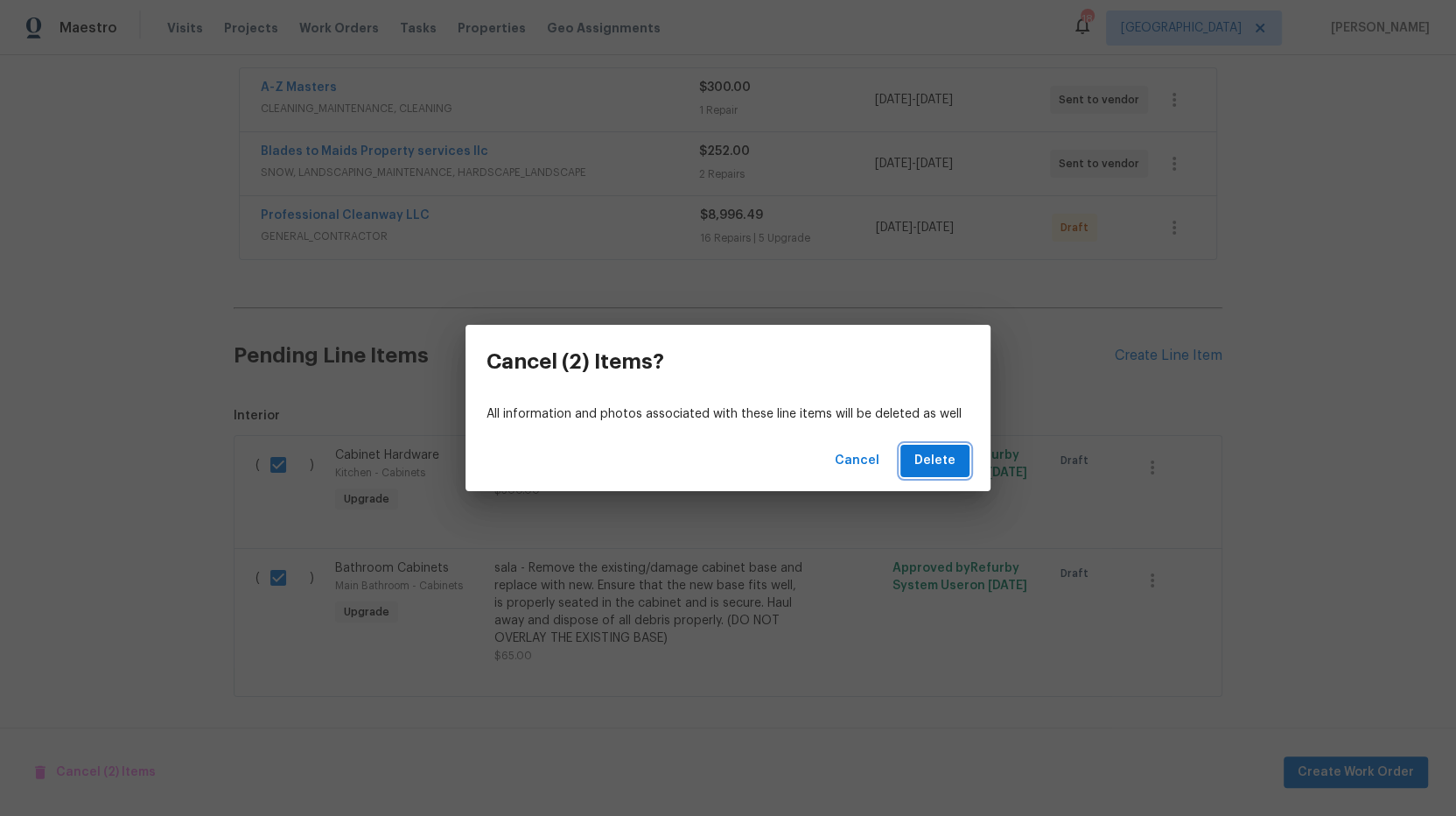
click at [938, 454] on span "Delete" at bounding box center [935, 461] width 41 height 22
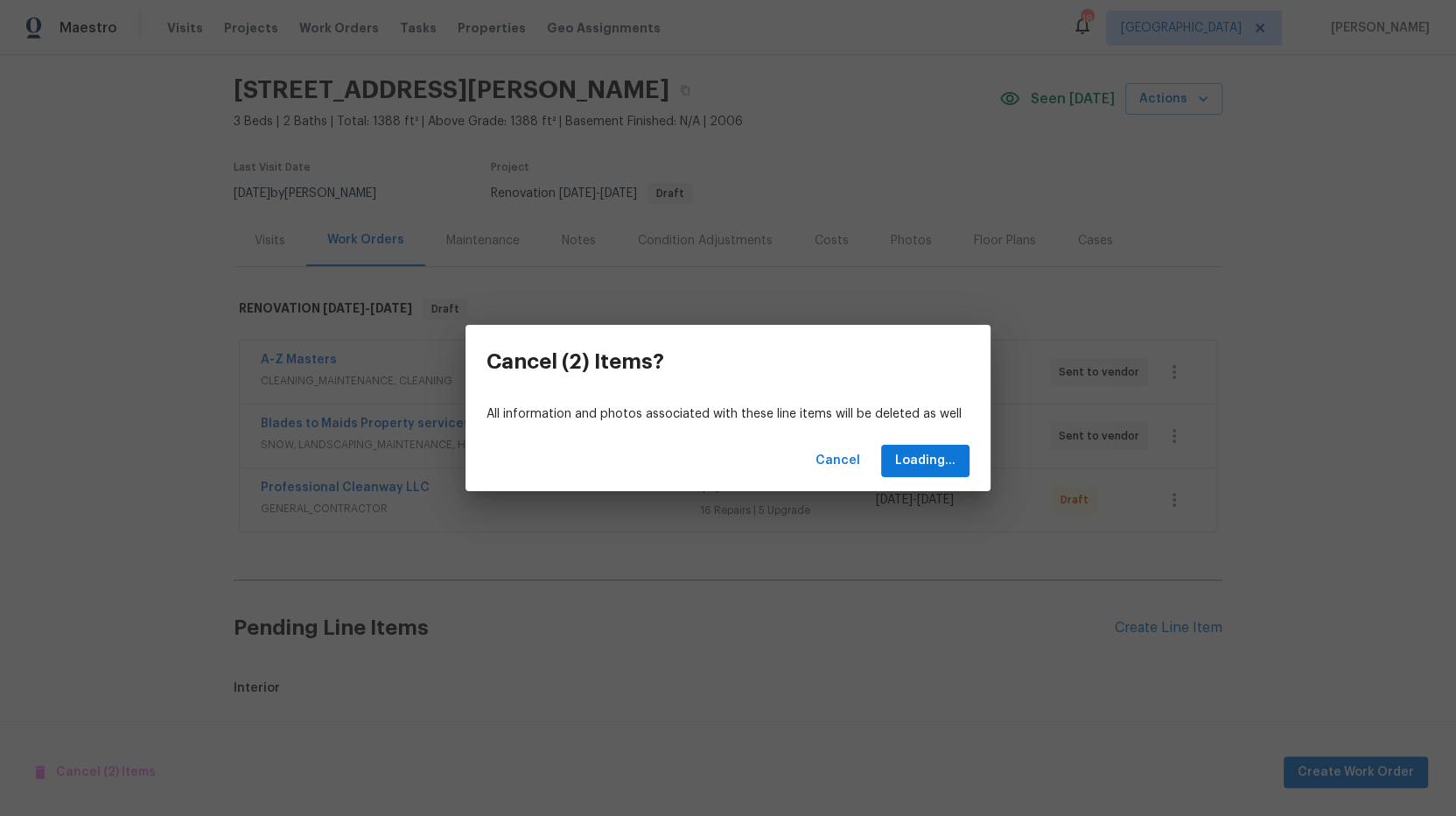
scroll to position [52, 0]
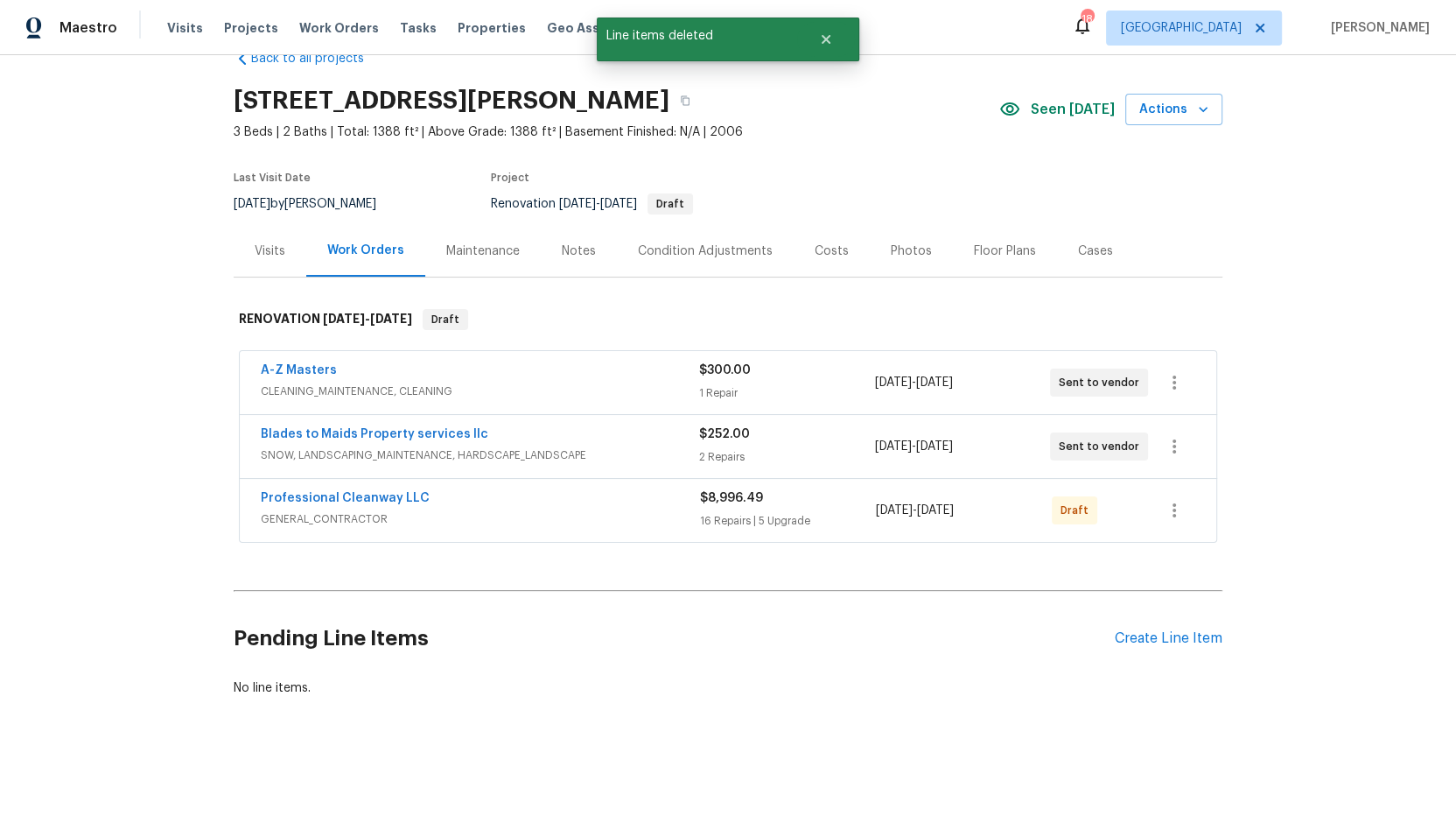
drag, startPoint x: 146, startPoint y: 543, endPoint x: 139, endPoint y: 594, distance: 51.5
click at [146, 543] on div "Back to all projects 730 Pleasant Ave, St. Paul Park, MN 55071 3 Beds | 2 Baths…" at bounding box center [728, 436] width 1456 height 761
click at [1175, 500] on icon "button" at bounding box center [1174, 510] width 21 height 21
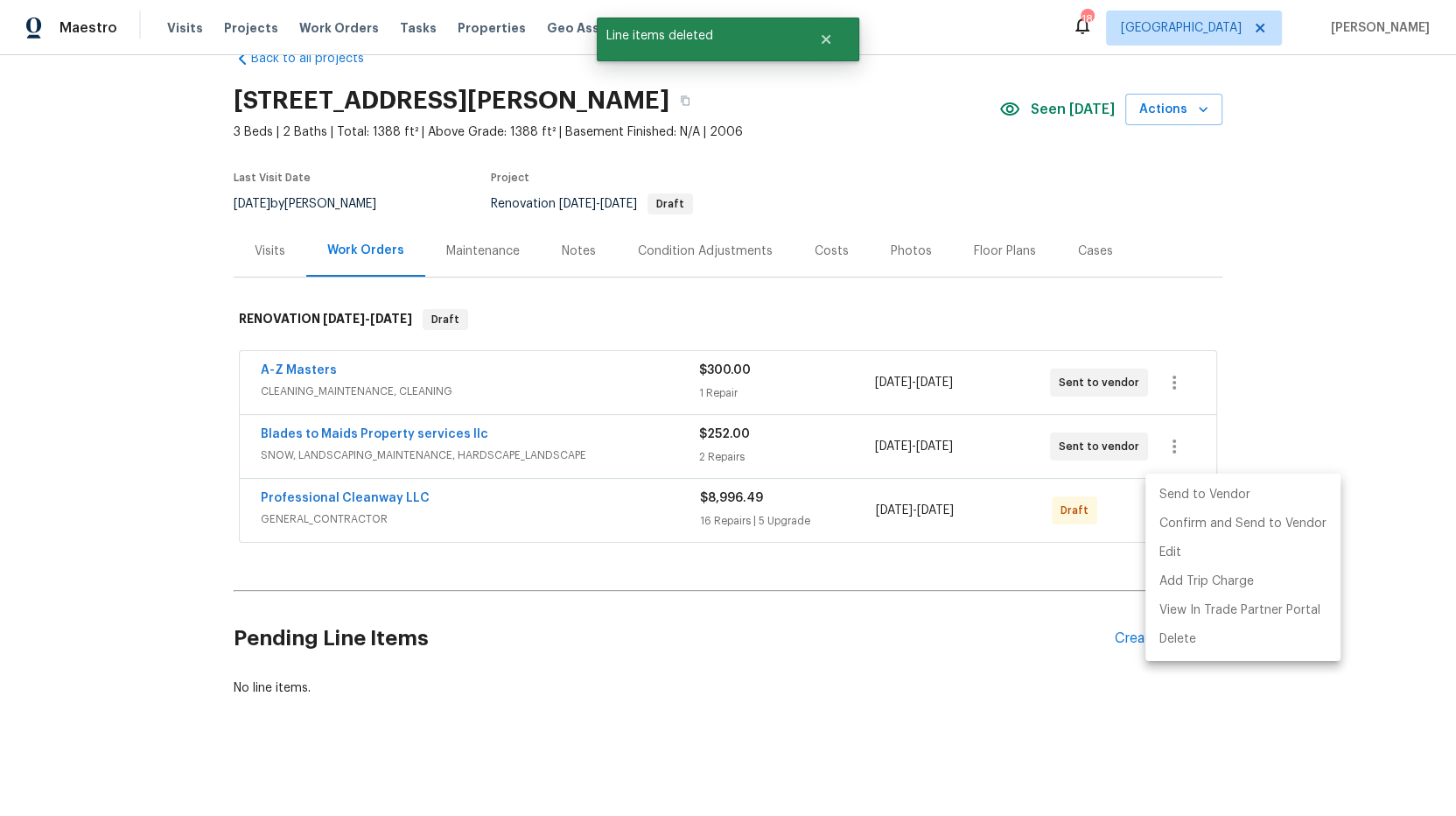
click at [1197, 493] on li "Send to Vendor" at bounding box center [1243, 494] width 195 height 28
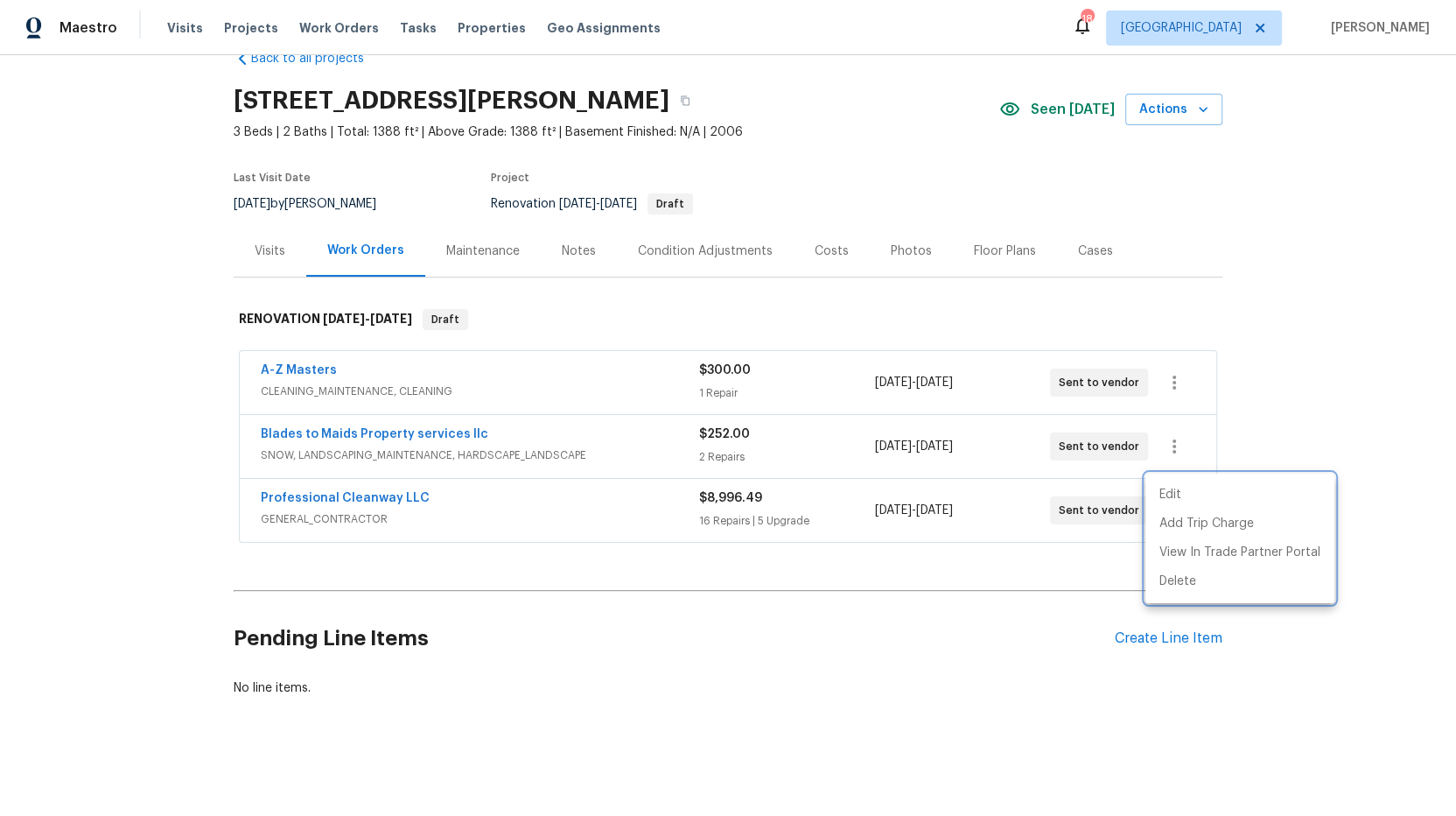
click at [306, 369] on div at bounding box center [728, 408] width 1456 height 816
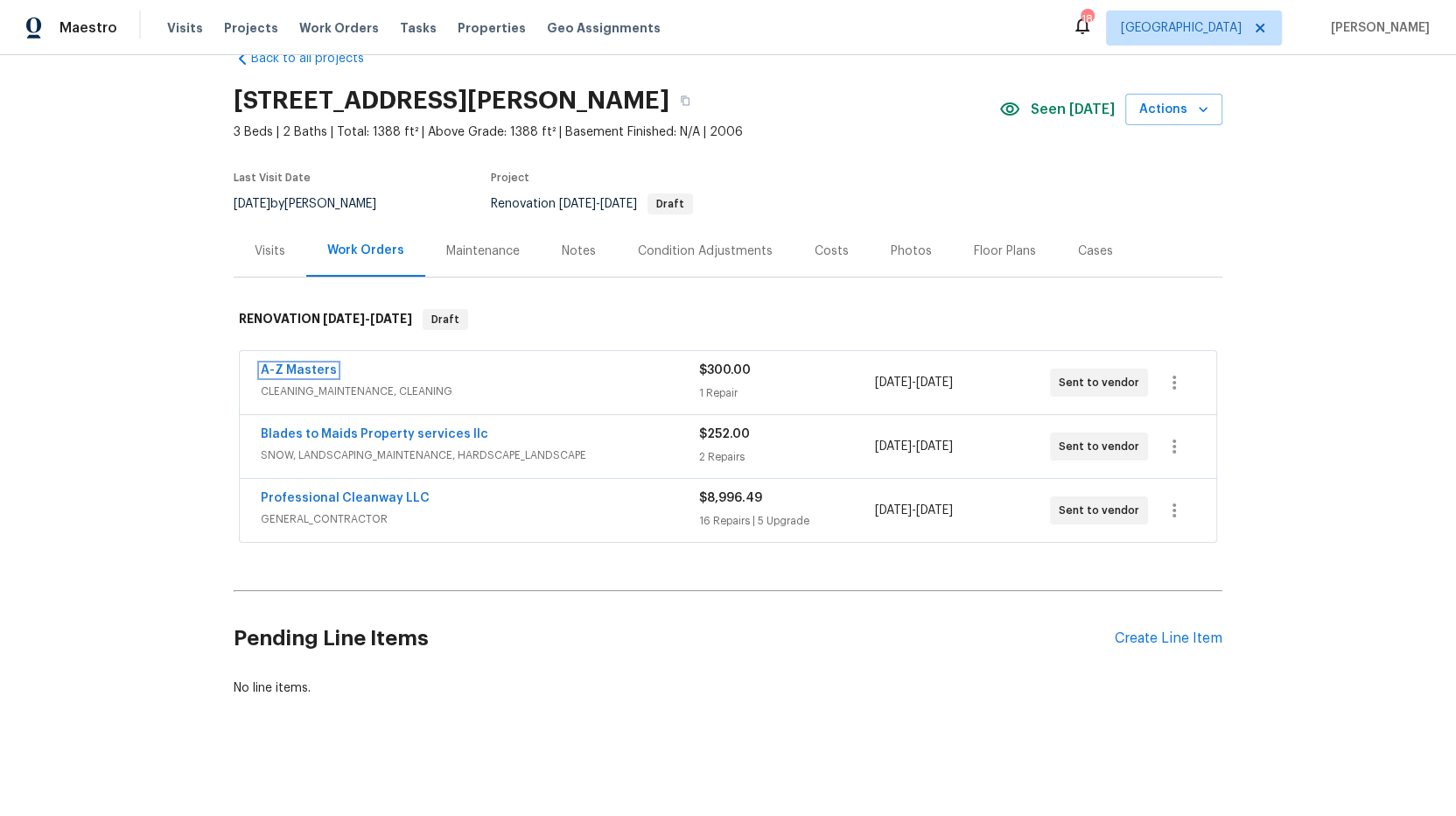
click at [305, 364] on link "A-Z Masters" at bounding box center [299, 369] width 76 height 12
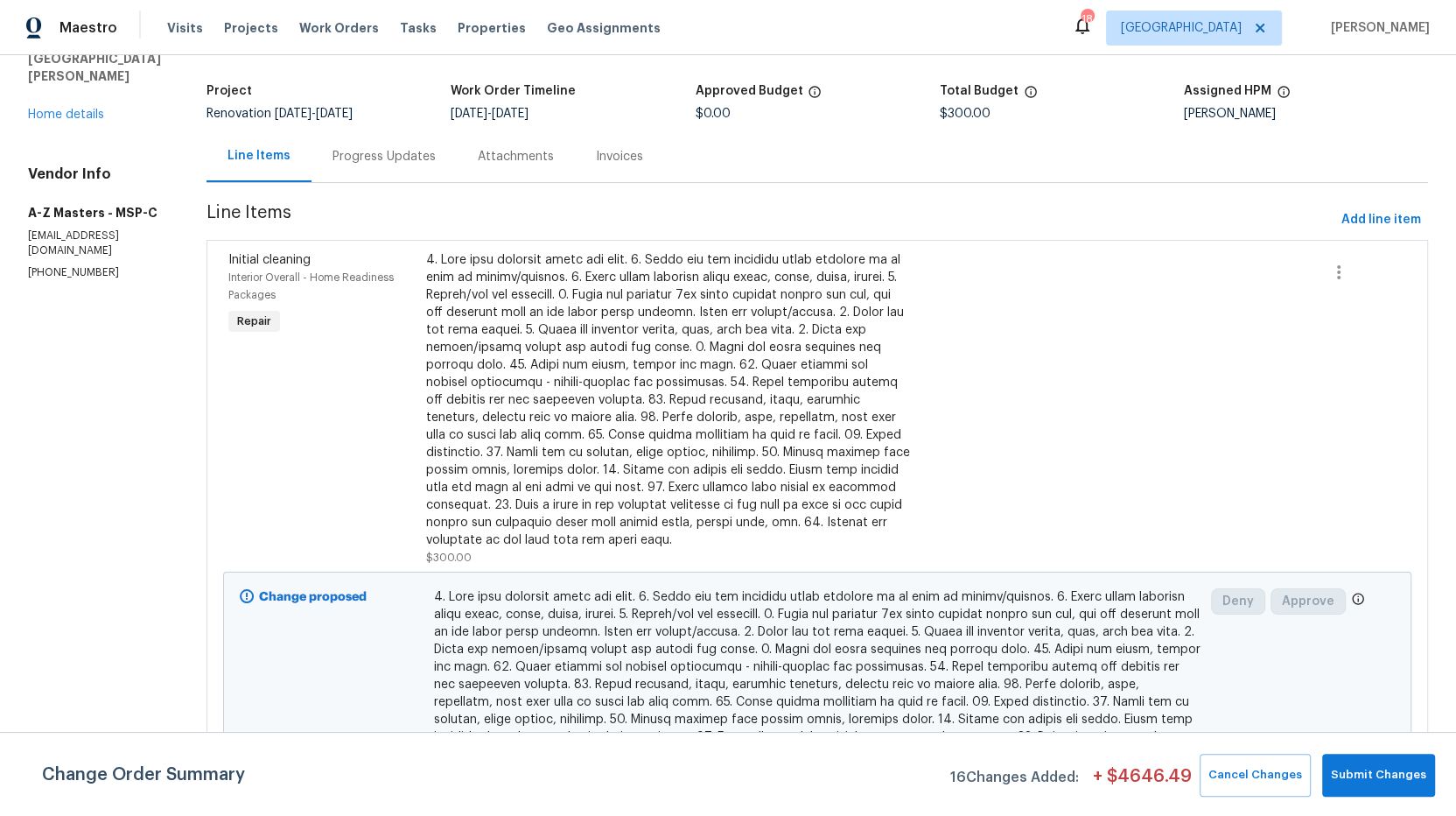
scroll to position [147, 0]
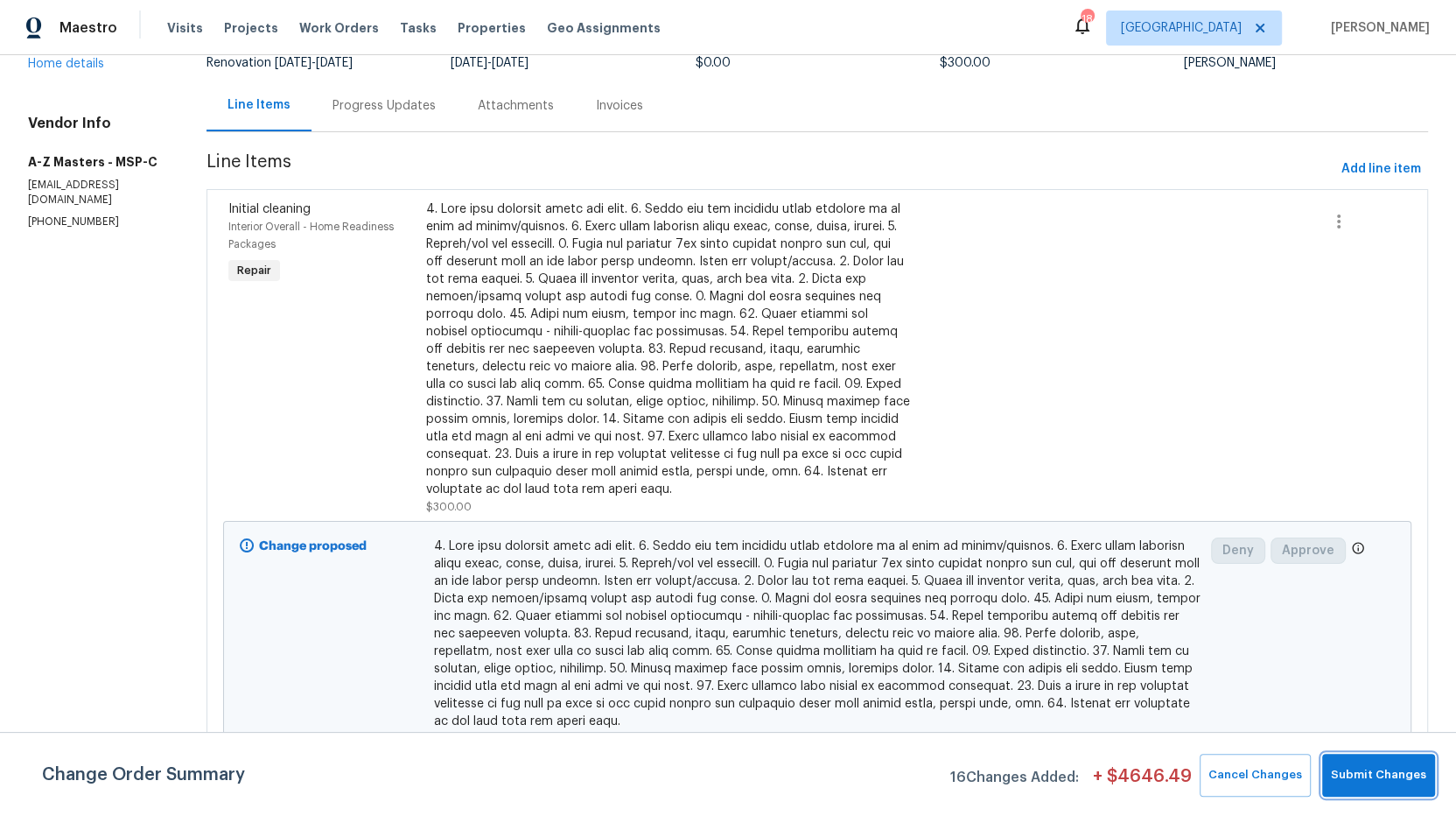
click at [1347, 770] on span "Submit Changes" at bounding box center [1379, 776] width 96 height 20
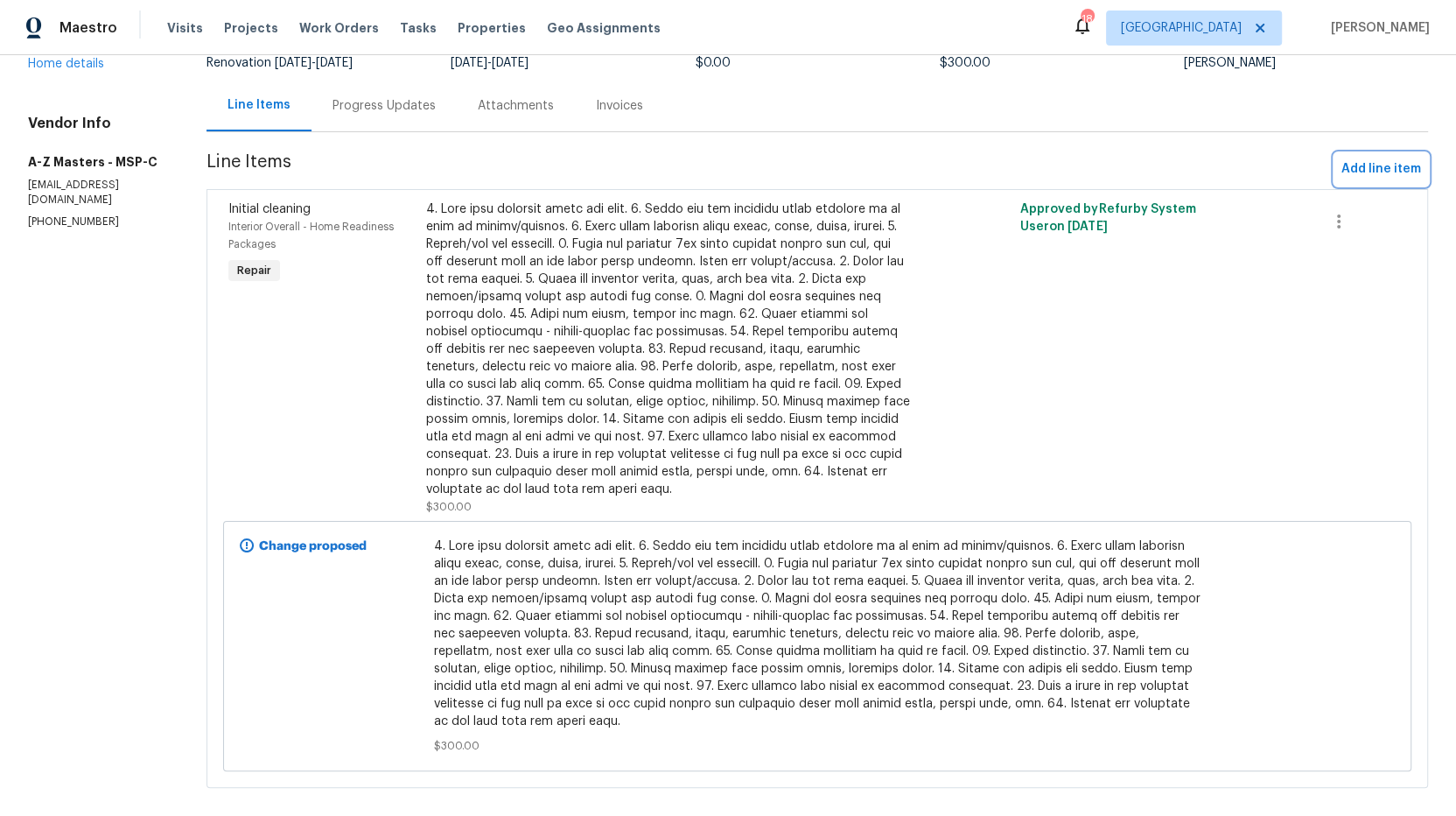
click at [1360, 163] on span "Add line item" at bounding box center [1381, 169] width 80 height 22
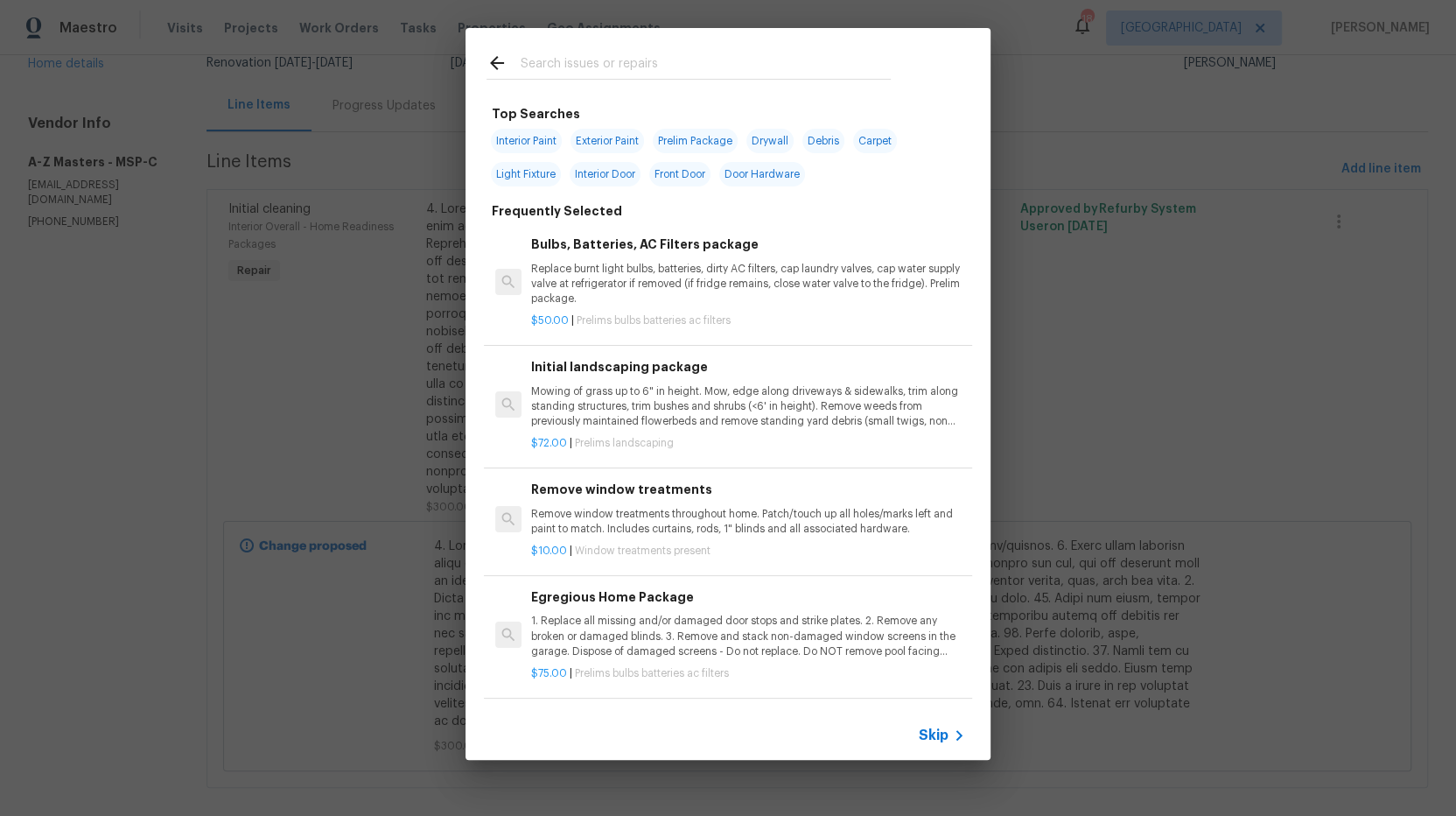
click at [567, 64] on input "text" at bounding box center [705, 65] width 371 height 27
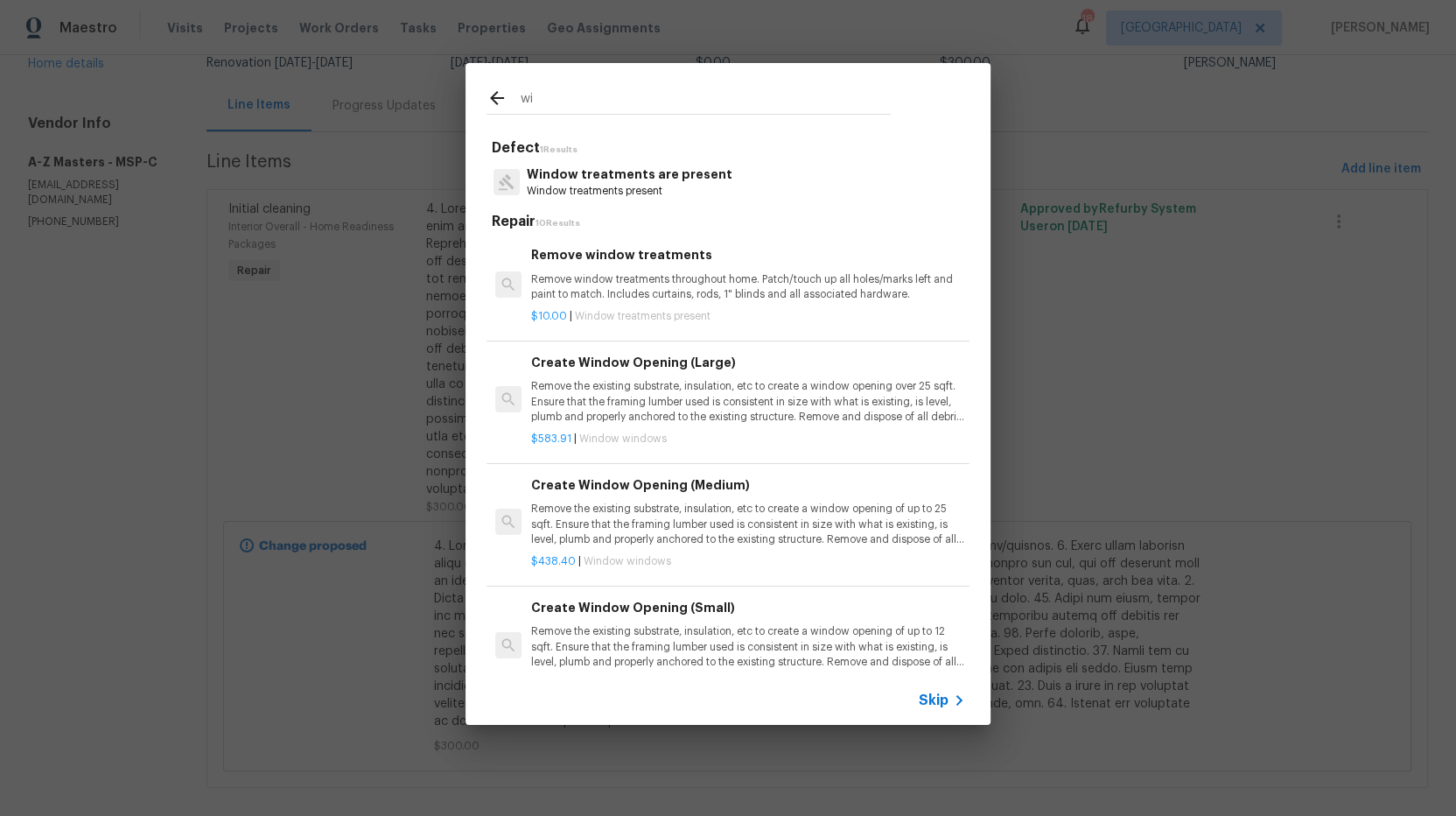
type input "w"
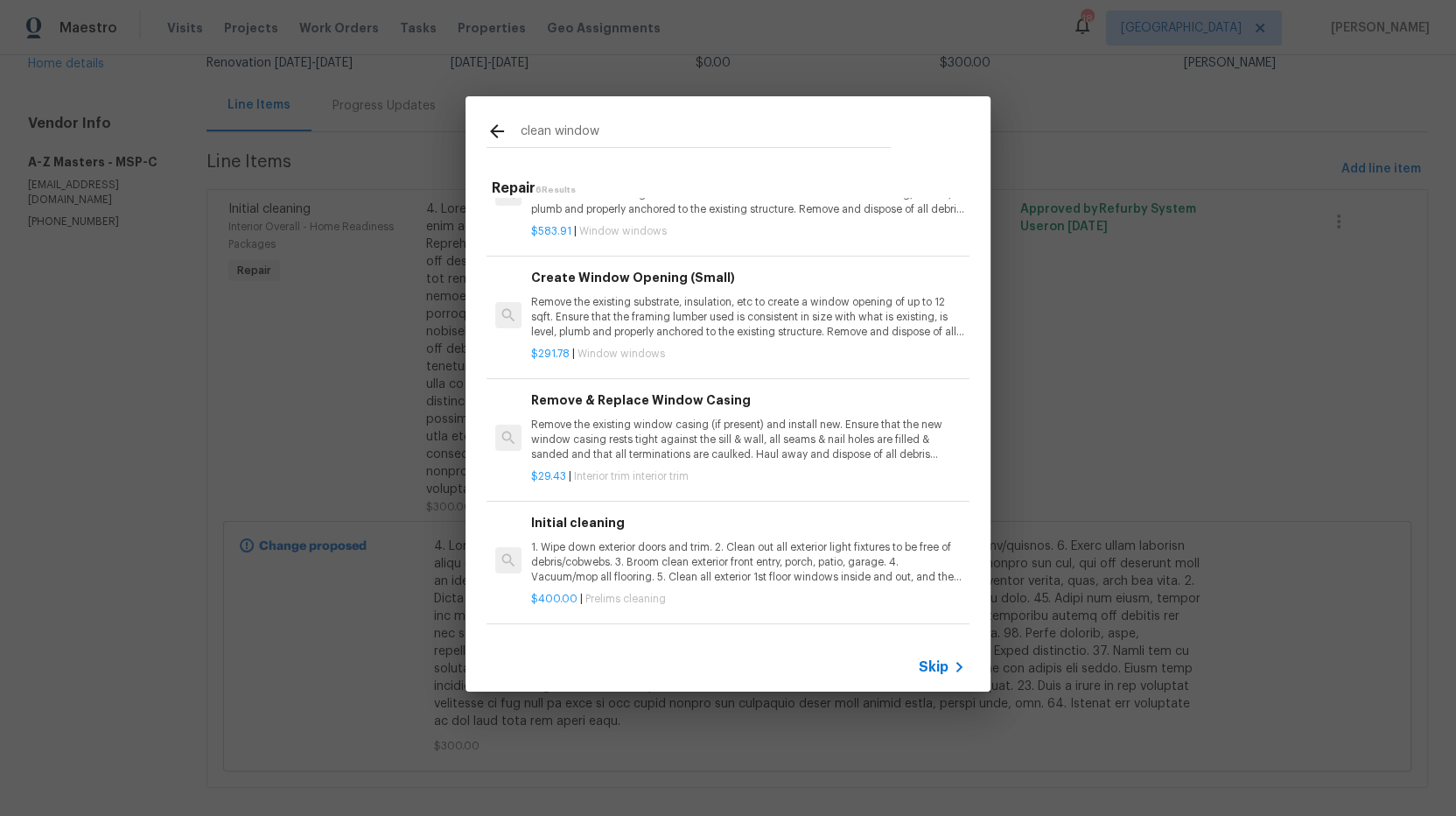
scroll to position [314, 0]
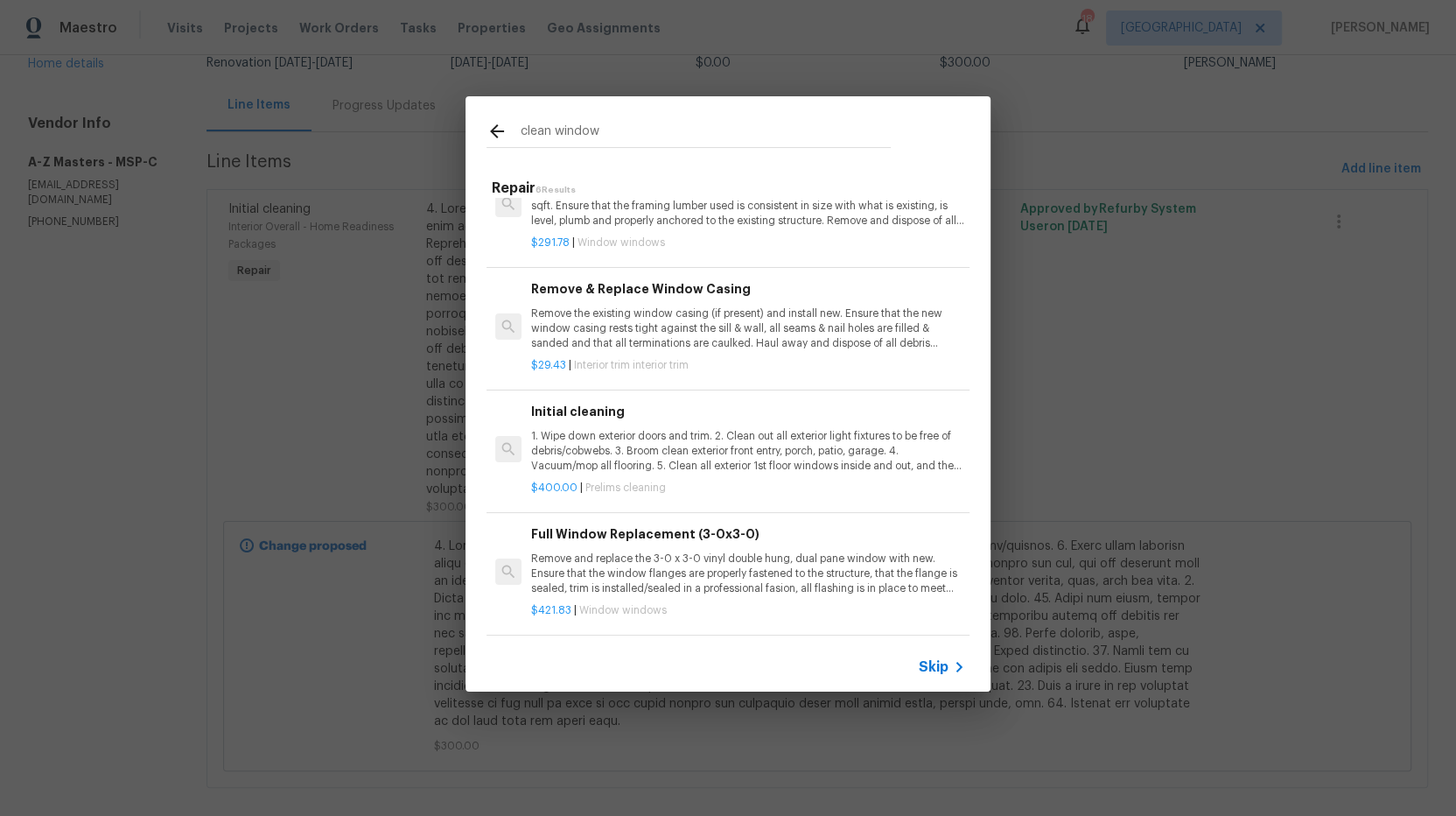
type input "clean window"
click at [623, 433] on p "1. Wipe down exterior doors and trim. 2. Clean out all exterior light fixtures …" at bounding box center [748, 451] width 435 height 45
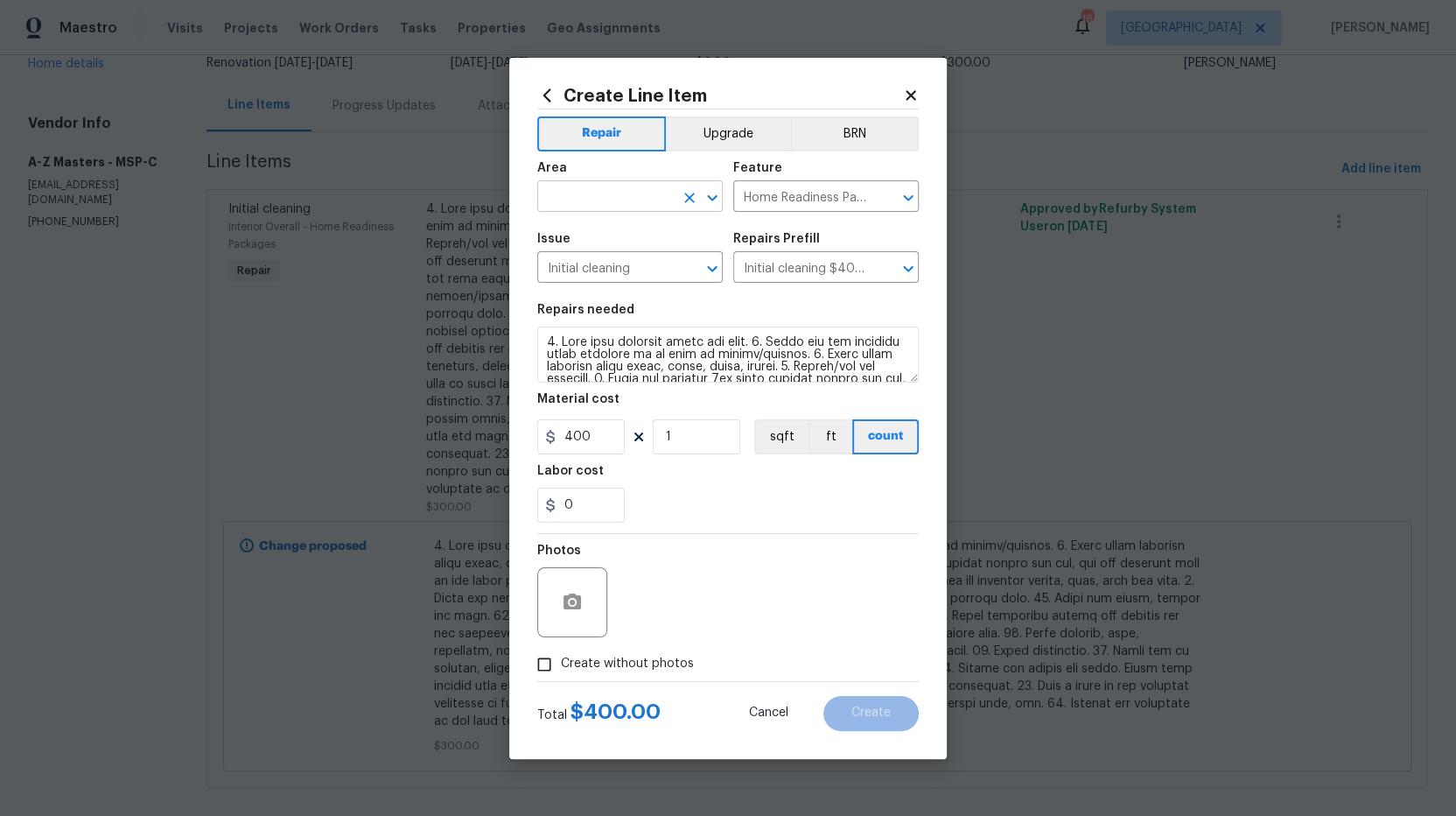
click at [604, 187] on input "text" at bounding box center [605, 198] width 137 height 28
click at [632, 268] on li "Interior Overall" at bounding box center [630, 265] width 186 height 28
type input "Interior Overall"
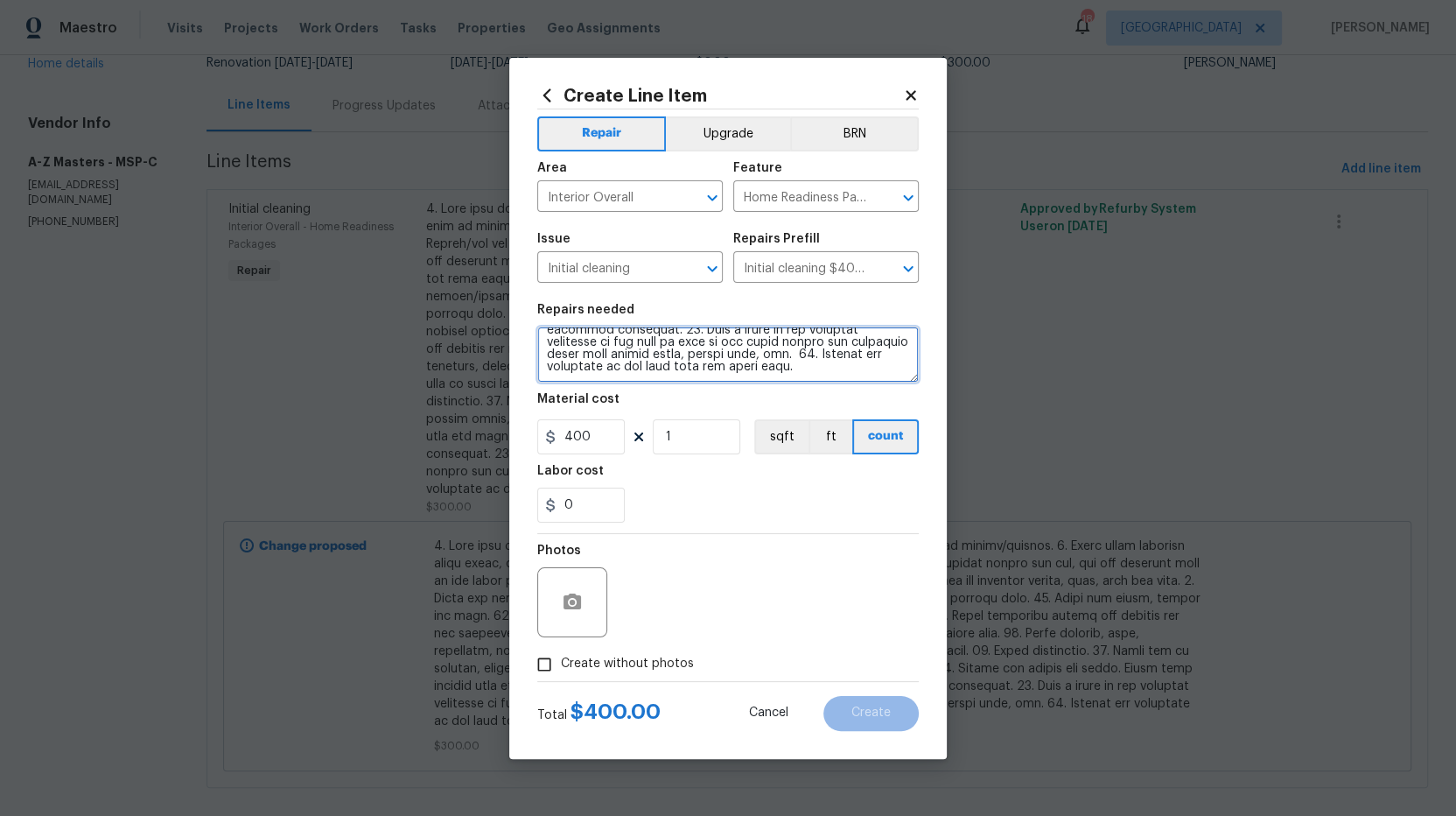
drag, startPoint x: 546, startPoint y: 342, endPoint x: 980, endPoint y: 464, distance: 450.8
click at [979, 464] on div "Create Line Item Repair Upgrade BRN Area Interior Overall ​ Feature Home Readin…" at bounding box center [728, 408] width 1456 height 816
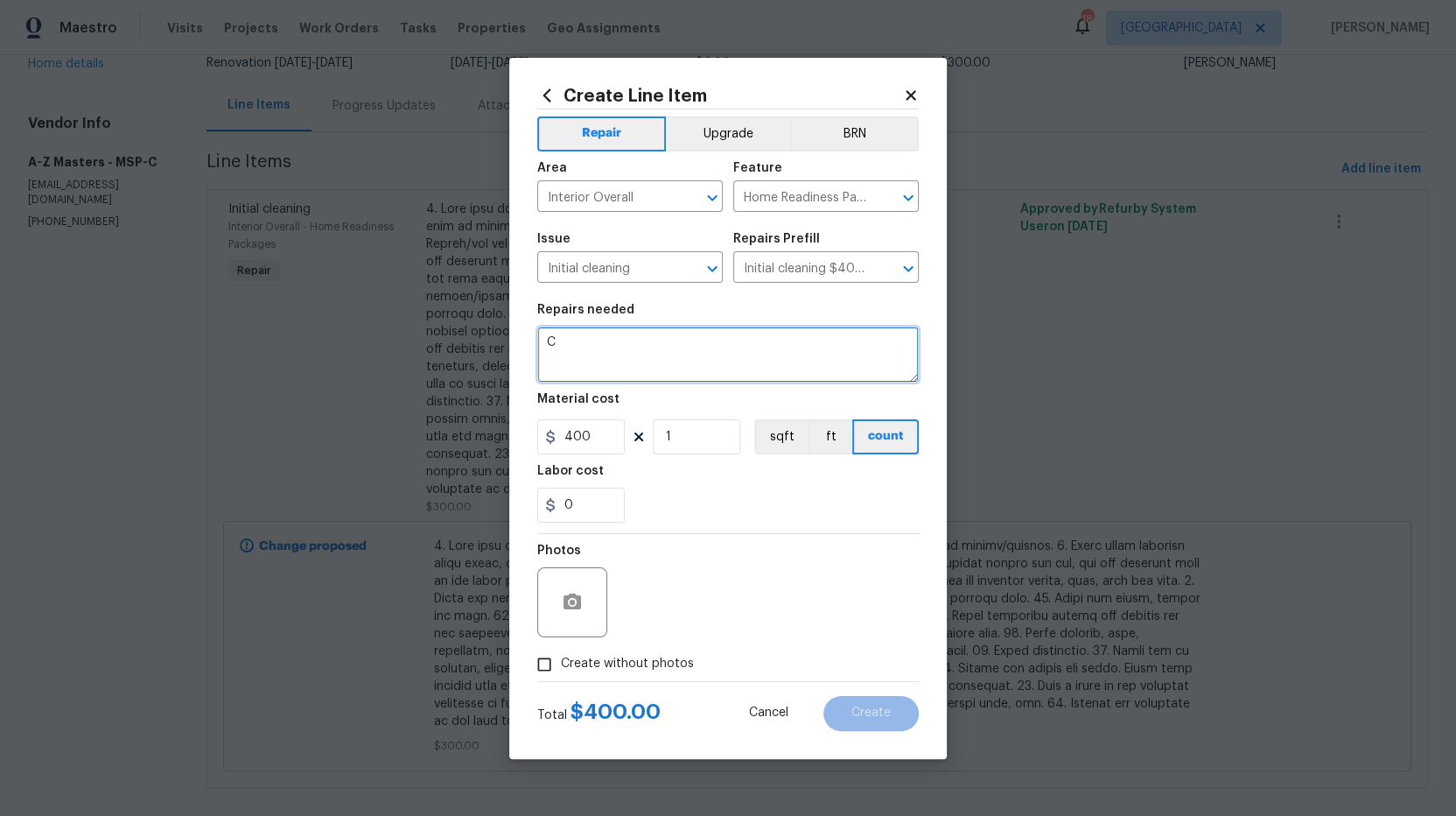
scroll to position [0, 0]
type textarea "Clean windows"
click at [835, 522] on section "Repairs needed Clean windows Material cost 400 1 sqft ft count Labor cost 0" at bounding box center [728, 413] width 381 height 240
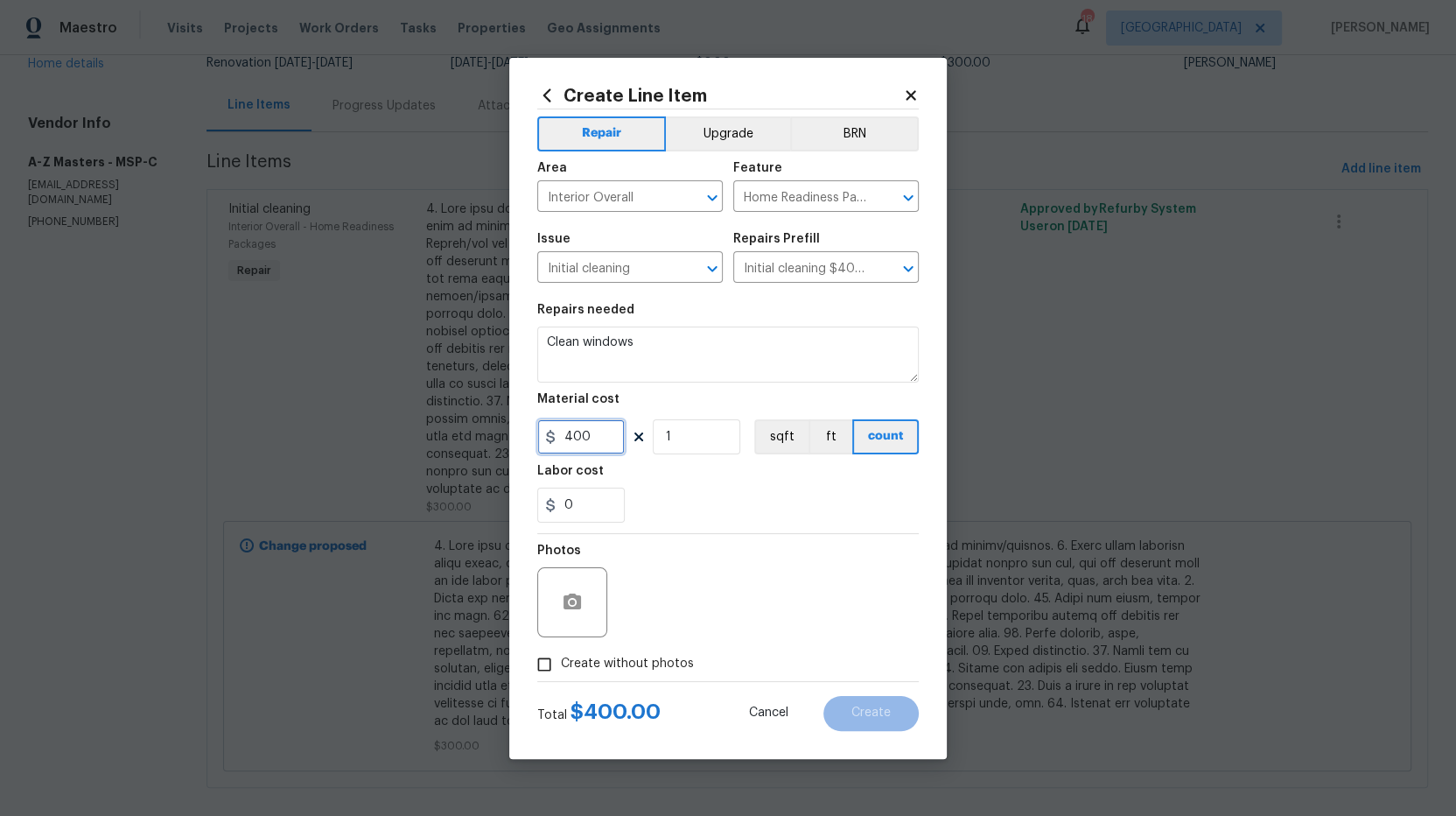
drag, startPoint x: 599, startPoint y: 435, endPoint x: 479, endPoint y: 432, distance: 120.0
click at [484, 437] on div "Create Line Item Repair Upgrade BRN Area Interior Overall ​ Feature Home Readin…" at bounding box center [728, 408] width 1456 height 816
type input "250"
click at [739, 538] on div "Photos" at bounding box center [728, 591] width 381 height 114
drag, startPoint x: 556, startPoint y: 660, endPoint x: 592, endPoint y: 644, distance: 39.4
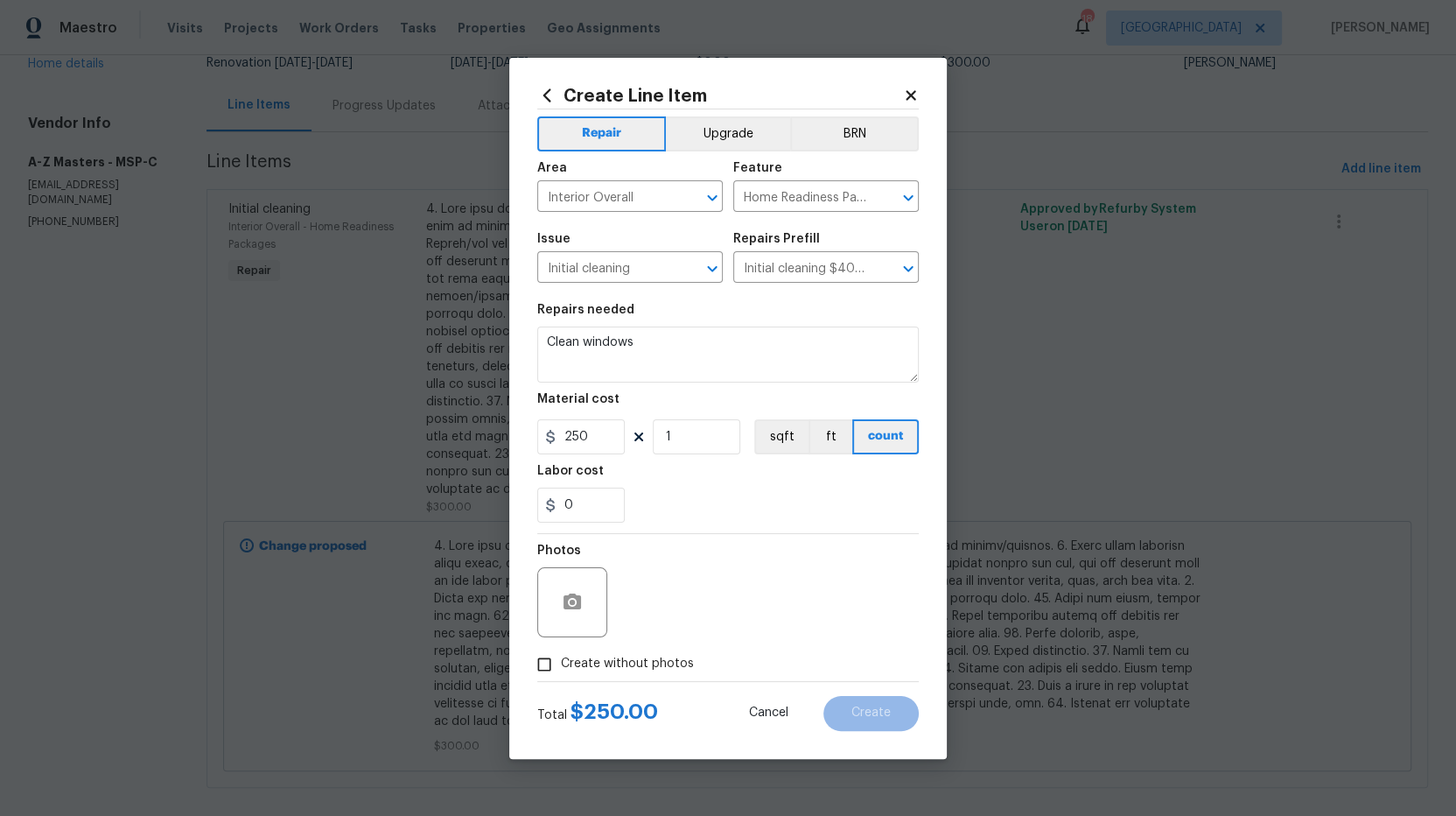
click at [556, 660] on input "Create without photos" at bounding box center [544, 664] width 33 height 33
checkbox input "true"
click at [755, 576] on textarea at bounding box center [770, 602] width 298 height 70
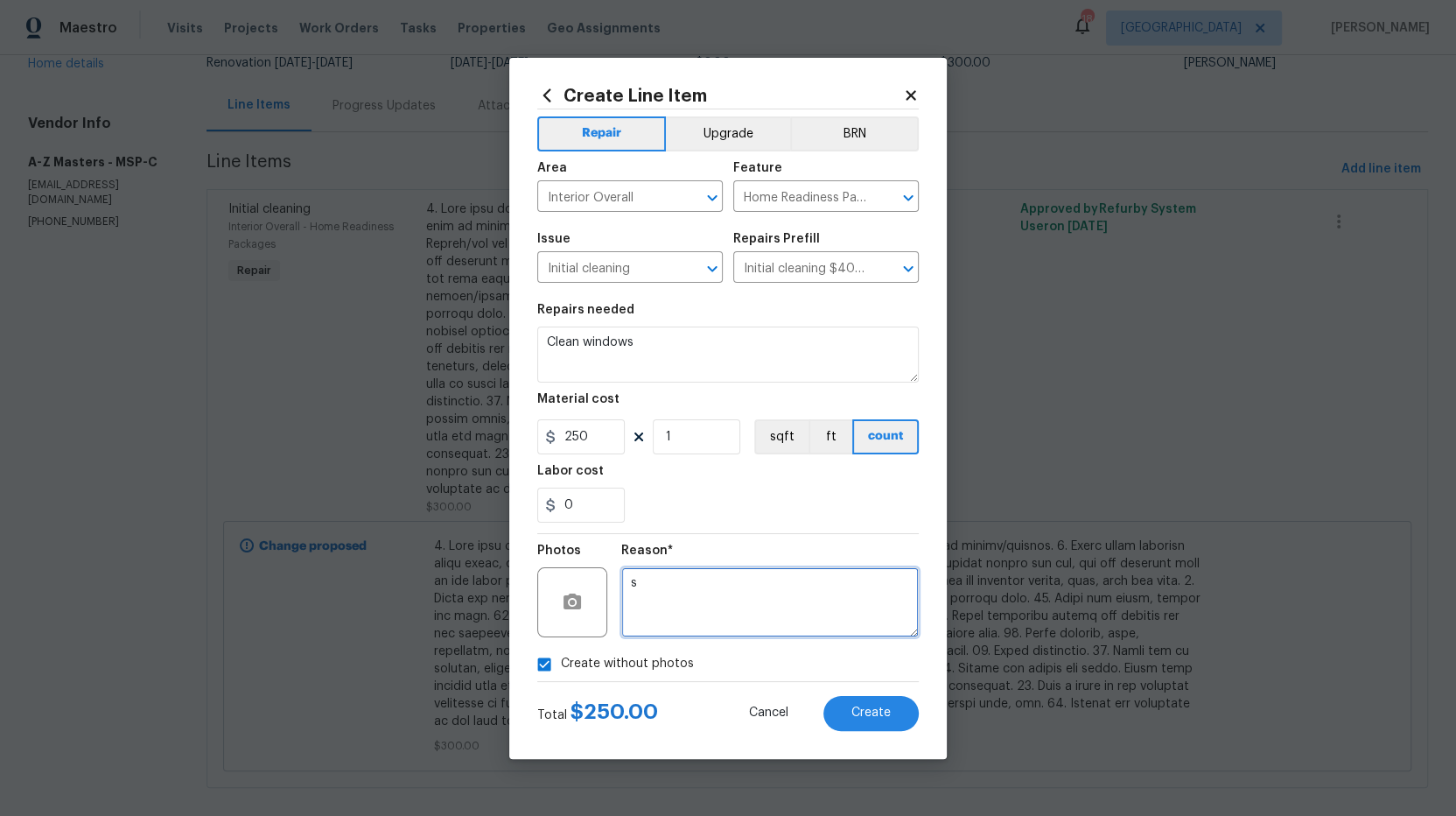
type textarea "s"
drag, startPoint x: 808, startPoint y: 527, endPoint x: 833, endPoint y: 529, distance: 25.1
click at [809, 527] on section "Repairs needed Clean windows Material cost 250 1 sqft ft count Labor cost 0" at bounding box center [728, 413] width 381 height 240
click at [869, 712] on span "Create" at bounding box center [871, 713] width 40 height 13
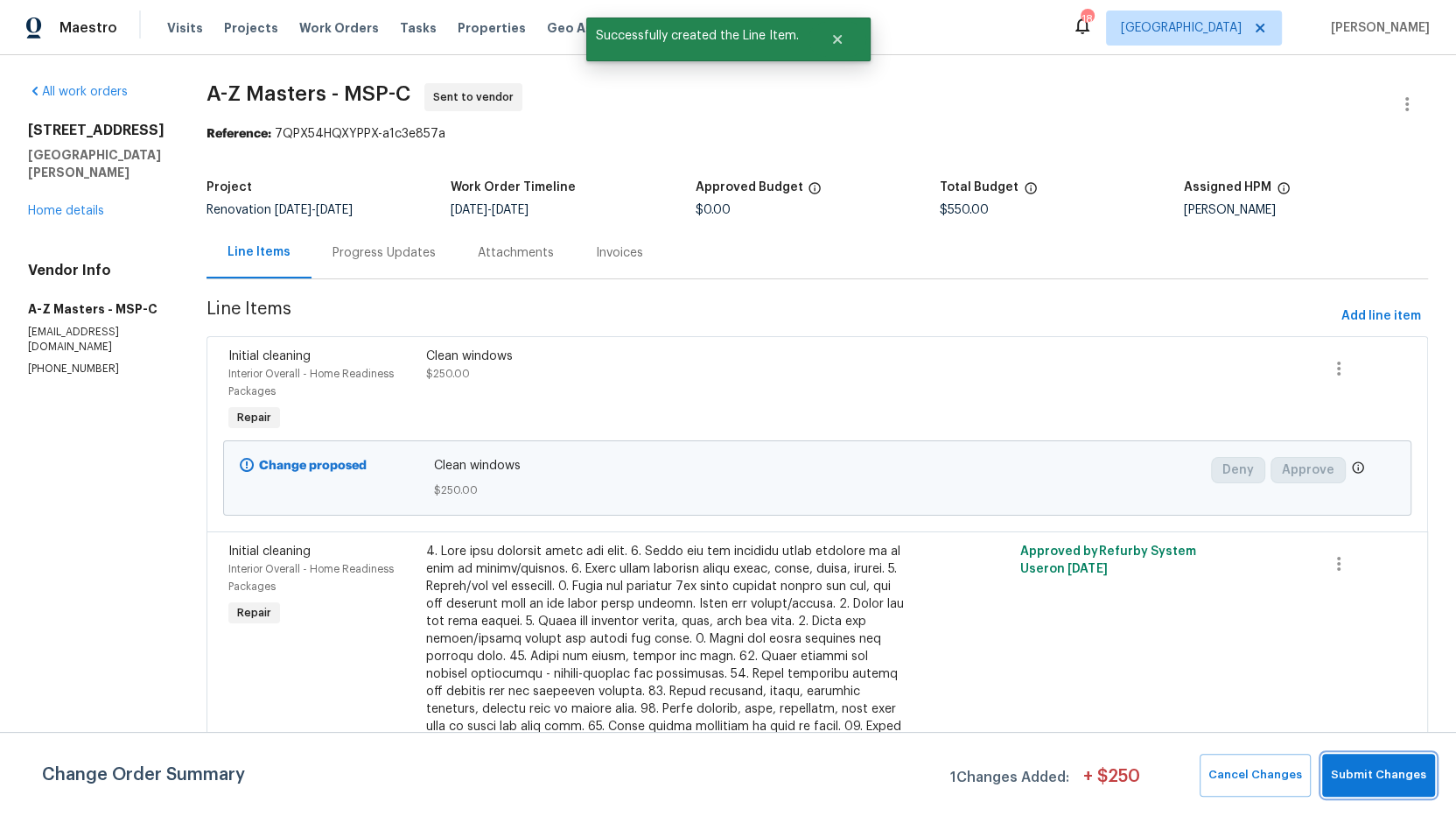
click at [1383, 782] on span "Submit Changes" at bounding box center [1379, 776] width 96 height 20
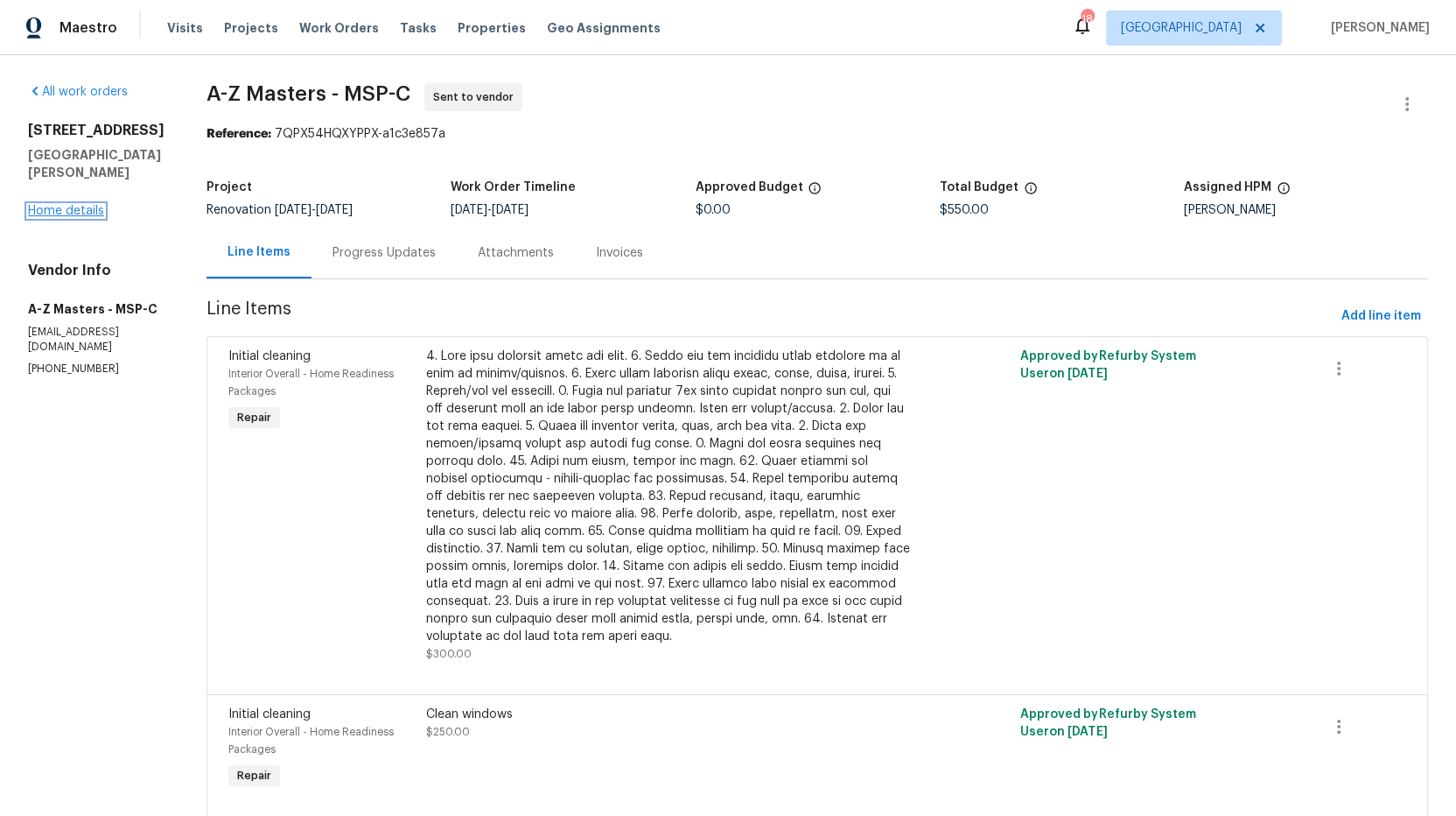
click at [50, 217] on link "Home details" at bounding box center [65, 210] width 76 height 12
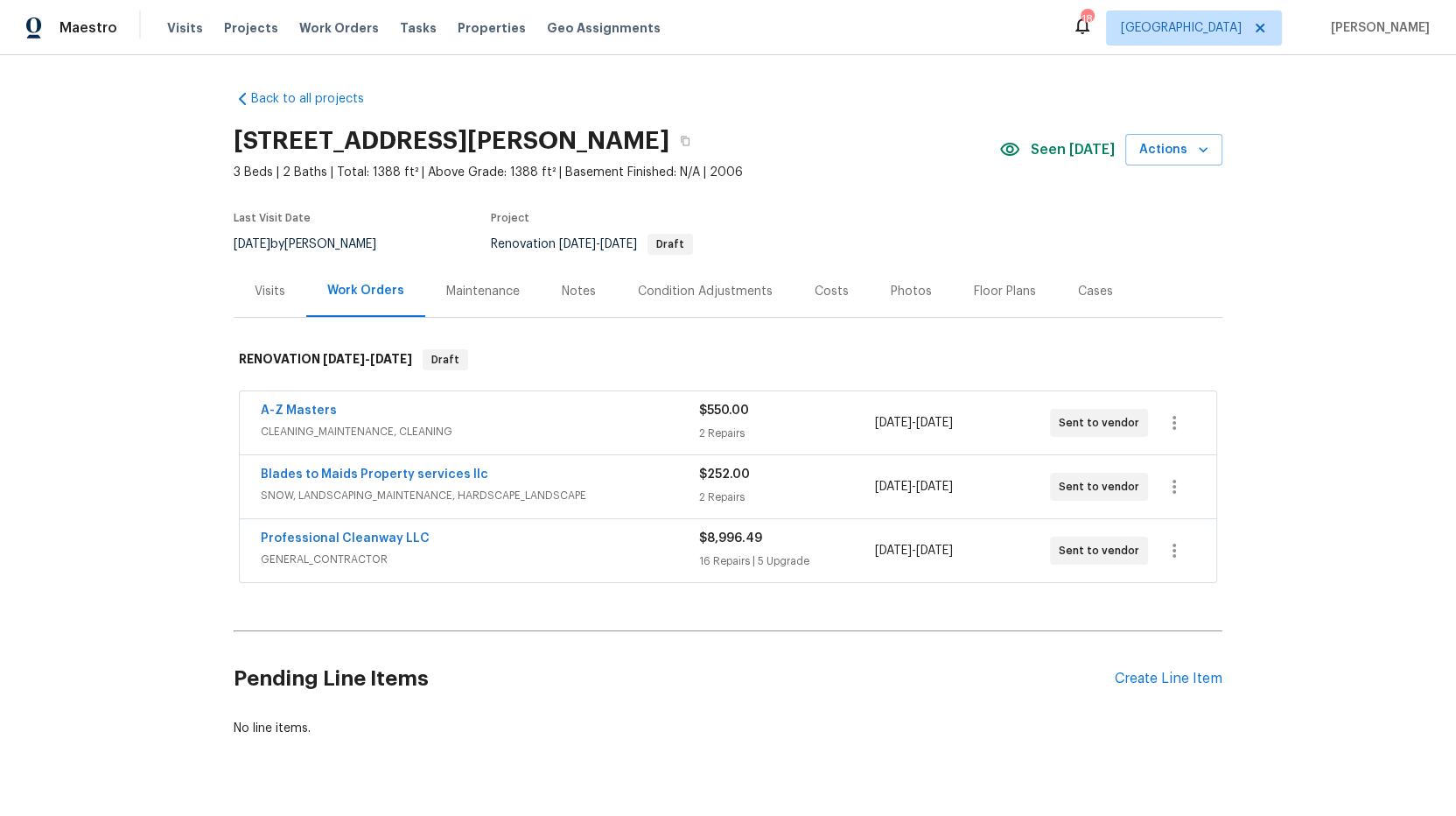
click at [122, 538] on div "Back to all projects 730 Pleasant Ave, St. Paul Park, MN 55071 3 Beds | 2 Baths…" at bounding box center [728, 436] width 1456 height 761
click at [691, 141] on icon "button" at bounding box center [684, 141] width 10 height 10
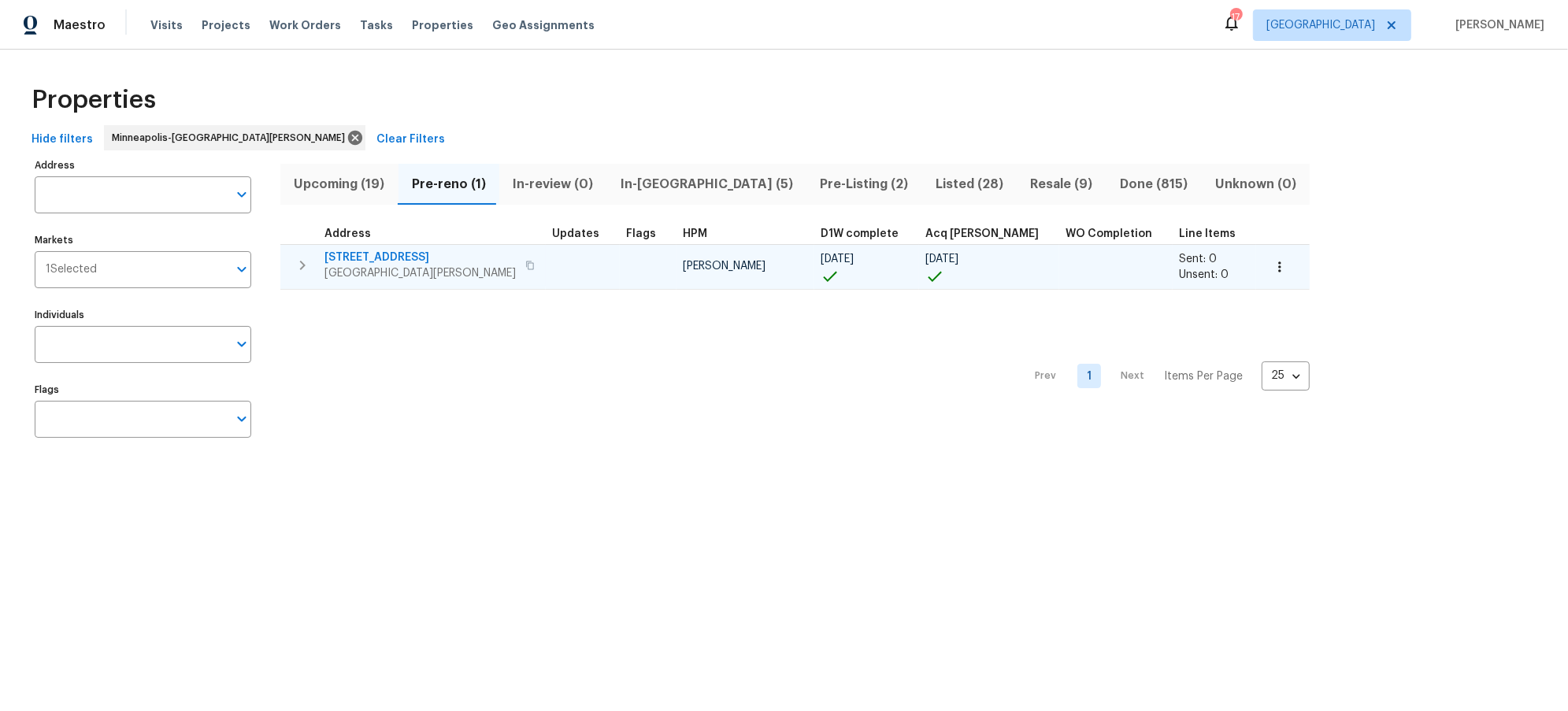
click at [297, 268] on icon "button" at bounding box center [302, 265] width 19 height 19
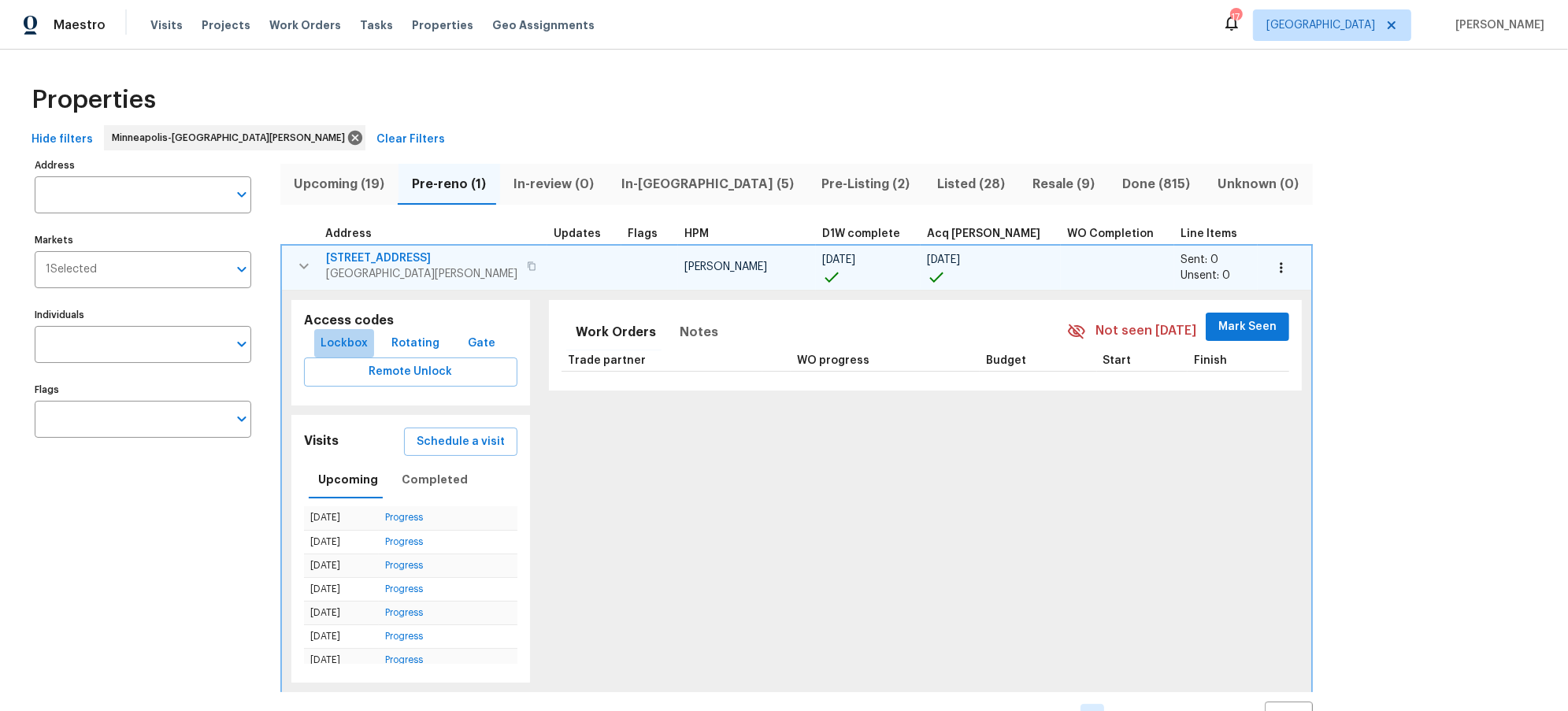
click at [349, 341] on span "Lockbox" at bounding box center [344, 344] width 47 height 20
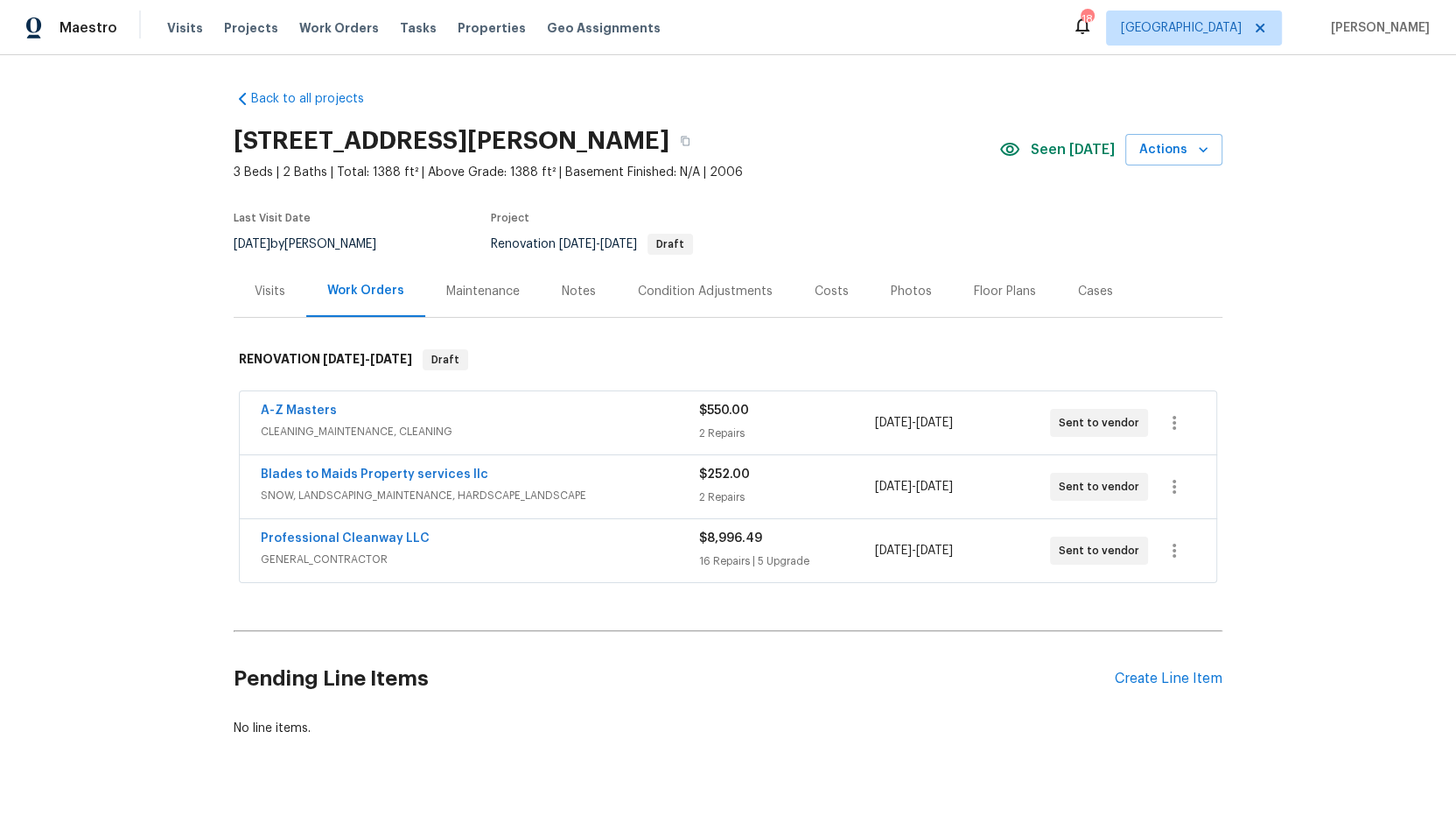
click at [191, 398] on div "Back to all projects [STREET_ADDRESS][PERSON_NAME] 3 Beds | 2 Baths | Total: 13…" at bounding box center [728, 436] width 1456 height 761
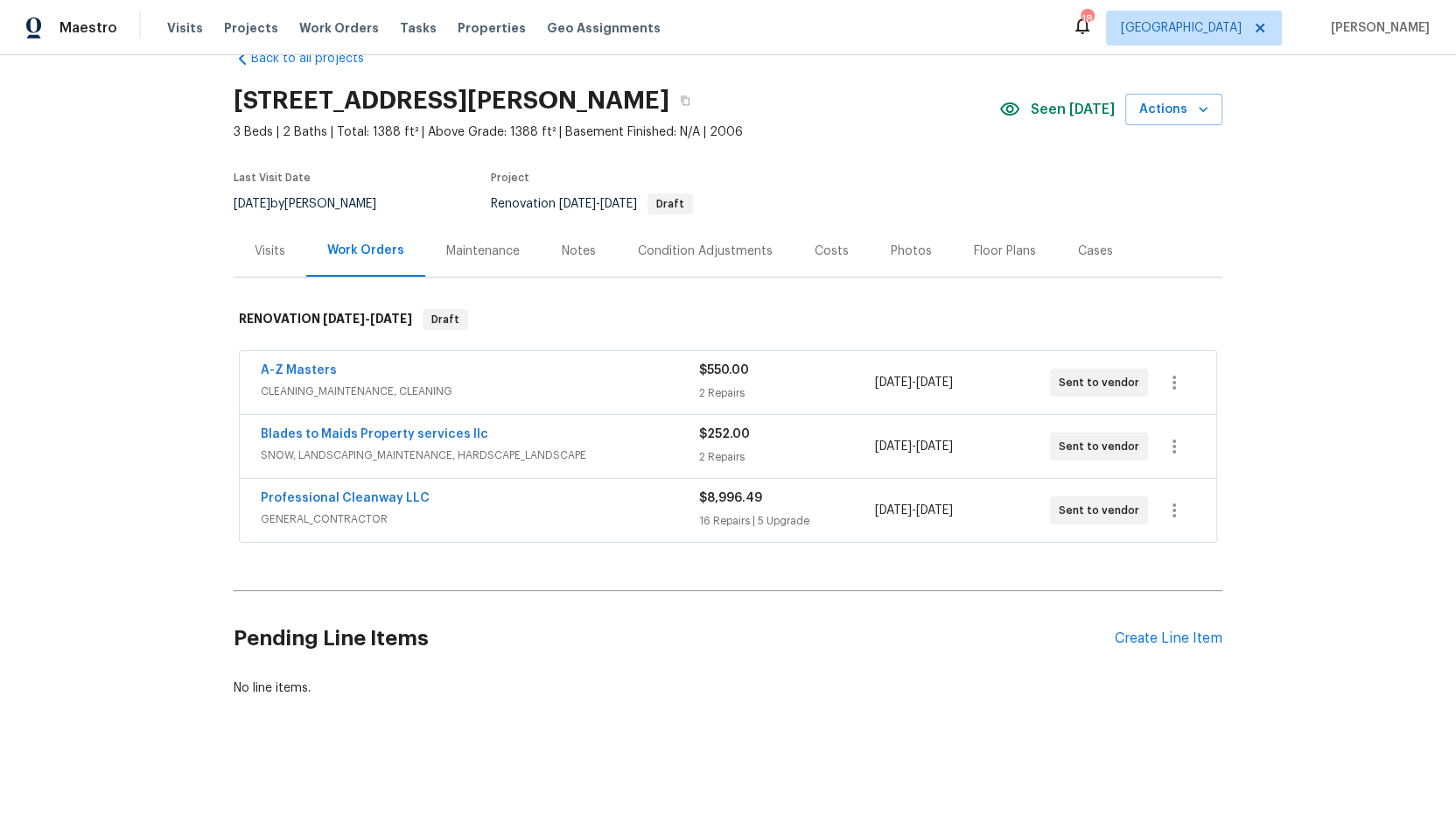
scroll to position [52, 0]
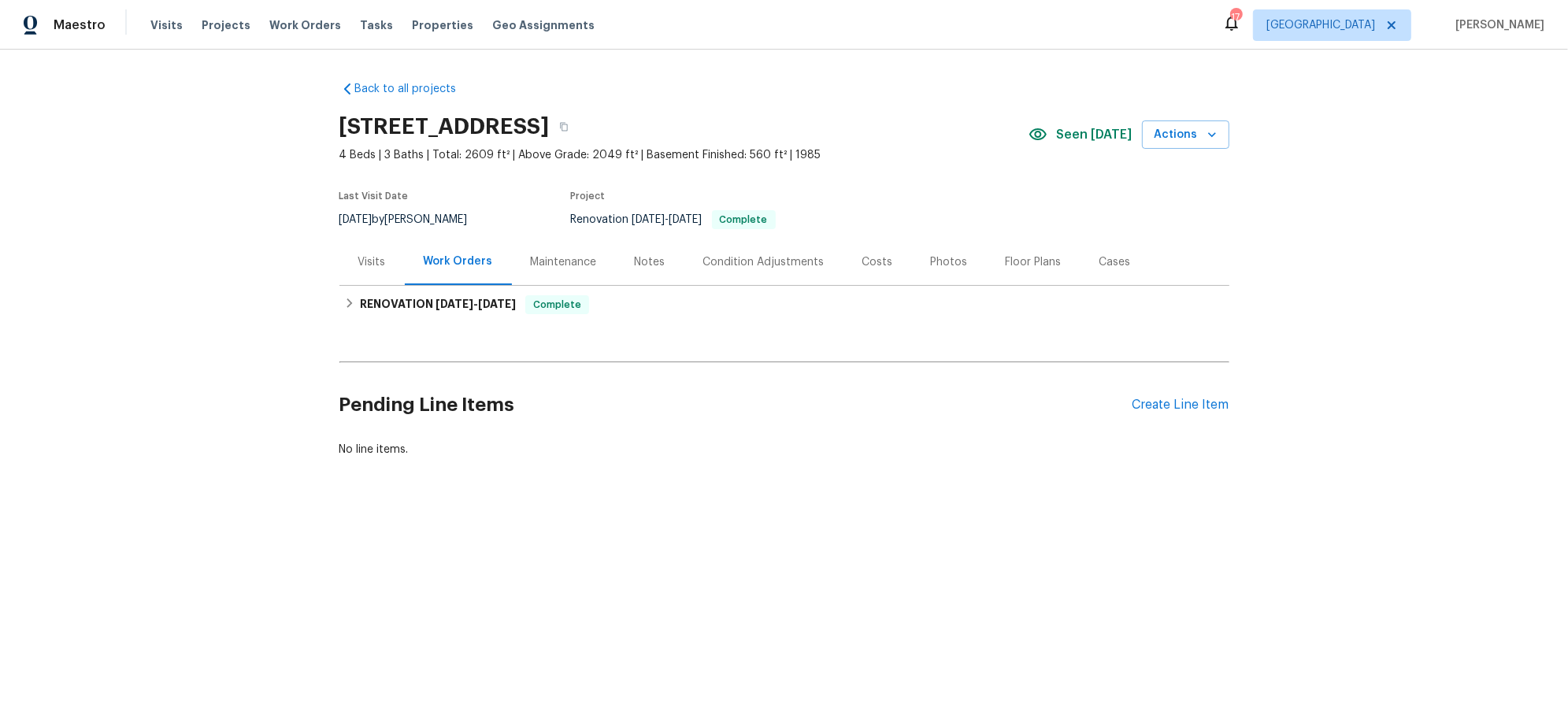
drag, startPoint x: 0, startPoint y: 0, endPoint x: 213, endPoint y: 389, distance: 443.5
click at [136, 408] on div "Back to all projects 1531 Briarknoll Cir, Arden Hills, MN 55112 4 Beds | 3 Bath…" at bounding box center [784, 307] width 1568 height 515
click at [1093, 141] on button "Mark Seen" at bounding box center [1090, 135] width 83 height 29
click at [932, 270] on div "Photos" at bounding box center [949, 262] width 75 height 46
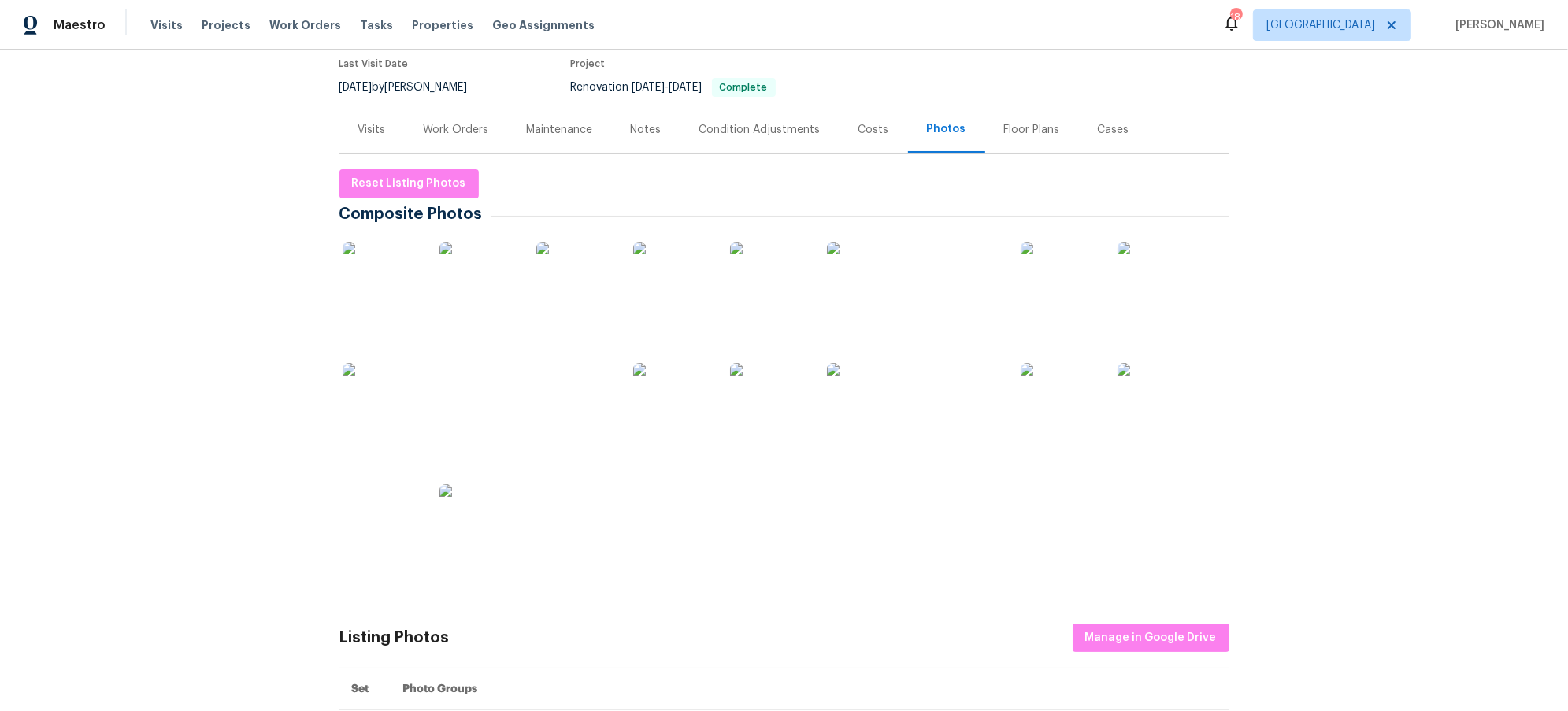
scroll to position [136, 0]
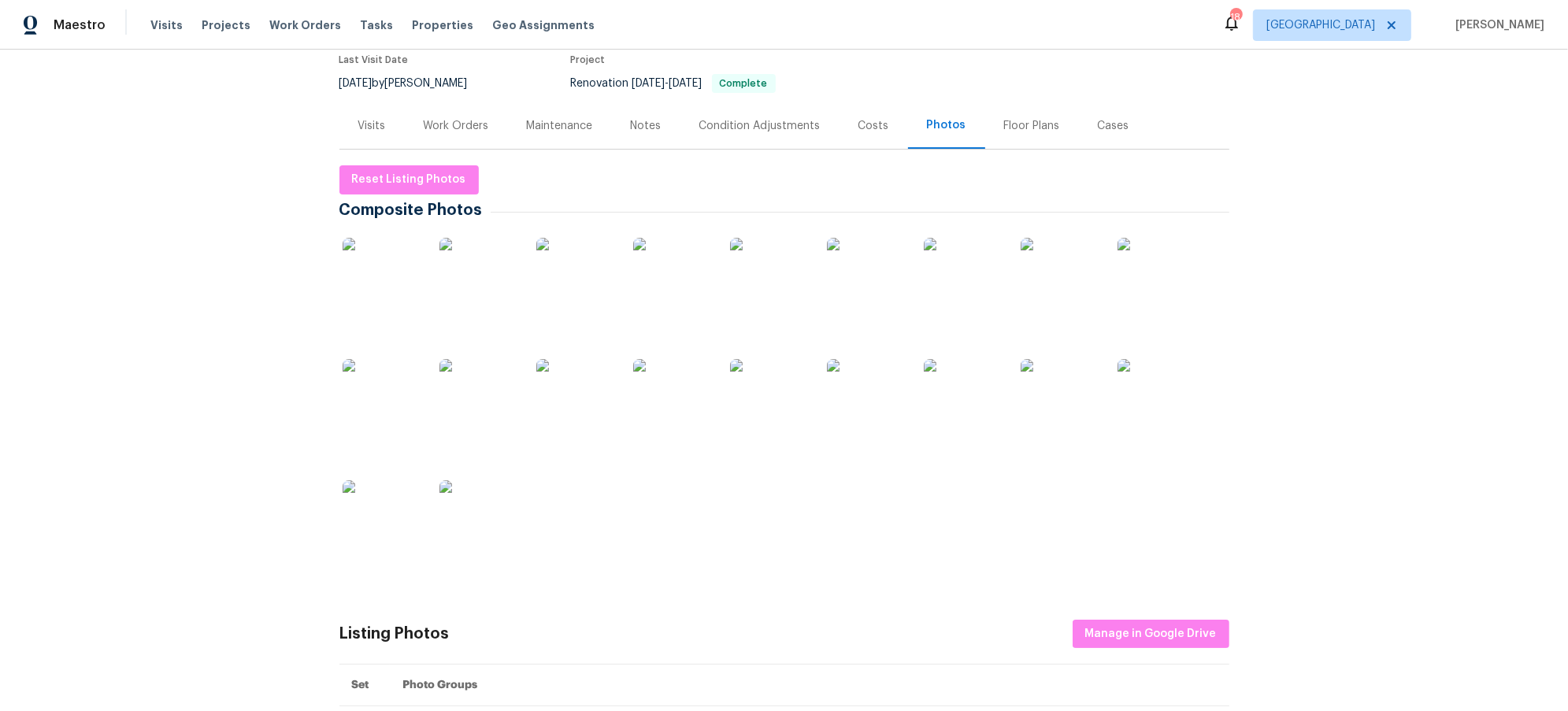
click at [390, 290] on img at bounding box center [381, 277] width 79 height 79
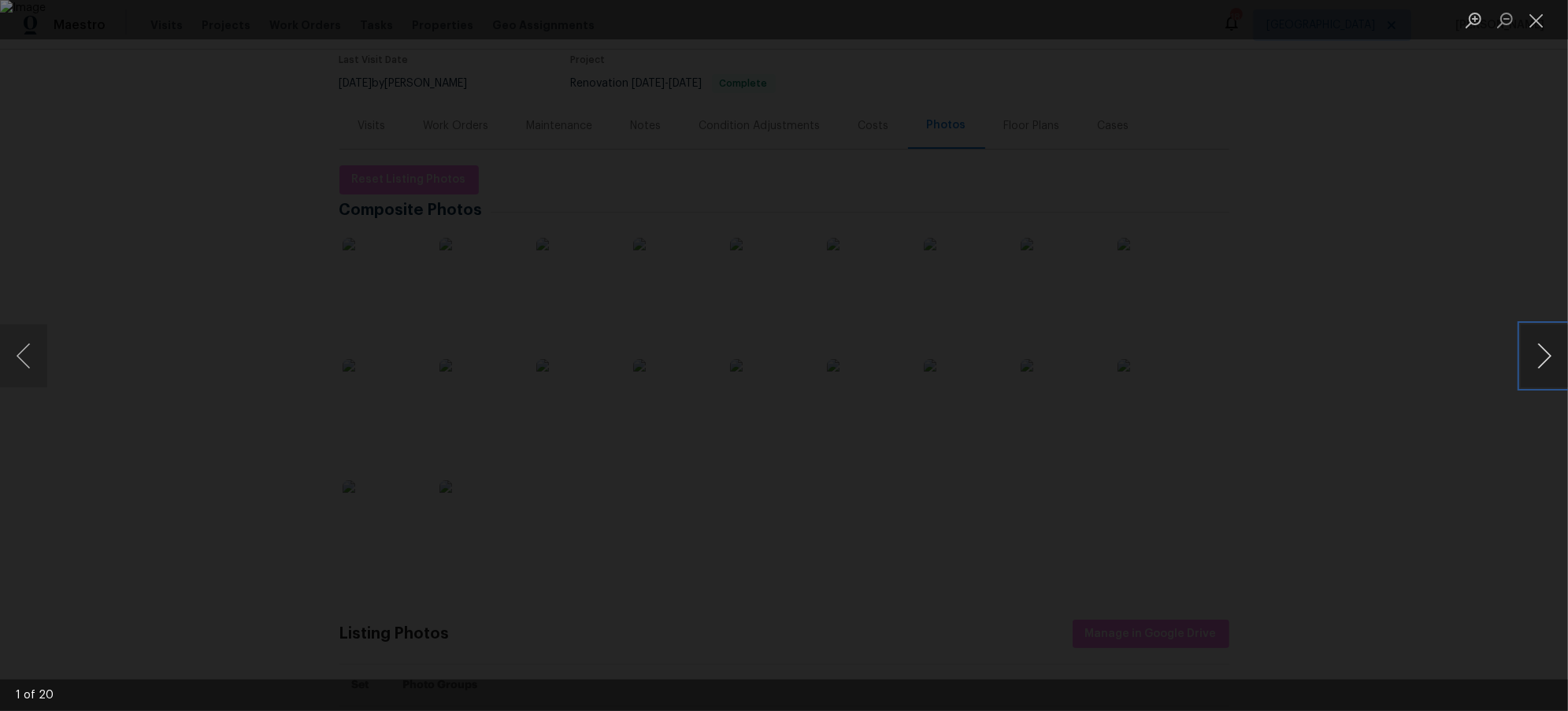
click at [1550, 351] on button "Next image" at bounding box center [1544, 356] width 47 height 63
click at [1551, 355] on button "Next image" at bounding box center [1544, 356] width 47 height 63
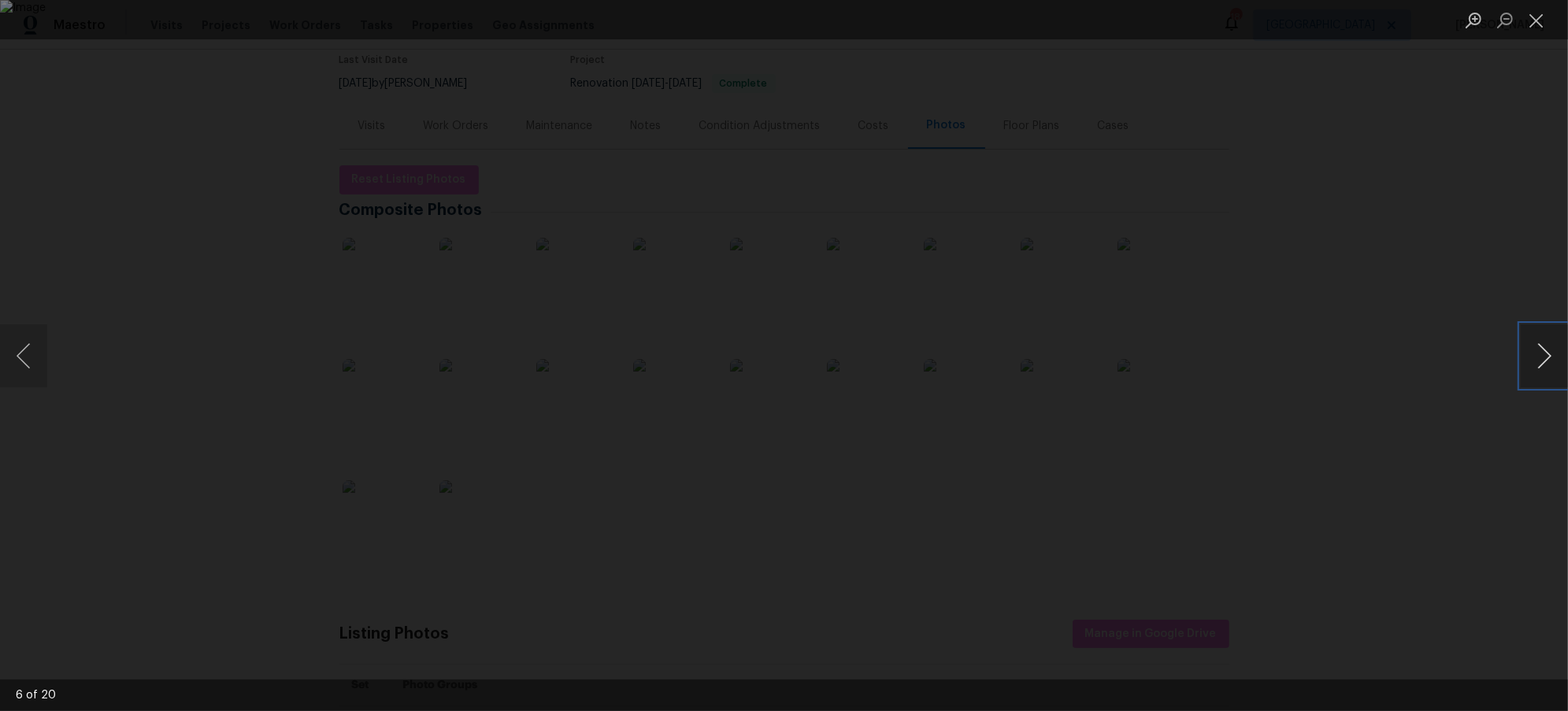
click at [1551, 355] on button "Next image" at bounding box center [1544, 356] width 47 height 63
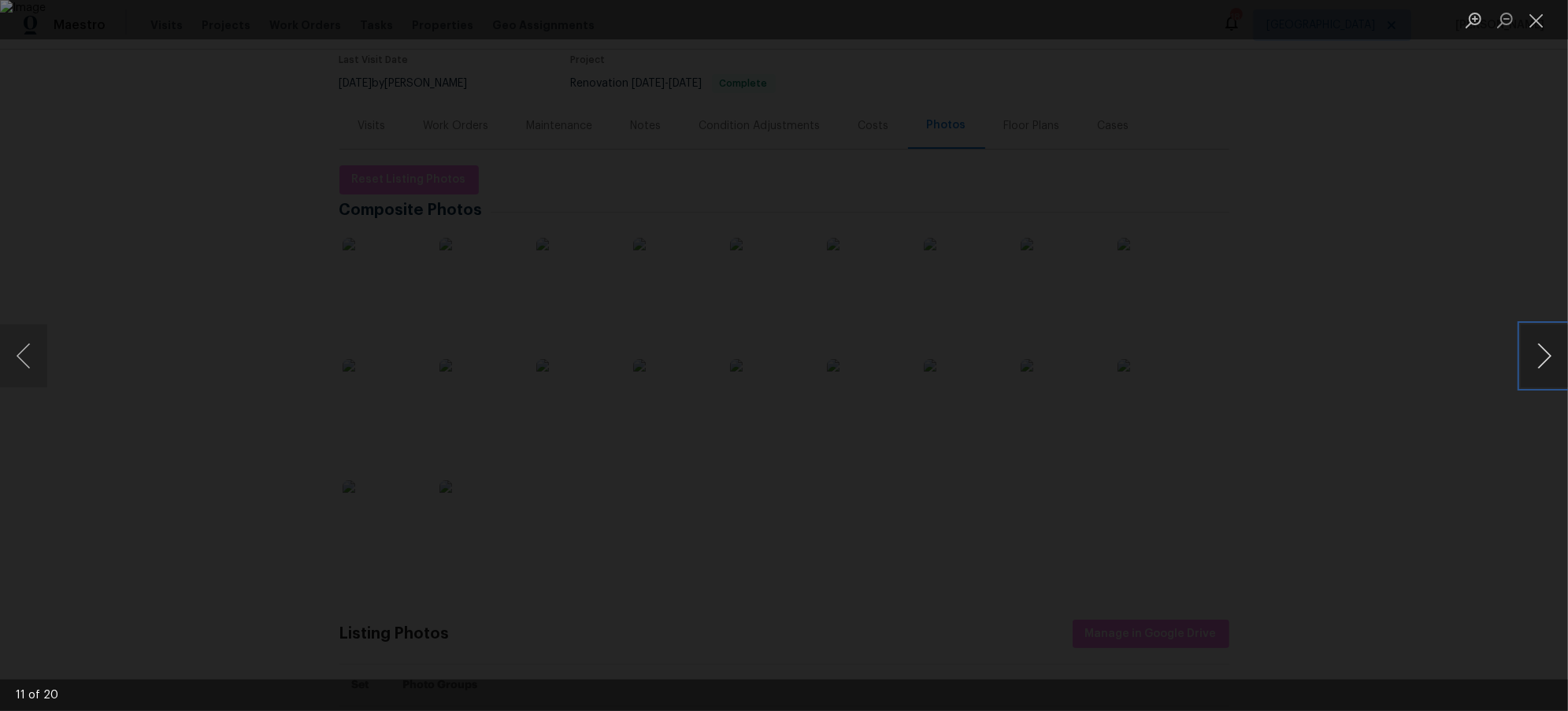
click at [1551, 355] on button "Next image" at bounding box center [1544, 356] width 47 height 63
click at [29, 352] on button "Previous image" at bounding box center [23, 356] width 47 height 63
click at [1547, 359] on button "Next image" at bounding box center [1544, 356] width 47 height 63
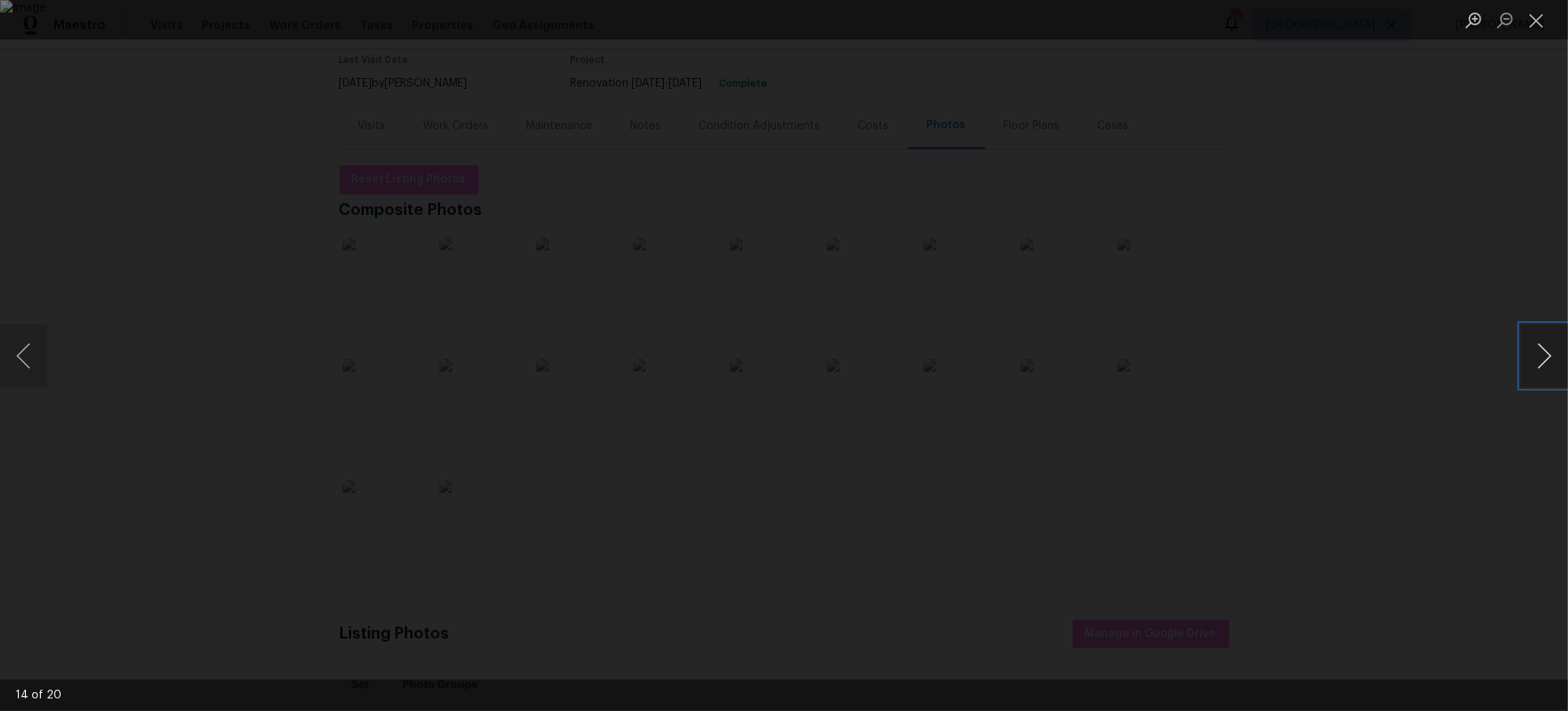
click at [1547, 358] on button "Next image" at bounding box center [1544, 356] width 47 height 63
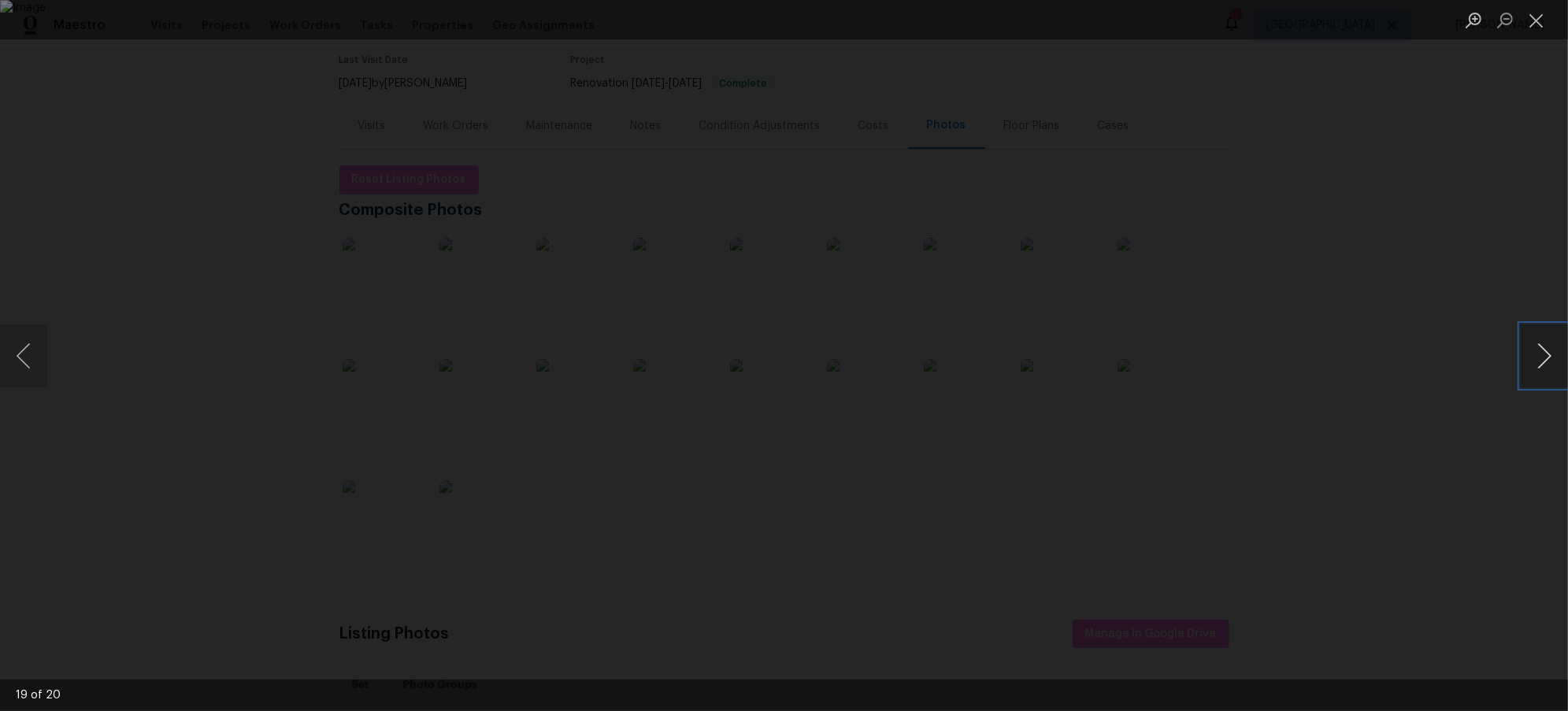
click at [1547, 358] on button "Next image" at bounding box center [1544, 356] width 47 height 63
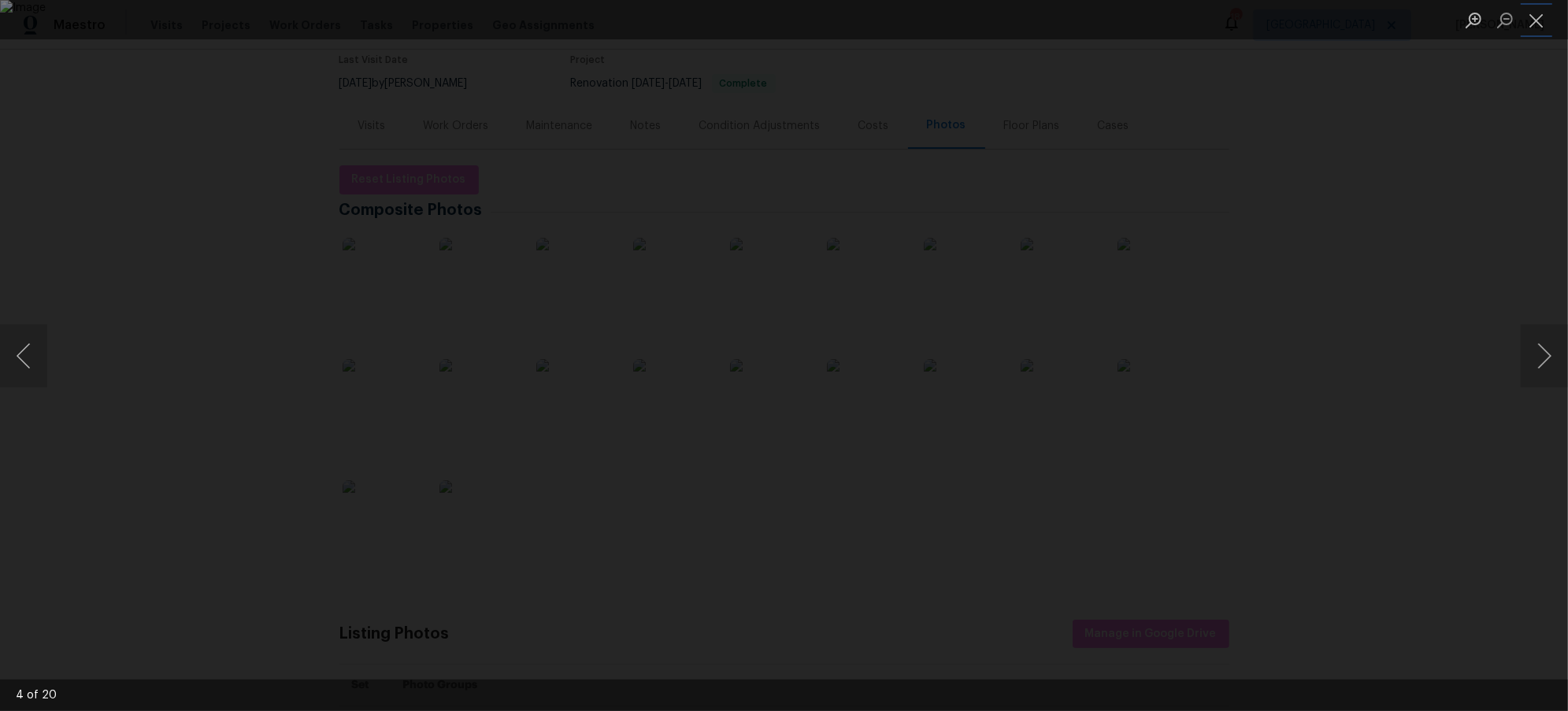
drag, startPoint x: 1530, startPoint y: 21, endPoint x: 1533, endPoint y: 36, distance: 15.3
click at [1530, 21] on button "Close lightbox" at bounding box center [1537, 20] width 31 height 27
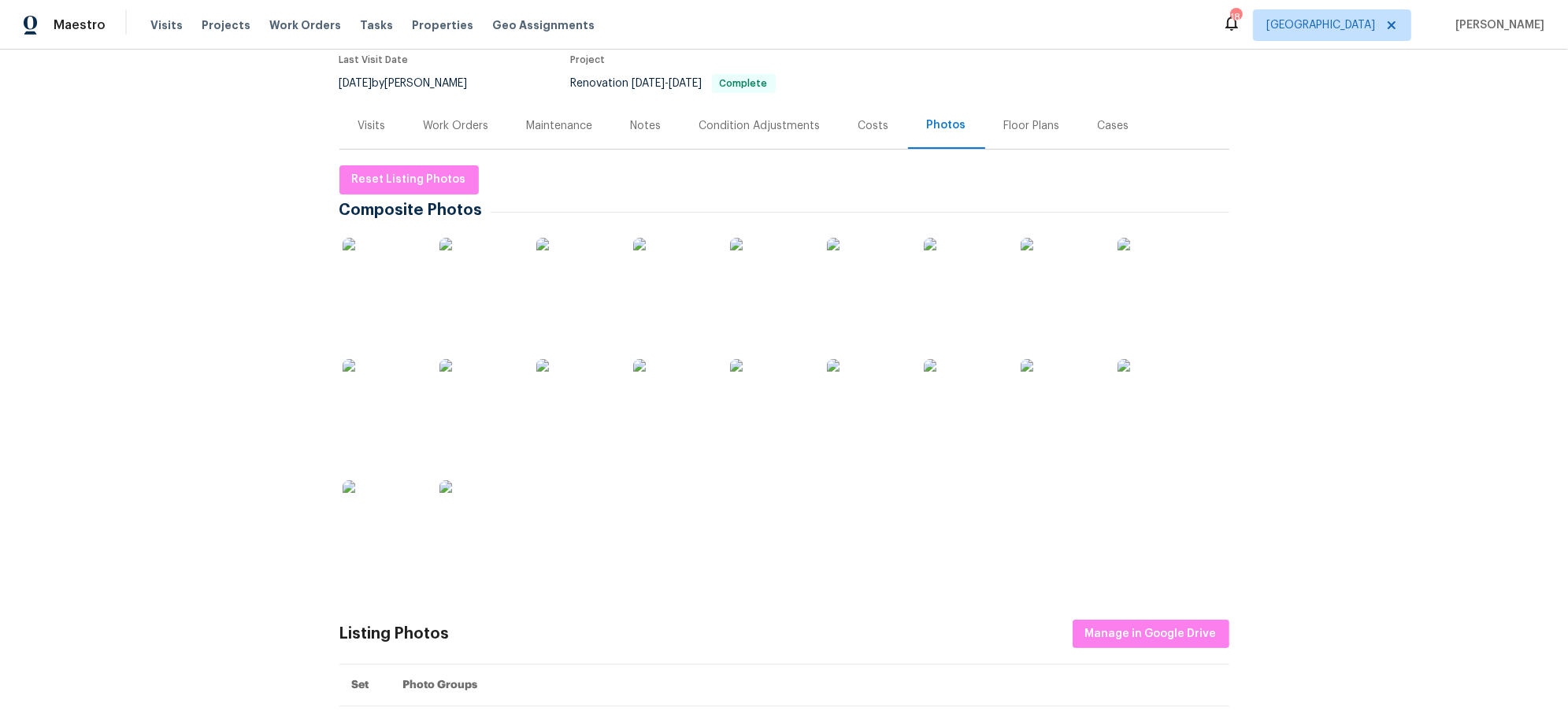
click at [944, 274] on img at bounding box center [962, 277] width 79 height 79
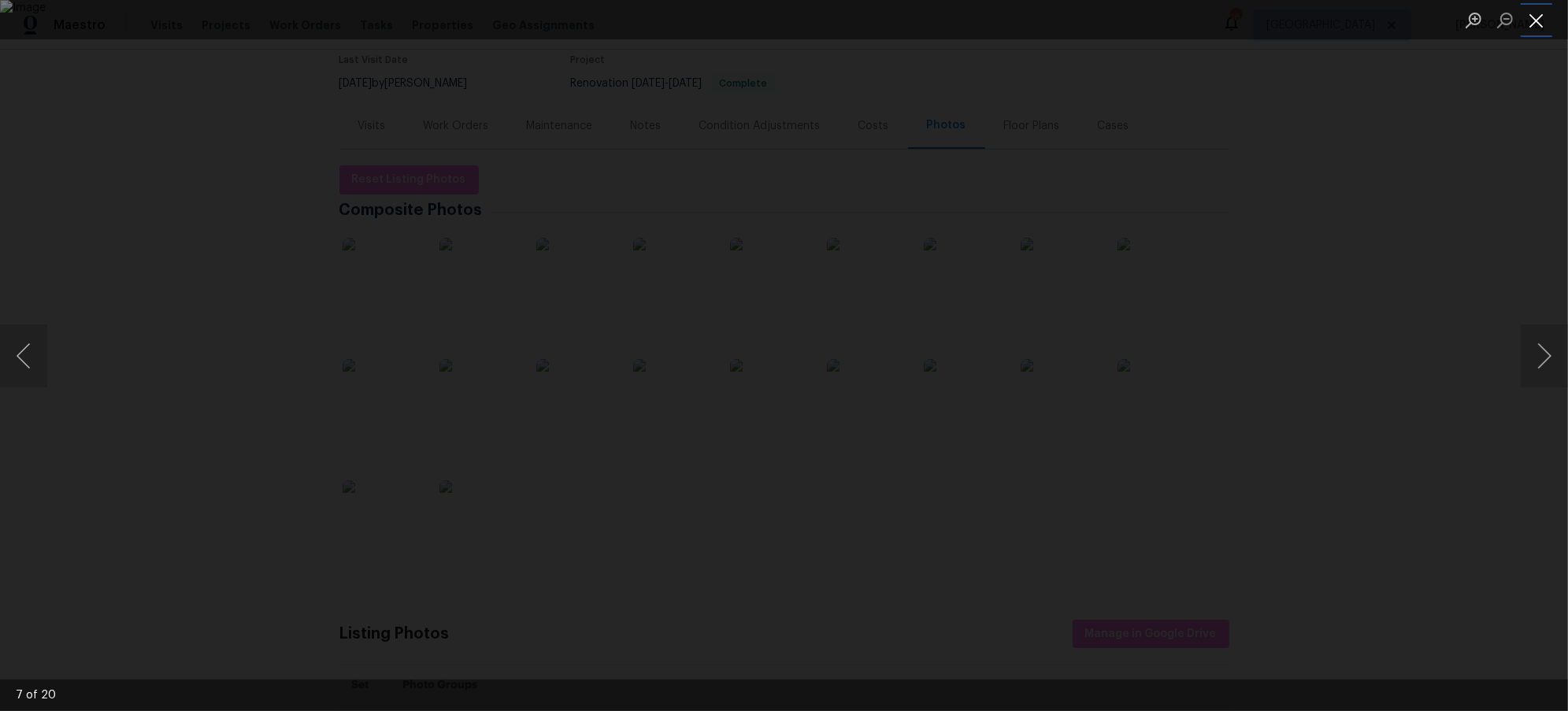
click at [1529, 18] on button "Close lightbox" at bounding box center [1537, 20] width 31 height 27
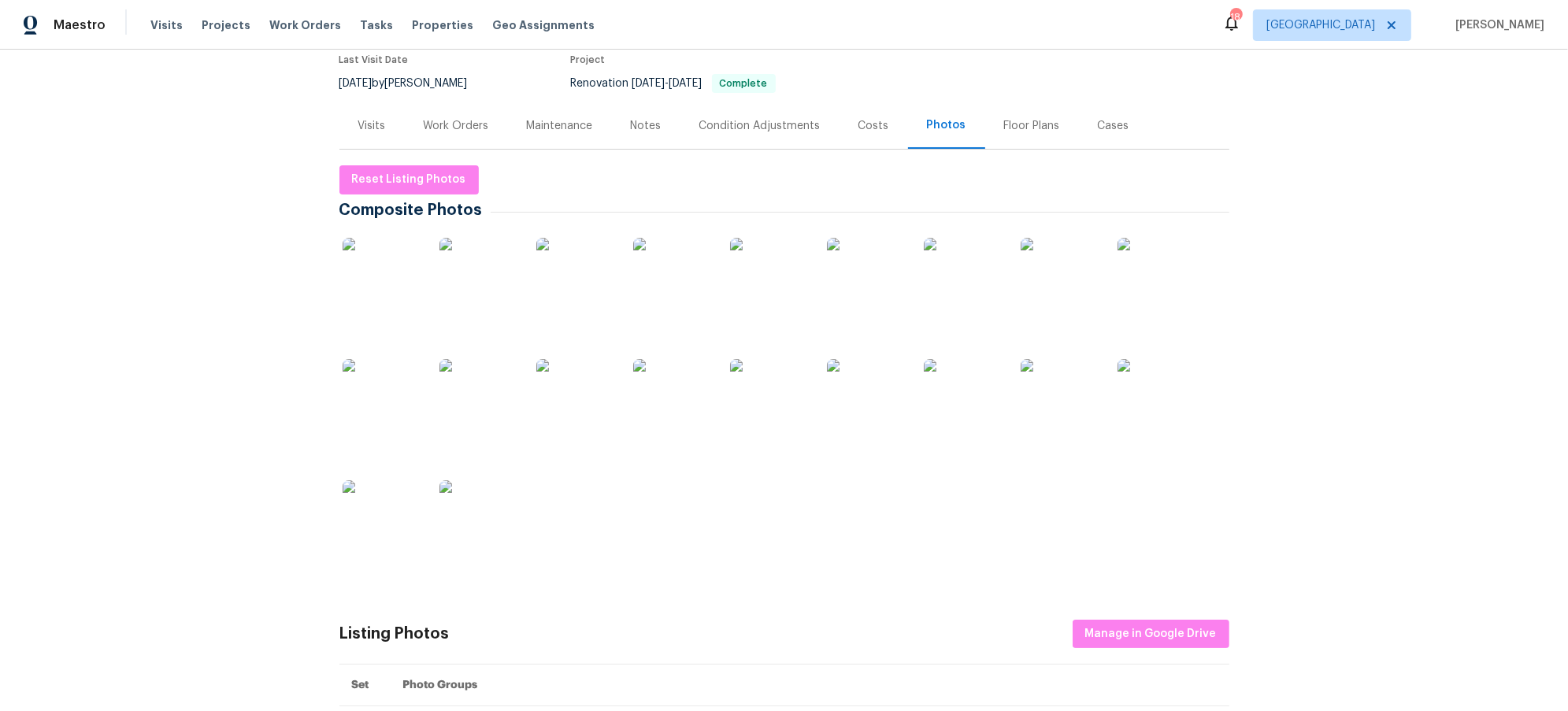
click at [271, 424] on div "Back to all projects 1531 Briarknoll Cir, Arden Hills, MN 55112 4 Beds | 3 Bath…" at bounding box center [784, 380] width 1568 height 661
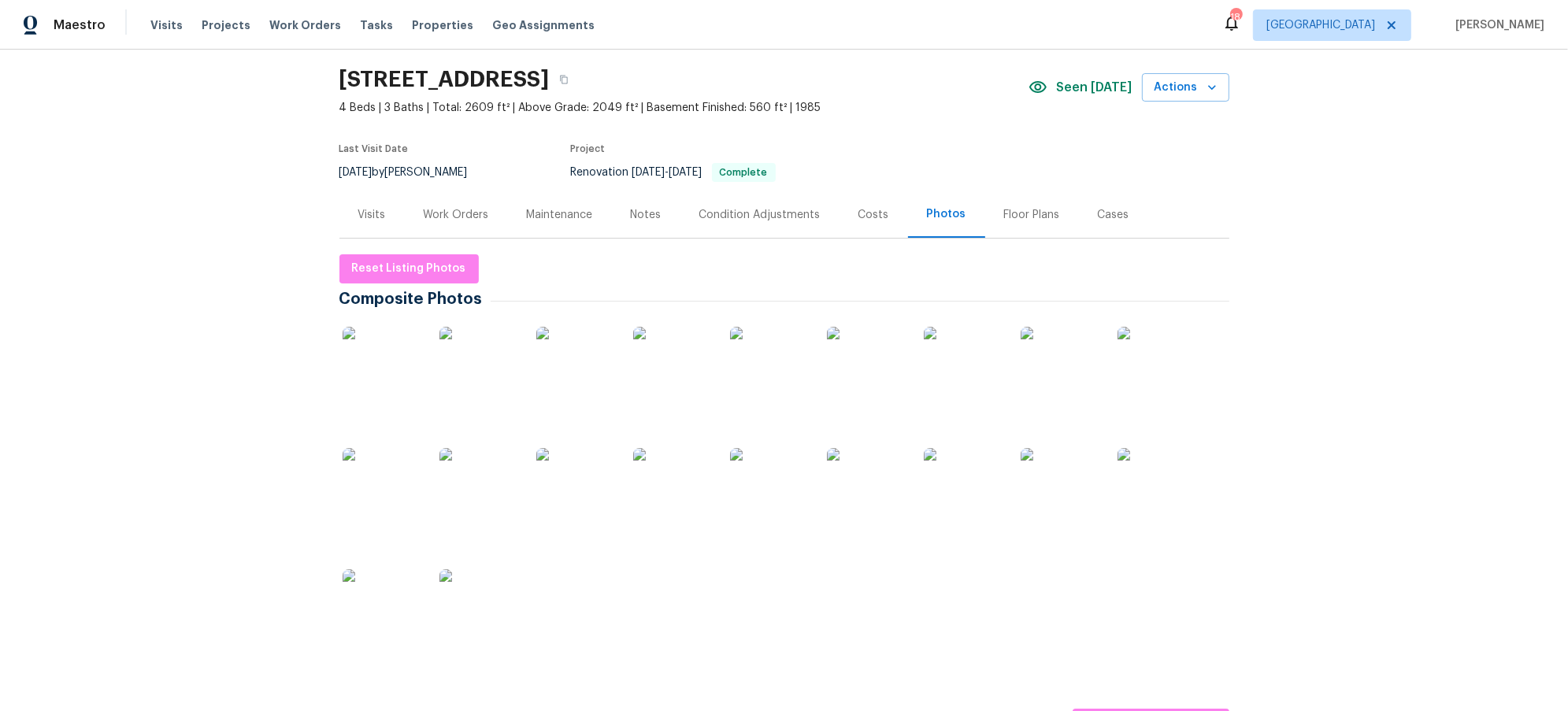
scroll to position [0, 0]
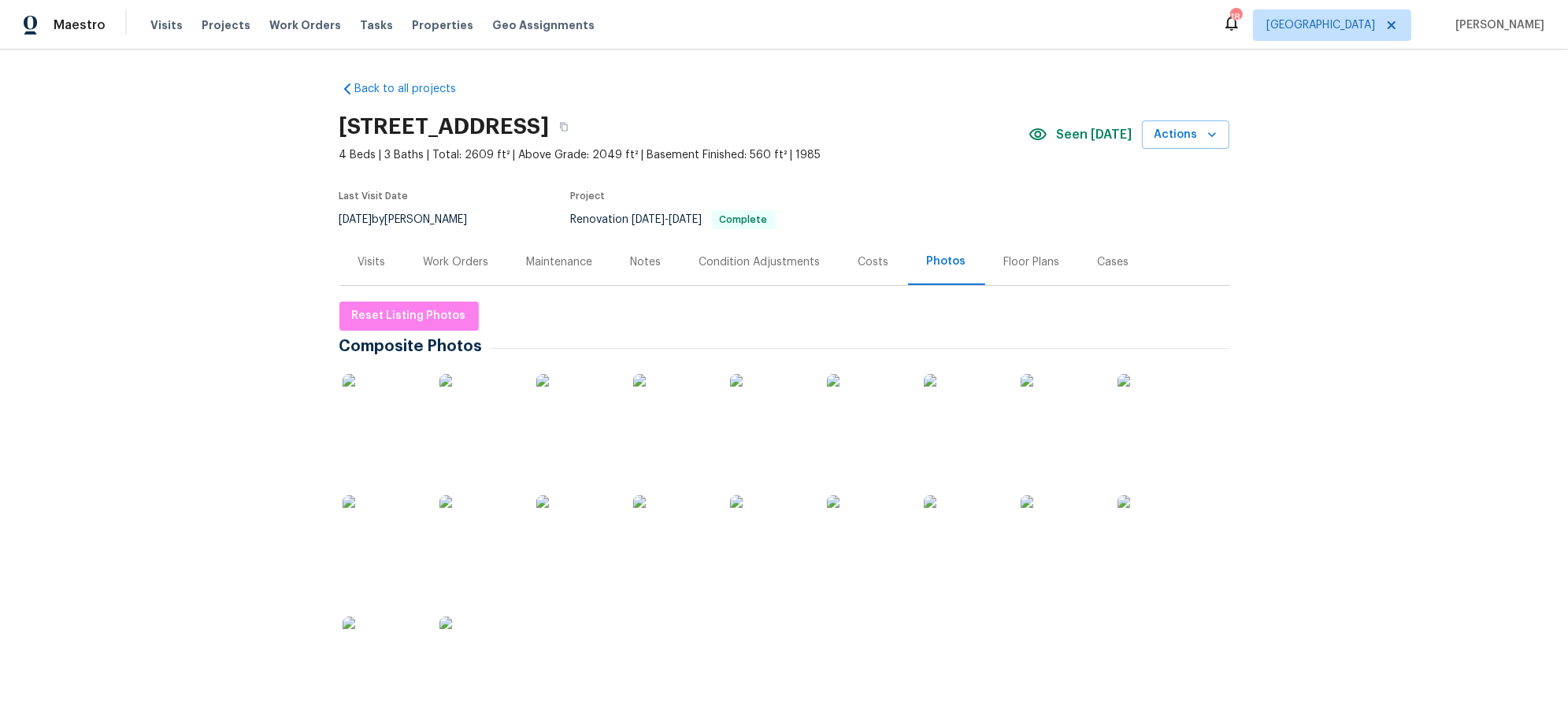
click at [261, 396] on div "Back to all projects 1531 Briarknoll Cir, Arden Hills, MN 55112 4 Beds | 3 Bath…" at bounding box center [784, 380] width 1568 height 661
drag, startPoint x: 273, startPoint y: 465, endPoint x: 279, endPoint y: 433, distance: 32.6
click at [274, 456] on div "Back to all projects 1531 Briarknoll Cir, Arden Hills, MN 55112 4 Beds | 3 Bath…" at bounding box center [784, 380] width 1568 height 661
drag, startPoint x: 225, startPoint y: 553, endPoint x: 373, endPoint y: 606, distance: 157.2
click at [225, 553] on div "Back to all projects 1531 Briarknoll Cir, Arden Hills, MN 55112 4 Beds | 3 Bath…" at bounding box center [784, 380] width 1568 height 661
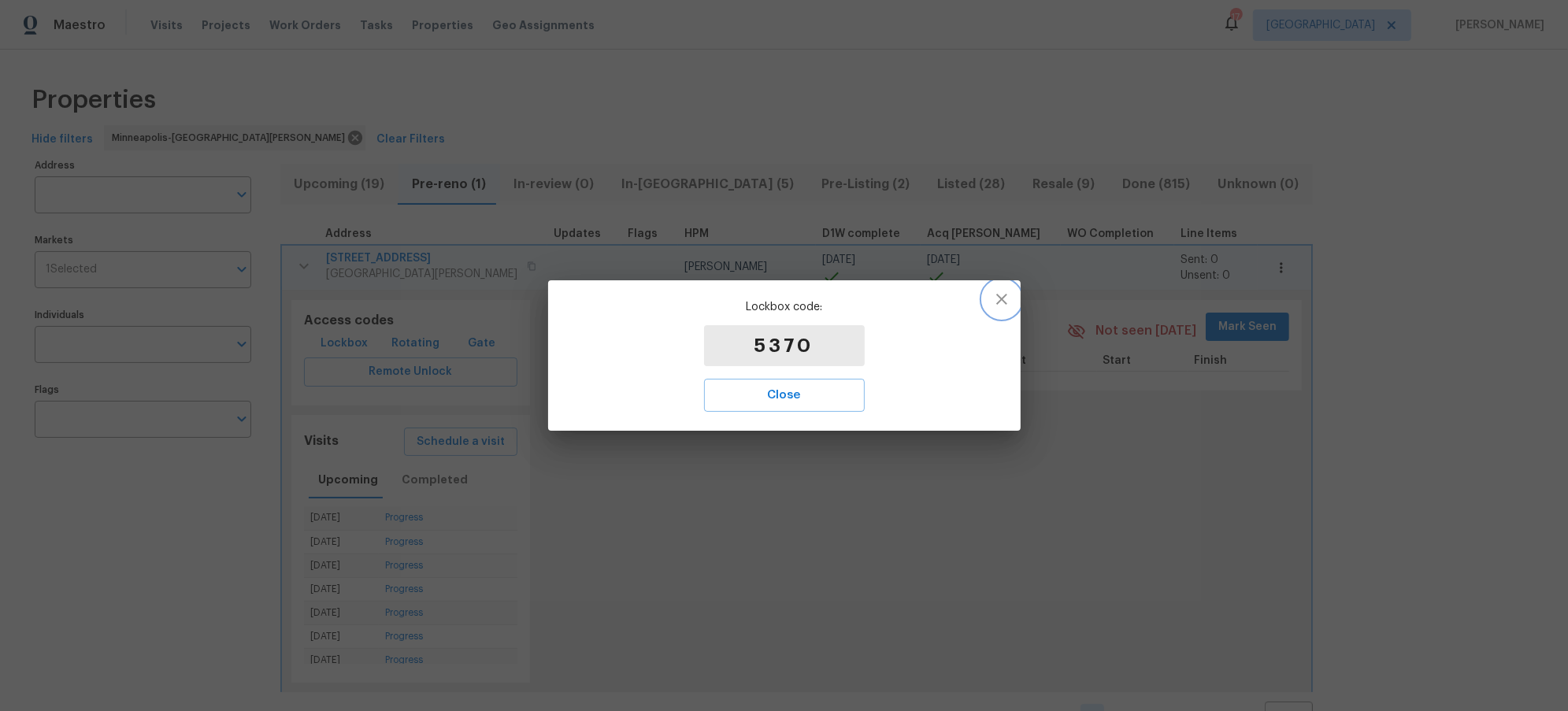
click at [996, 295] on icon "button" at bounding box center [1001, 299] width 19 height 19
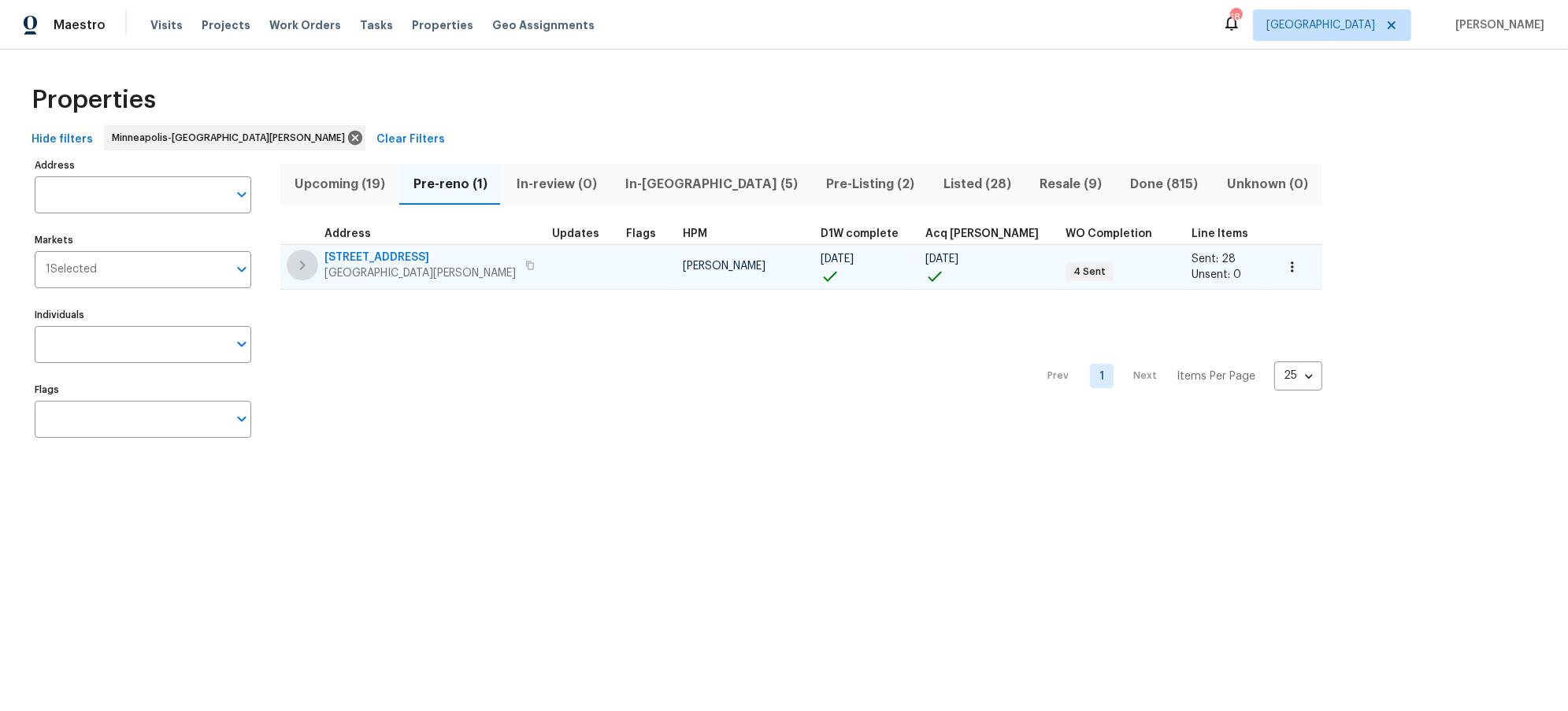
click at [300, 260] on icon "button" at bounding box center [302, 265] width 19 height 19
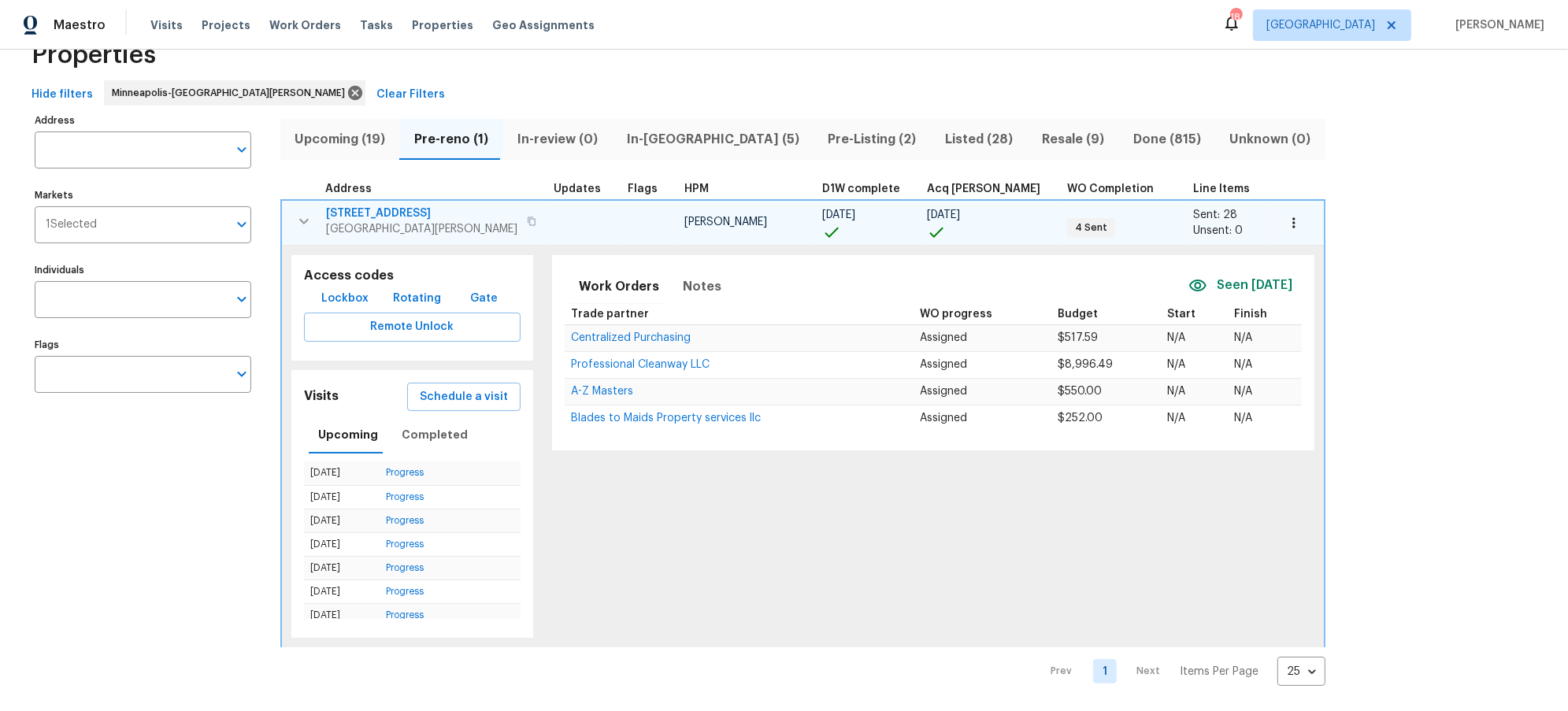
scroll to position [60, 0]
click at [304, 212] on icon "button" at bounding box center [303, 221] width 19 height 19
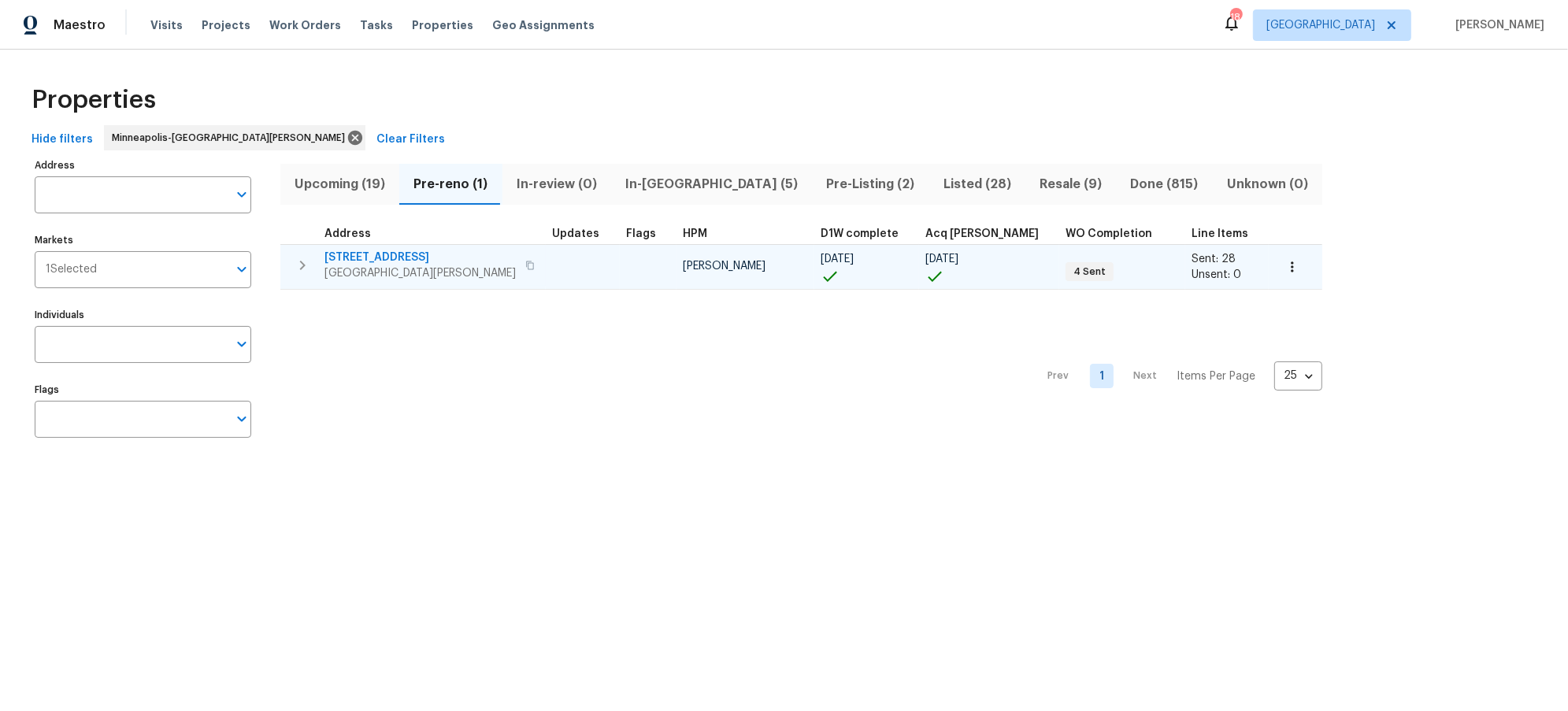
scroll to position [0, 0]
click at [358, 180] on span "Upcoming (19)" at bounding box center [340, 184] width 100 height 22
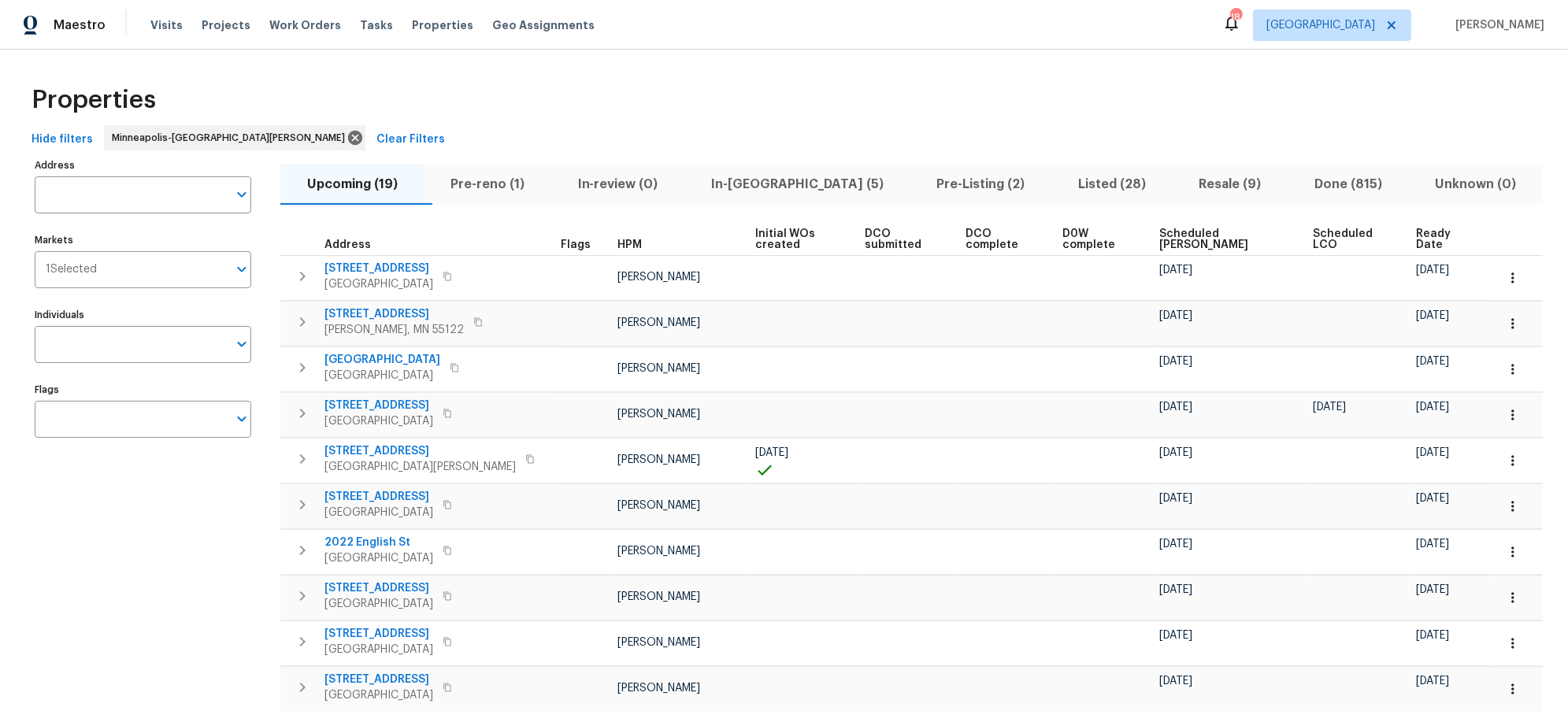
click at [1184, 232] on span "Scheduled [PERSON_NAME]" at bounding box center [1222, 239] width 126 height 22
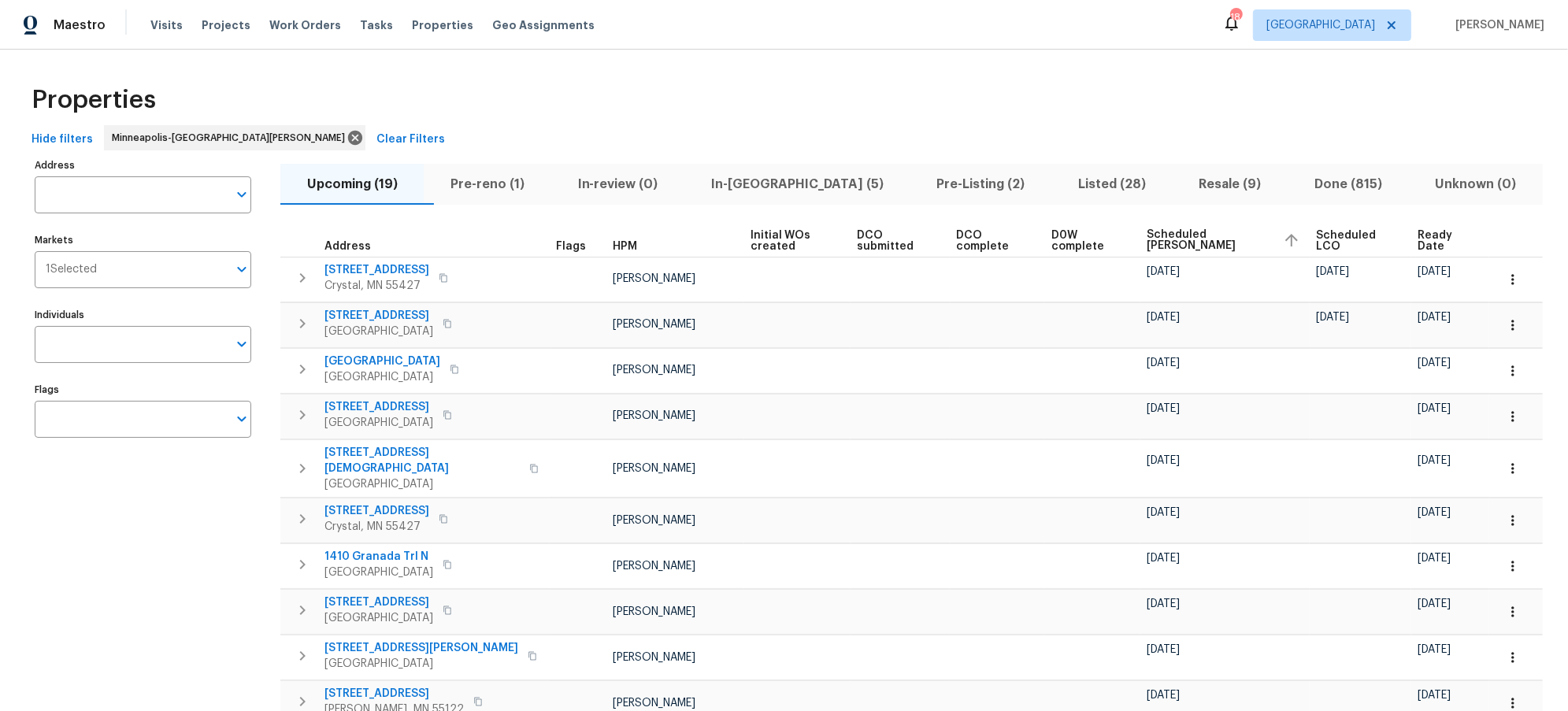
click at [228, 587] on div "Address Address Markets 1 Selected Markets Individuals Individuals Flags Flags" at bounding box center [153, 666] width 236 height 1022
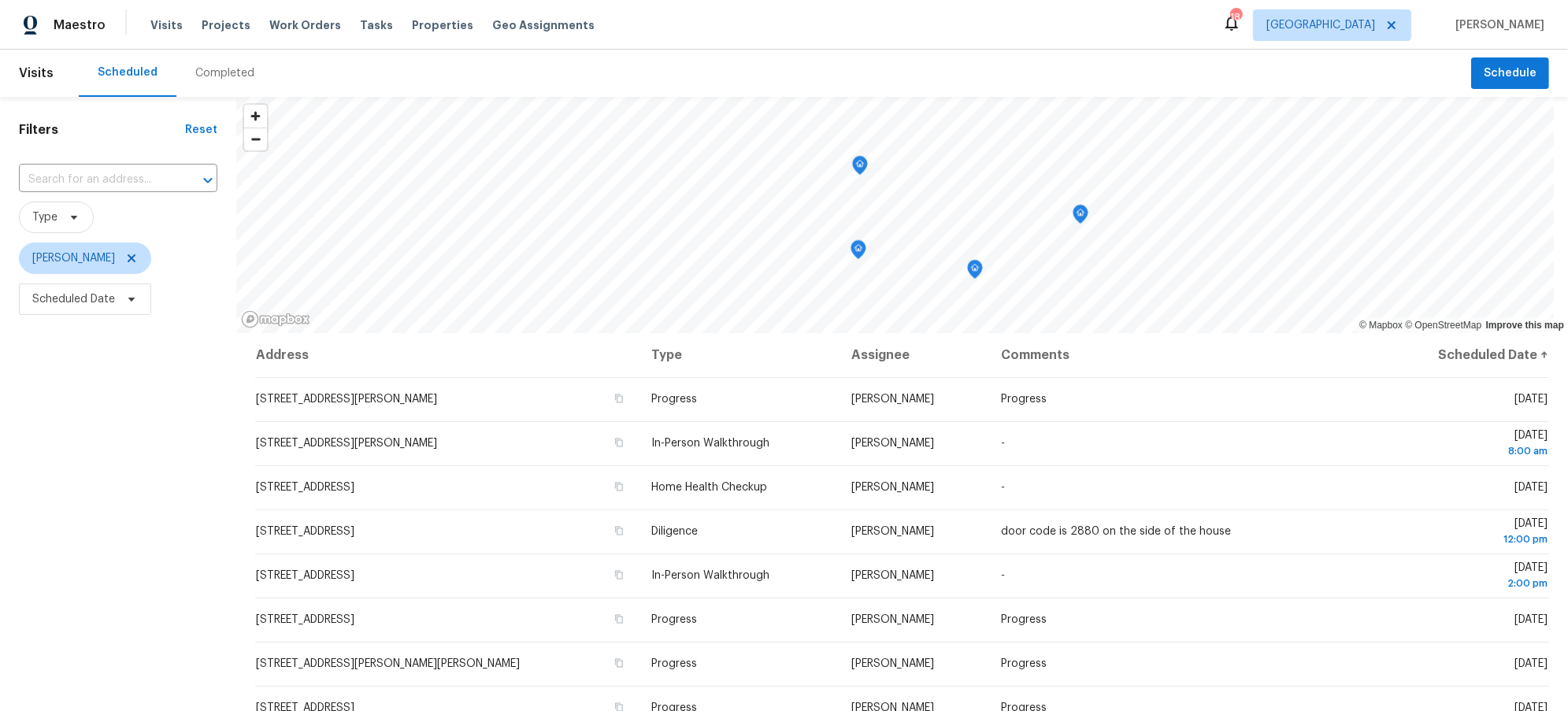
click at [192, 513] on div "Filters Reset ​ Type [PERSON_NAME] Scheduled Date" at bounding box center [118, 499] width 236 height 805
click at [132, 302] on icon at bounding box center [131, 298] width 12 height 12
click at [88, 357] on input "text" at bounding box center [106, 352] width 155 height 31
select select "9"
select select "2025"
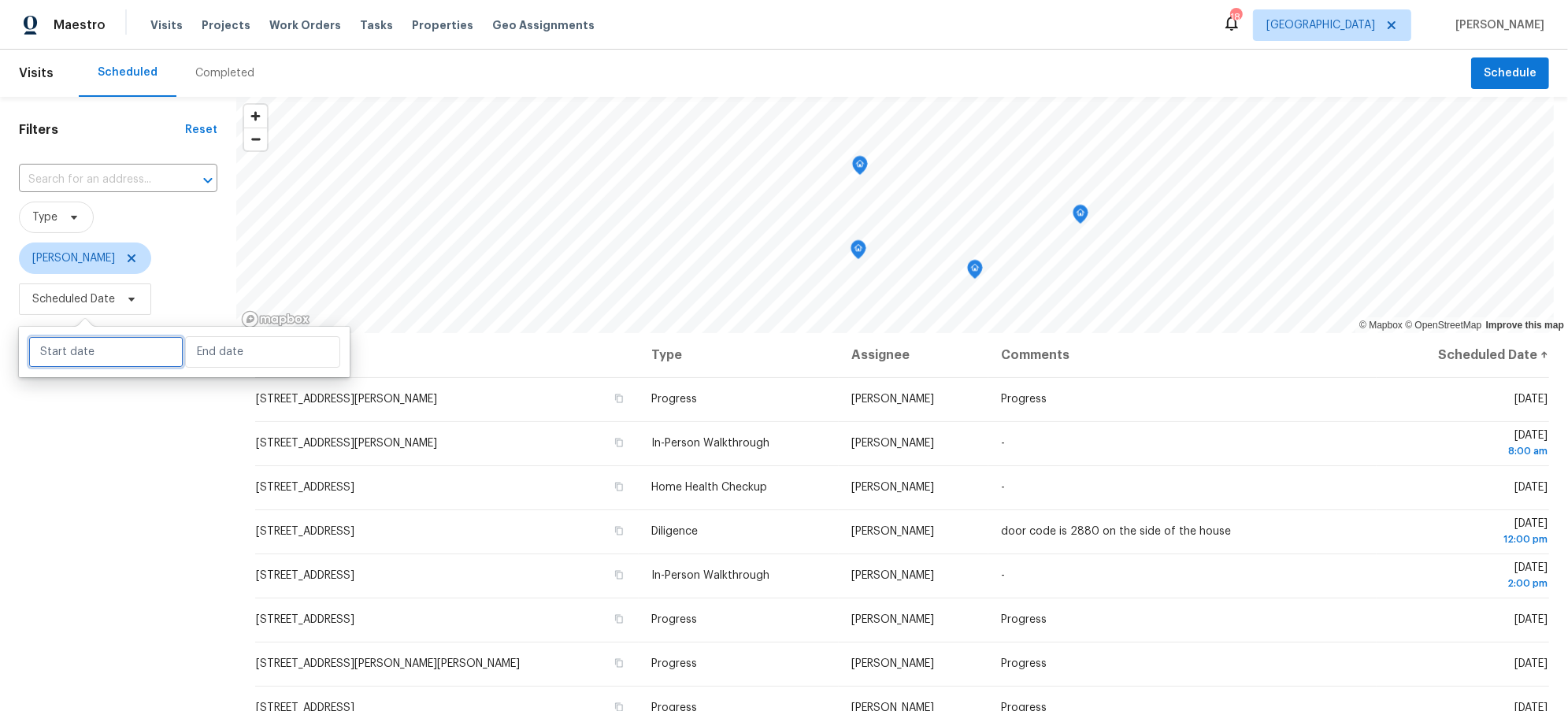
select select "10"
select select "2025"
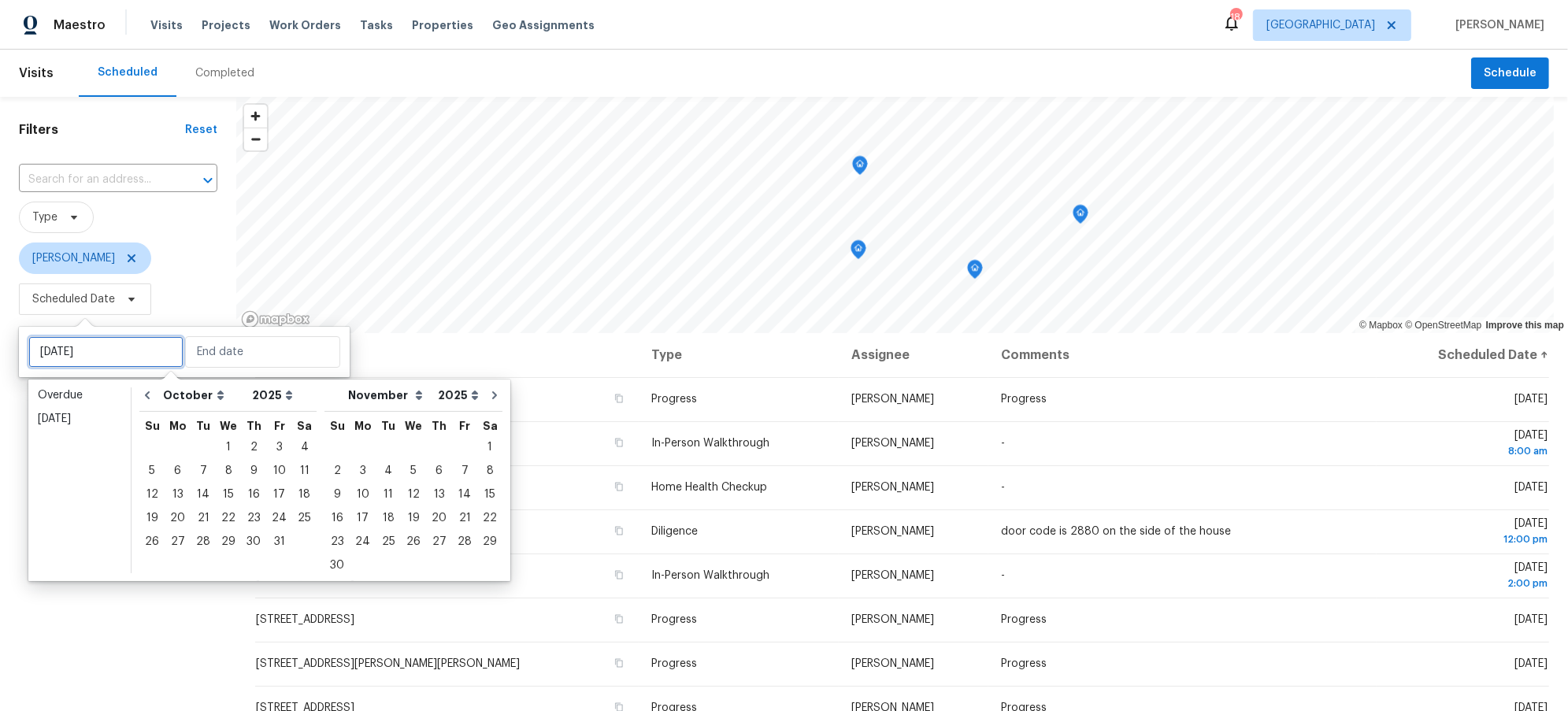
type input "[DATE]"
click at [222, 445] on div "1" at bounding box center [228, 447] width 25 height 22
type input "[DATE]"
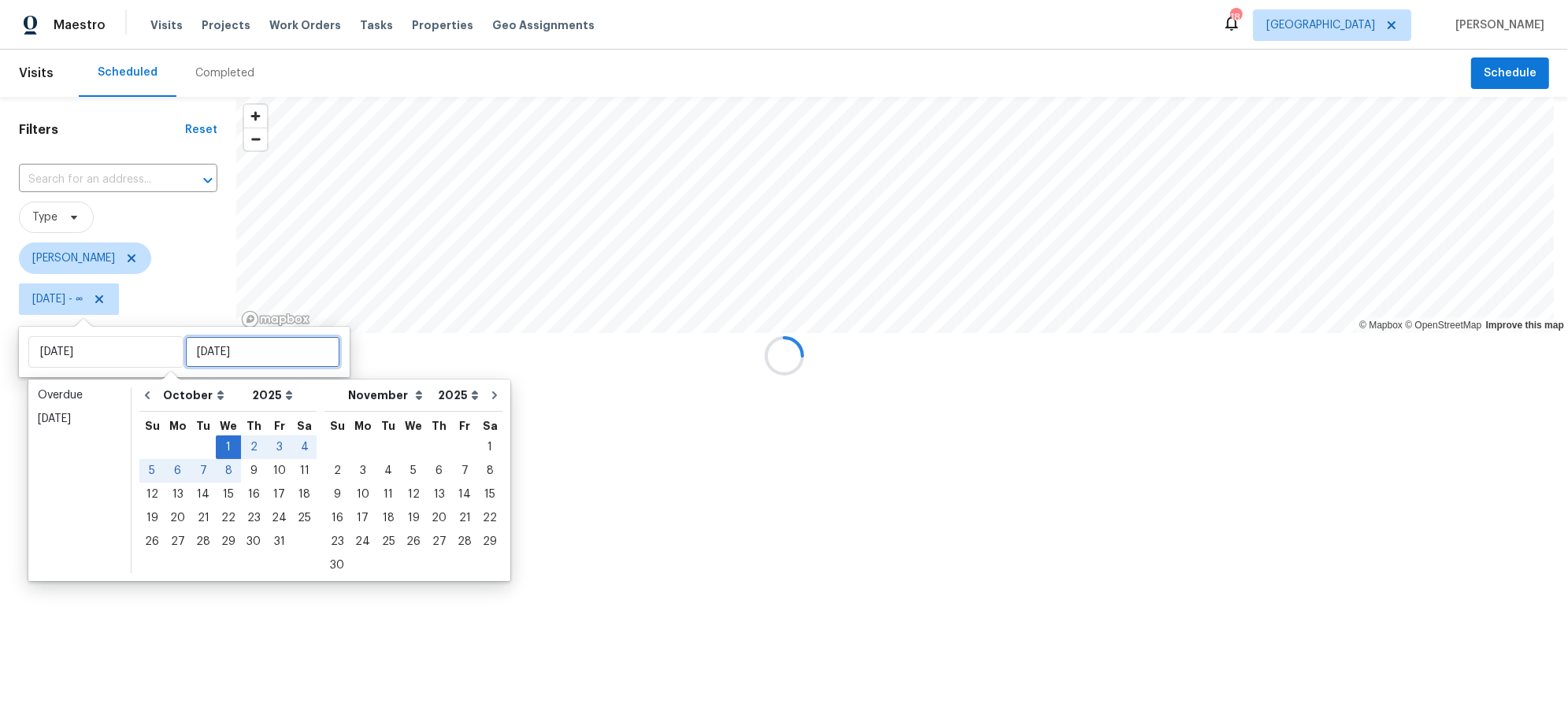
type input "[DATE]"
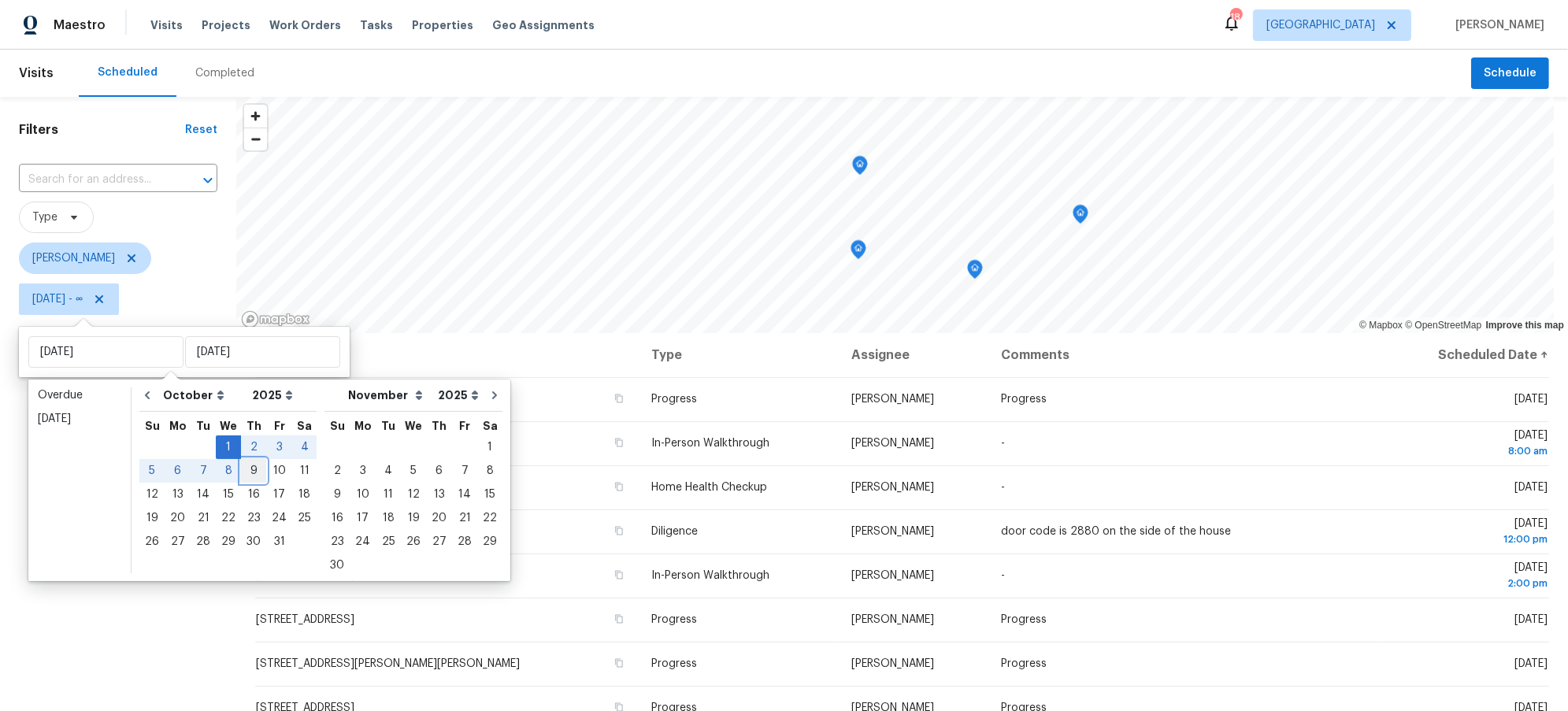
click at [256, 470] on div "9" at bounding box center [254, 470] width 25 height 22
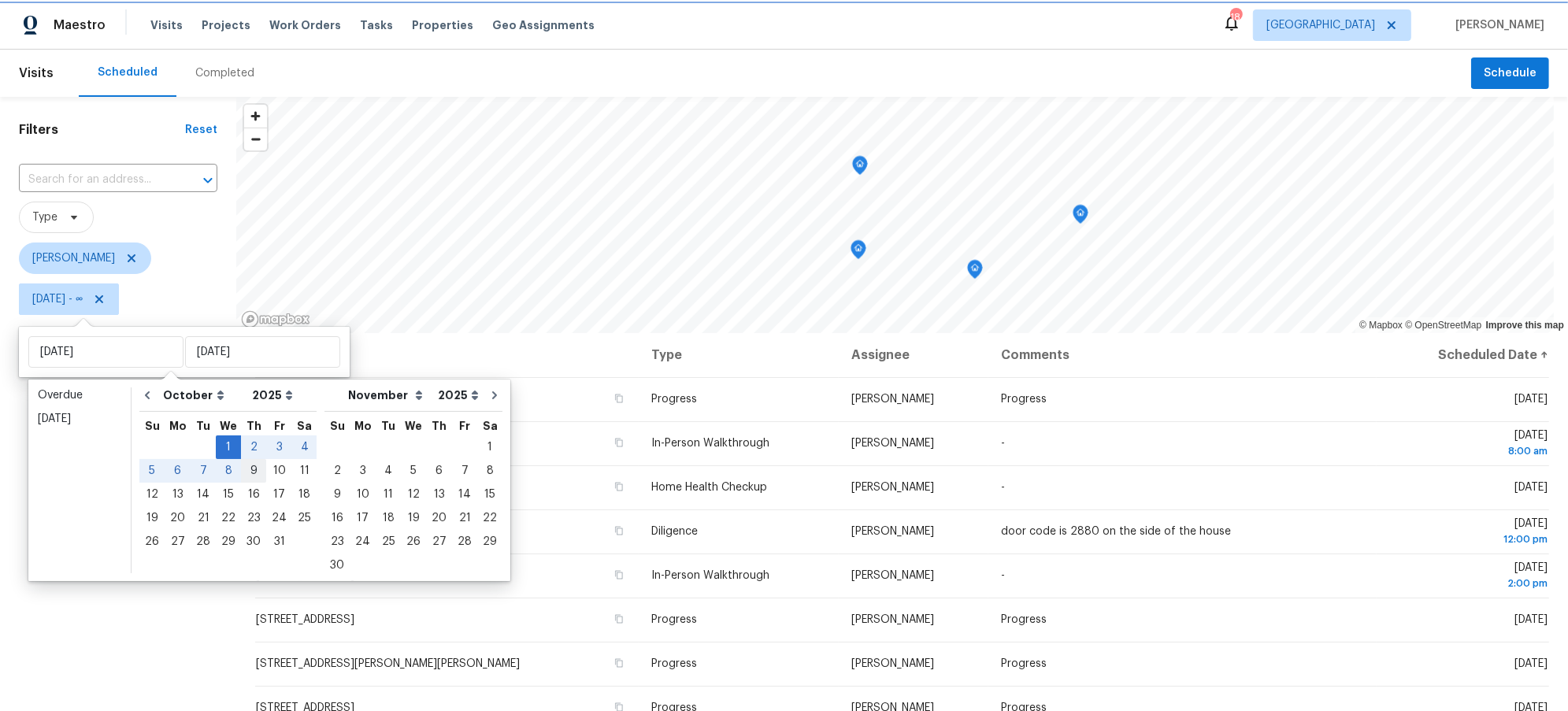
type input "[DATE]"
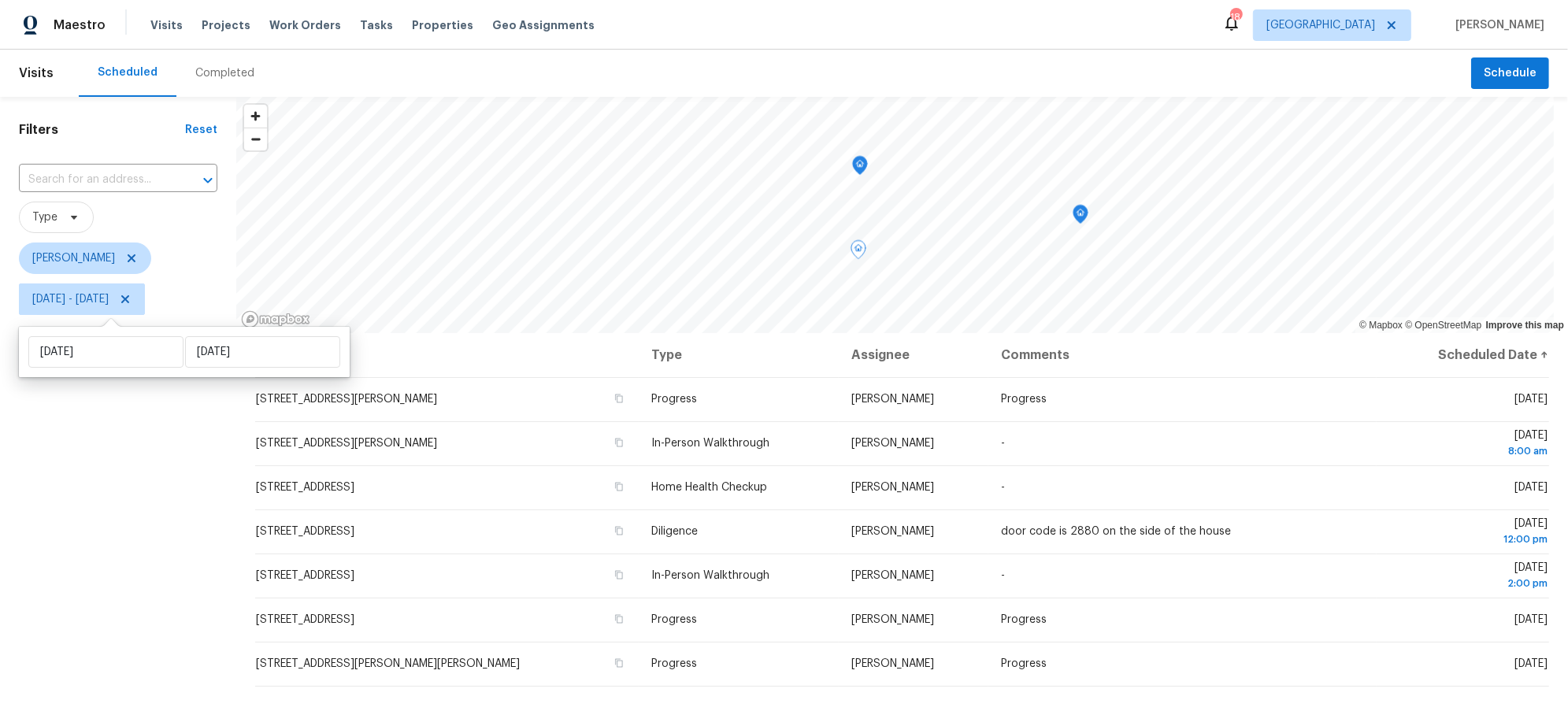
click at [117, 530] on div "Filters Reset ​ Type [PERSON_NAME] [DATE] - [DATE]" at bounding box center [118, 499] width 236 height 805
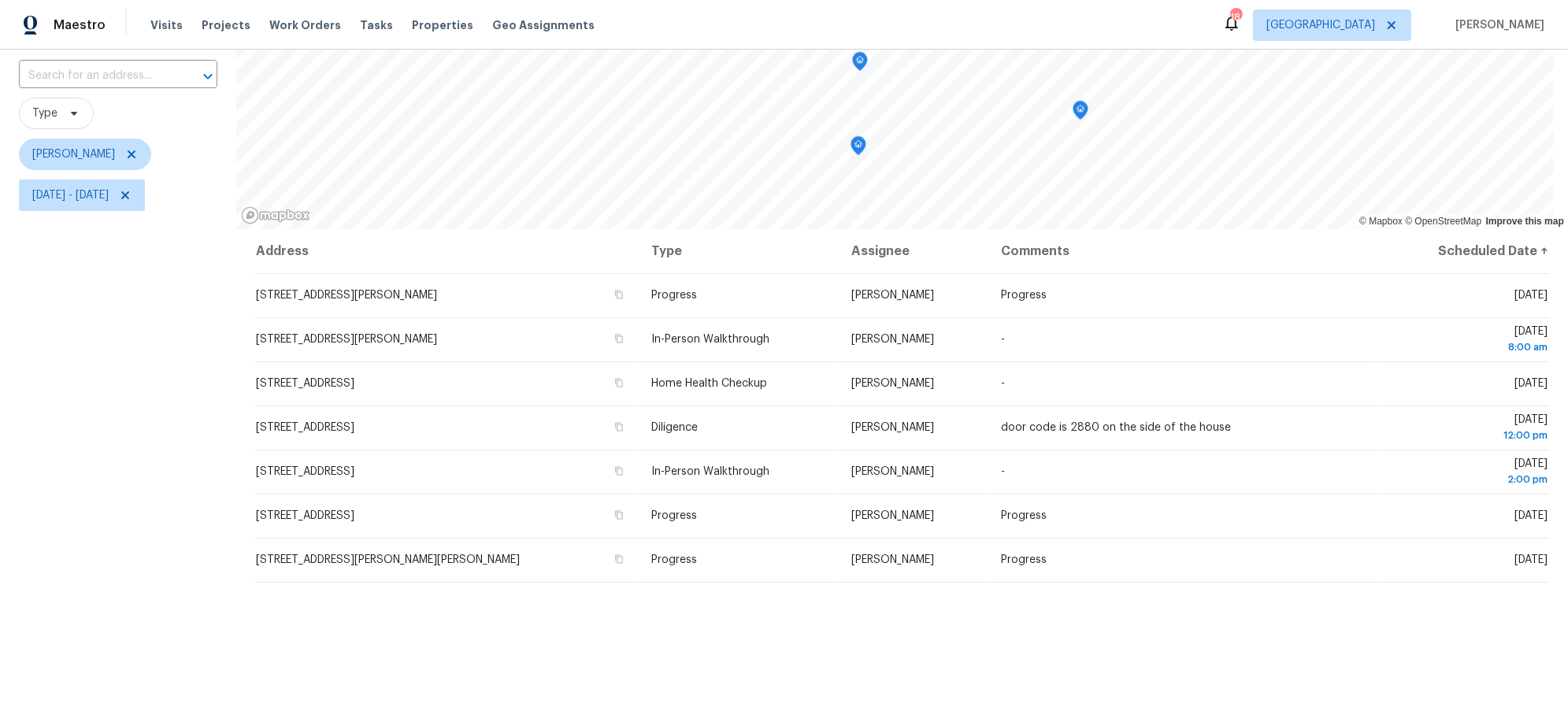
scroll to position [100, 0]
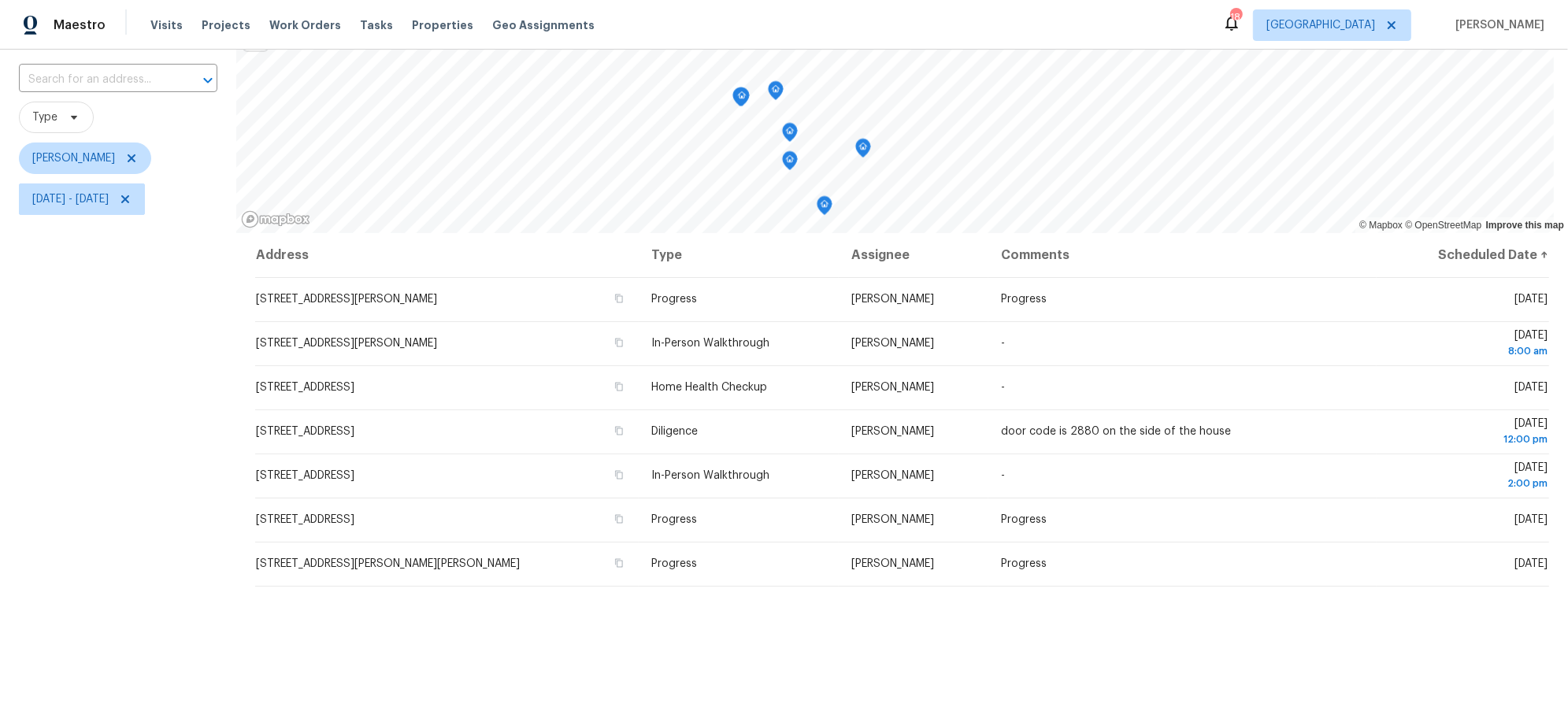
click at [828, 203] on icon "Map marker" at bounding box center [824, 206] width 14 height 18
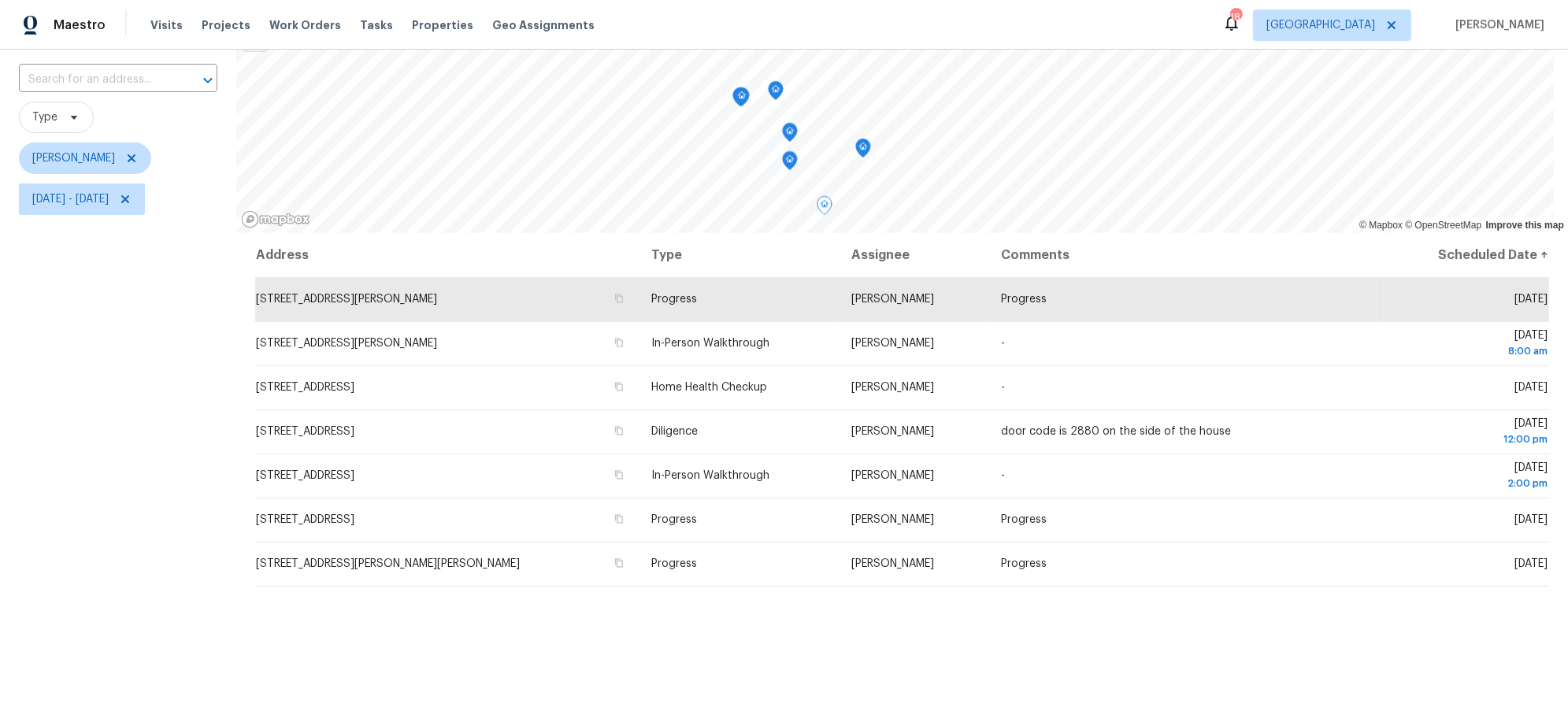
click at [740, 100] on icon "Map marker" at bounding box center [741, 98] width 14 height 18
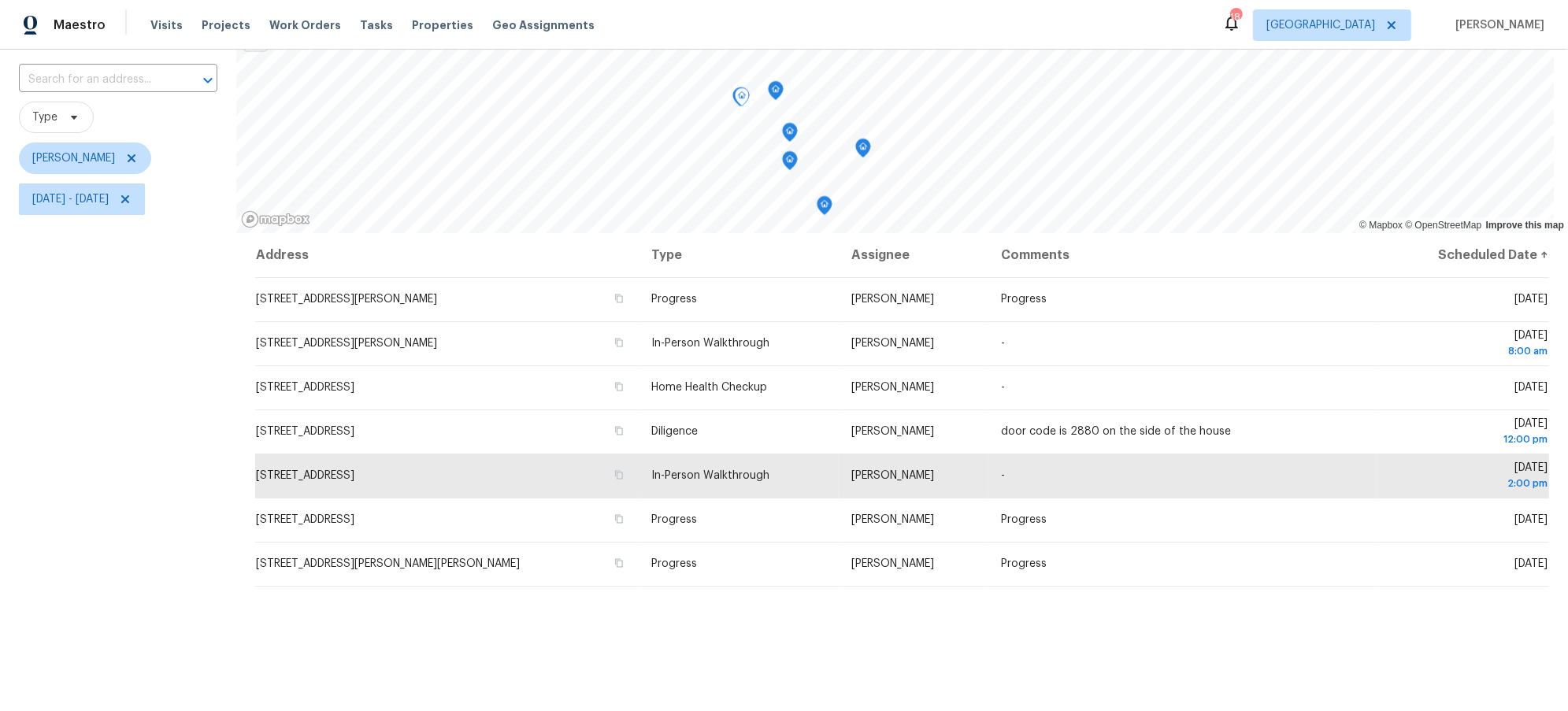
click at [172, 439] on div "Filters Reset ​ Type [PERSON_NAME] [DATE] - [DATE]" at bounding box center [118, 399] width 236 height 805
click at [141, 437] on div "Filters Reset ​ Type [PERSON_NAME] [DATE] - [DATE]" at bounding box center [118, 399] width 236 height 805
click at [171, 513] on div "Filters Reset ​ Type [PERSON_NAME] [DATE] - [DATE]" at bounding box center [118, 399] width 236 height 805
click at [846, 146] on icon "Map marker" at bounding box center [850, 142] width 14 height 18
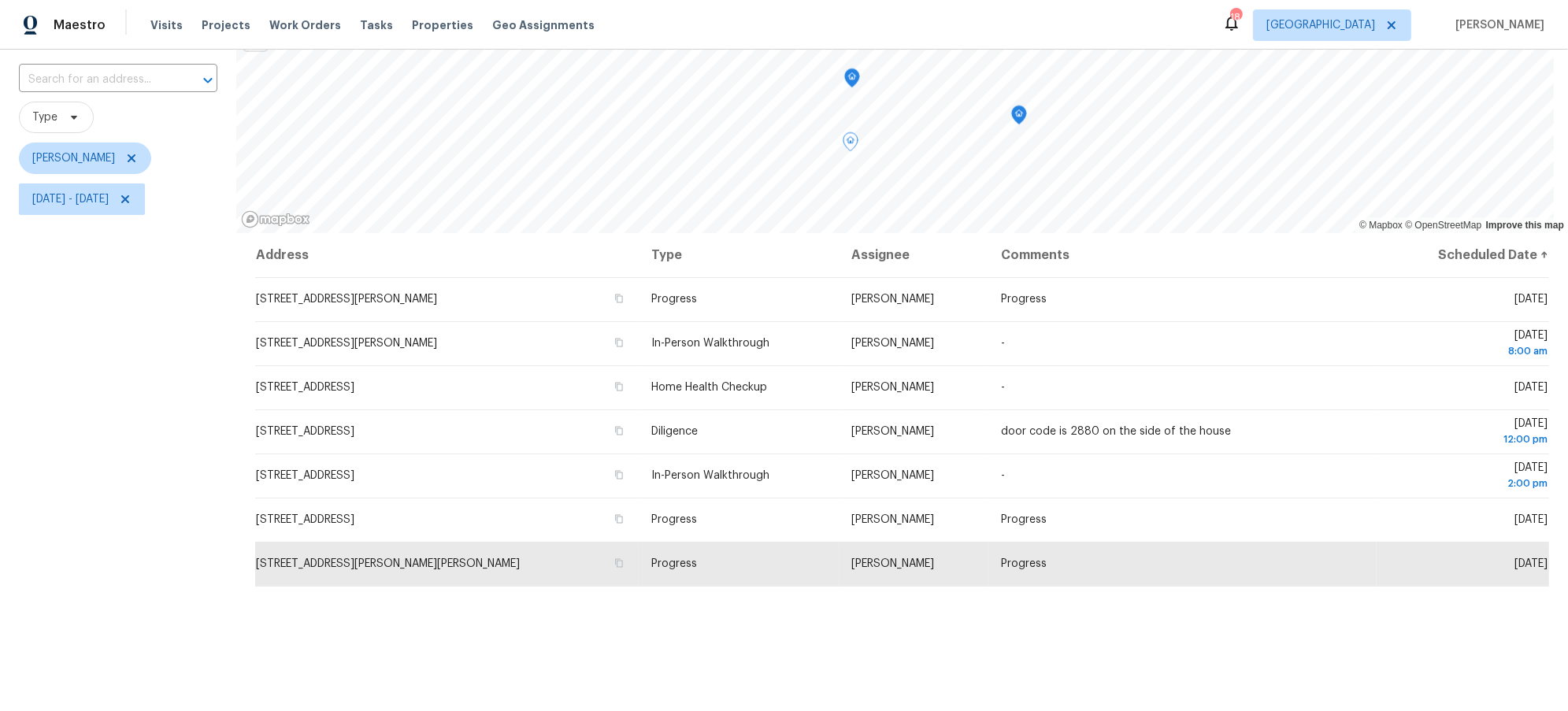
click at [1022, 115] on icon "Map marker" at bounding box center [1018, 116] width 14 height 18
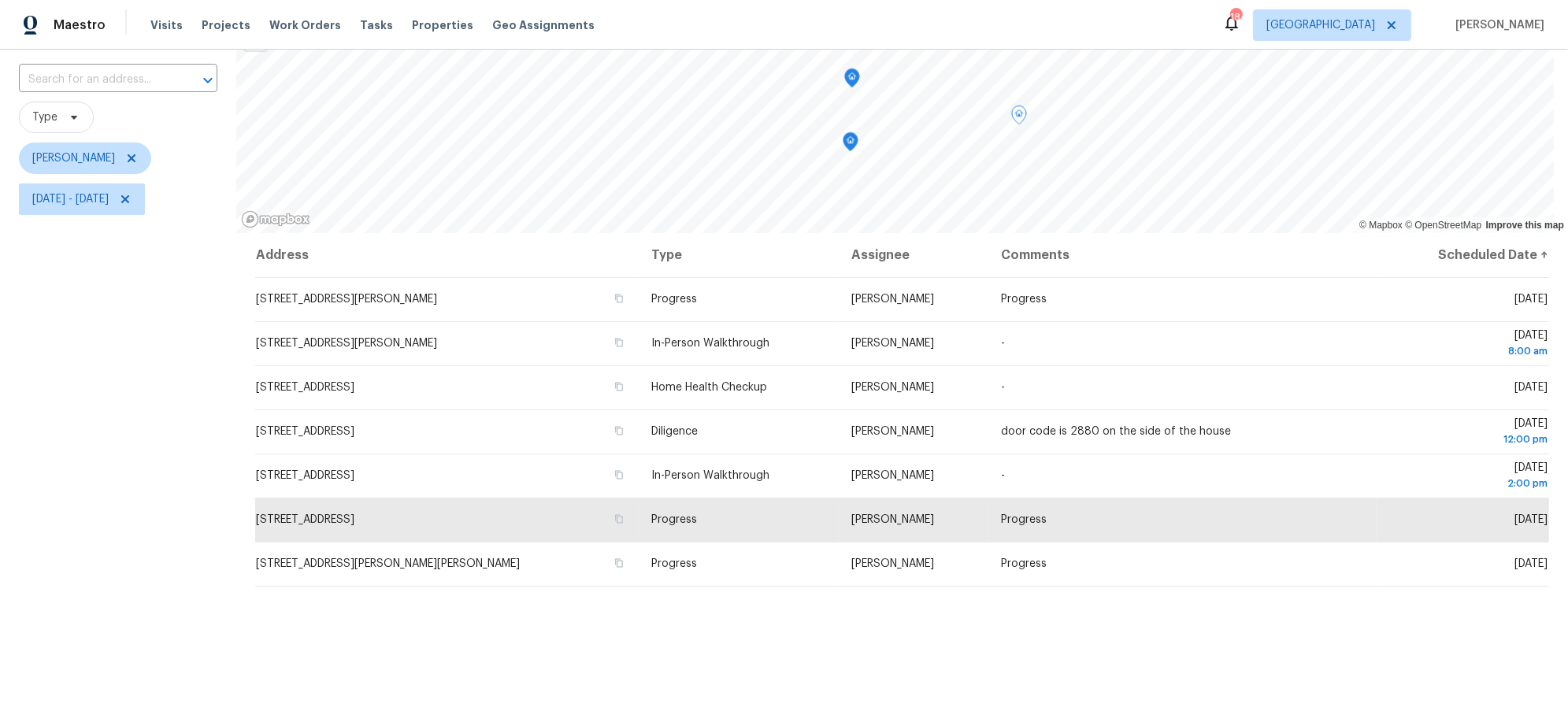
click at [853, 75] on icon "Map marker" at bounding box center [851, 79] width 14 height 18
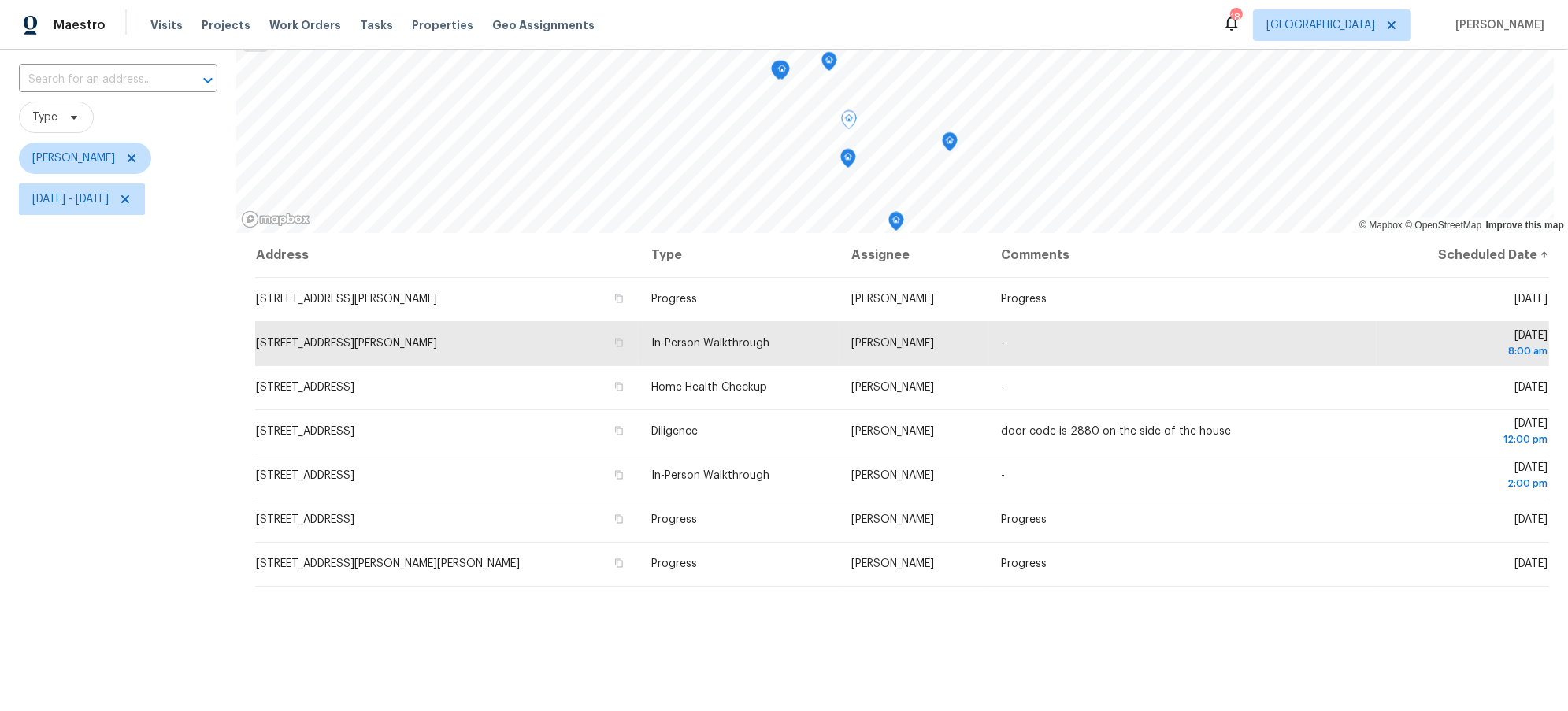
click at [826, 58] on icon "Map marker" at bounding box center [829, 62] width 14 height 18
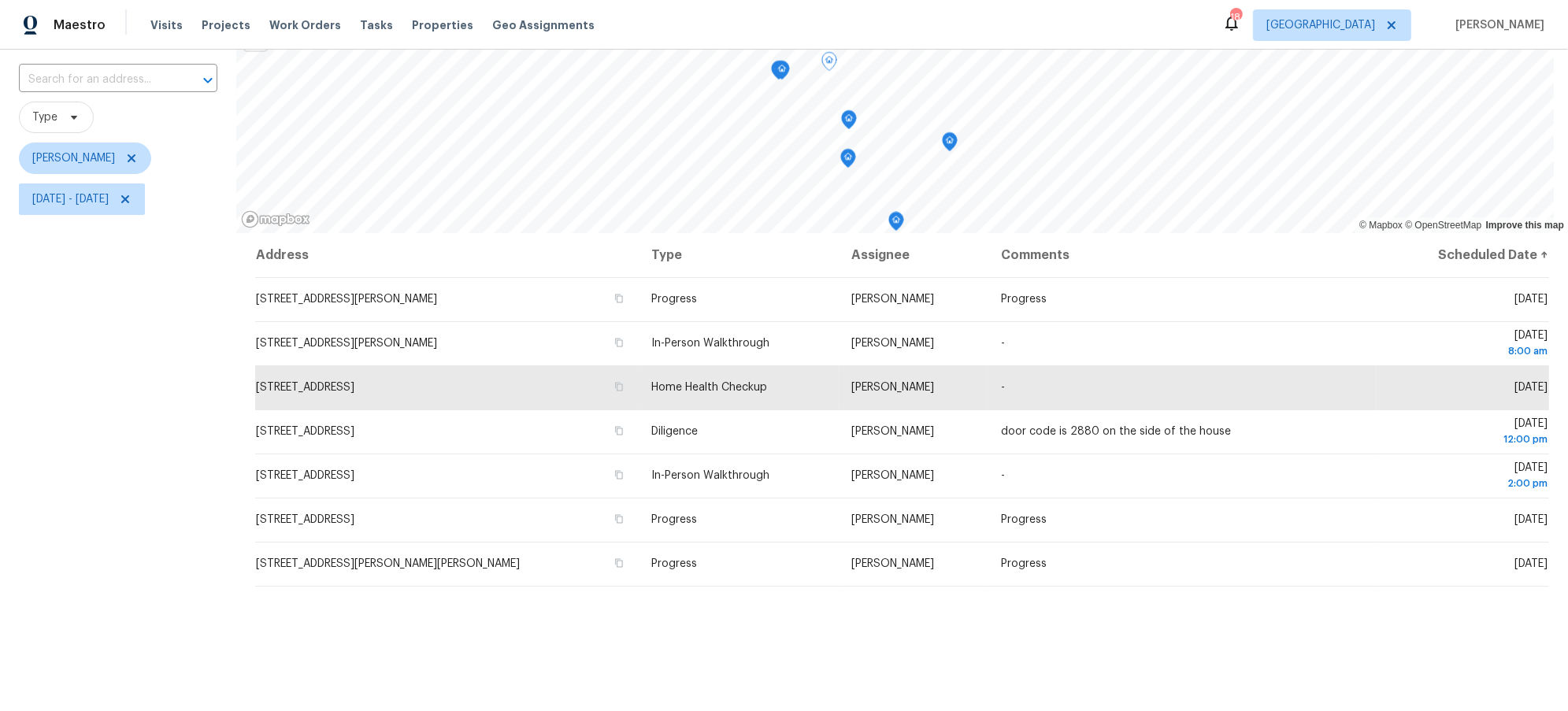
click at [781, 68] on icon "Map marker" at bounding box center [781, 70] width 14 height 18
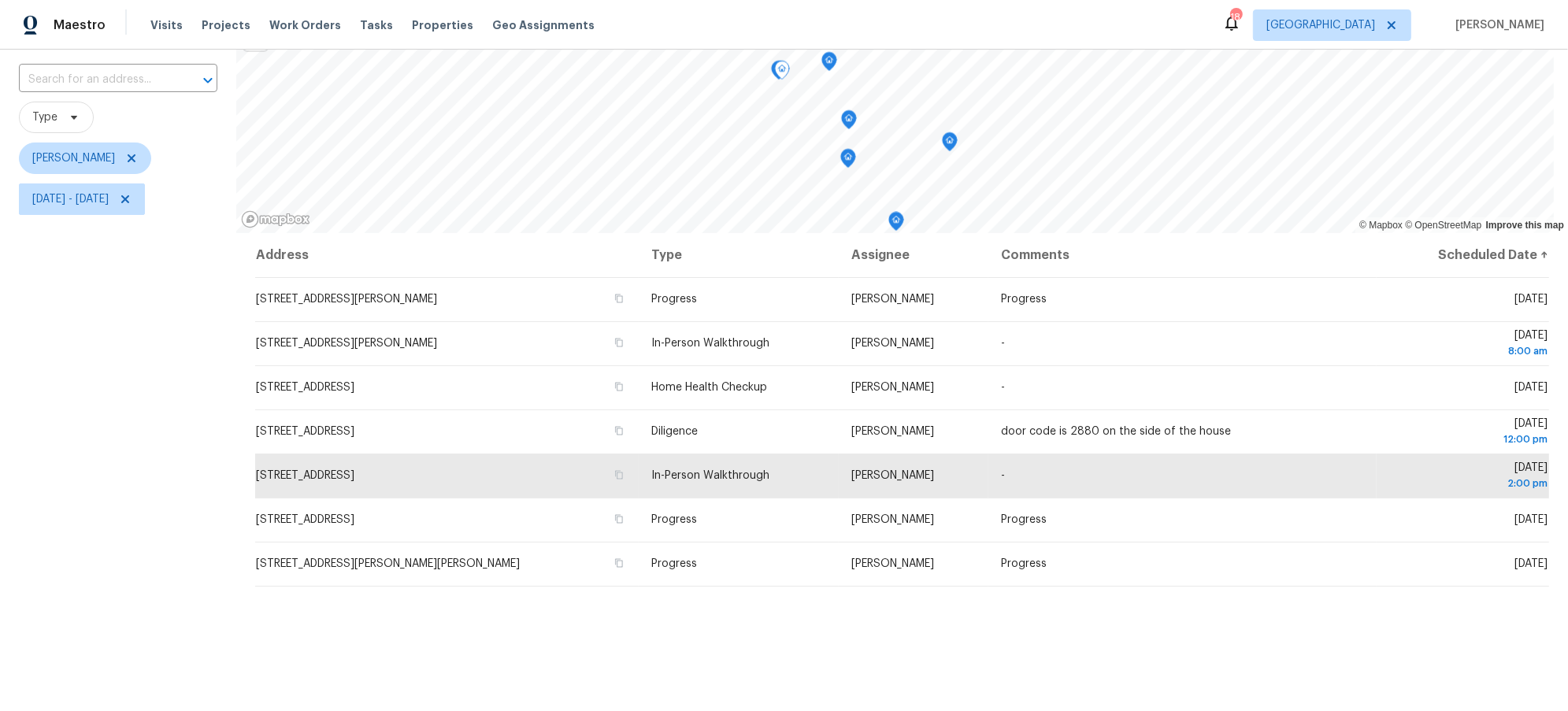
click at [774, 67] on icon "Map marker" at bounding box center [781, 70] width 16 height 20
click at [848, 157] on icon "Map marker" at bounding box center [847, 159] width 14 height 18
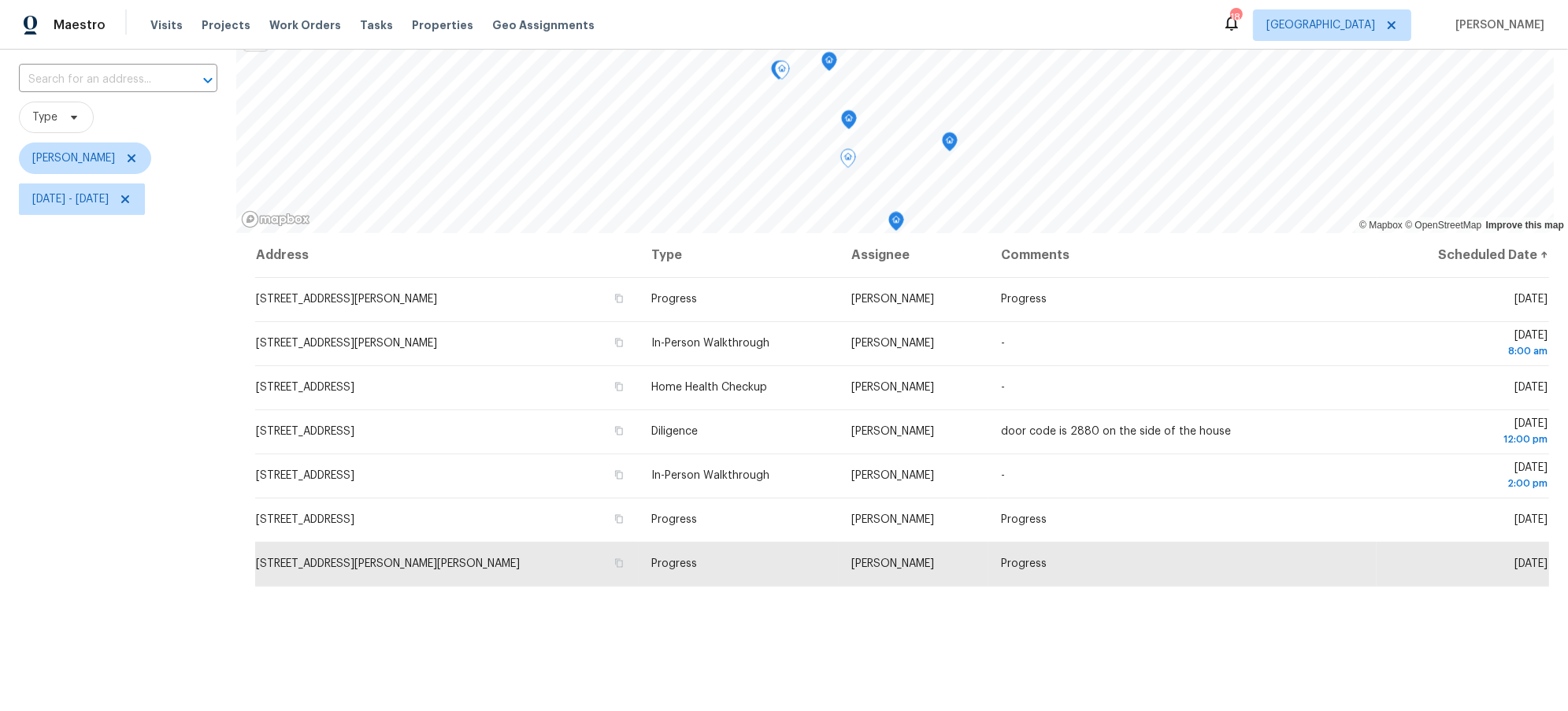
click at [209, 478] on div "Filters Reset ​ Type [PERSON_NAME] [DATE] - [DATE]" at bounding box center [118, 399] width 236 height 805
click at [174, 513] on div "Filters Reset ​ Type [PERSON_NAME] [DATE] - [DATE]" at bounding box center [118, 399] width 236 height 805
